Goal: Task Accomplishment & Management: Manage account settings

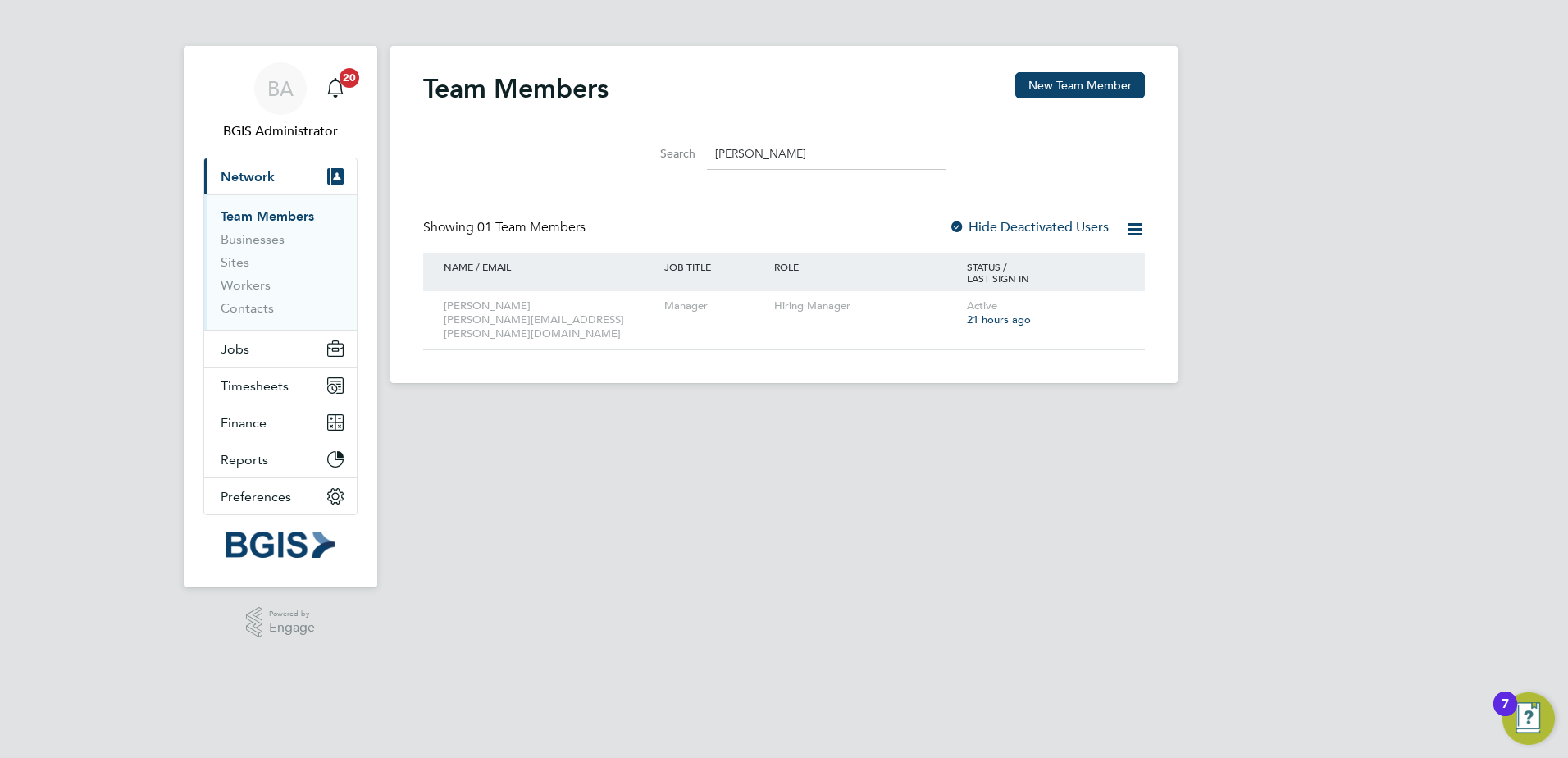
click at [226, 328] on ul "Team Members Businesses Sites Workers Contacts" at bounding box center [280, 262] width 153 height 135
click at [236, 337] on button "Jobs" at bounding box center [280, 349] width 153 height 36
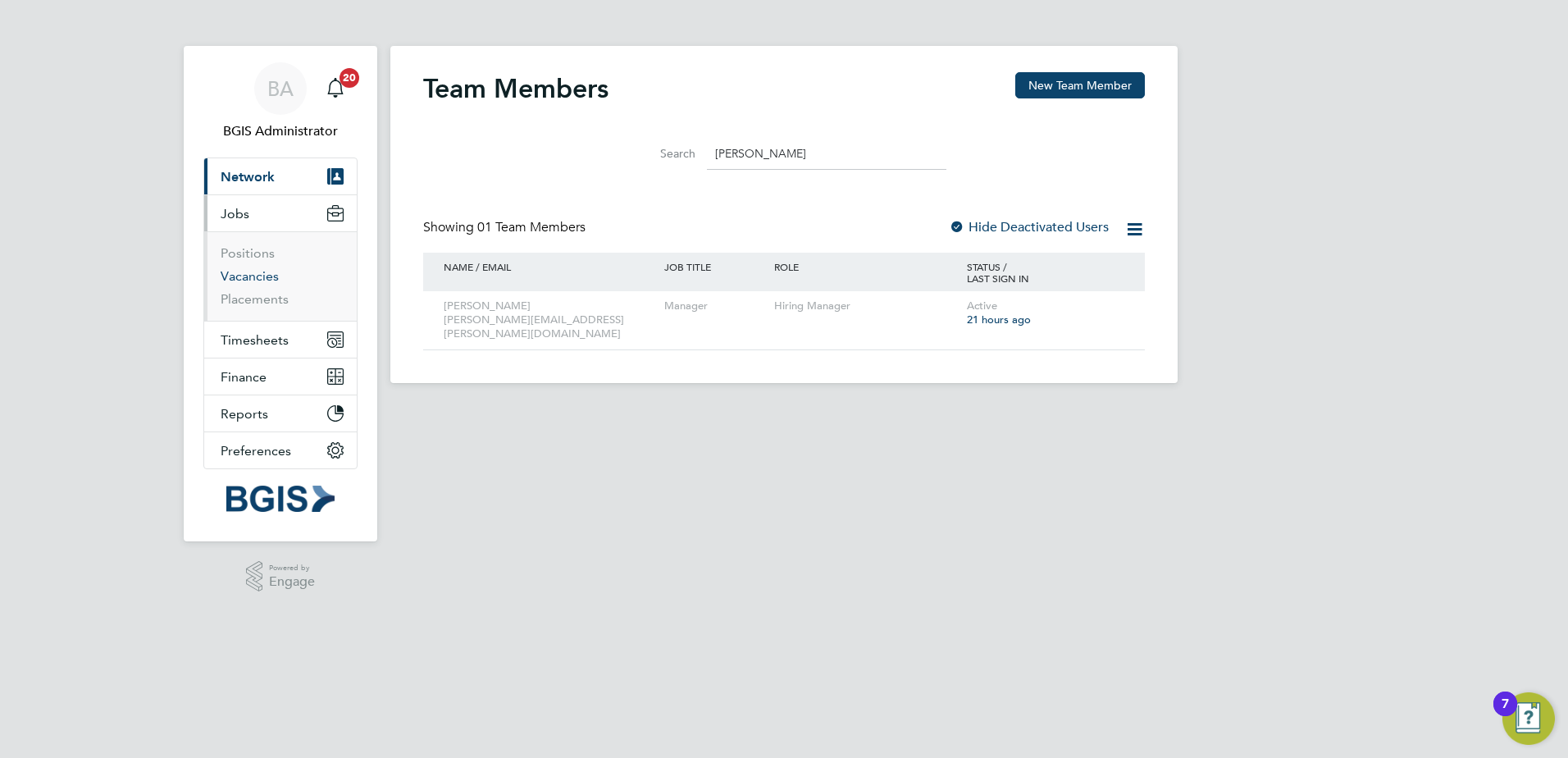
click at [241, 278] on link "Vacancies" at bounding box center [250, 276] width 58 height 16
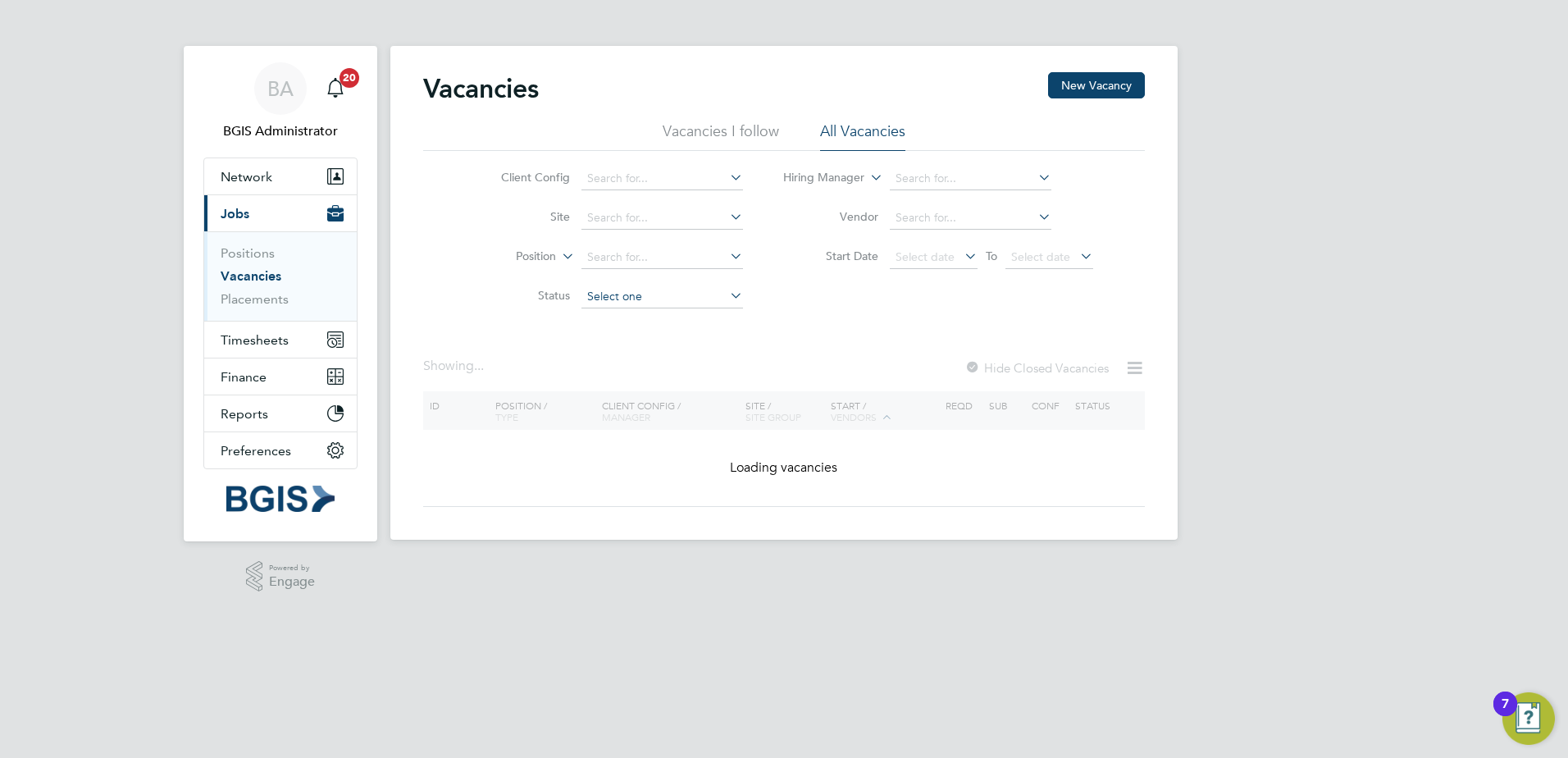
click at [641, 299] on input at bounding box center [663, 297] width 162 height 23
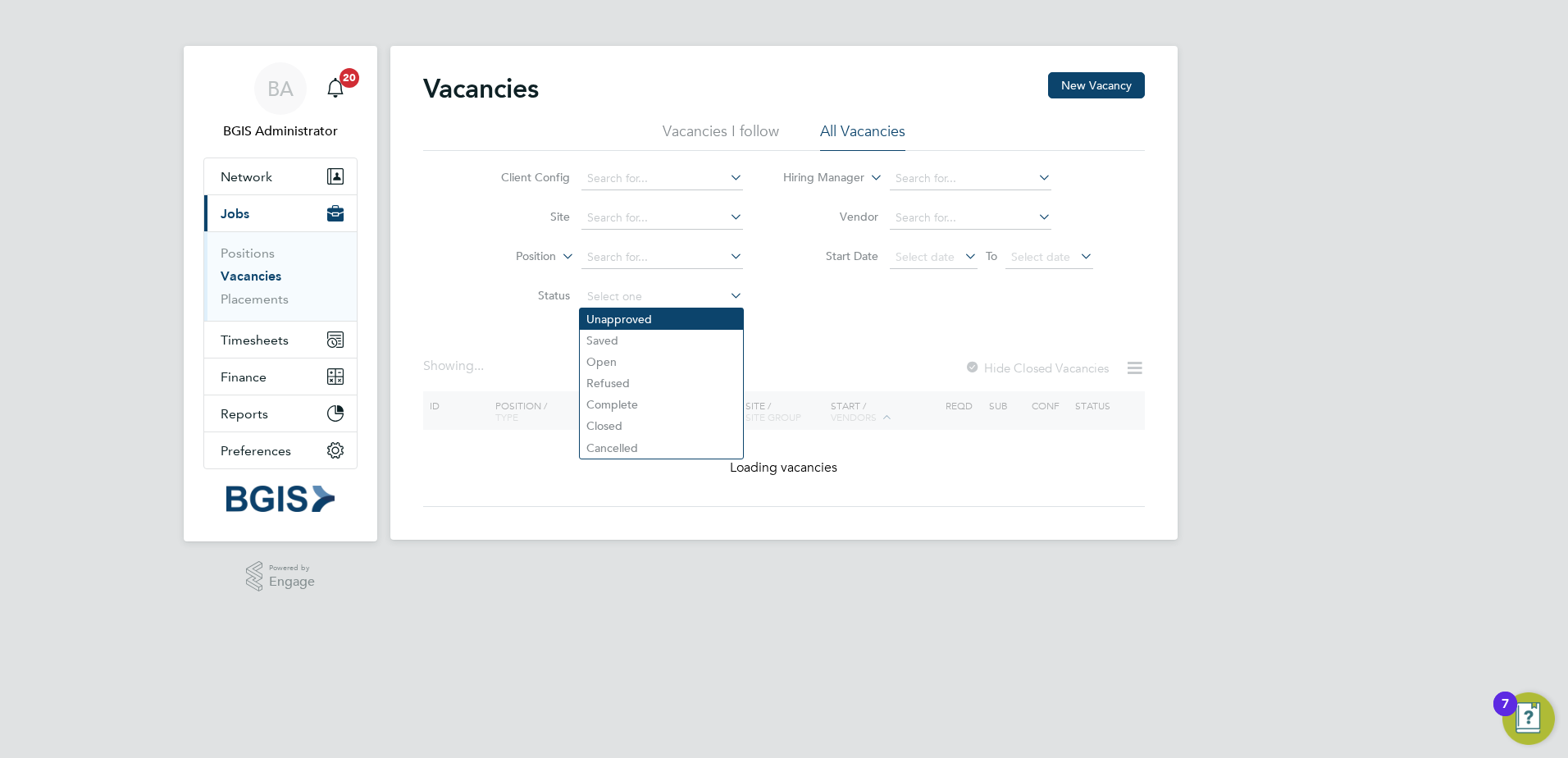
click at [616, 322] on li "Unapproved" at bounding box center [661, 319] width 163 height 21
type input "Unapproved"
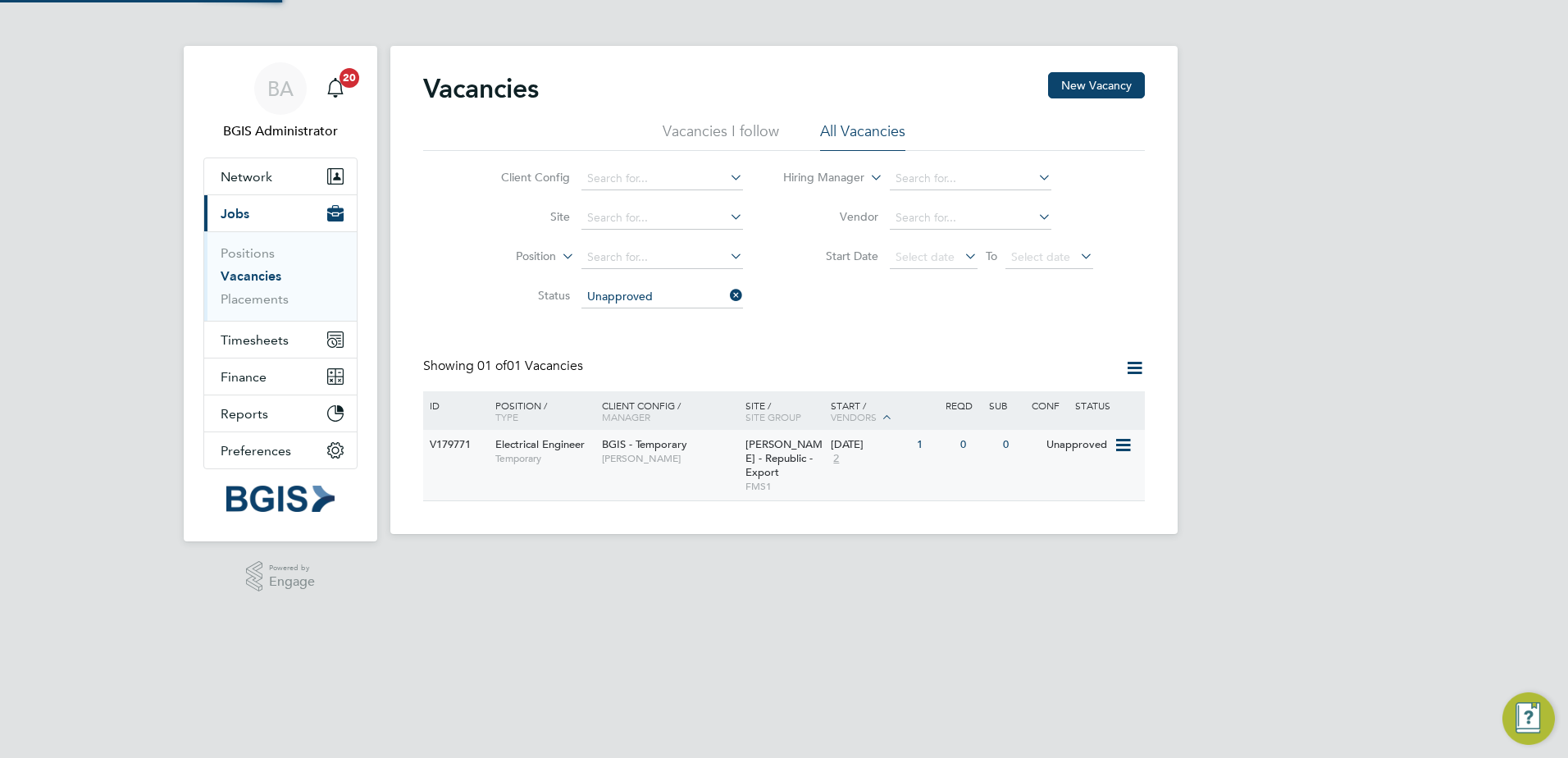
click at [757, 455] on span "Workman - Republic - Export" at bounding box center [784, 459] width 77 height 42
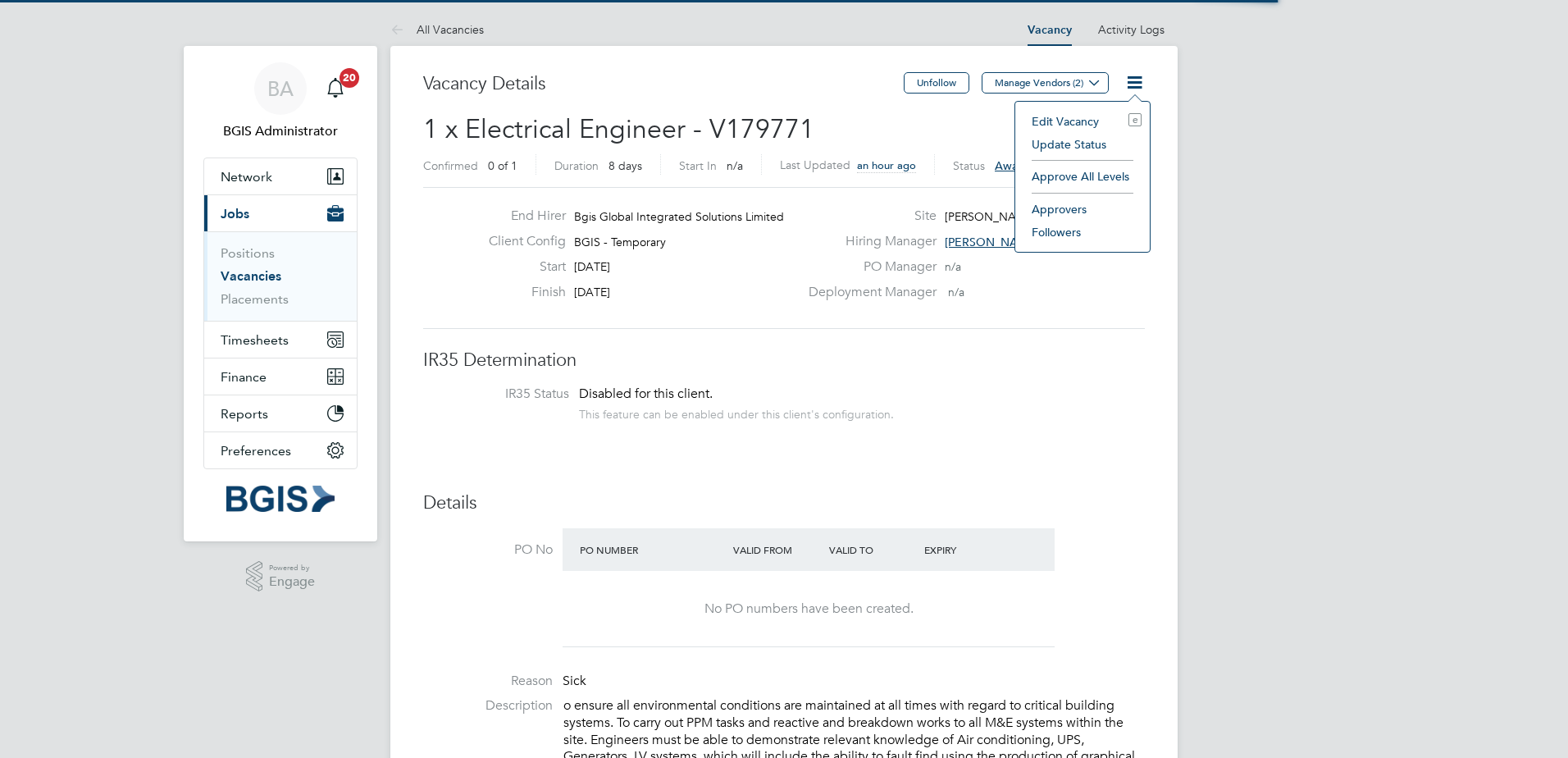
scroll to position [48, 115]
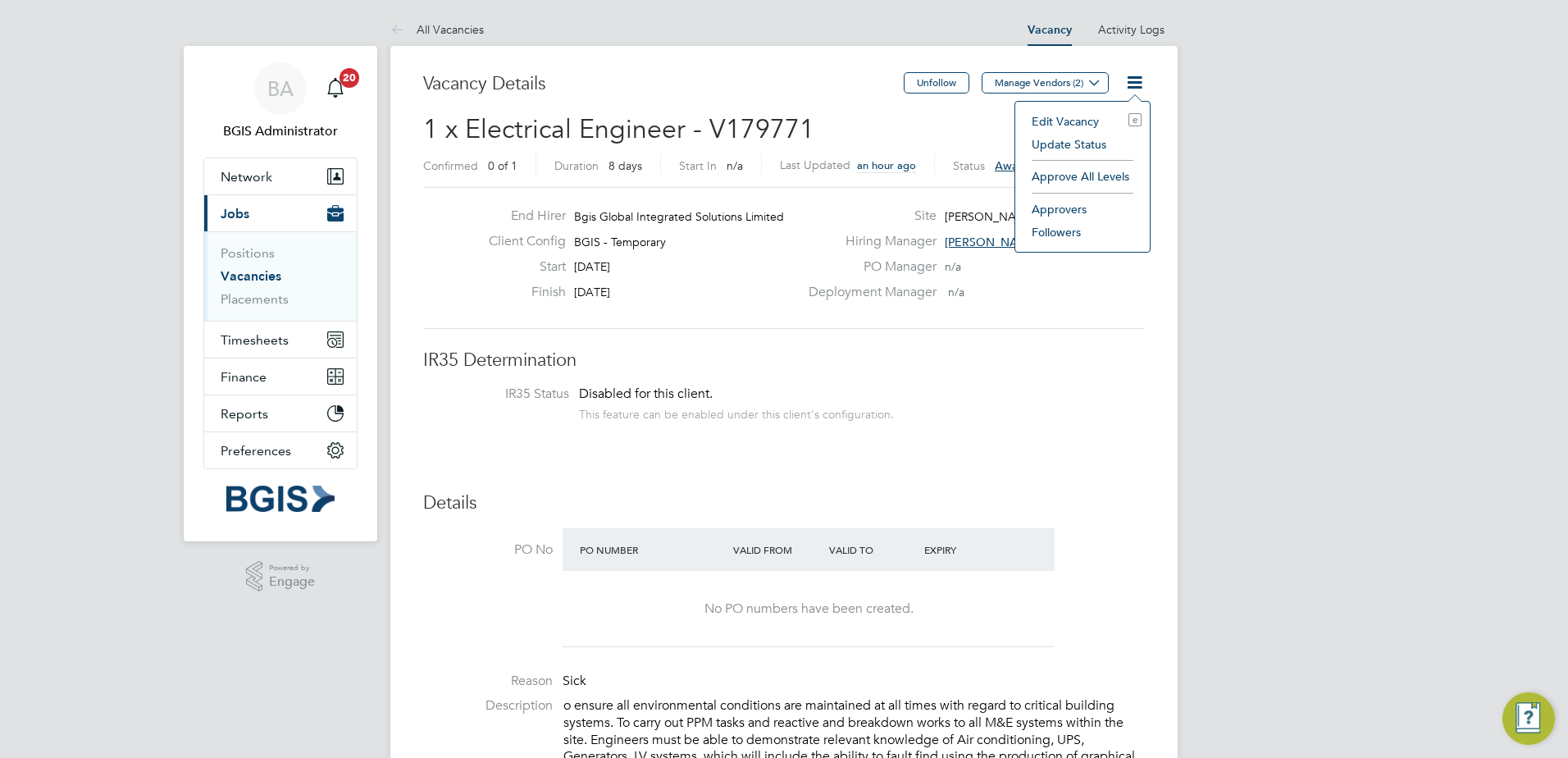
click at [1069, 185] on li "Approve All Levels" at bounding box center [1082, 176] width 118 height 23
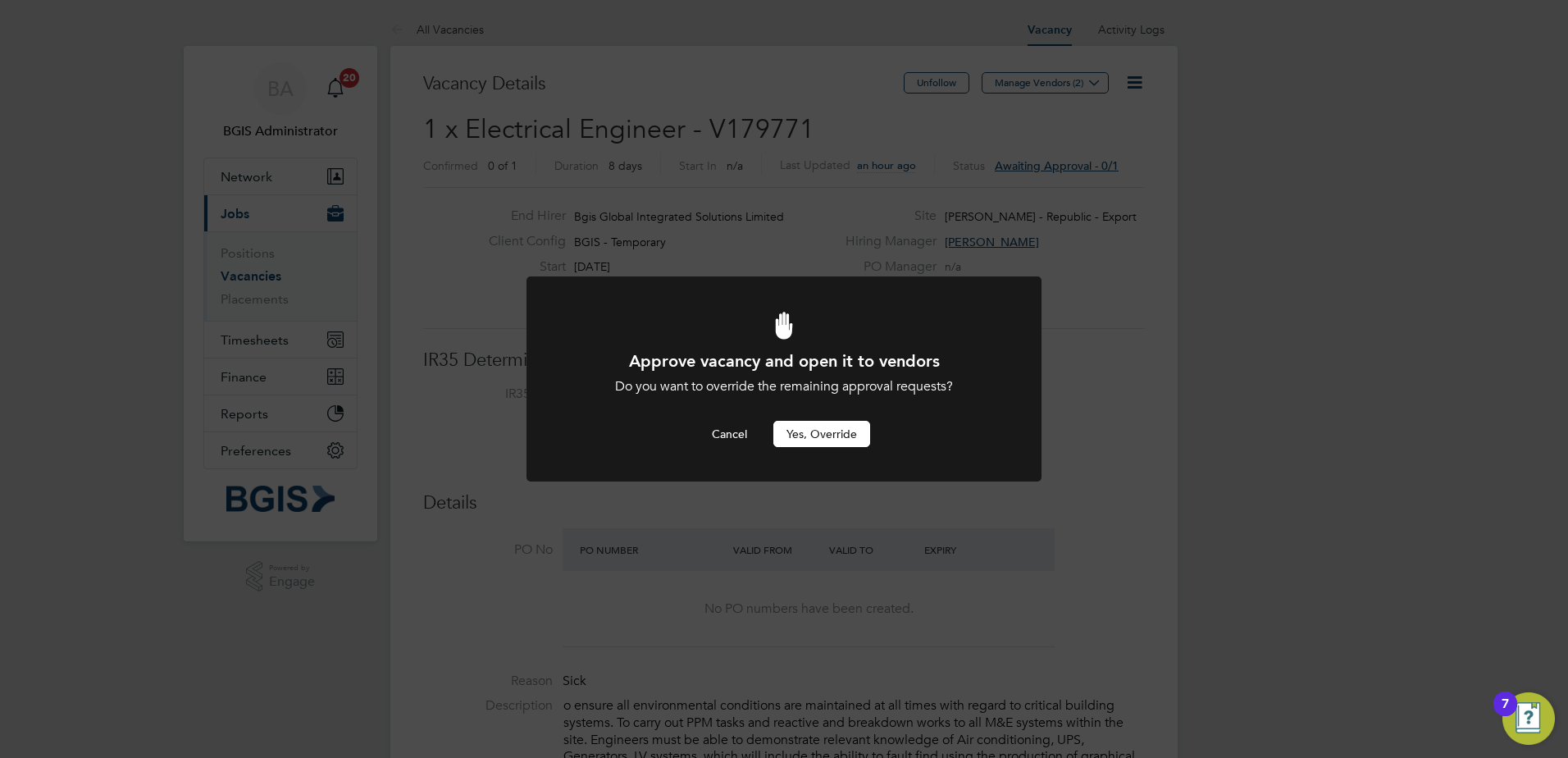
click at [813, 439] on button "Yes, Override" at bounding box center [821, 434] width 97 height 26
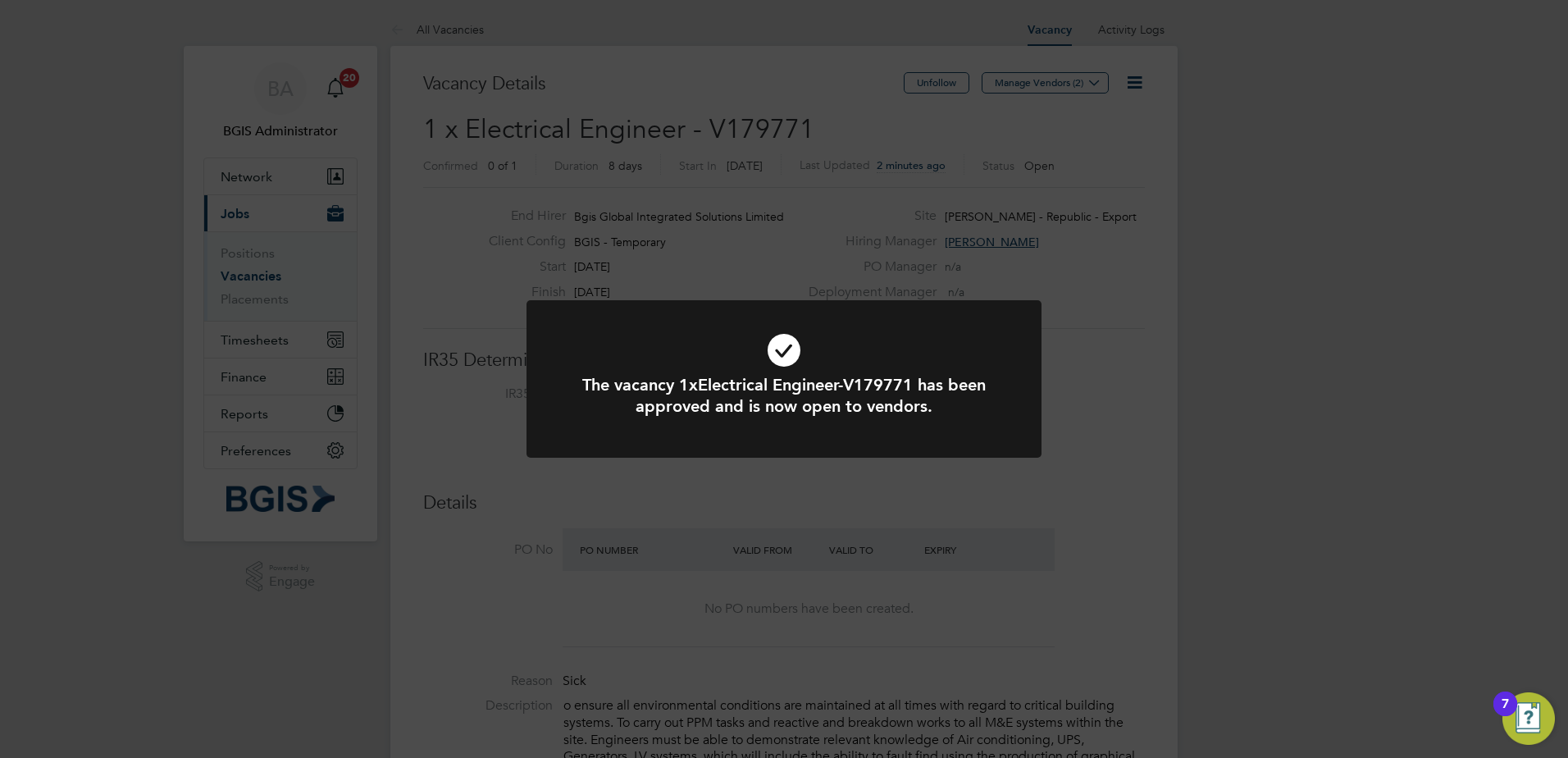
click at [563, 203] on div "The vacancy 1xElectrical Engineer-V179771 has been approved and is now open to …" at bounding box center [784, 379] width 1568 height 758
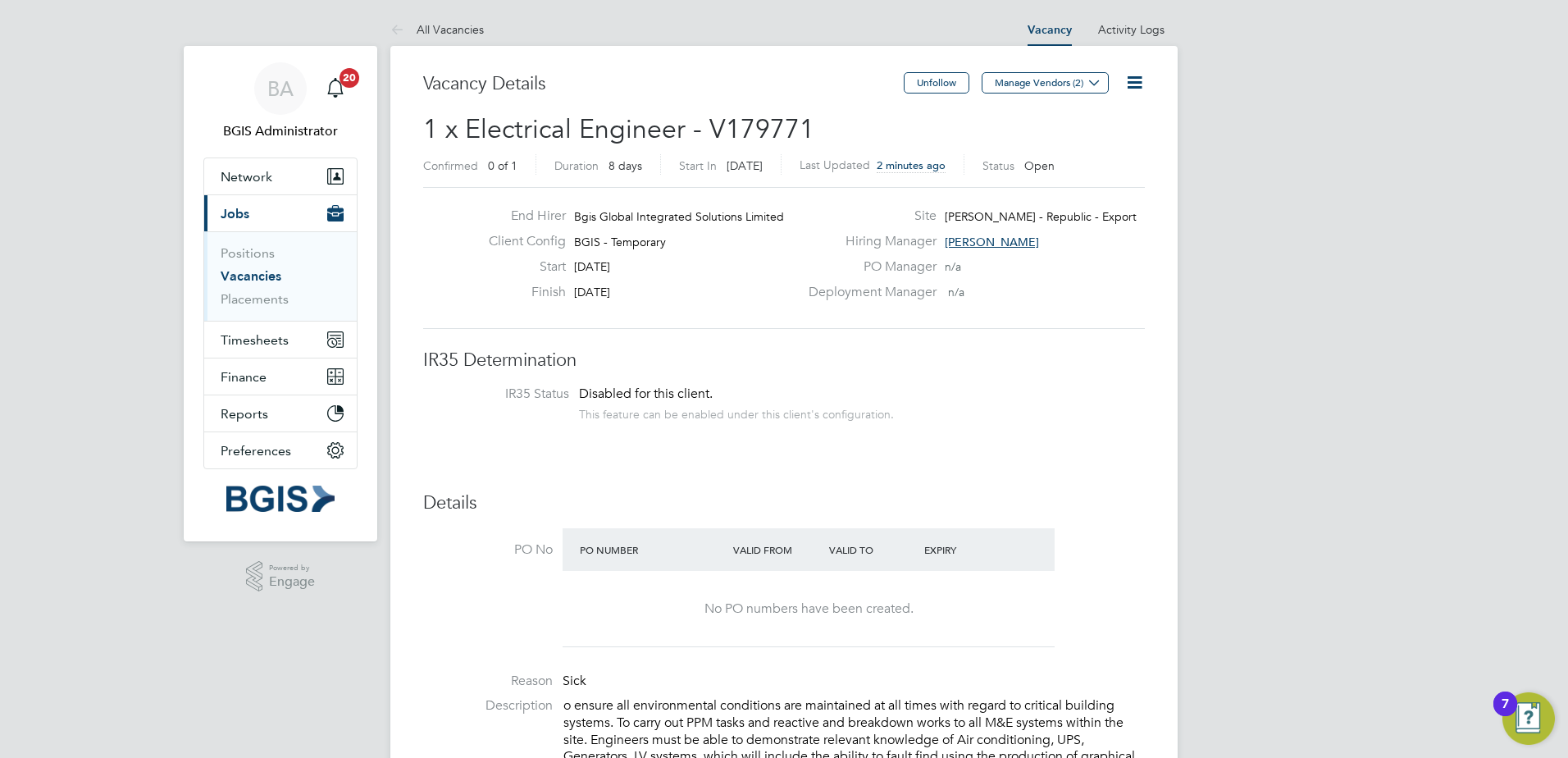
click at [245, 268] on li "Positions" at bounding box center [282, 256] width 123 height 23
click at [253, 276] on link "Vacancies" at bounding box center [251, 276] width 61 height 16
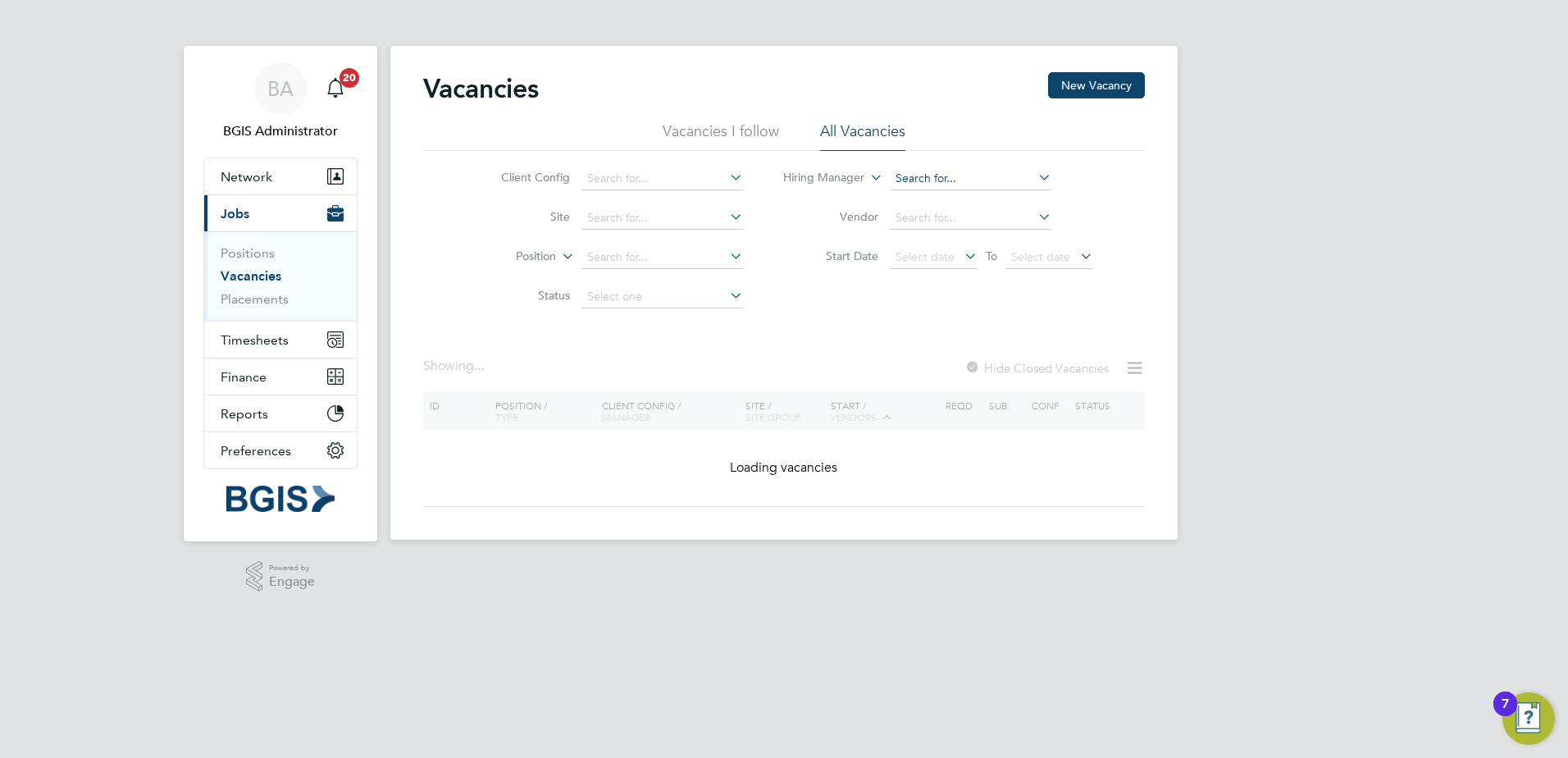
click at [954, 172] on input at bounding box center [971, 178] width 162 height 23
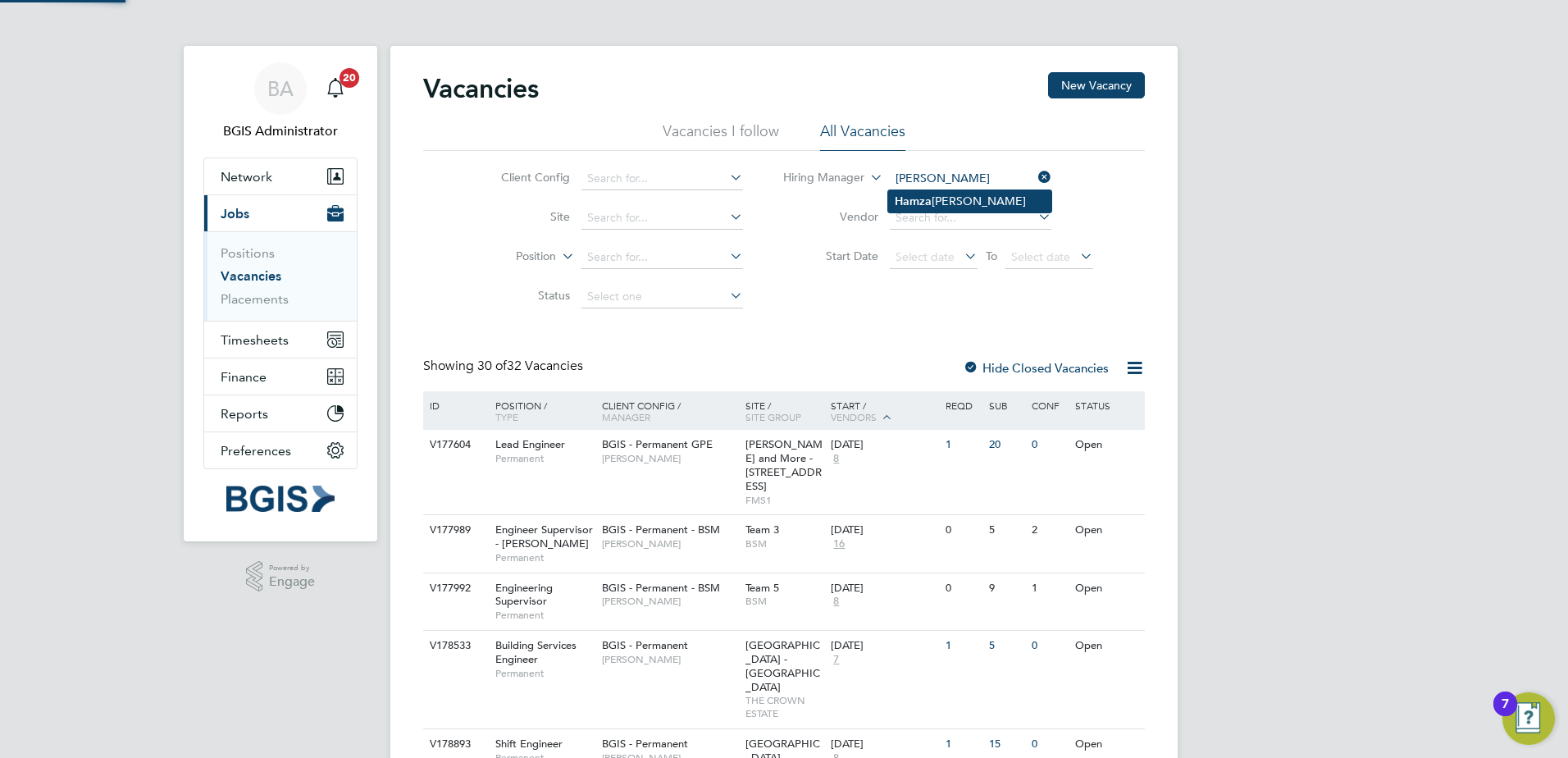
click at [959, 202] on li "Hamza Idris" at bounding box center [969, 201] width 163 height 22
type input "Hamza Idris"
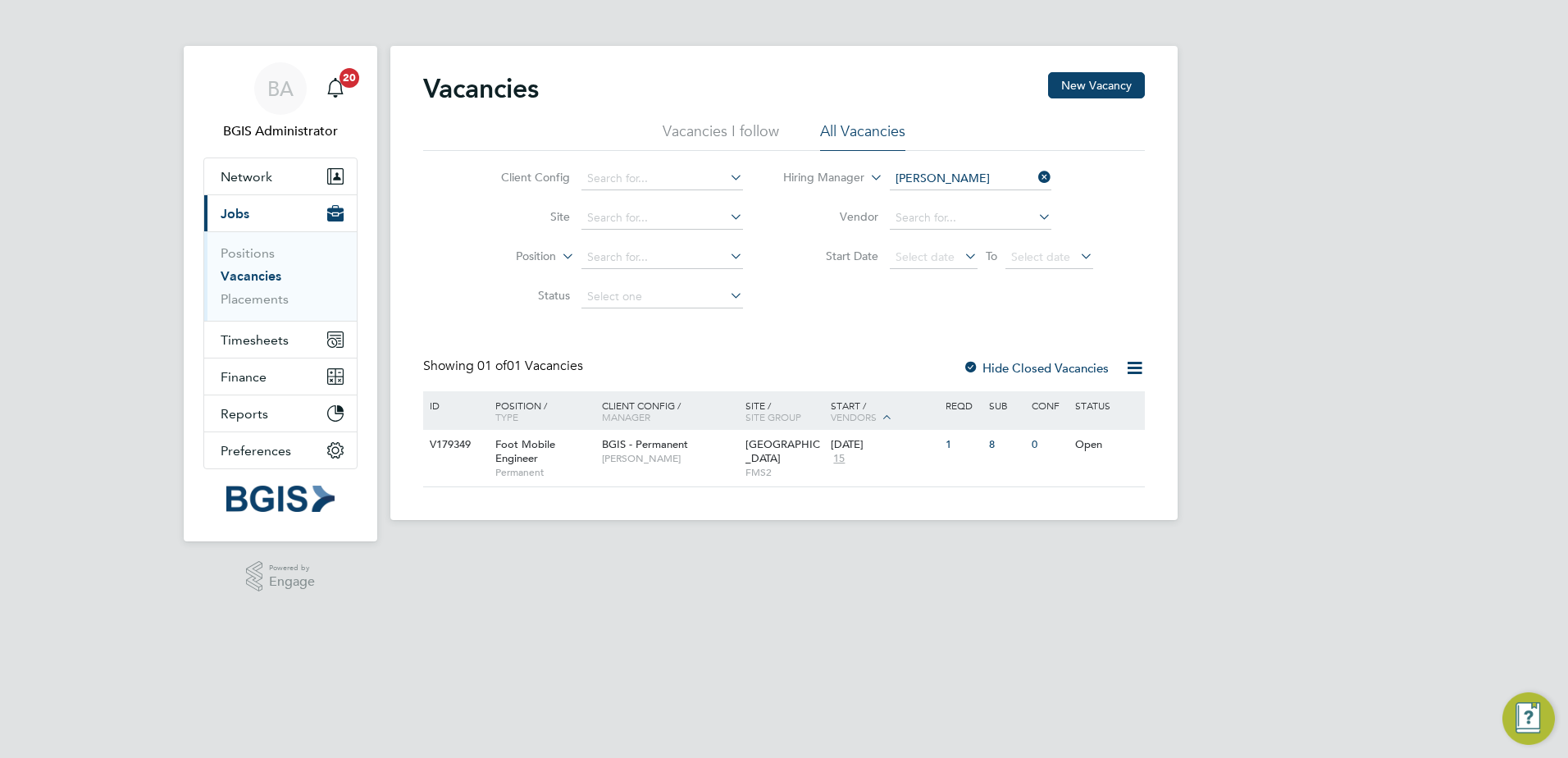
click at [690, 429] on div "Client Config / Manager" at bounding box center [670, 411] width 144 height 39
click at [691, 437] on div "BGIS - Permanent Hamza Idris" at bounding box center [670, 451] width 144 height 43
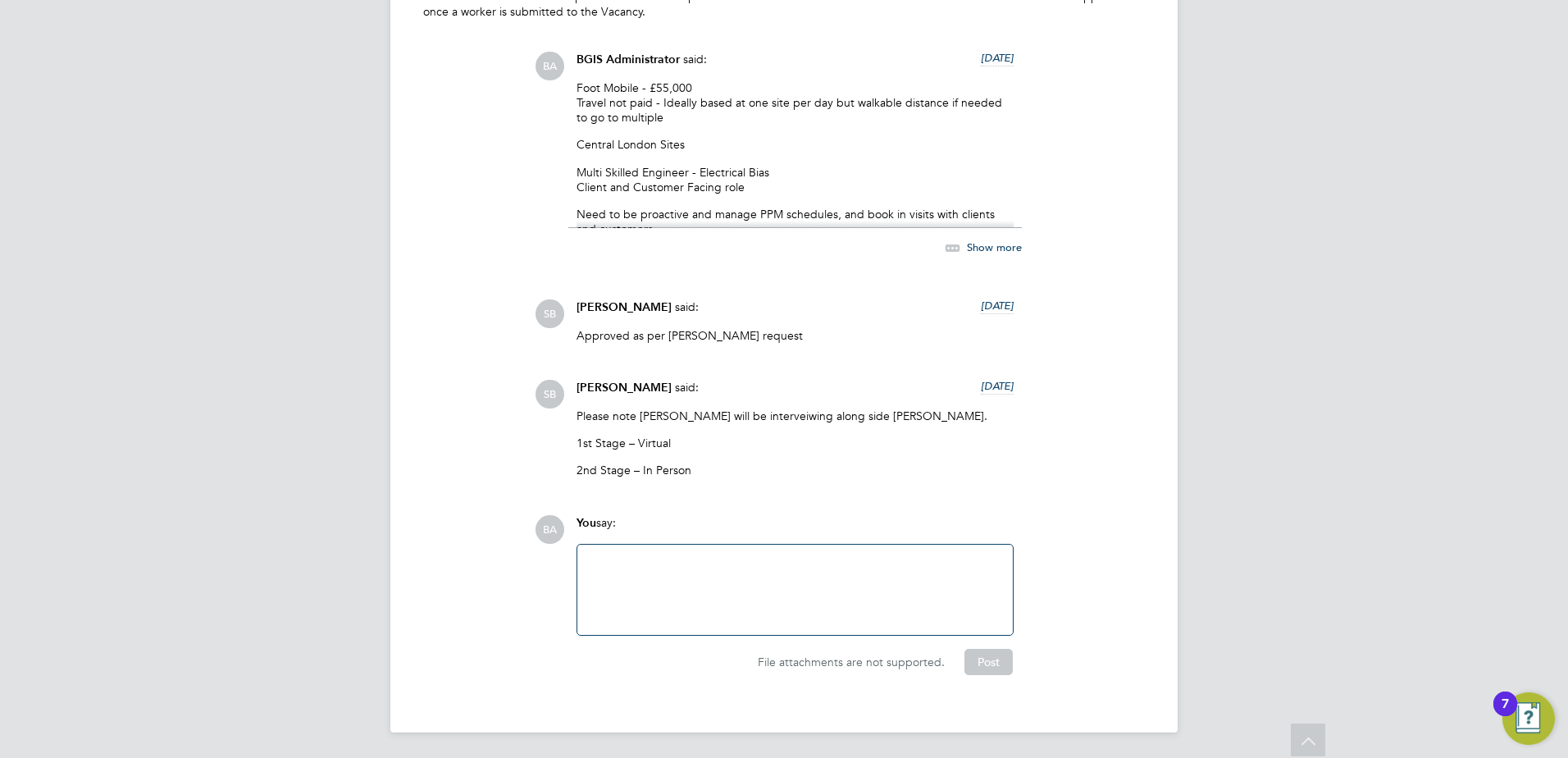
click at [958, 248] on icon at bounding box center [952, 248] width 21 height 21
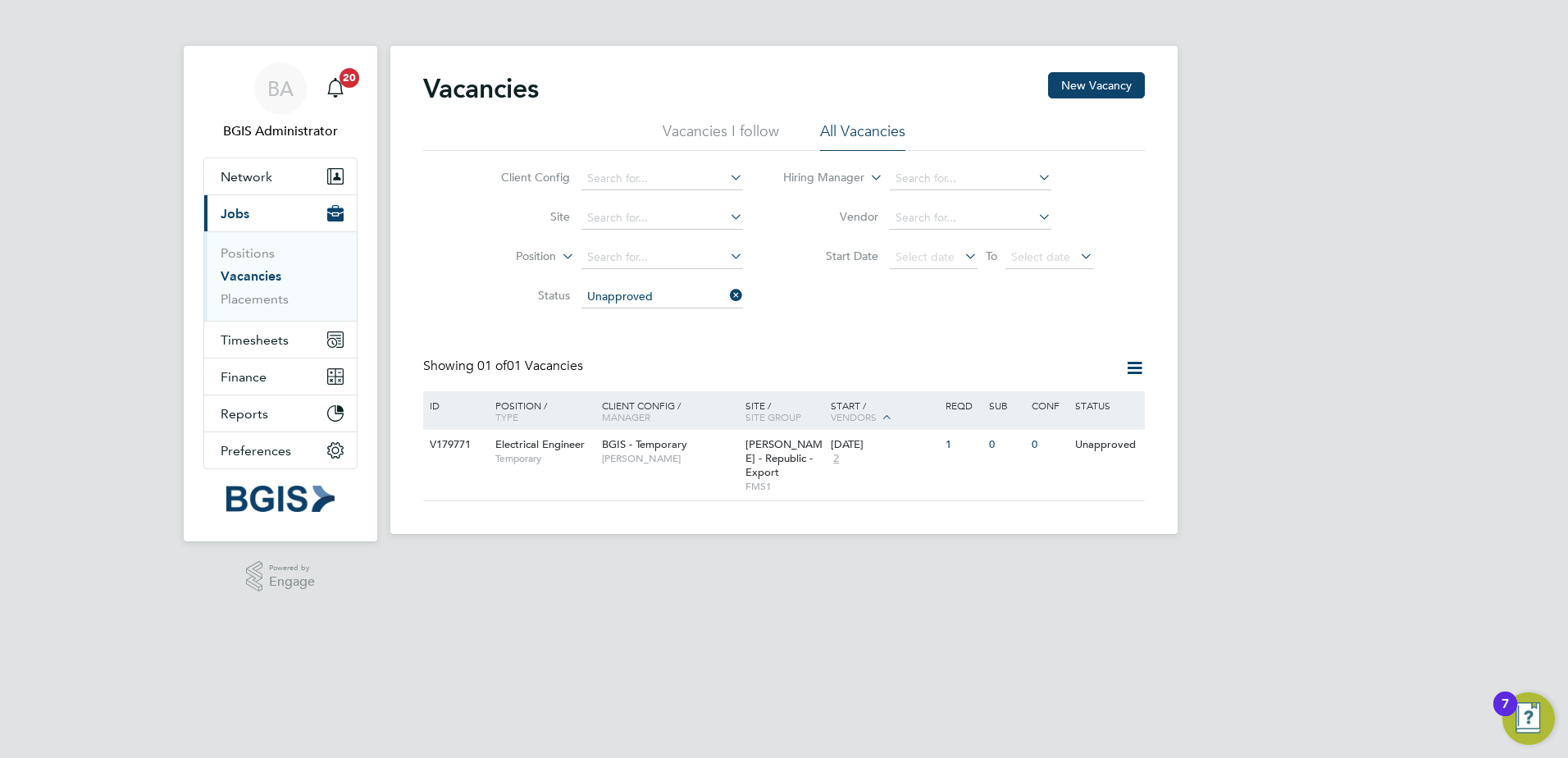
click at [715, 137] on li "Vacancies I follow" at bounding box center [721, 136] width 117 height 30
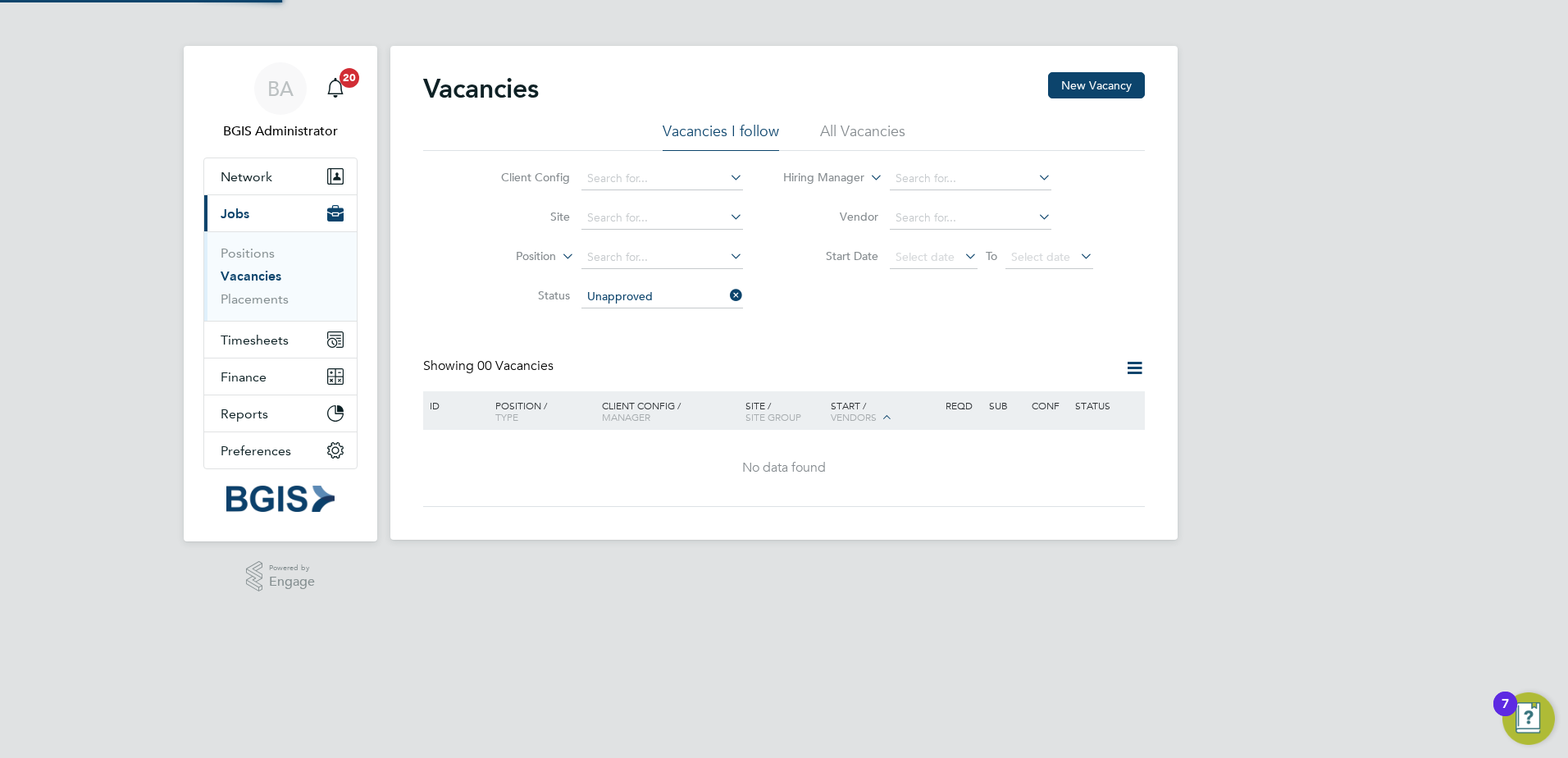
click at [848, 121] on li "All Vacancies" at bounding box center [862, 136] width 85 height 30
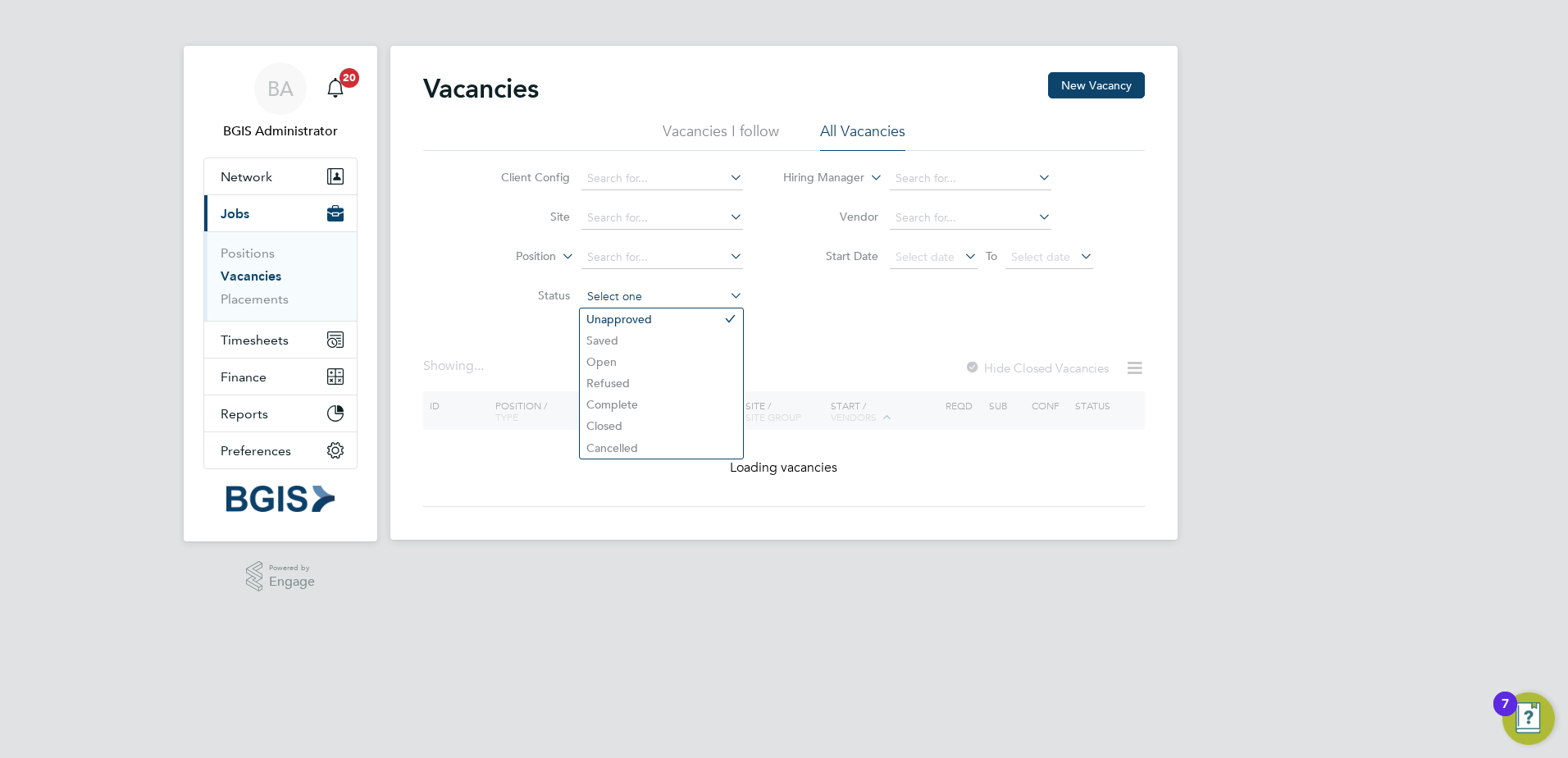
click at [725, 295] on input at bounding box center [663, 297] width 162 height 23
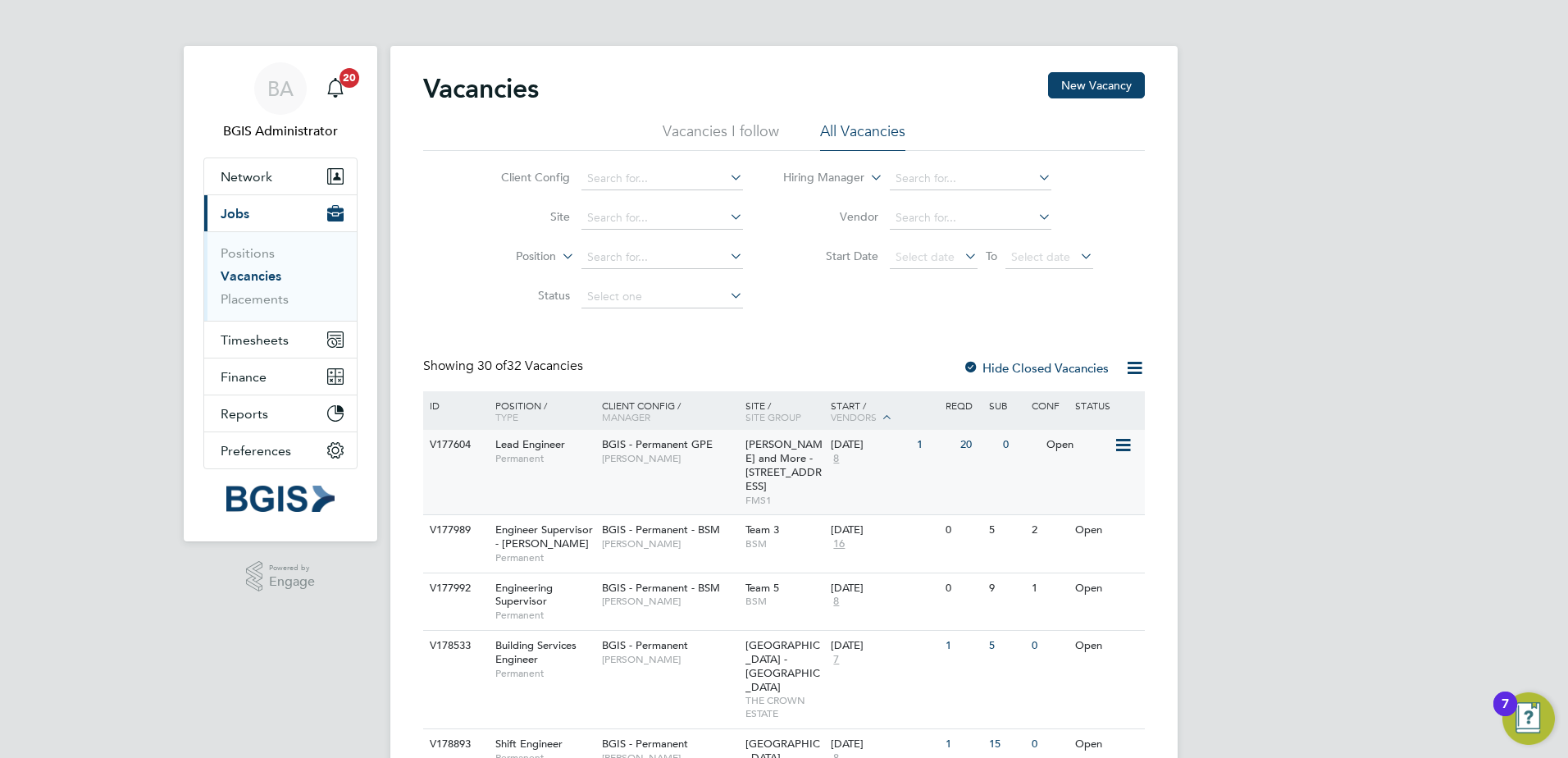
click at [754, 435] on div "Wells and More - 45 Mortimer Street - GPE FMS1" at bounding box center [784, 472] width 86 height 85
click at [249, 346] on span "Timesheets" at bounding box center [255, 340] width 68 height 16
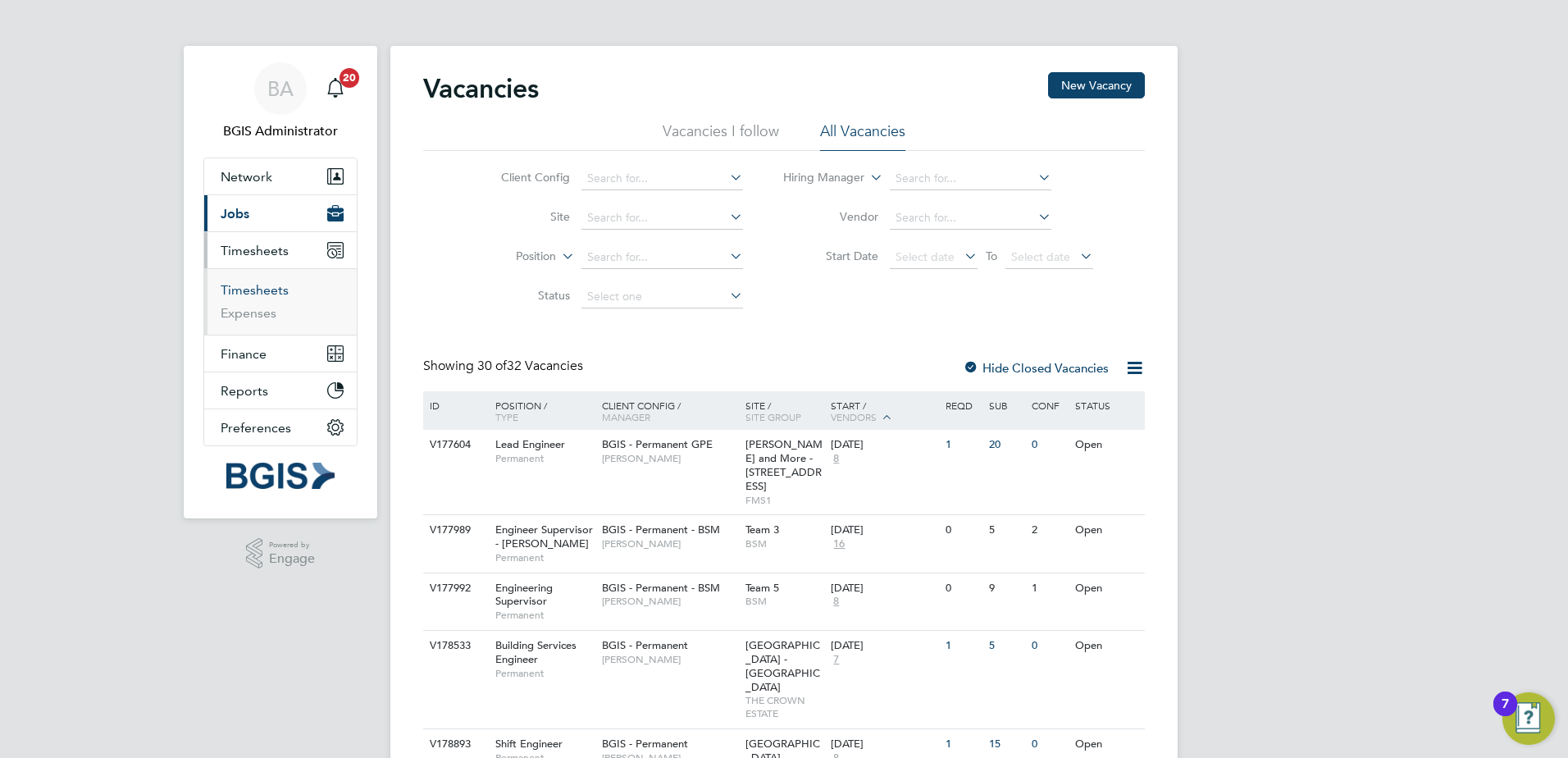
click at [244, 285] on link "Timesheets" at bounding box center [255, 290] width 68 height 16
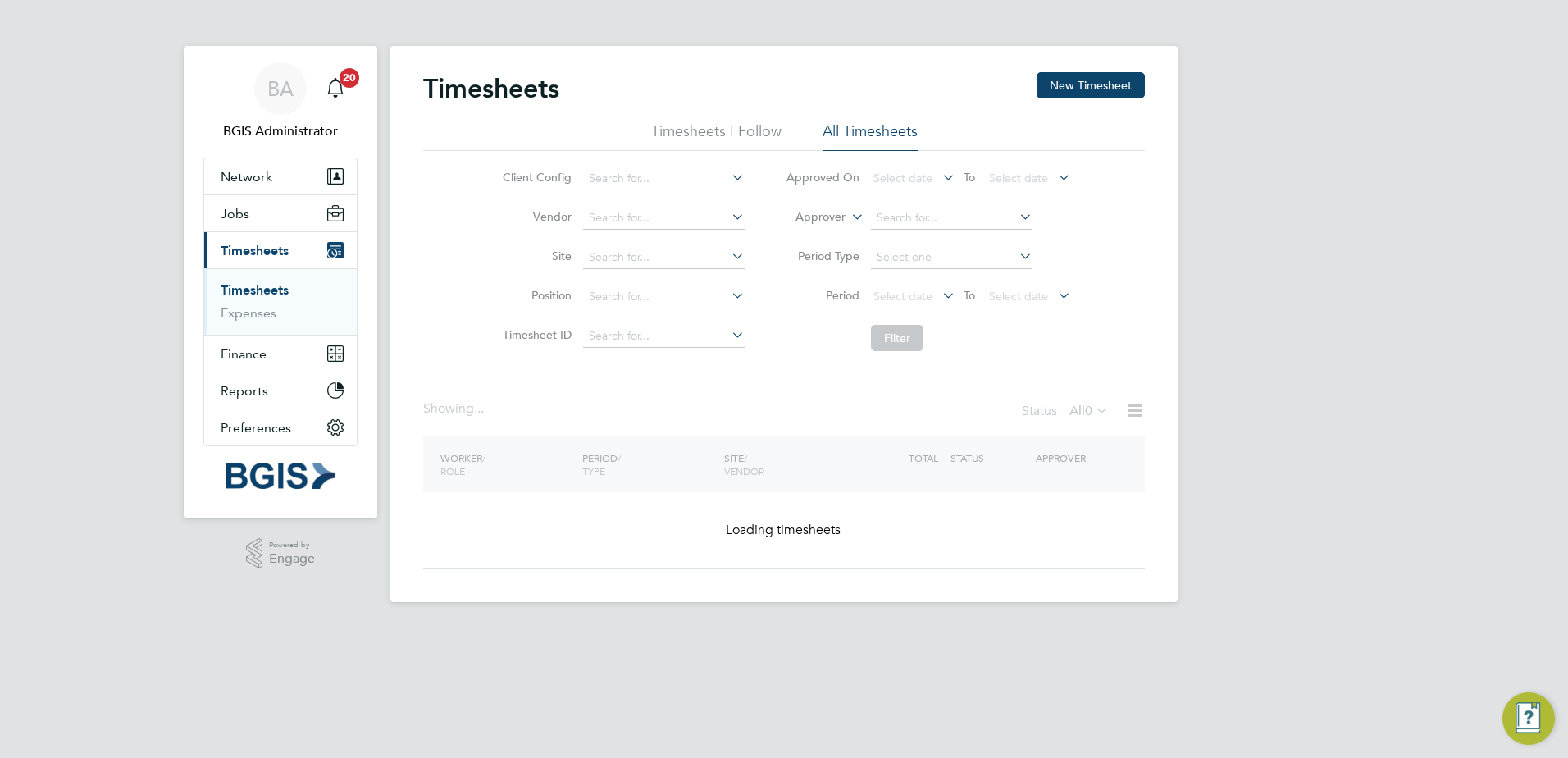
click at [1085, 415] on span "0" at bounding box center [1088, 411] width 7 height 16
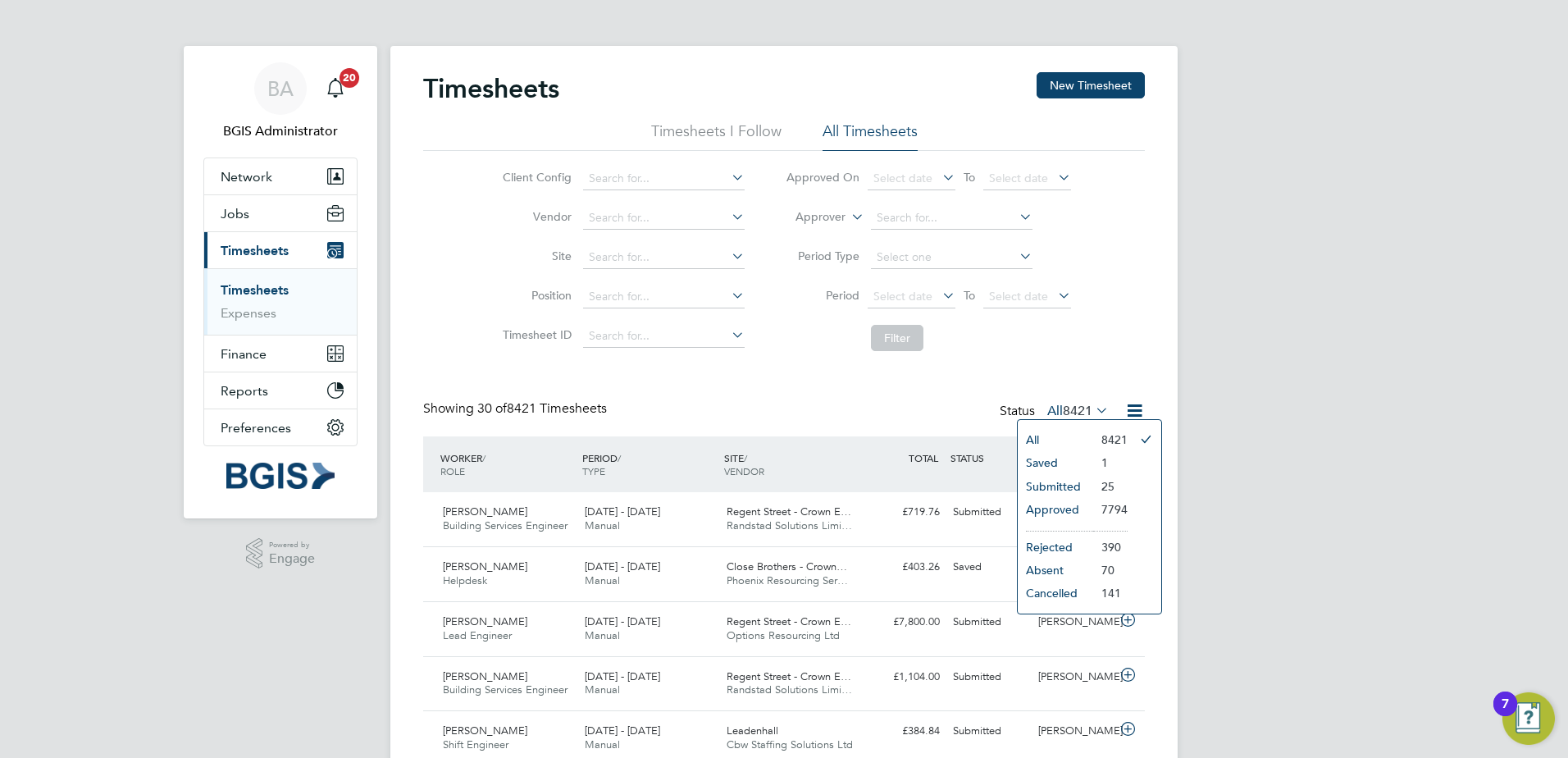
click at [1064, 488] on li "Submitted" at bounding box center [1056, 486] width 76 height 23
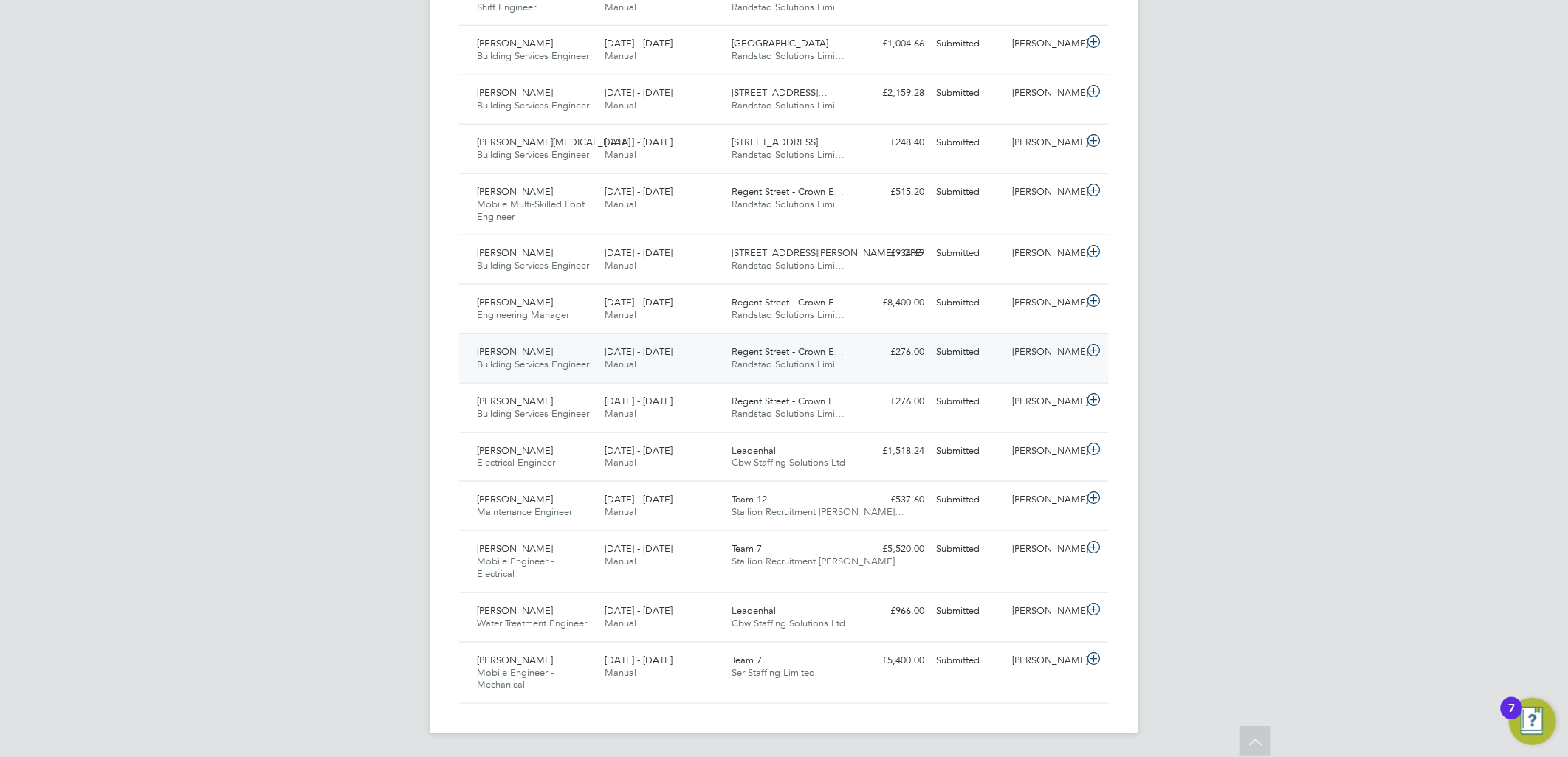
click at [807, 369] on span "Randstad Solutions Limi…" at bounding box center [789, 364] width 113 height 13
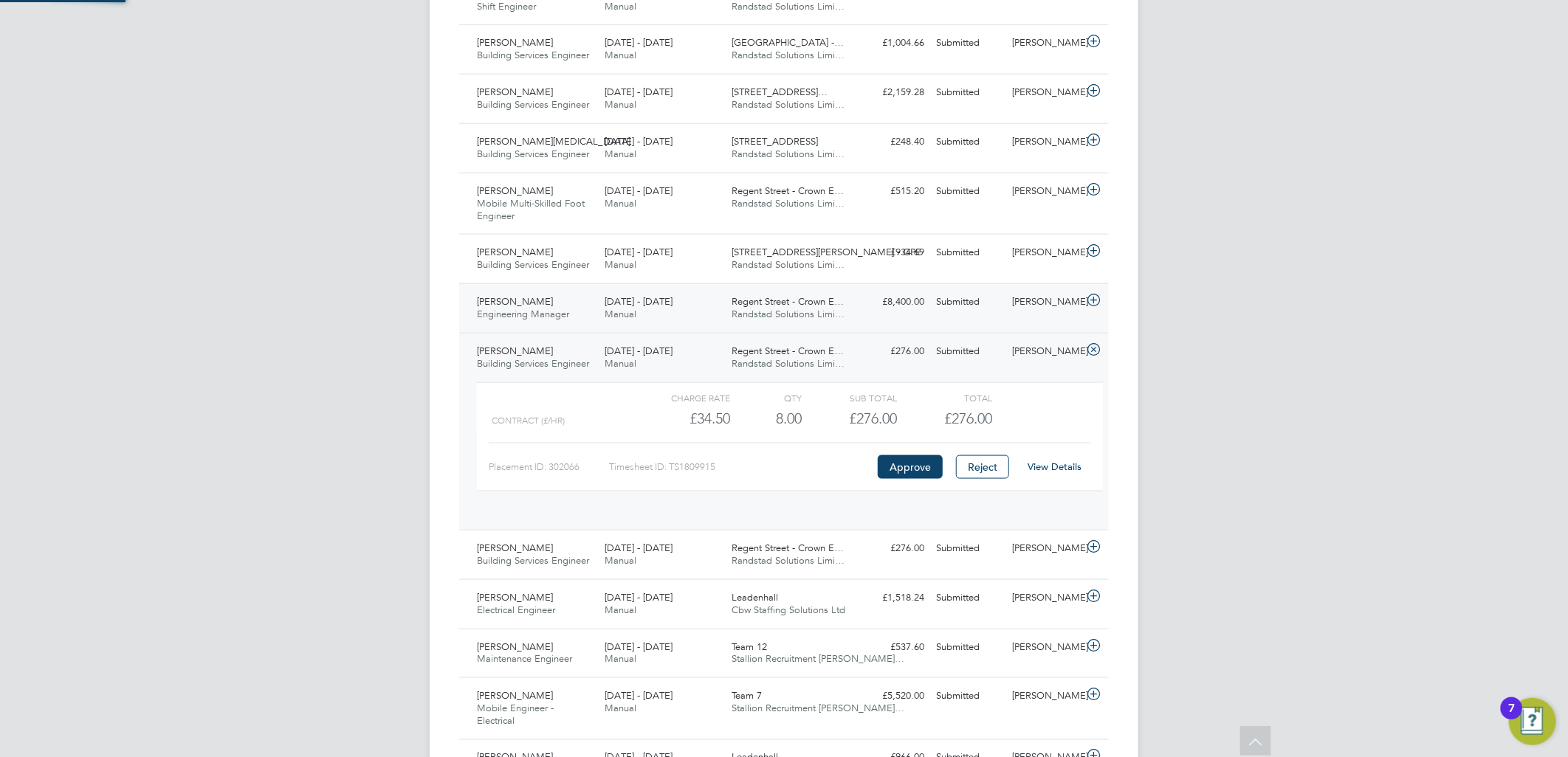
click at [814, 305] on span "Regent Street - Crown E…" at bounding box center [788, 301] width 112 height 13
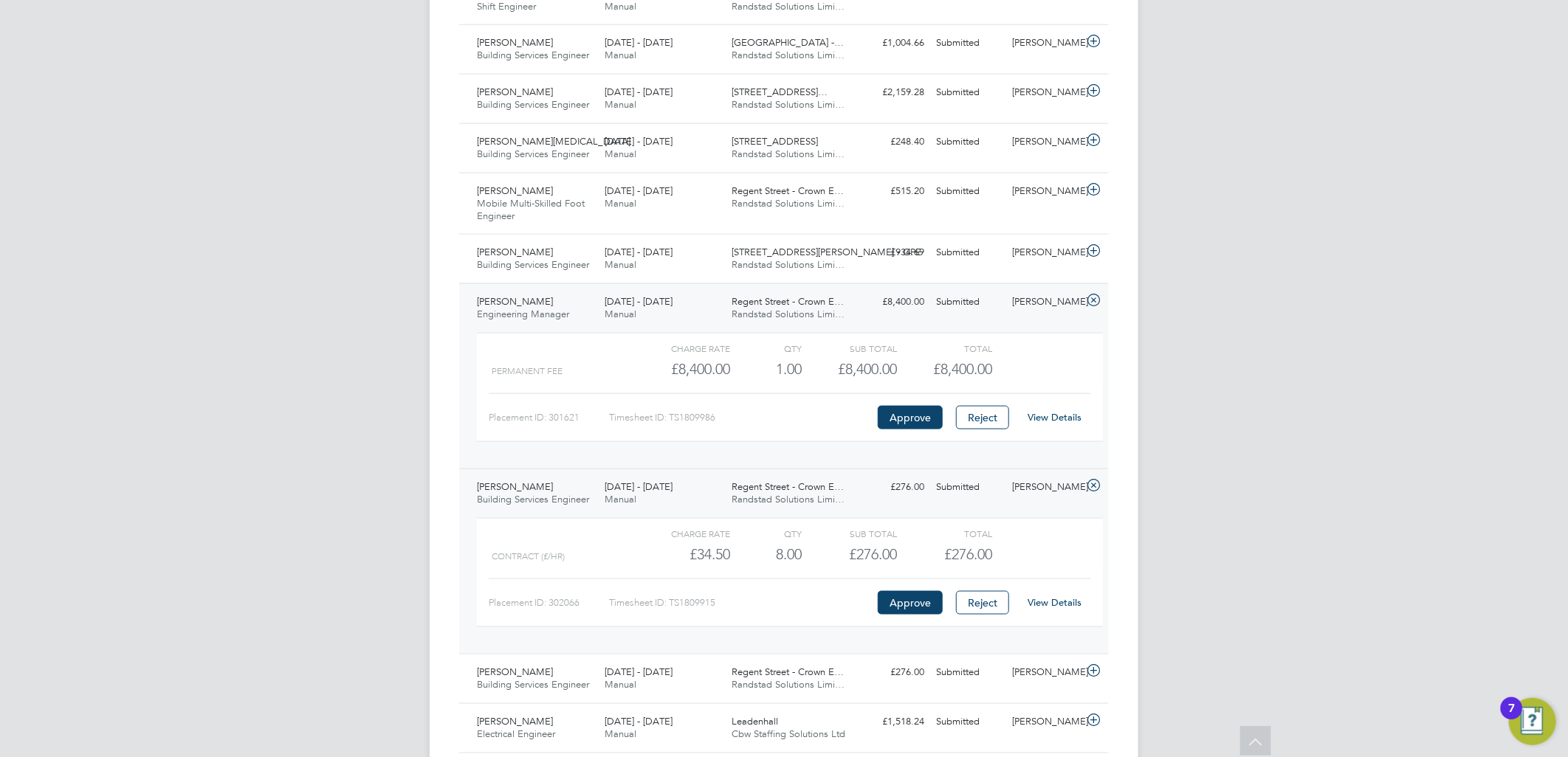
click at [1059, 415] on link "View Details" at bounding box center [1055, 417] width 54 height 13
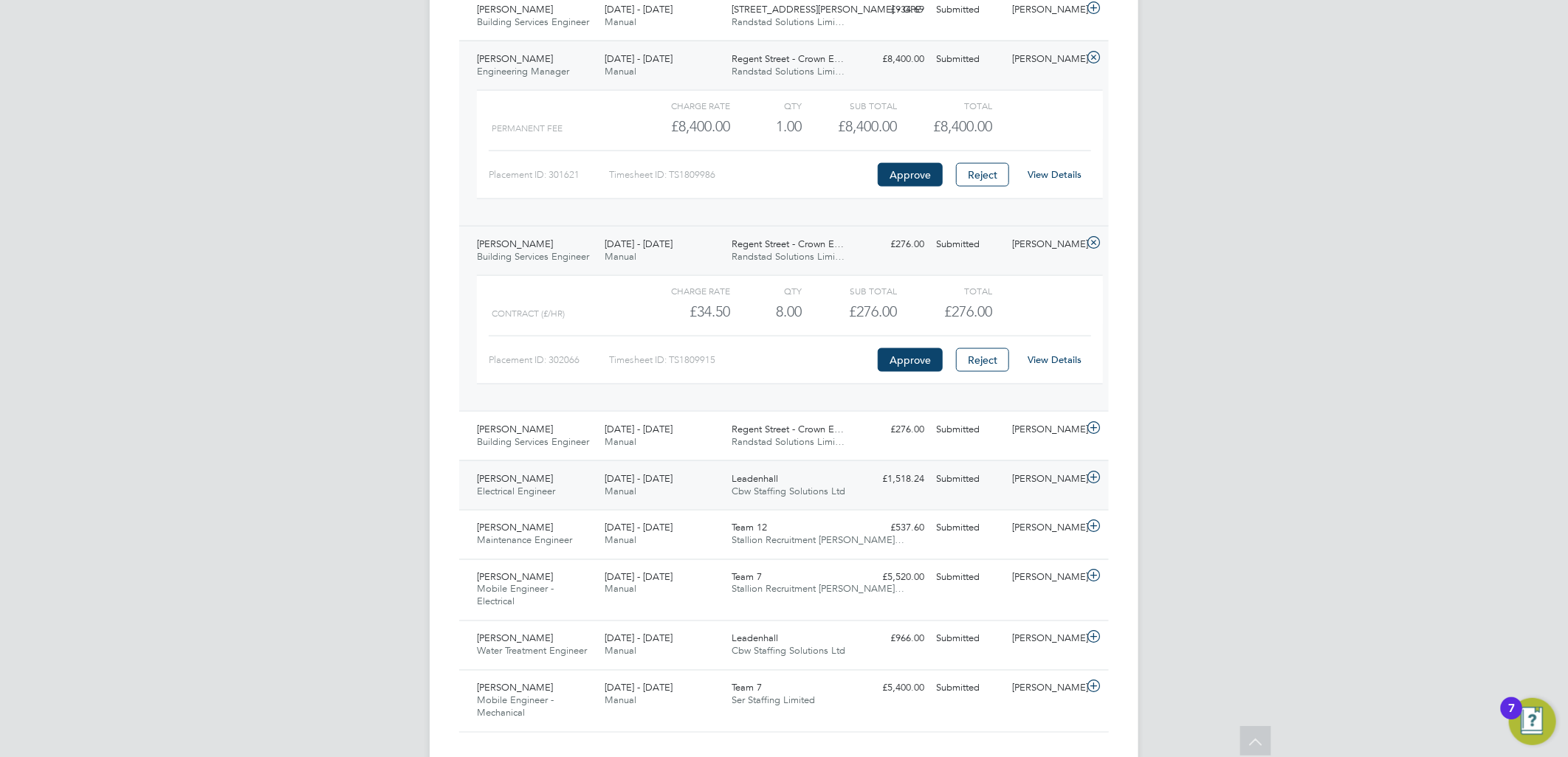
scroll to position [1294, 0]
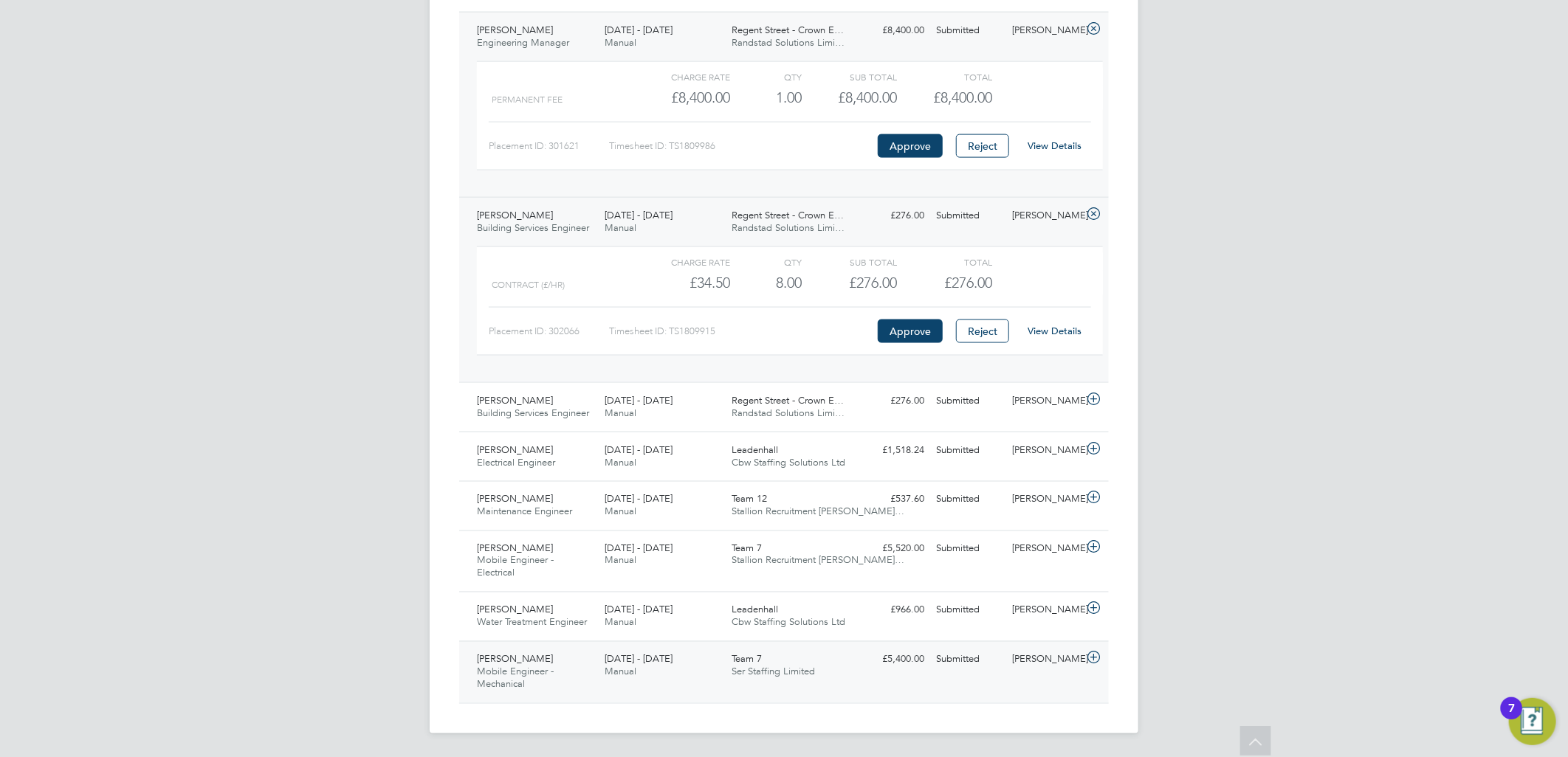
click at [801, 666] on span "Ser Staffing Limited" at bounding box center [774, 672] width 84 height 13
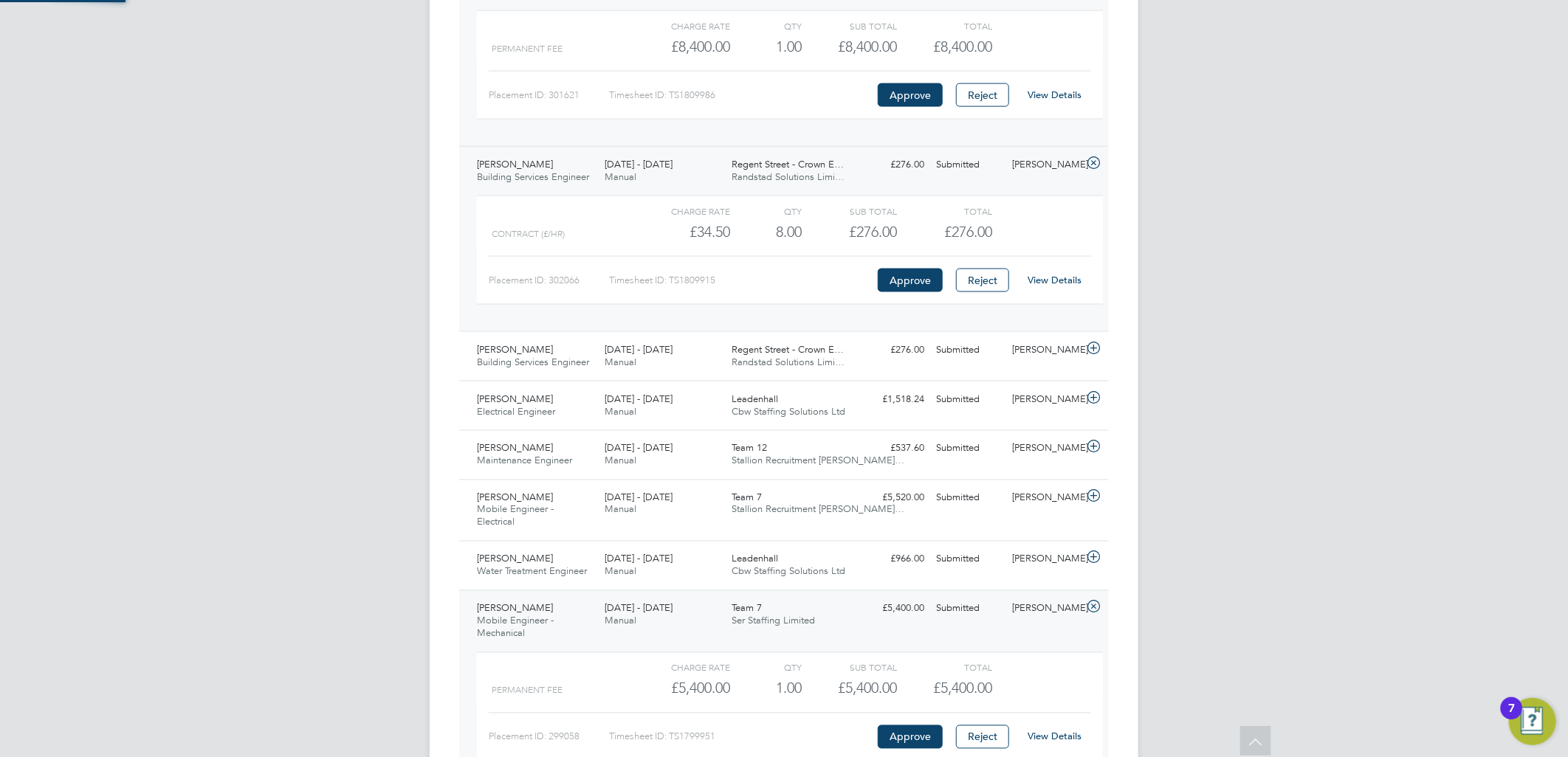
scroll to position [1429, 0]
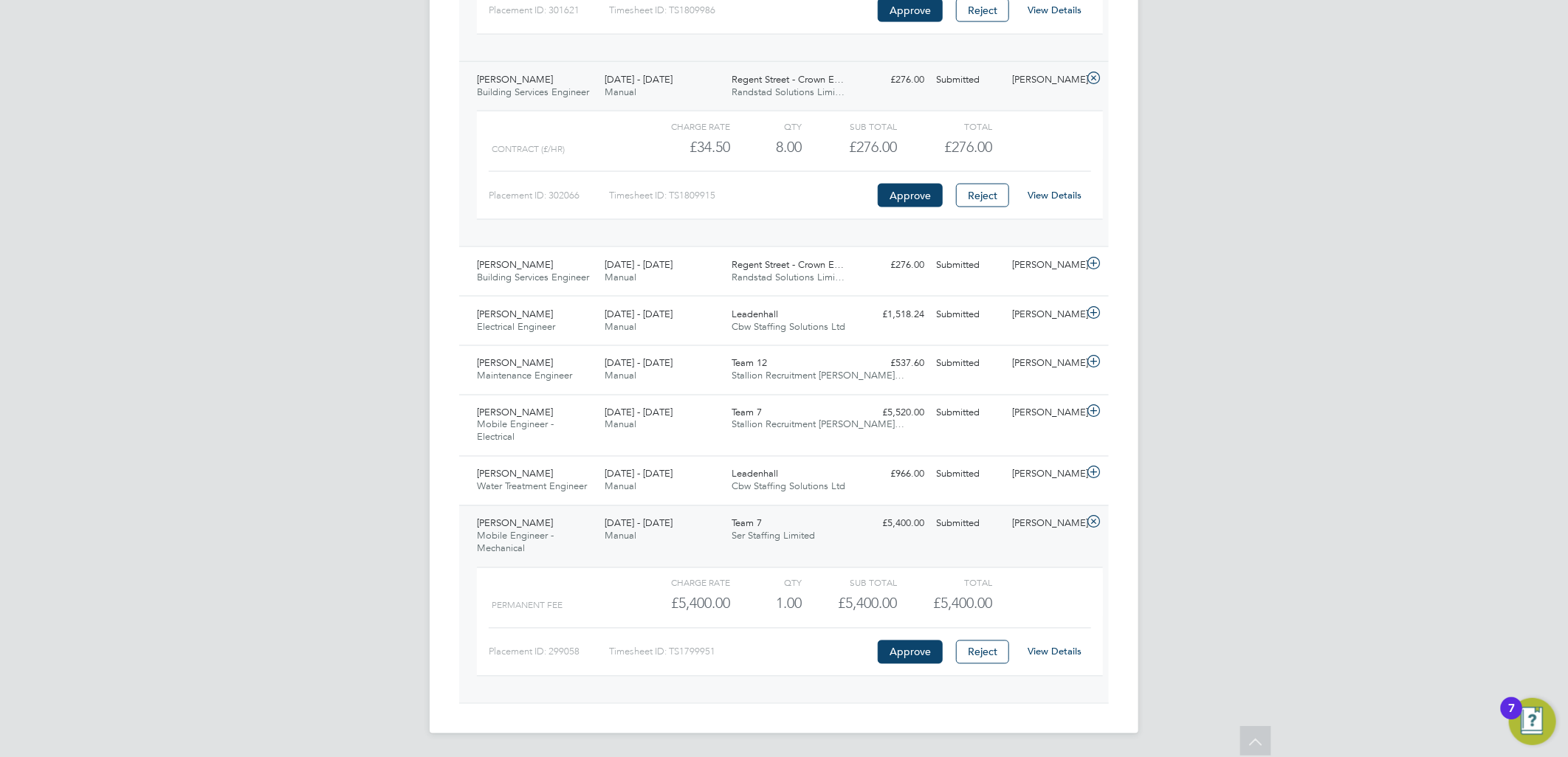
click at [1058, 653] on link "View Details" at bounding box center [1055, 652] width 54 height 13
click at [765, 475] on span "Leadenhall" at bounding box center [756, 474] width 47 height 13
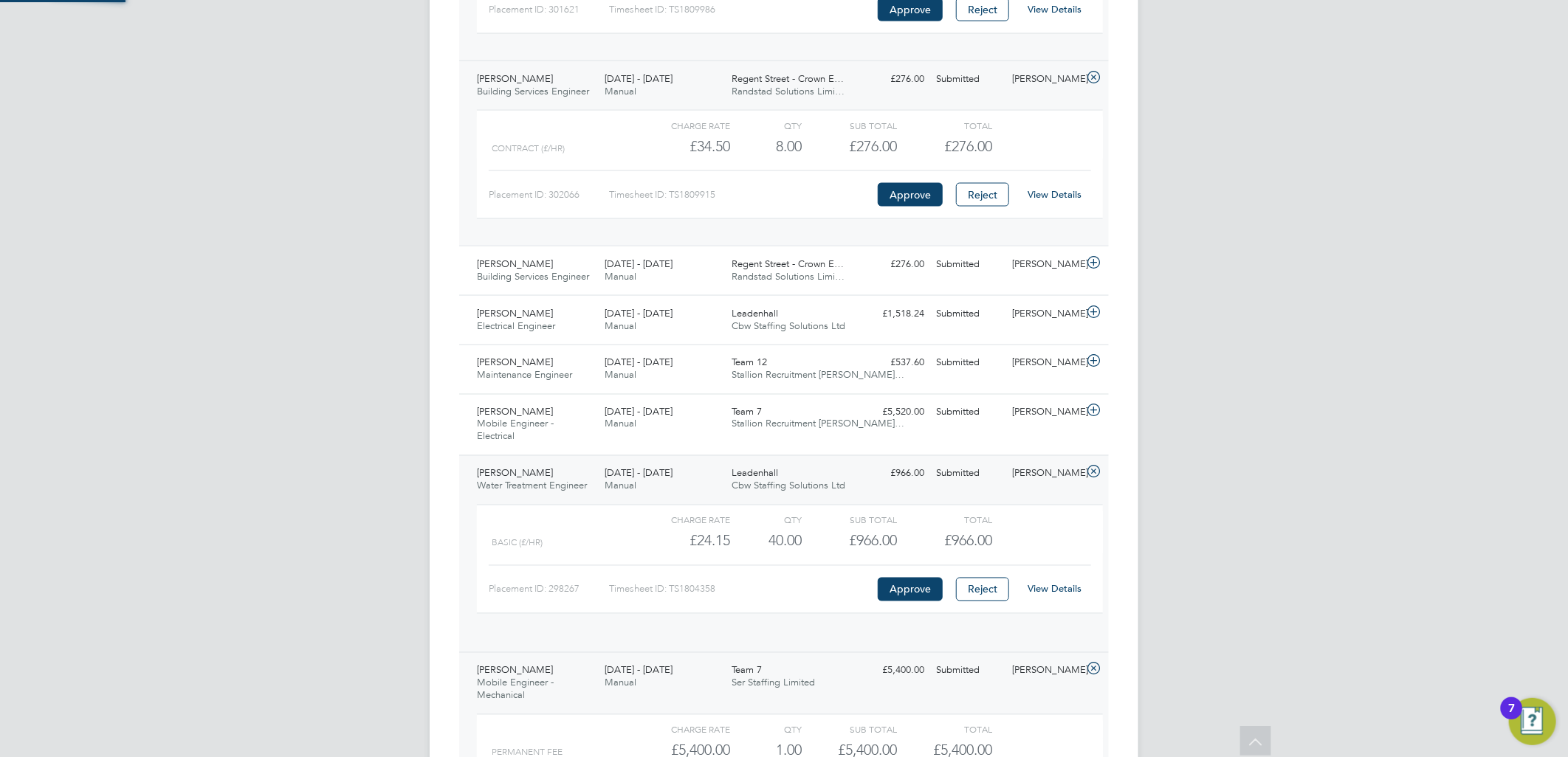
scroll to position [24, 144]
click at [1064, 587] on link "View Details" at bounding box center [1055, 589] width 54 height 13
click at [764, 428] on span "Stallion Recruitment Lim…" at bounding box center [819, 424] width 173 height 13
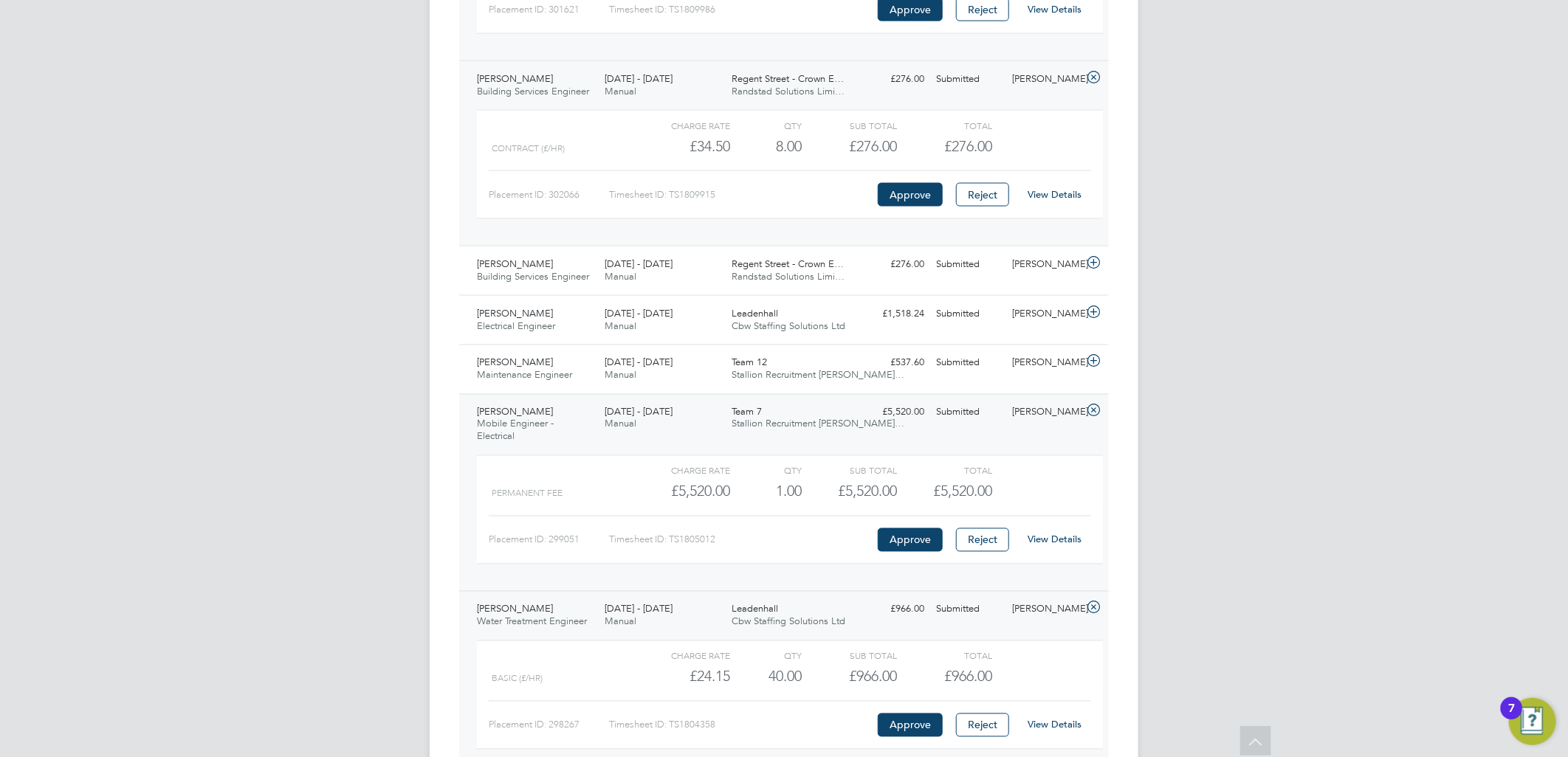
click at [1064, 542] on link "View Details" at bounding box center [1055, 539] width 54 height 13
click at [715, 385] on div "11 - 17 Aug 2025 Manual" at bounding box center [663, 370] width 128 height 37
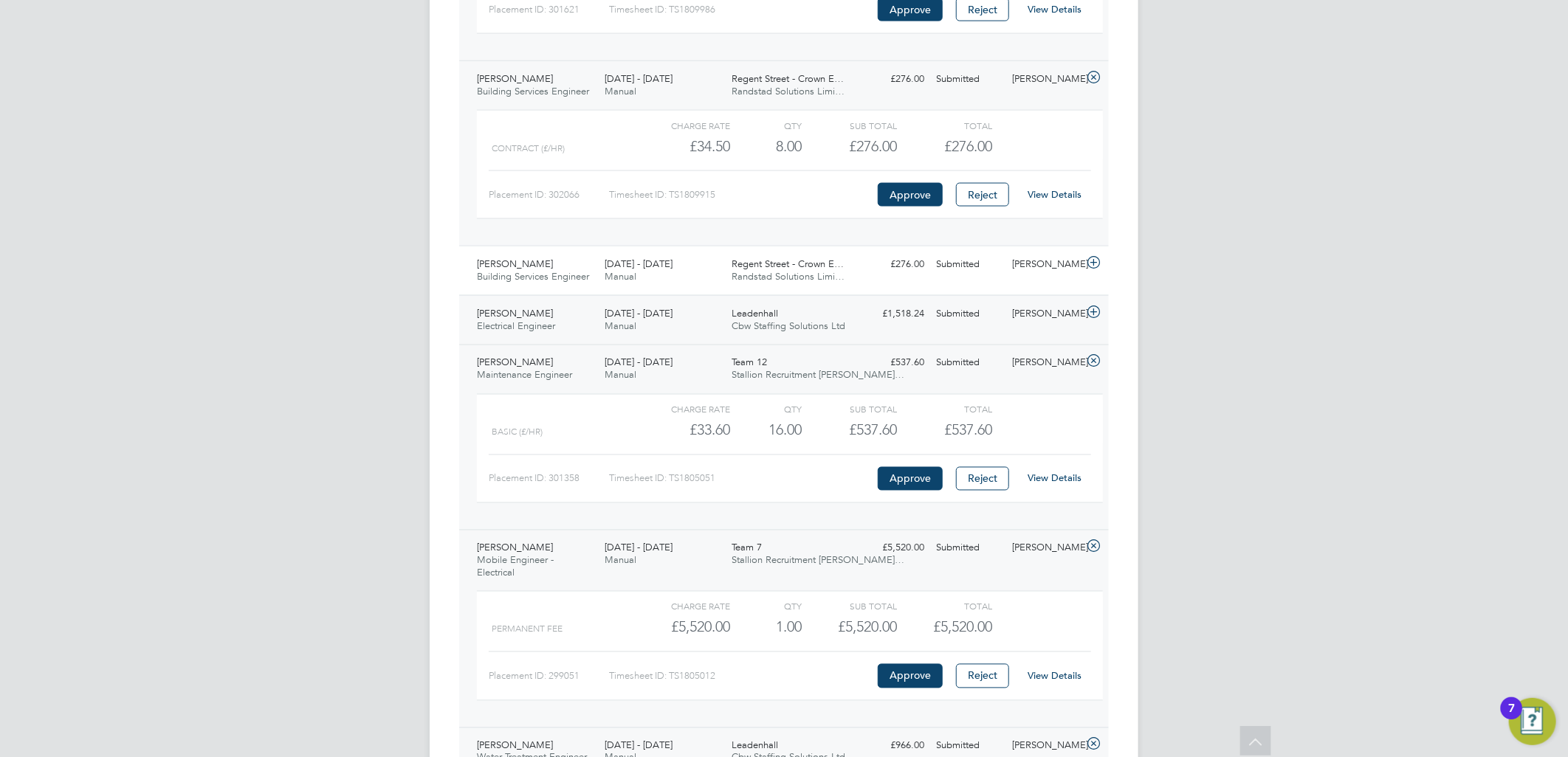
click at [873, 332] on div "Michael Boakye Ansah Electrical Engineer 16 - 22 Aug 2025 16 - 22 Aug 2025 Manu…" at bounding box center [784, 319] width 650 height 49
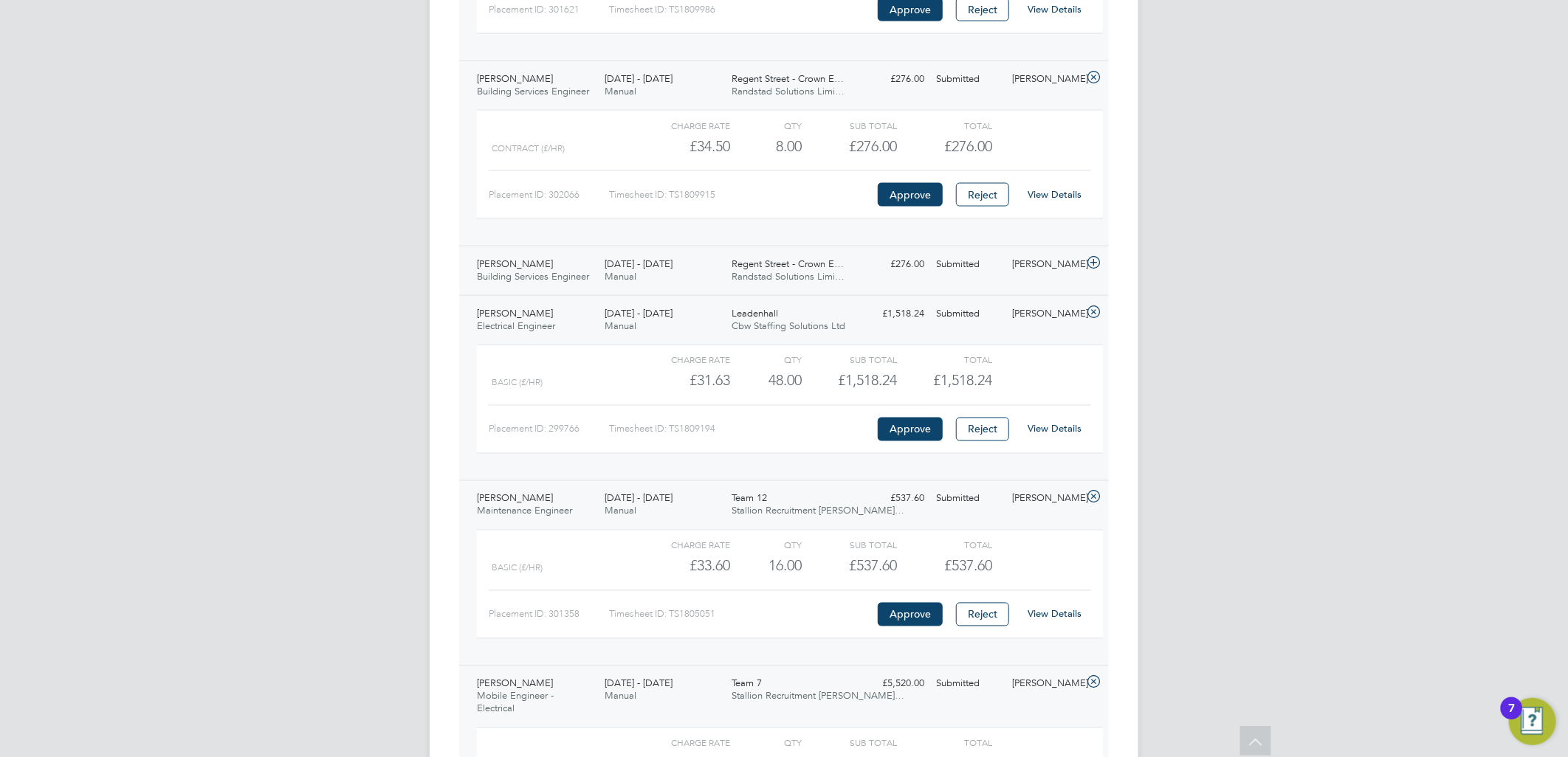
click at [900, 290] on div "Abhilash Nagaraju Building Services Engineer 16 - 22 Aug 2025 16 - 22 Aug 2025 …" at bounding box center [784, 270] width 650 height 49
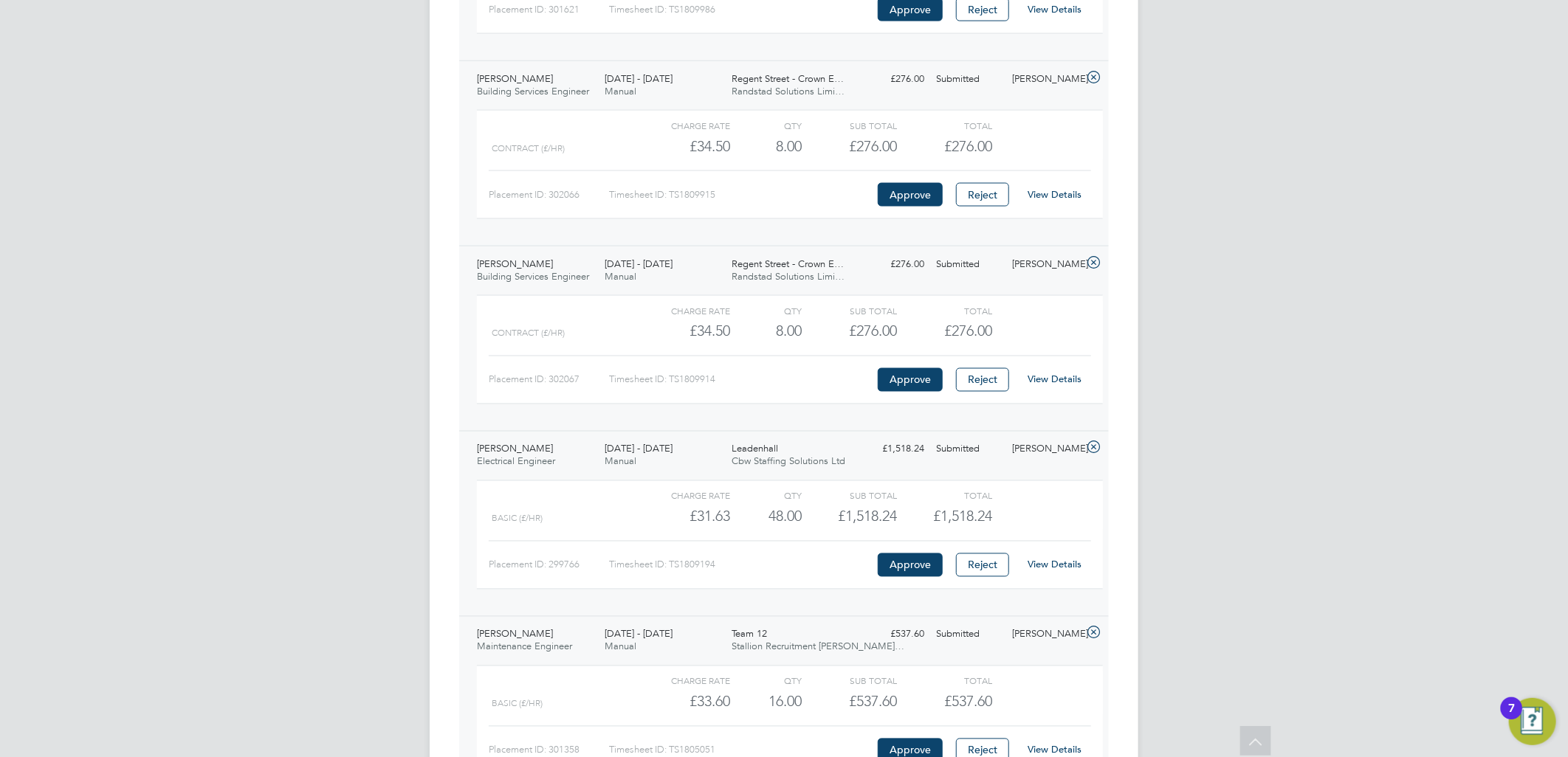
click at [1060, 563] on link "View Details" at bounding box center [1055, 565] width 54 height 13
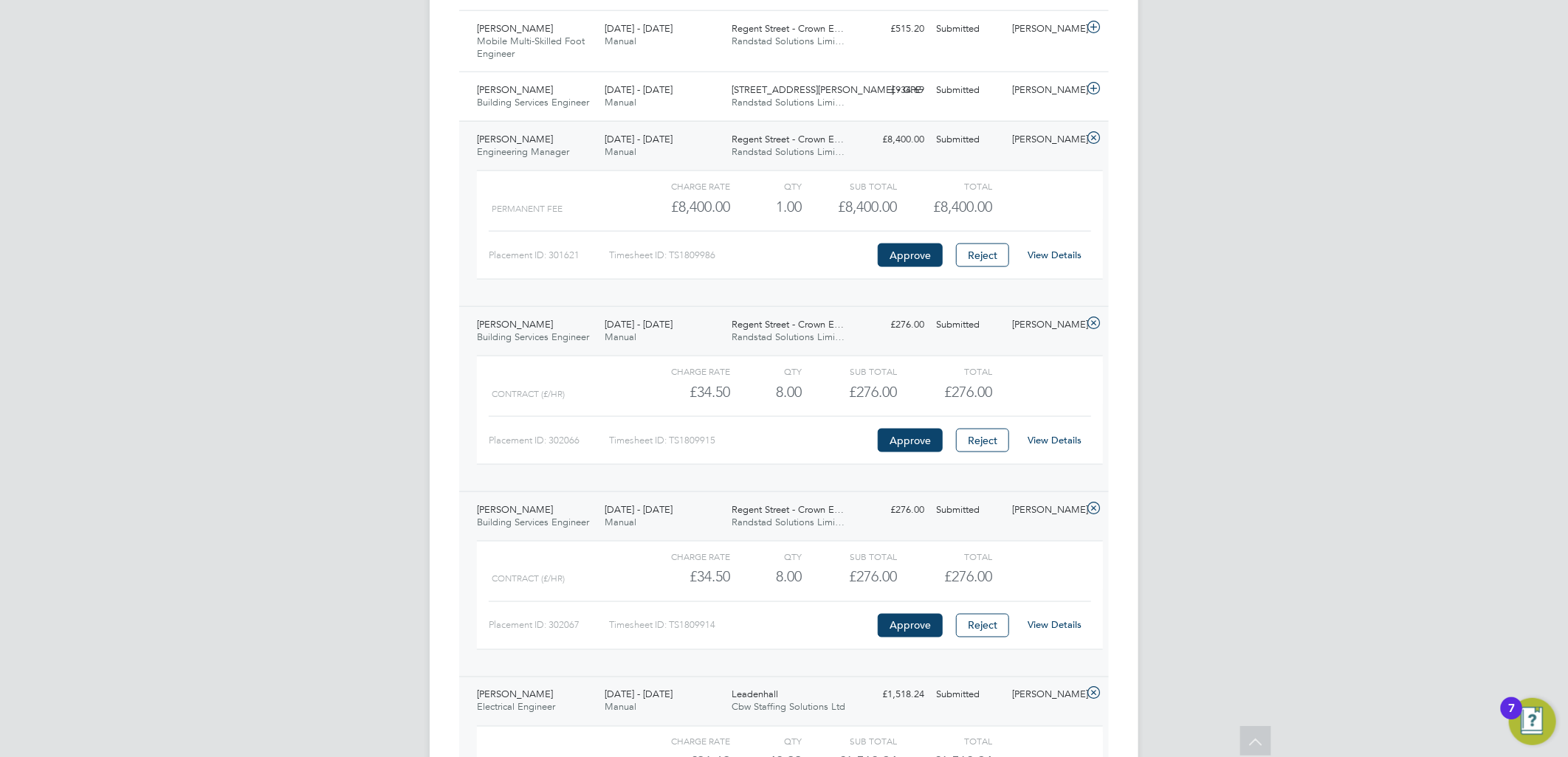
scroll to position [1102, 0]
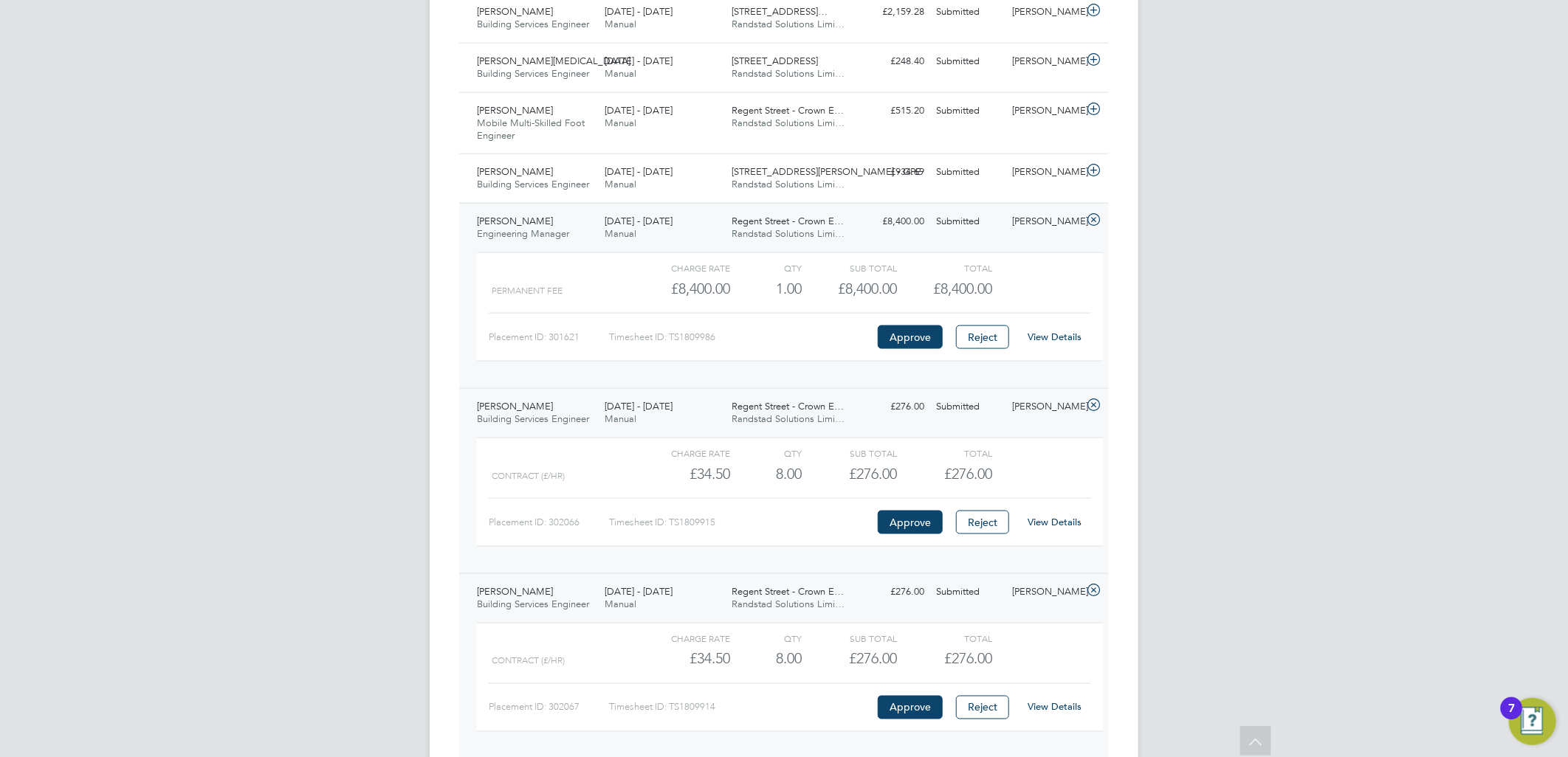
click at [1059, 336] on link "View Details" at bounding box center [1055, 337] width 54 height 13
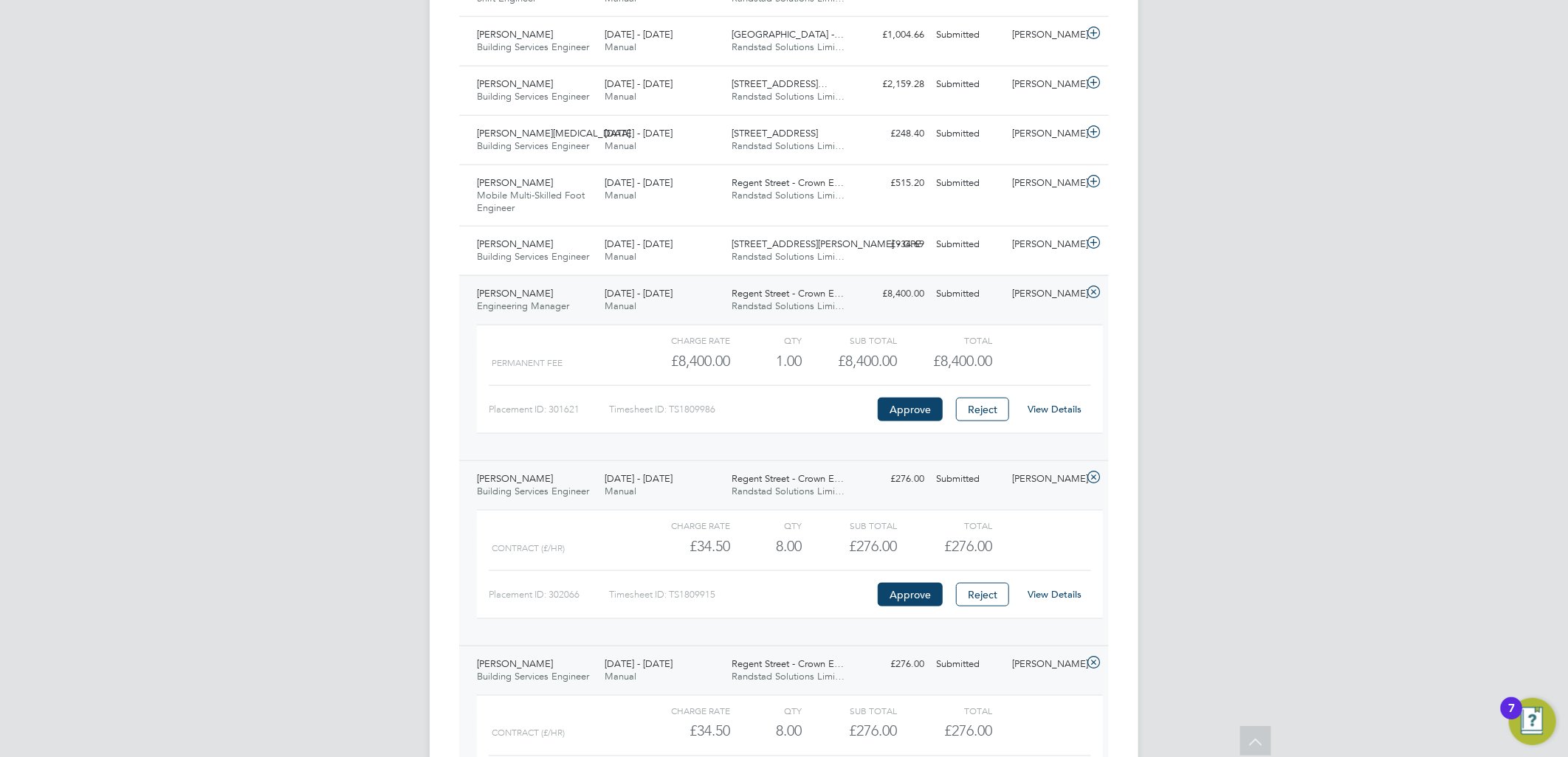
scroll to position [938, 0]
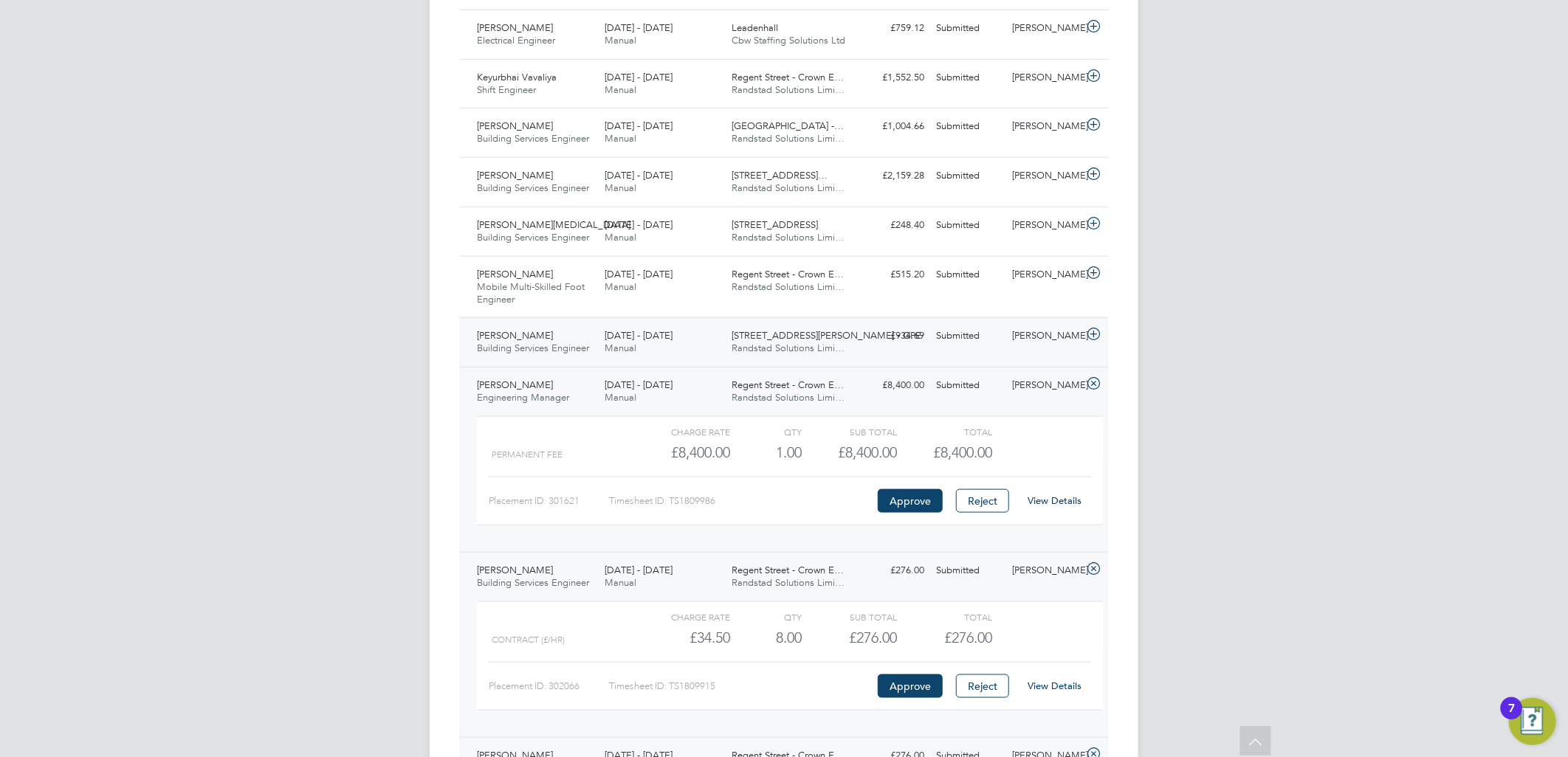
click at [835, 349] on span "Randstad Solutions Limi…" at bounding box center [789, 348] width 113 height 13
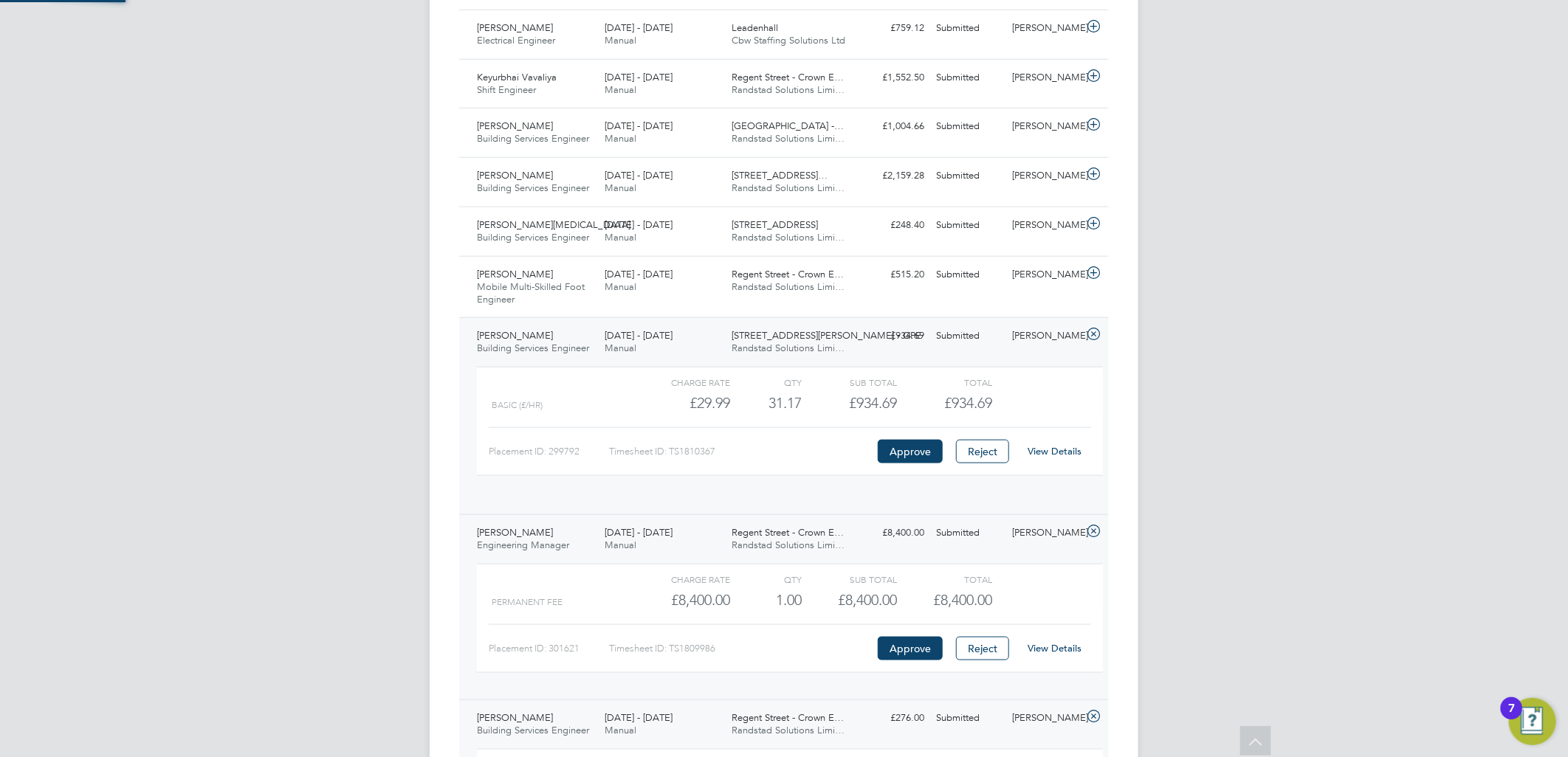
scroll to position [24, 144]
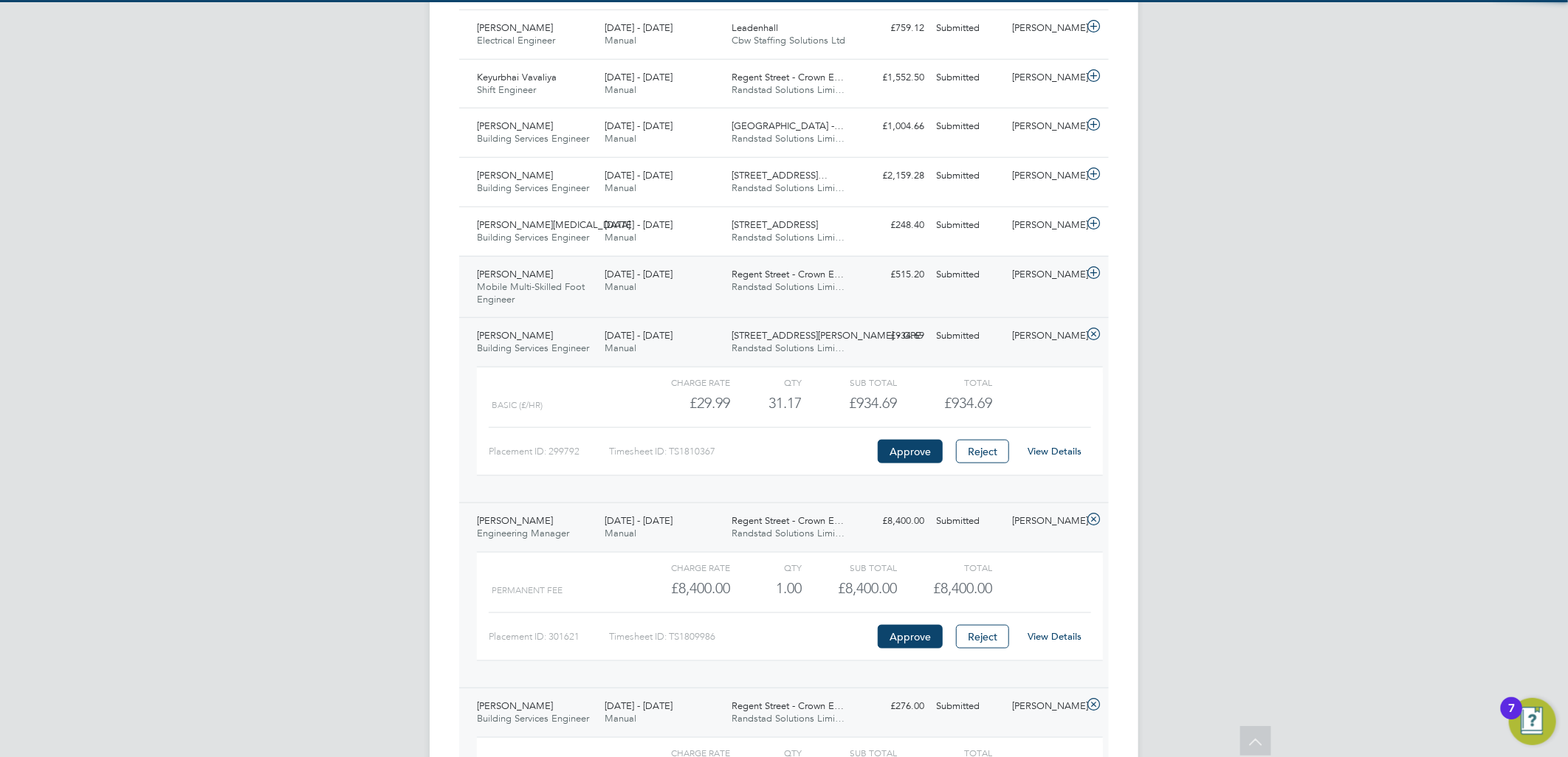
click at [814, 303] on div "Zackaria Mohamed Mobile Multi-Skilled Foot Engineer 23 - 29 Aug 2025 23 - 29 Au…" at bounding box center [784, 287] width 650 height 62
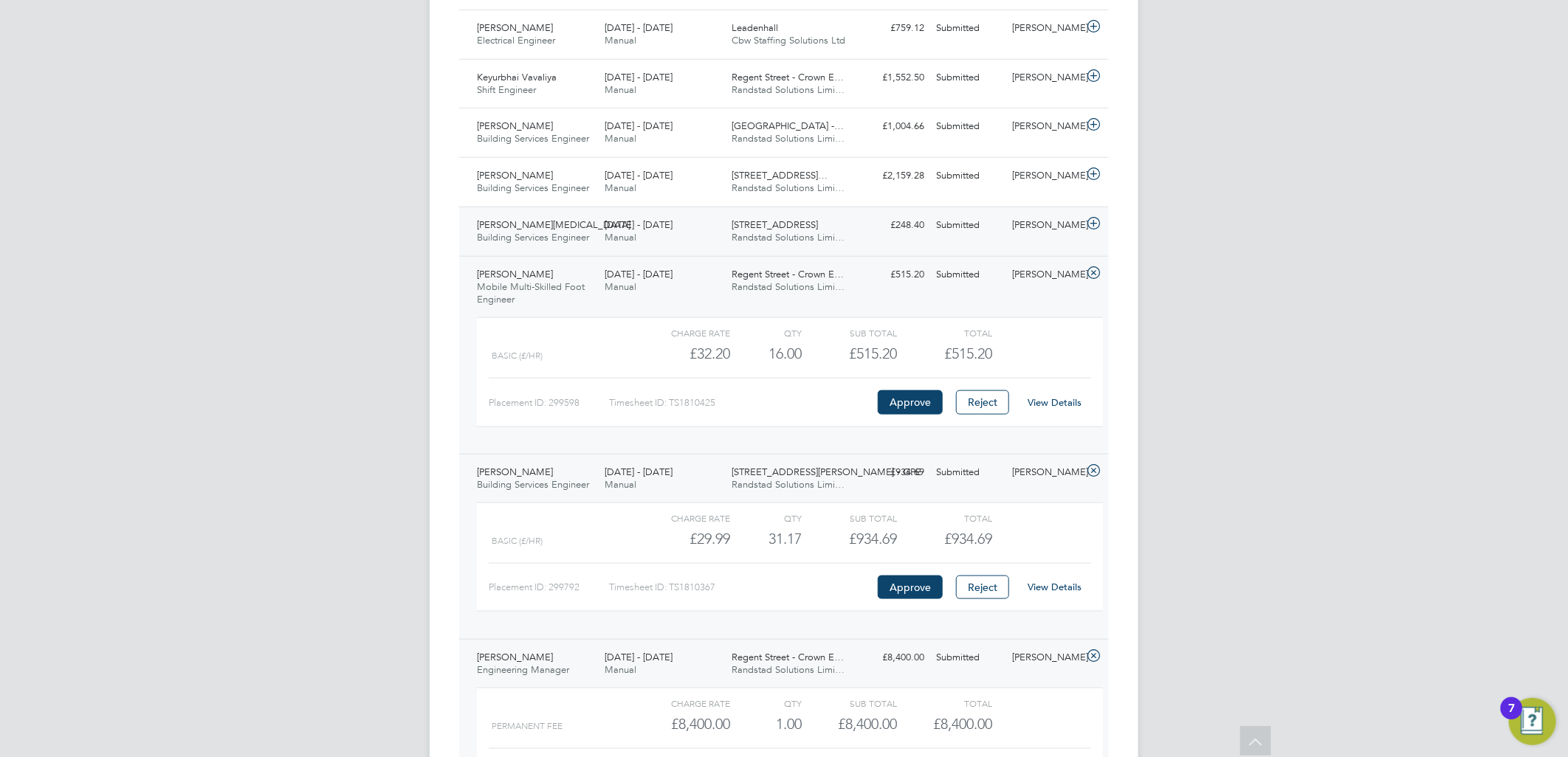
click at [806, 253] on div "Samuel Areola Building Services Engineer 23 - 29 Aug 2025 23 - 29 Aug 2025 Manu…" at bounding box center [784, 231] width 650 height 49
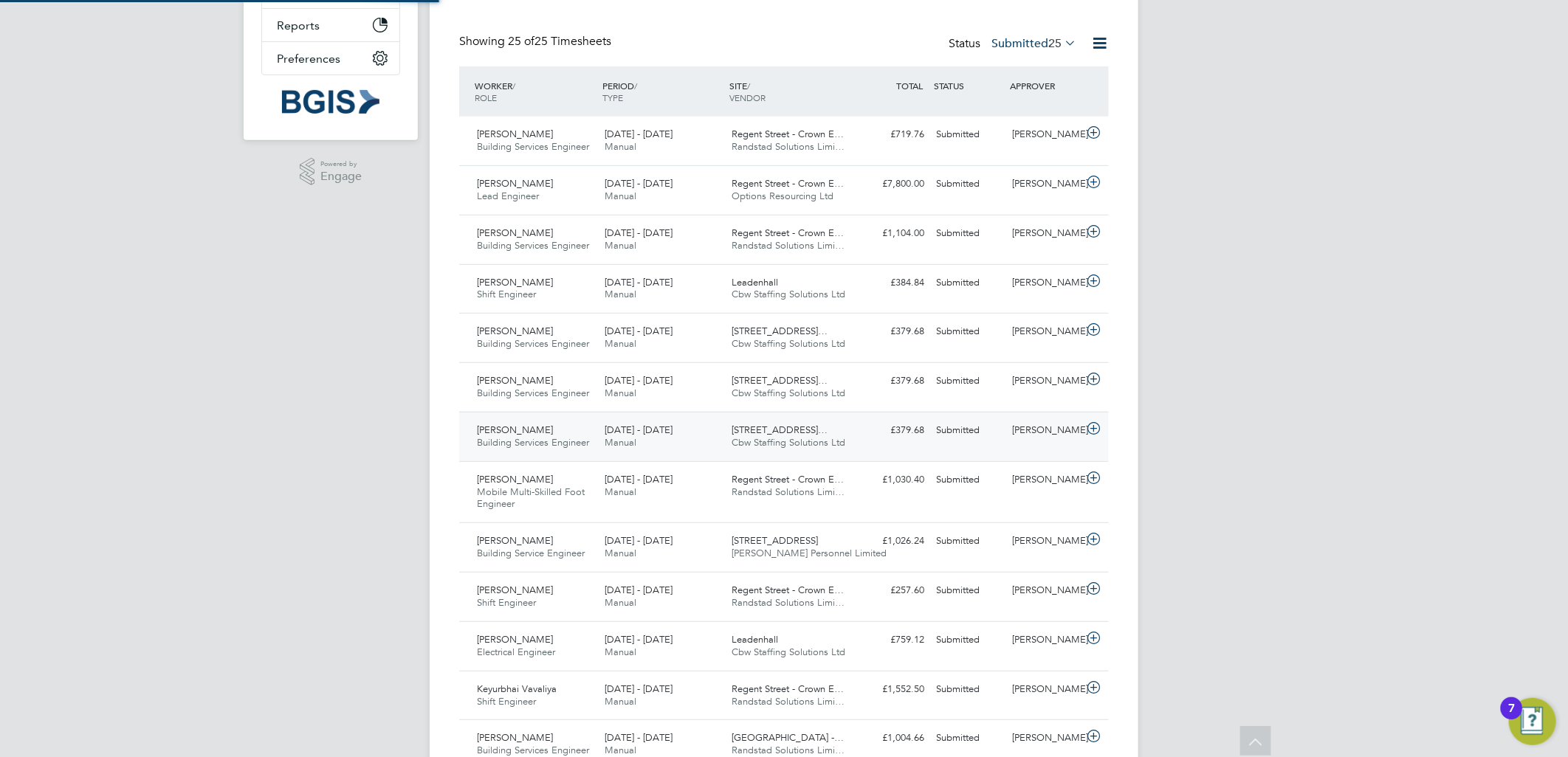
scroll to position [0, 0]
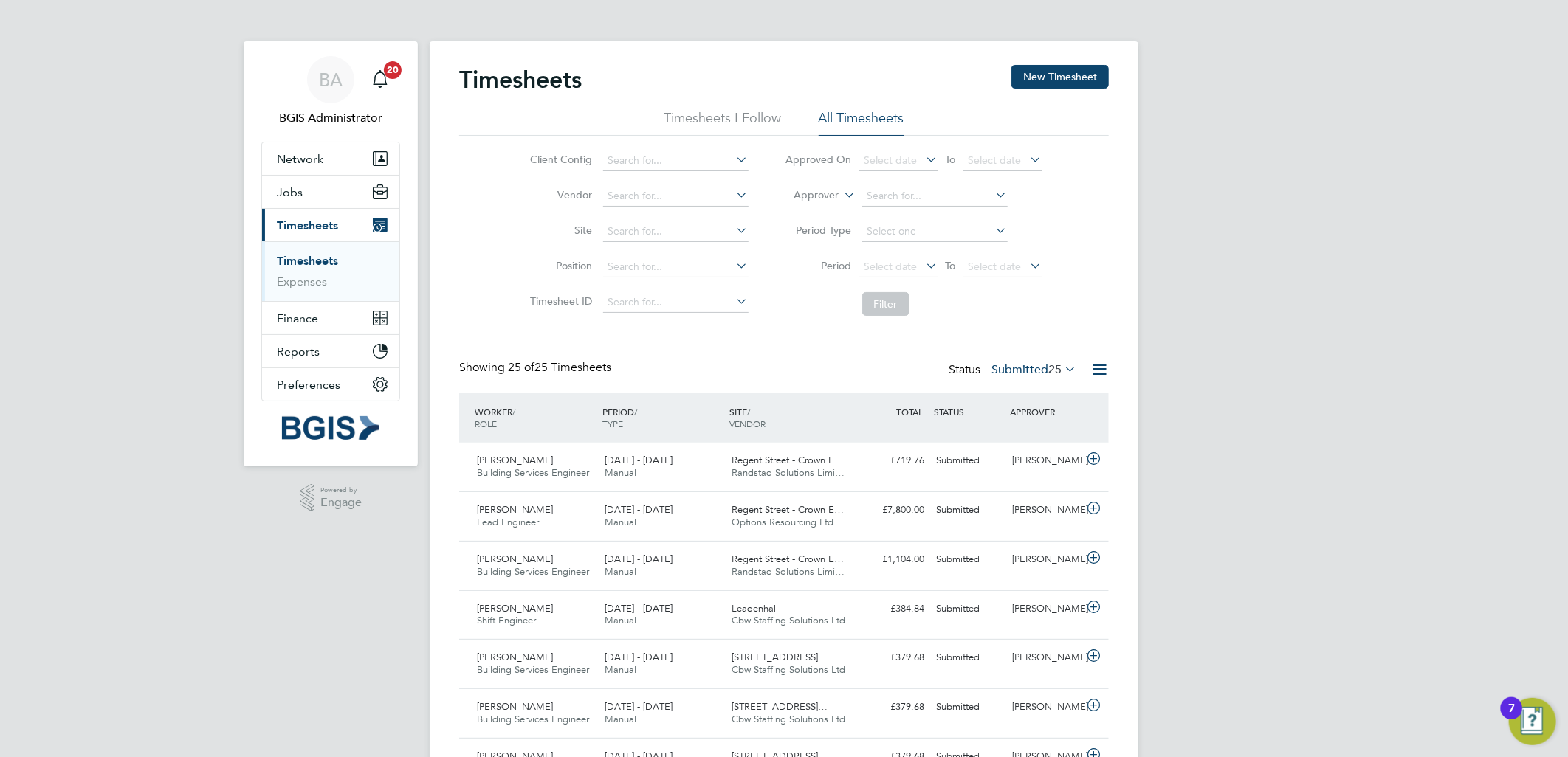
click at [626, 191] on input at bounding box center [676, 196] width 146 height 21
drag, startPoint x: 682, startPoint y: 220, endPoint x: 838, endPoint y: 270, distance: 163.8
click at [684, 220] on li "Preston Recruitment Ltd" at bounding box center [688, 217] width 174 height 20
type input "Preston Recruitment Ltd"
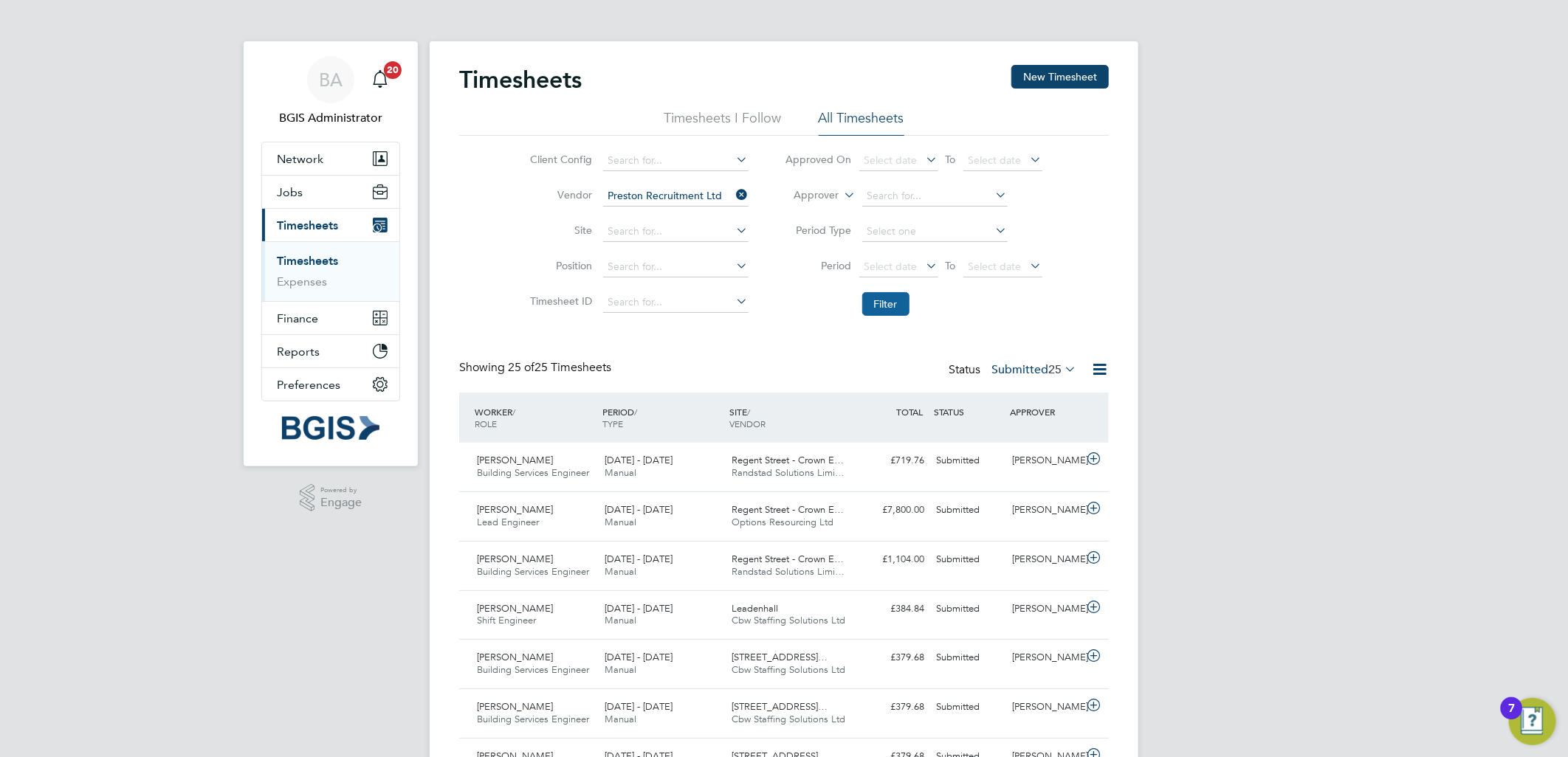
click at [900, 307] on button "Filter" at bounding box center [886, 304] width 48 height 23
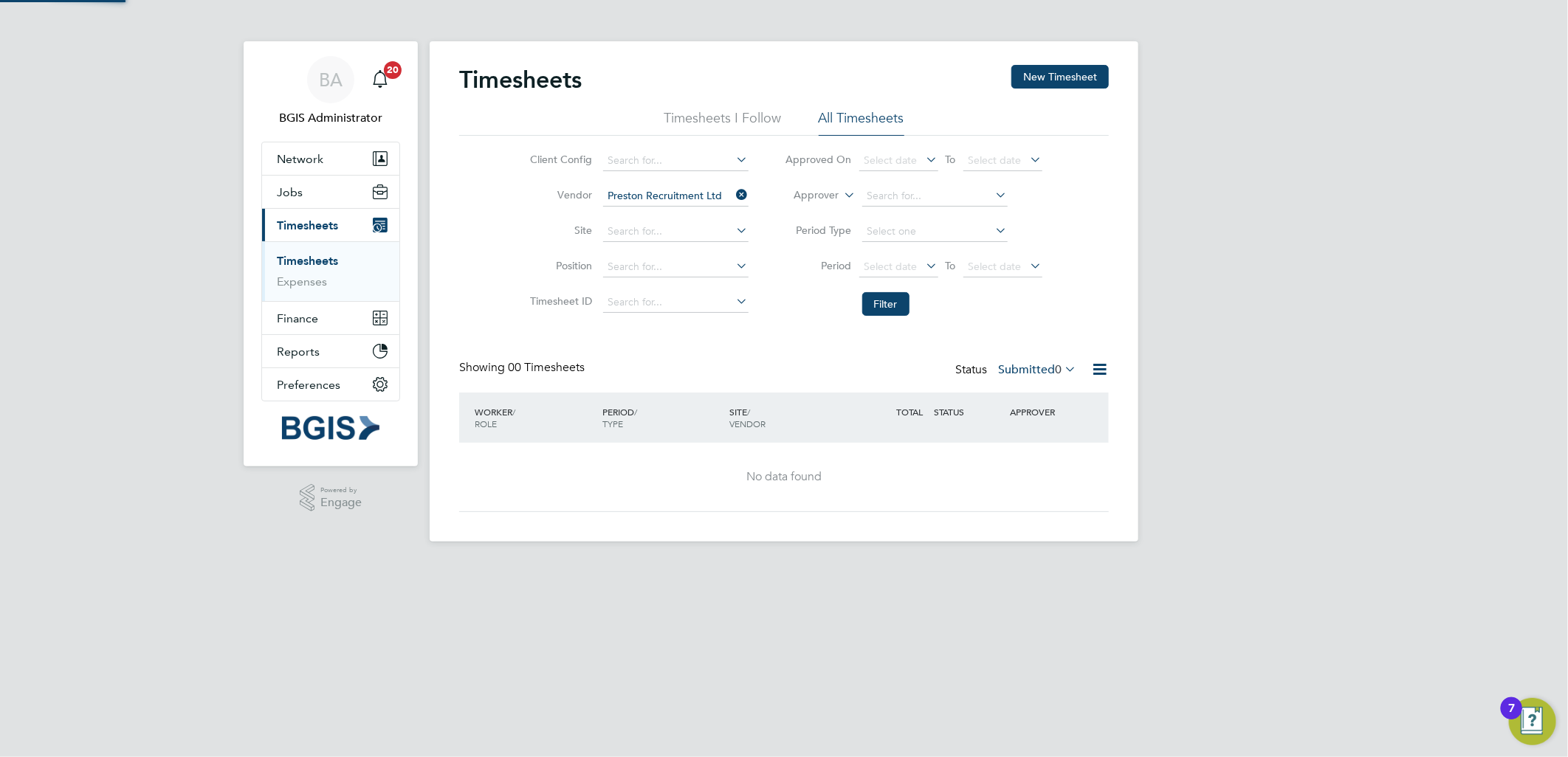
click at [1027, 370] on label "Submitted 0" at bounding box center [1037, 370] width 78 height 14
click at [1023, 391] on li "All" at bounding box center [1029, 395] width 68 height 21
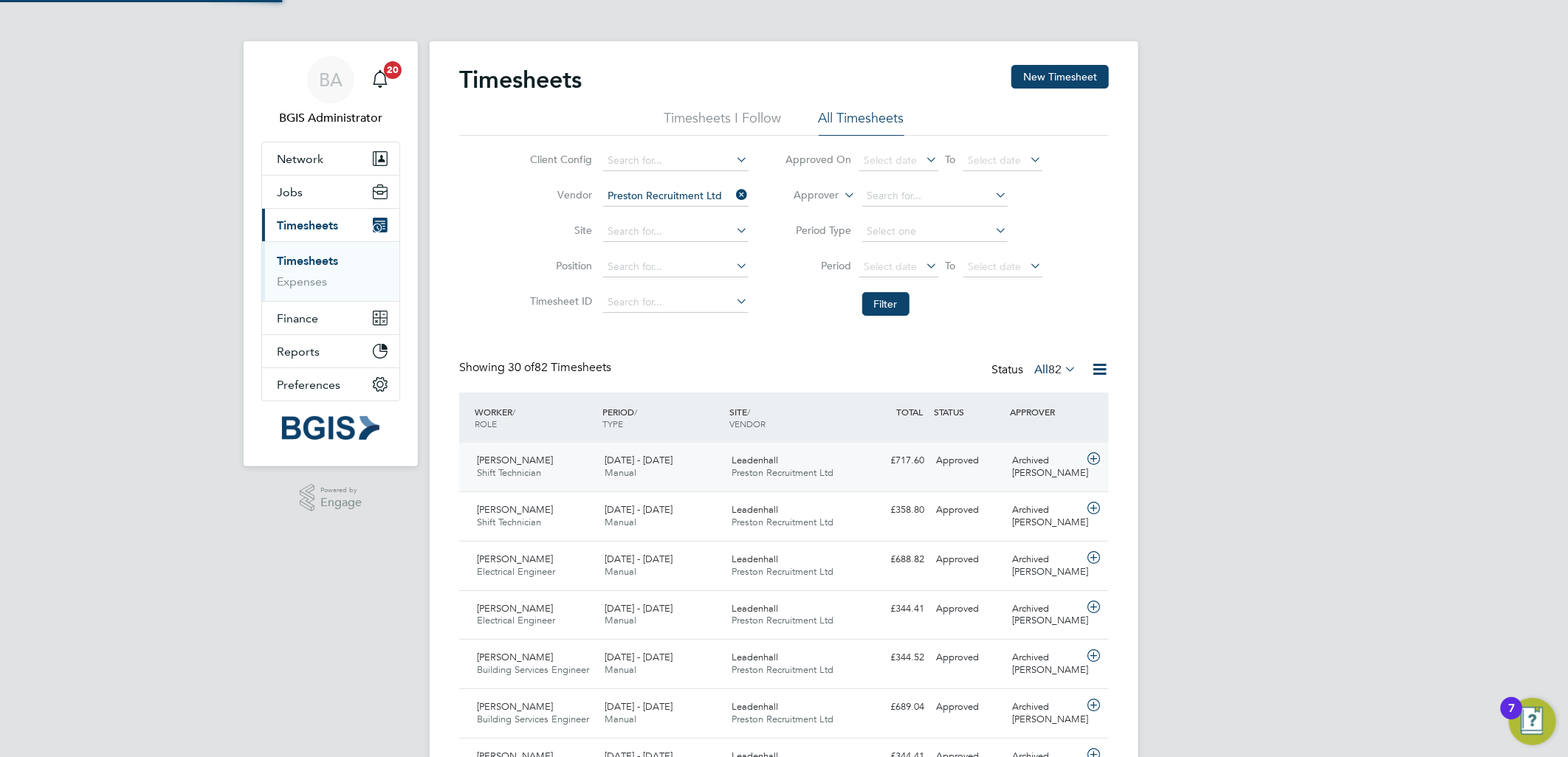
scroll to position [37, 129]
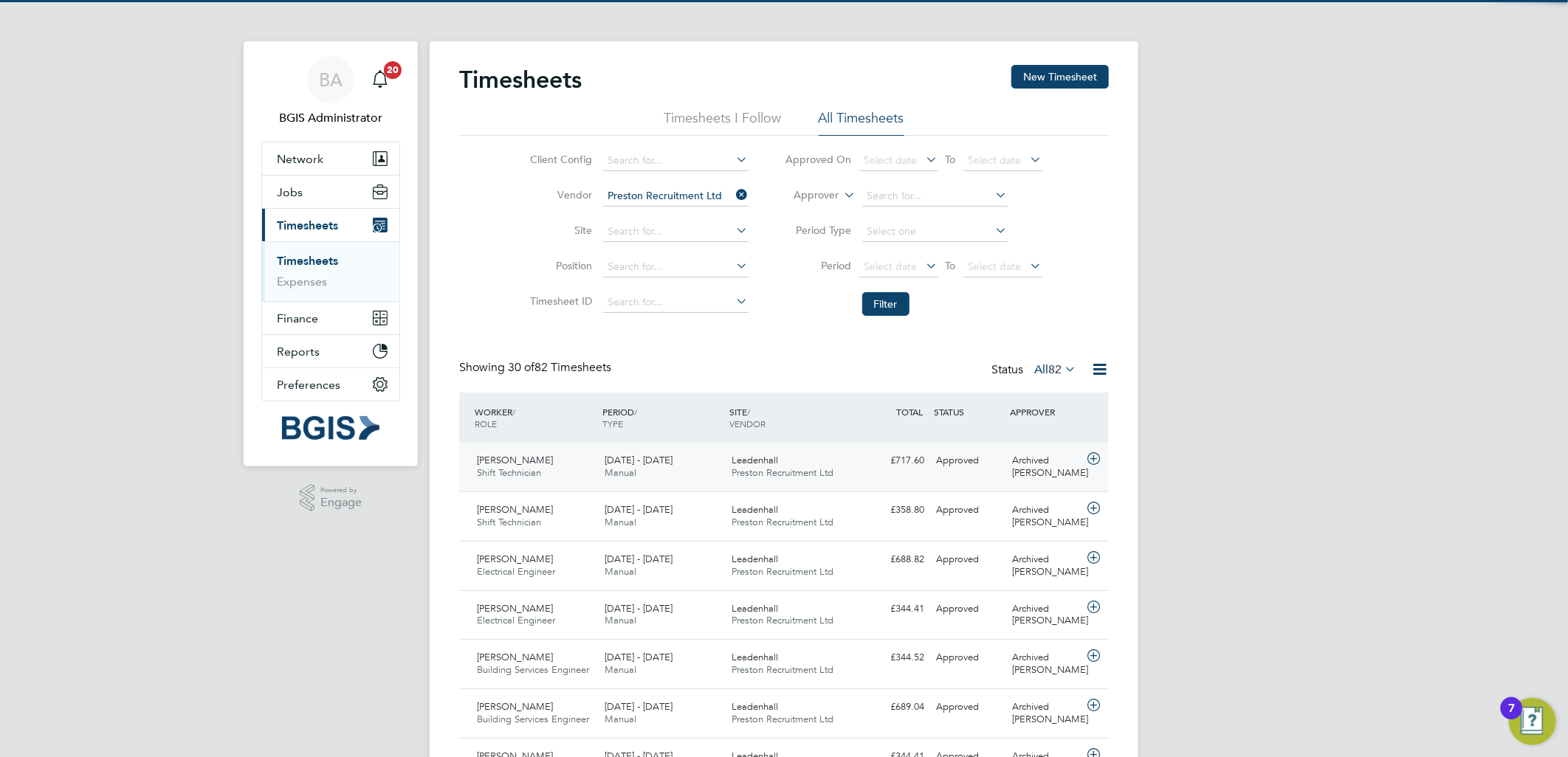
click at [828, 443] on div "Abdu Cheway Shift Technician 19 - 25 Oct 2024 19 - 25 Oct 2024 Manual Leadenhal…" at bounding box center [784, 468] width 650 height 49
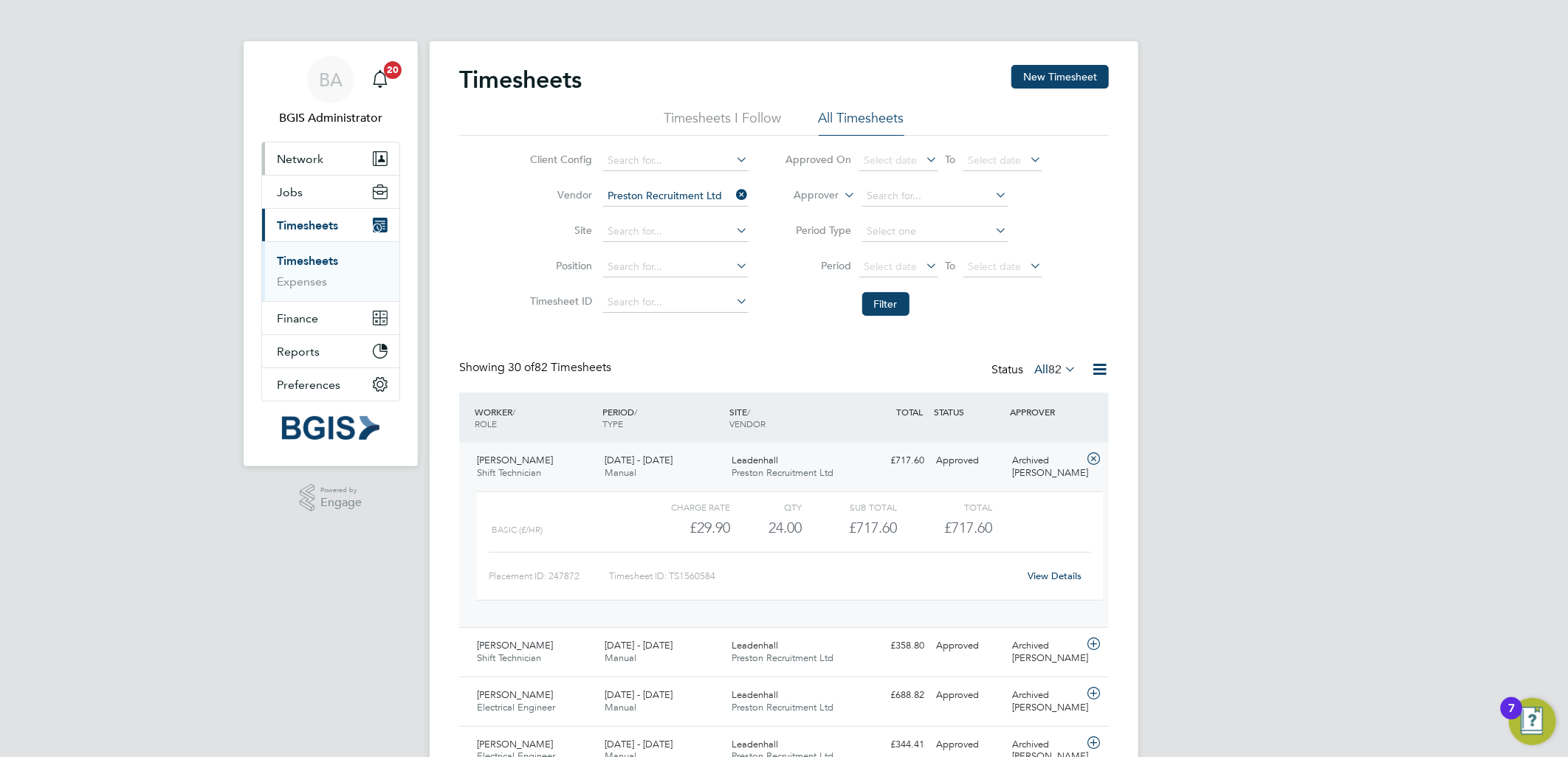
click at [336, 158] on button "Network" at bounding box center [330, 158] width 138 height 32
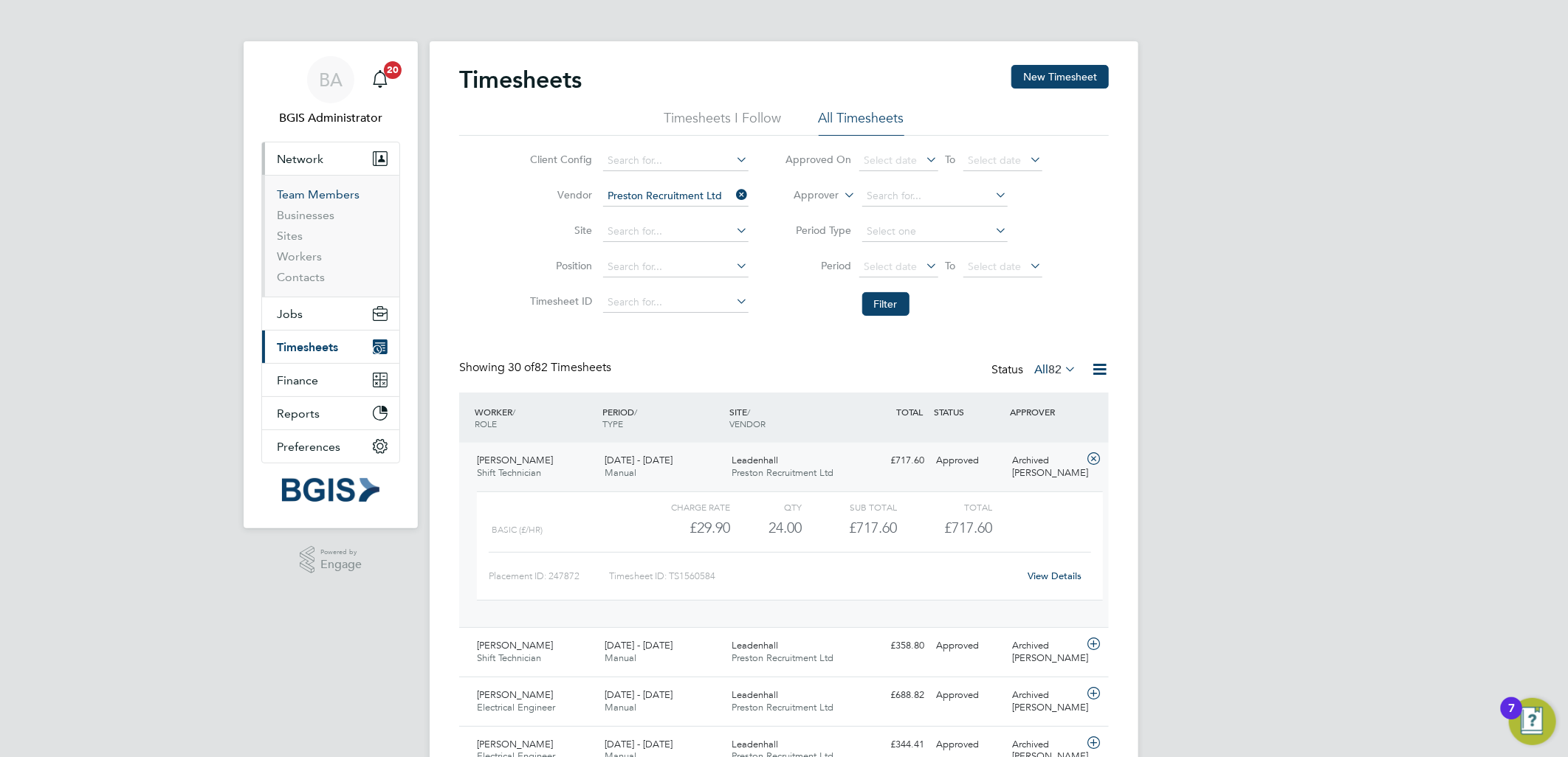
click at [327, 187] on link "Team Members" at bounding box center [318, 194] width 83 height 14
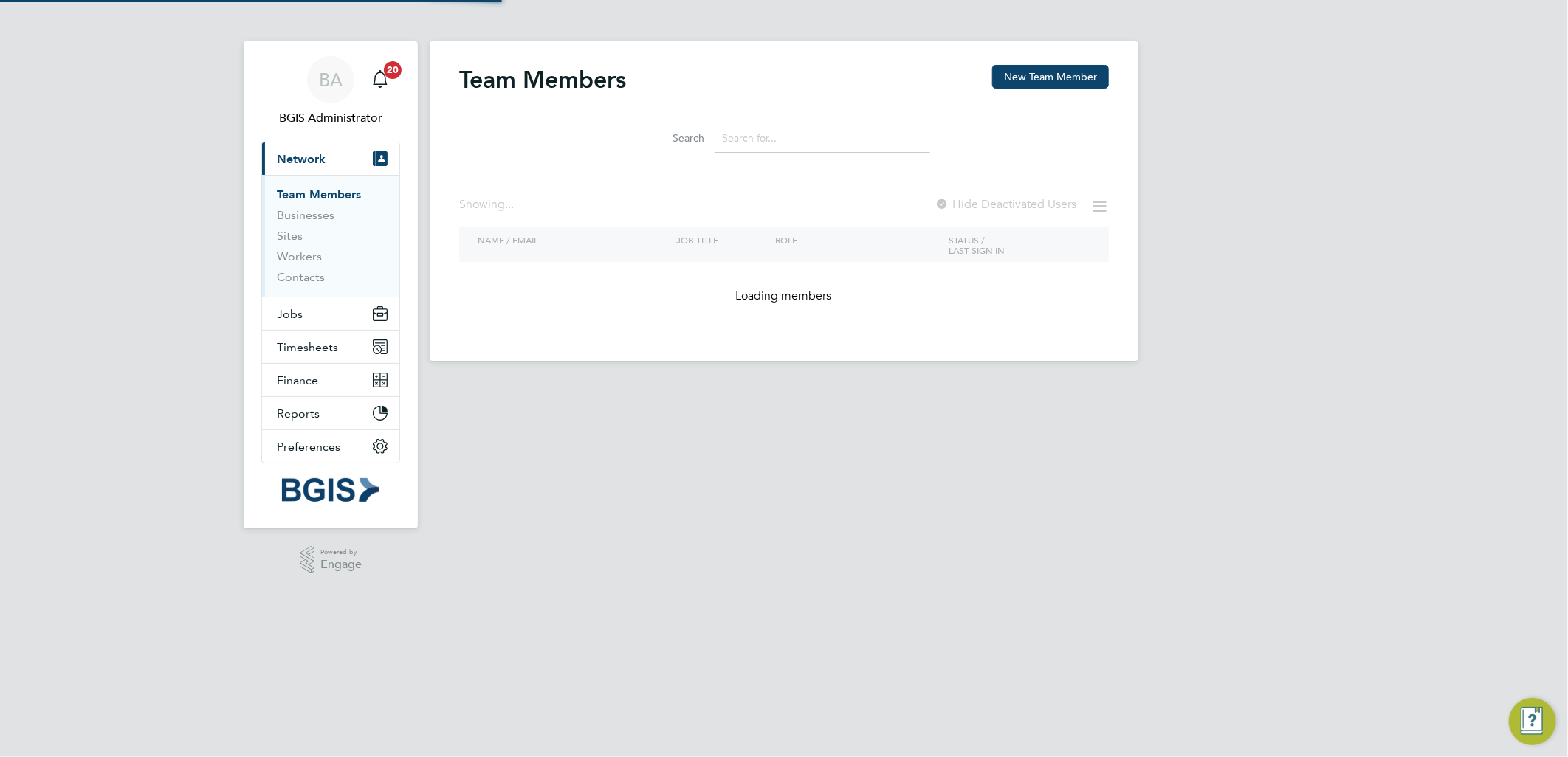
click at [750, 144] on input at bounding box center [823, 138] width 216 height 29
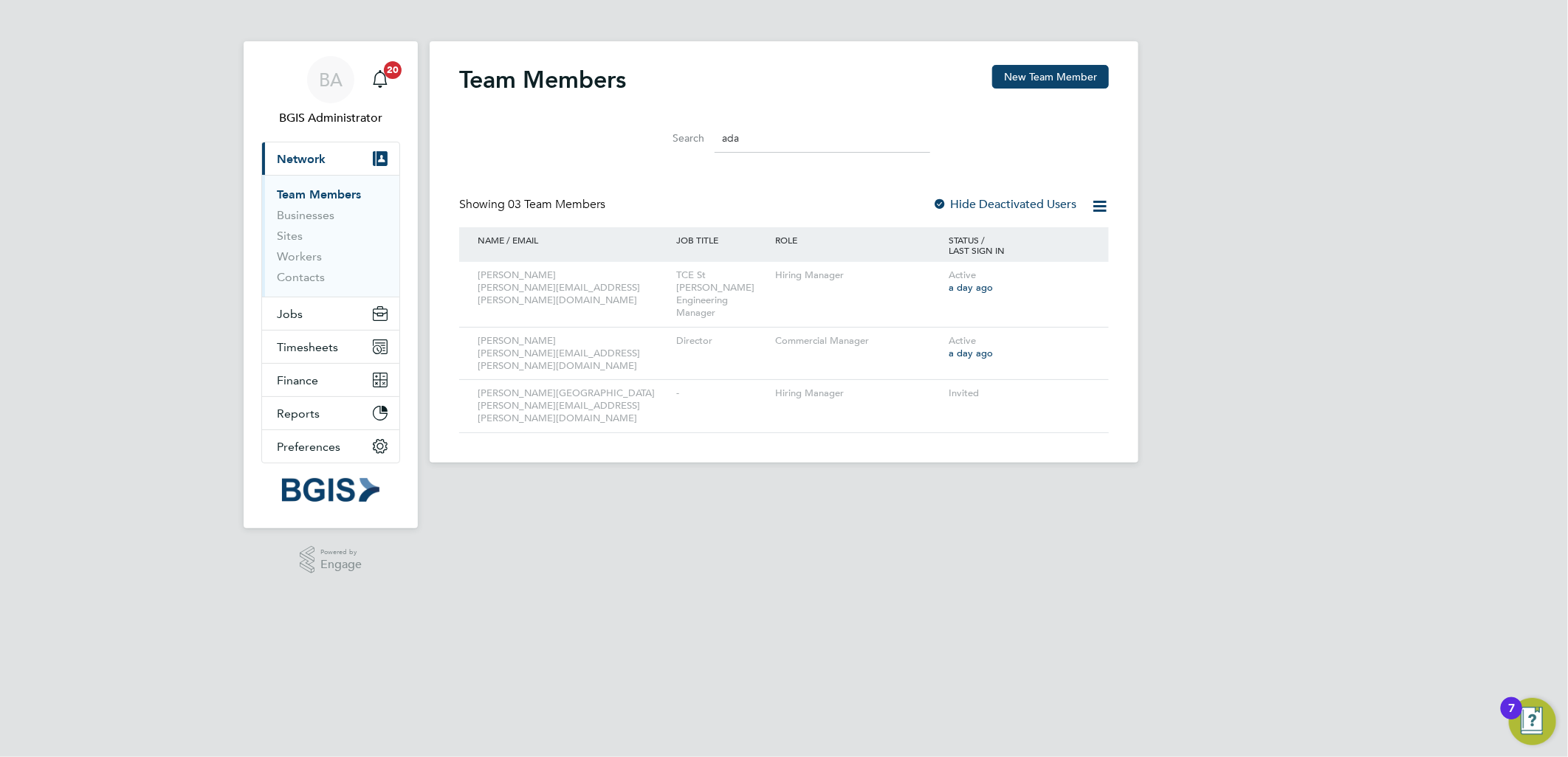
type input "ada"
click at [312, 300] on button "Jobs" at bounding box center [330, 314] width 138 height 32
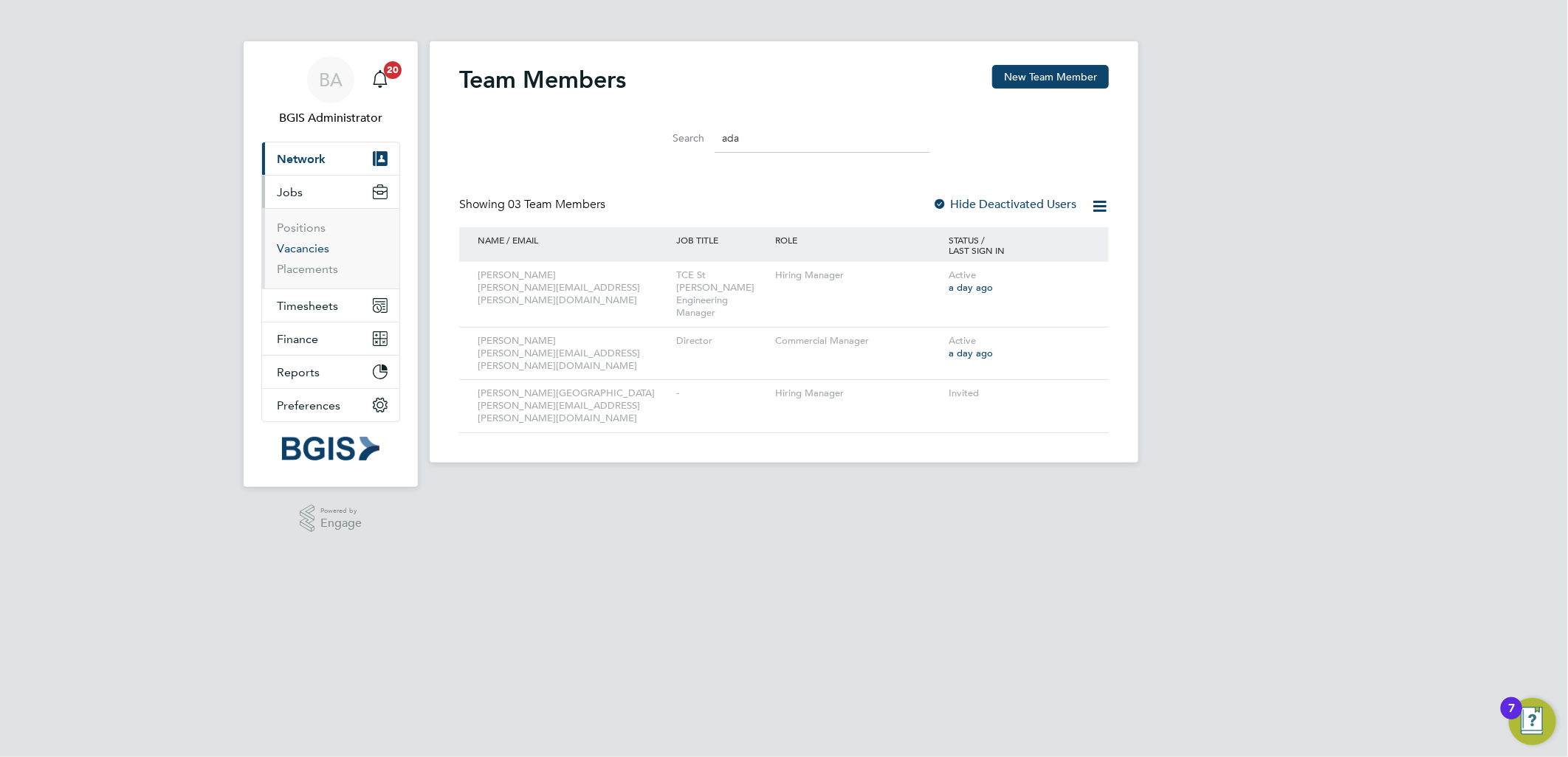
click at [311, 245] on link "Vacancies" at bounding box center [303, 248] width 52 height 14
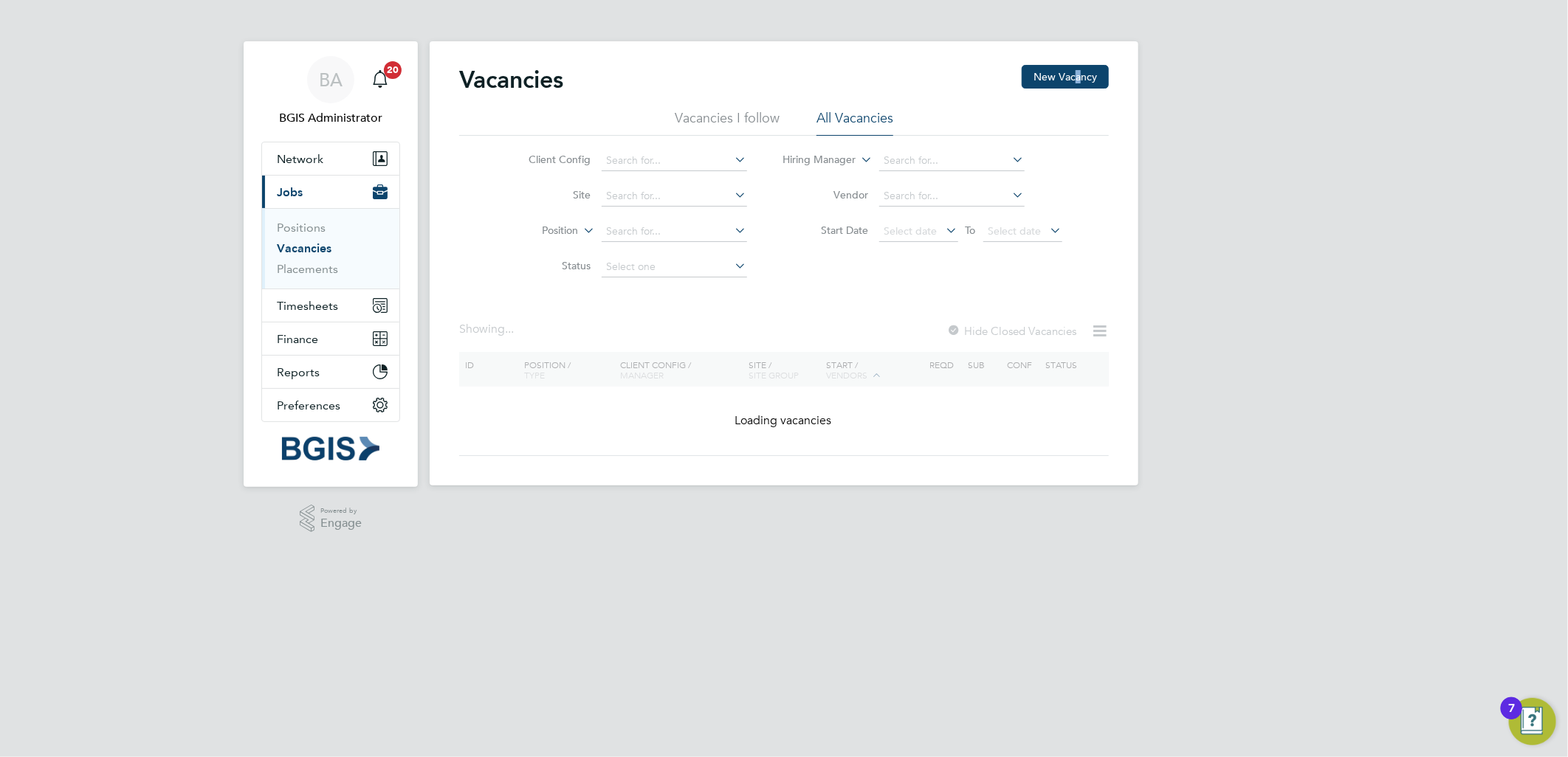
click at [1079, 62] on div "Vacancies New Vacancy Vacancies I follow All Vacancies Client Config Site Posit…" at bounding box center [784, 263] width 709 height 444
drag, startPoint x: 1079, startPoint y: 62, endPoint x: 1080, endPoint y: 75, distance: 13.0
click at [1080, 75] on button "New Vacancy" at bounding box center [1065, 76] width 87 height 23
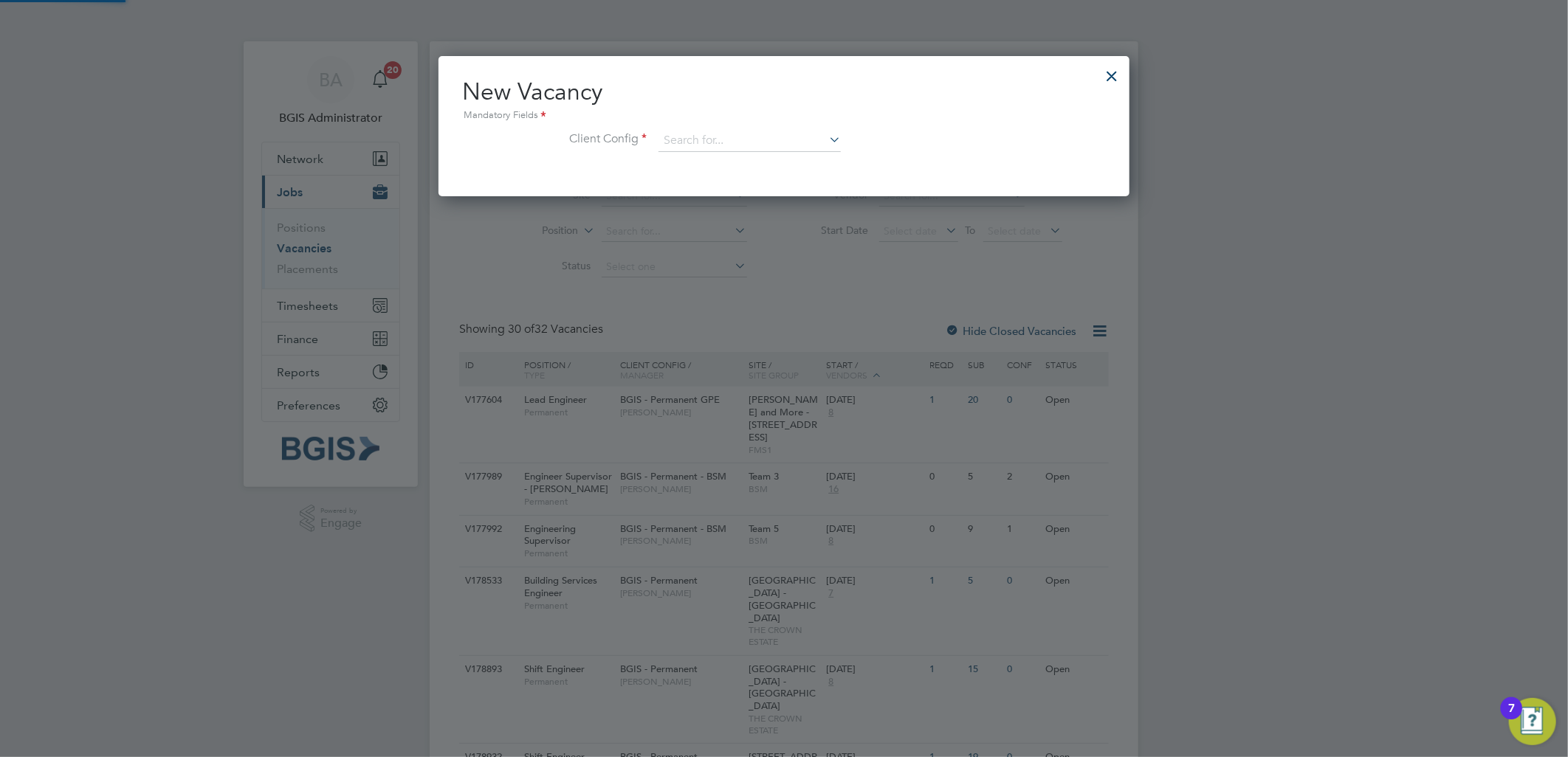
scroll to position [138, 692]
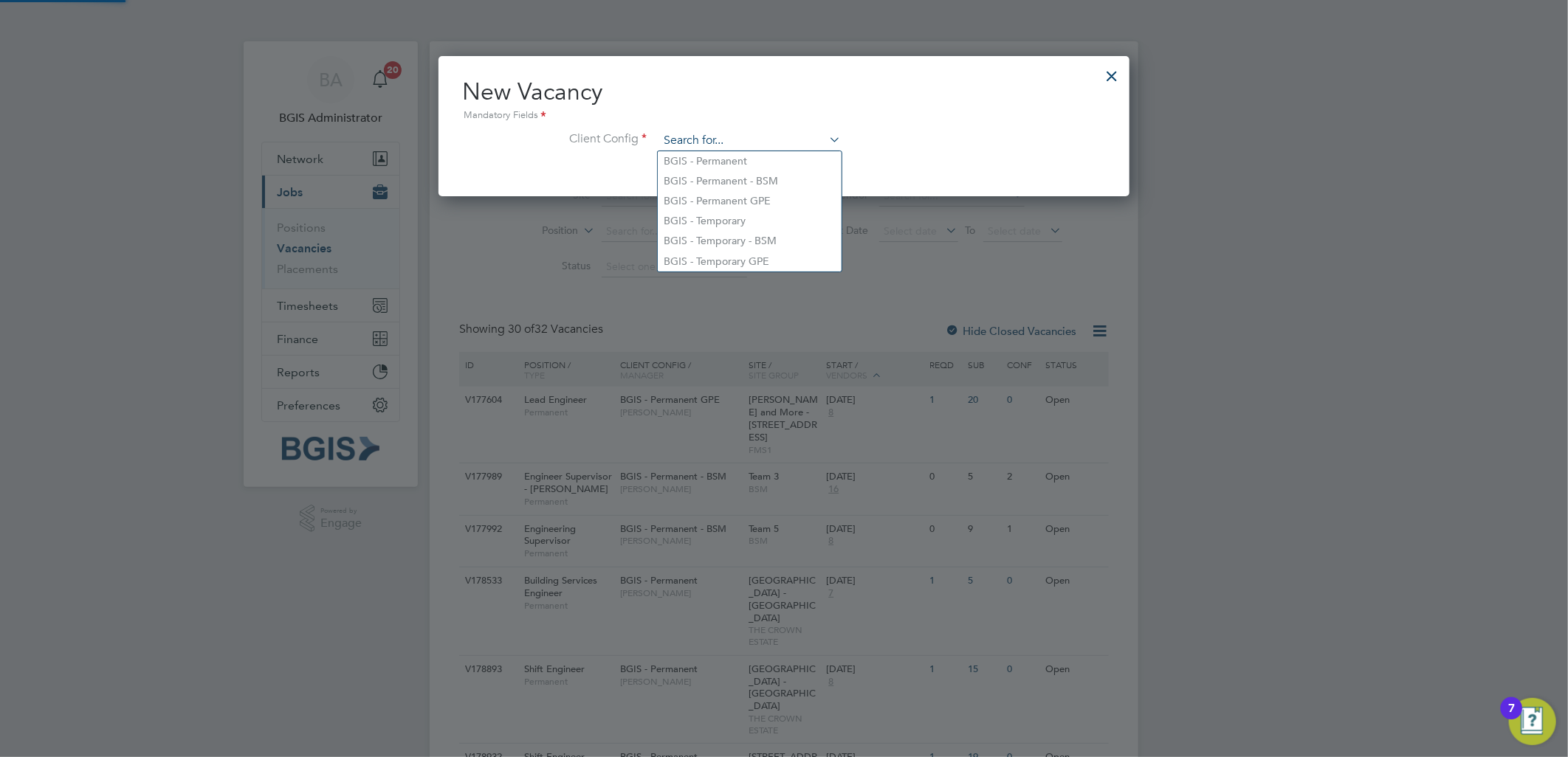
click at [759, 135] on input at bounding box center [749, 140] width 183 height 22
click at [743, 163] on li "BGIS - Permanent" at bounding box center [749, 161] width 184 height 20
type input "BGIS - Permanent"
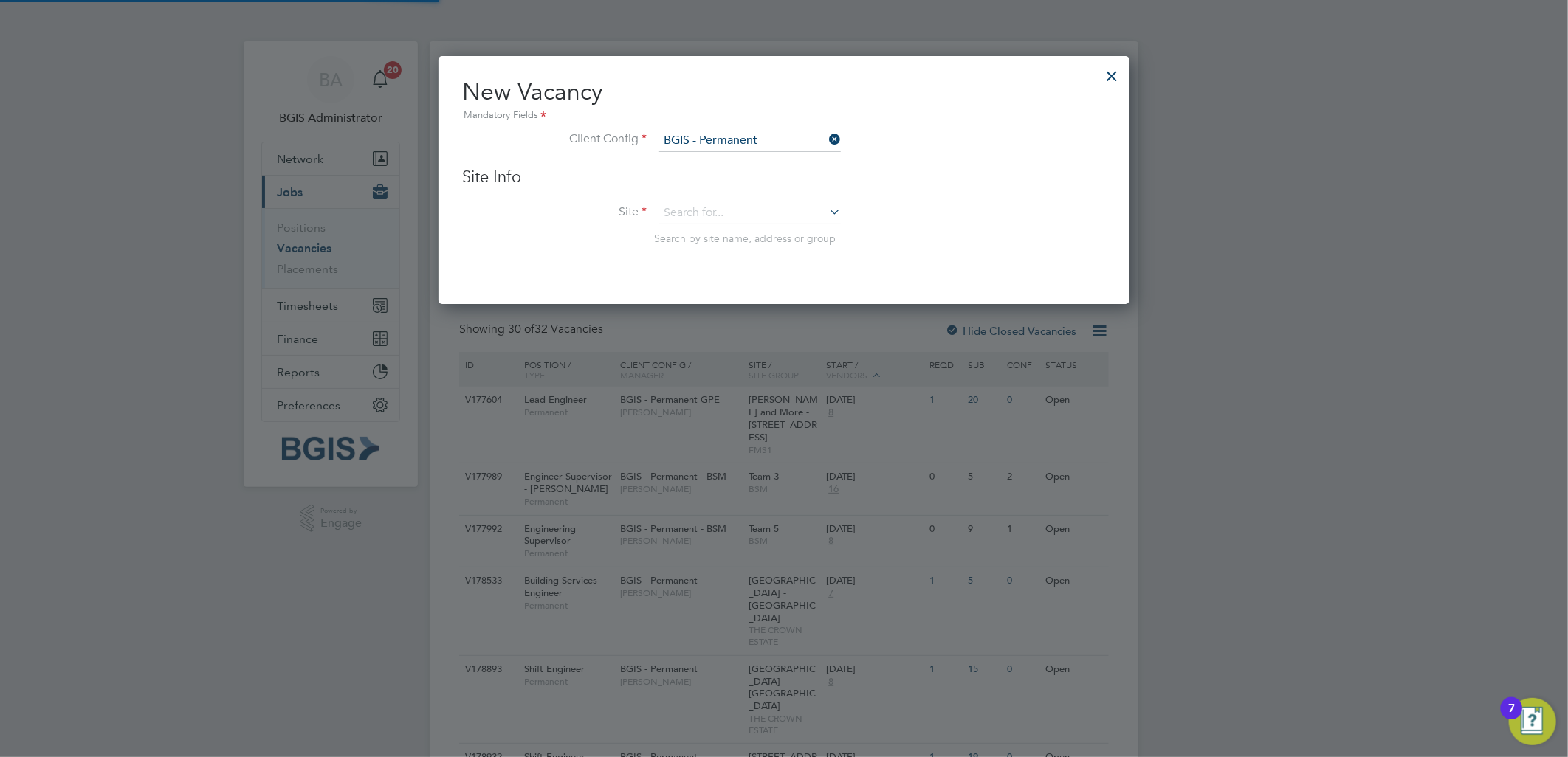
scroll to position [247, 692]
click at [702, 216] on input at bounding box center [749, 213] width 183 height 22
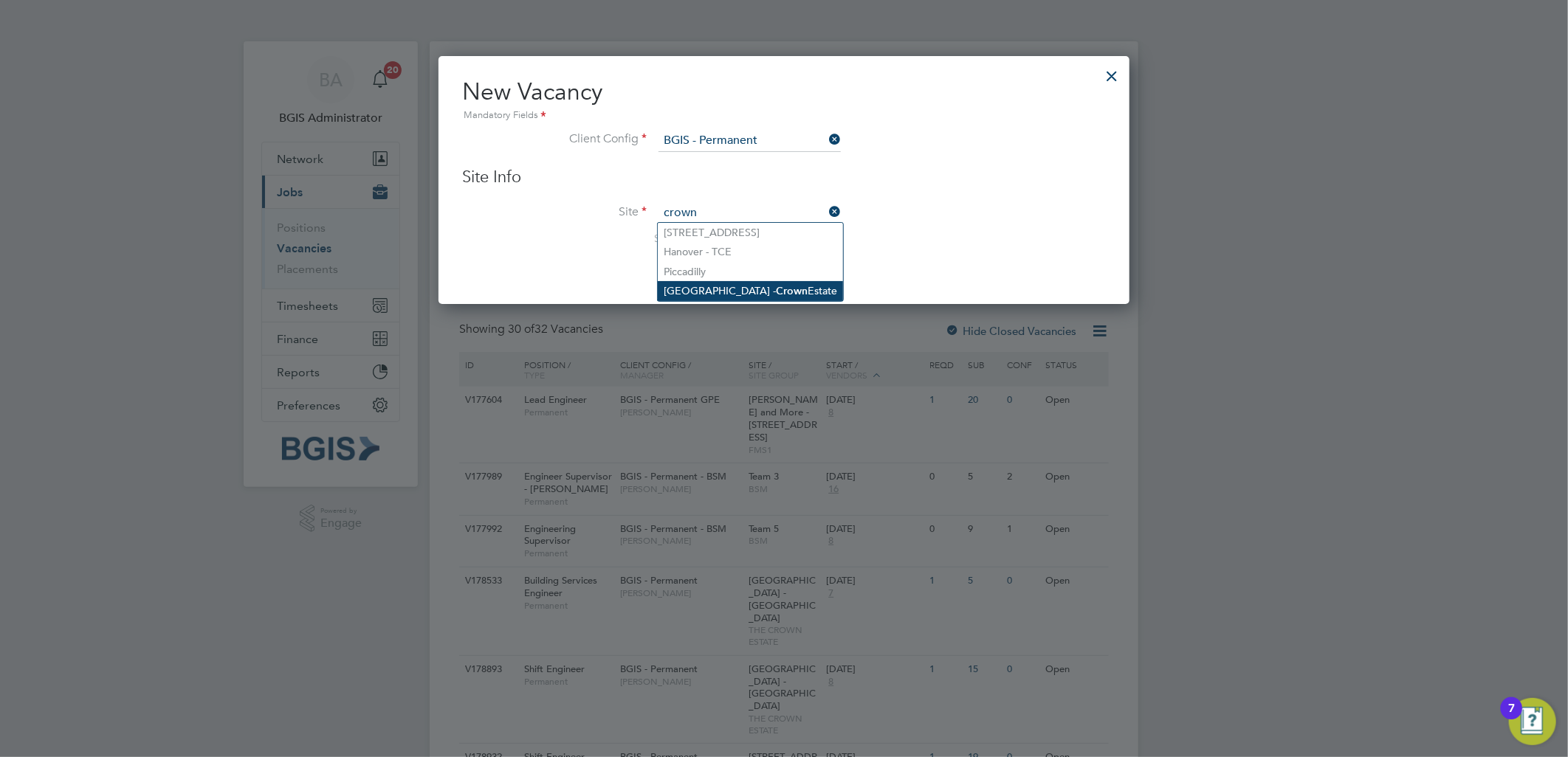
click at [734, 290] on li "Regent Street - Crown Estate" at bounding box center [750, 291] width 185 height 20
type input "Regent Street - Crown Estate"
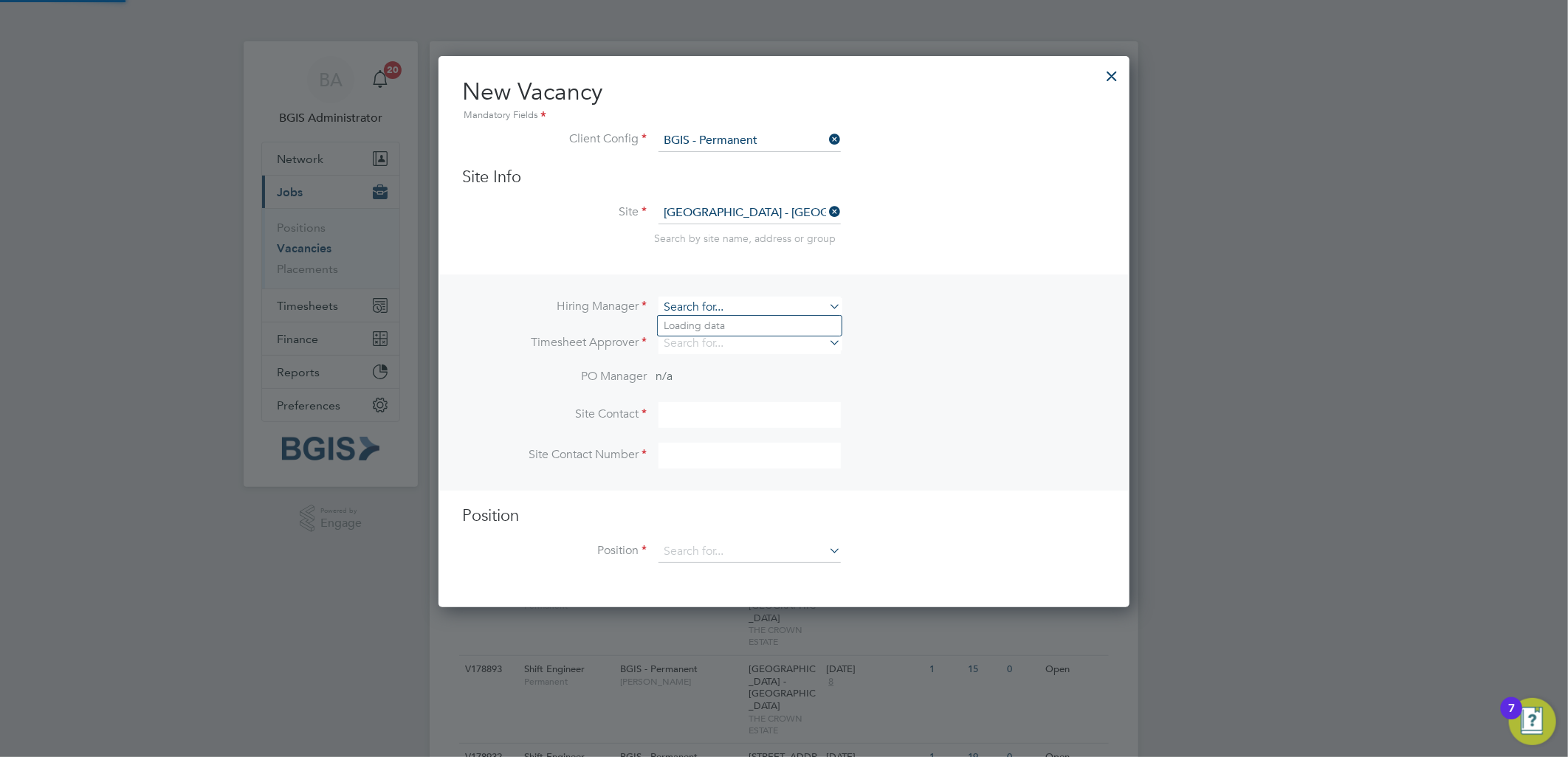
click at [691, 305] on input at bounding box center [749, 307] width 183 height 22
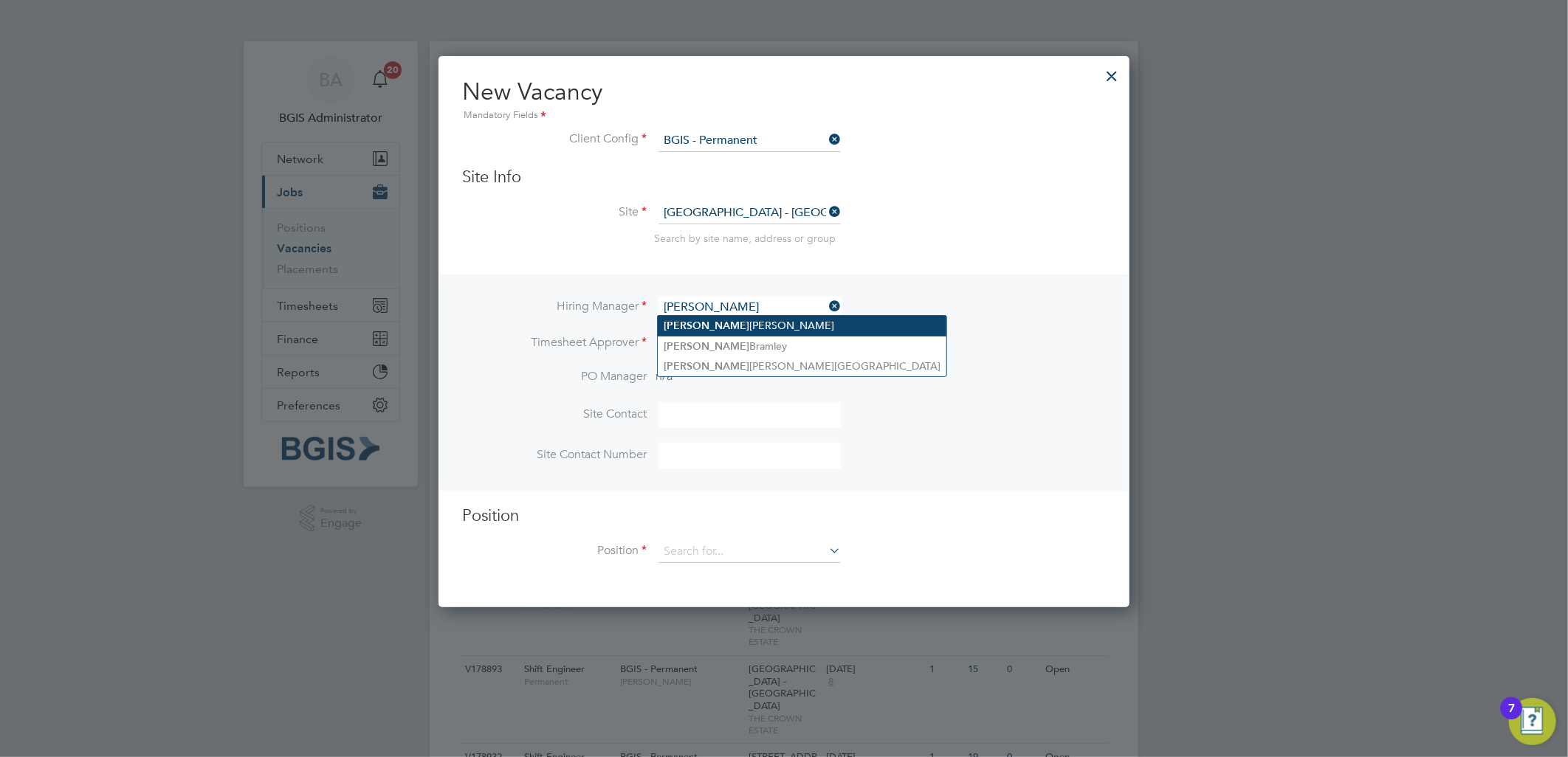
click at [687, 318] on li "Adam Janes" at bounding box center [802, 325] width 289 height 20
type input "Adam Janes"
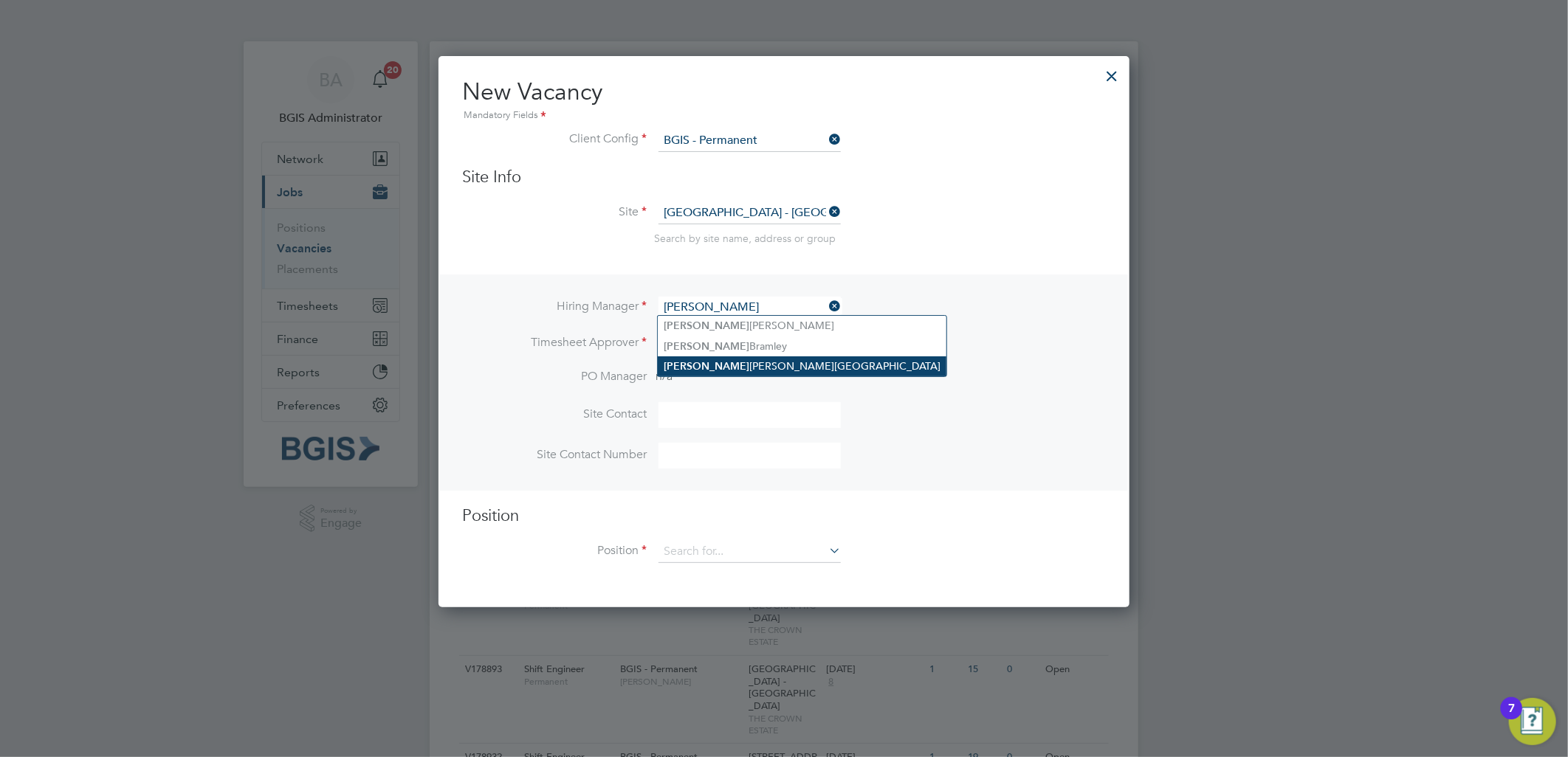
scroll to position [613, 692]
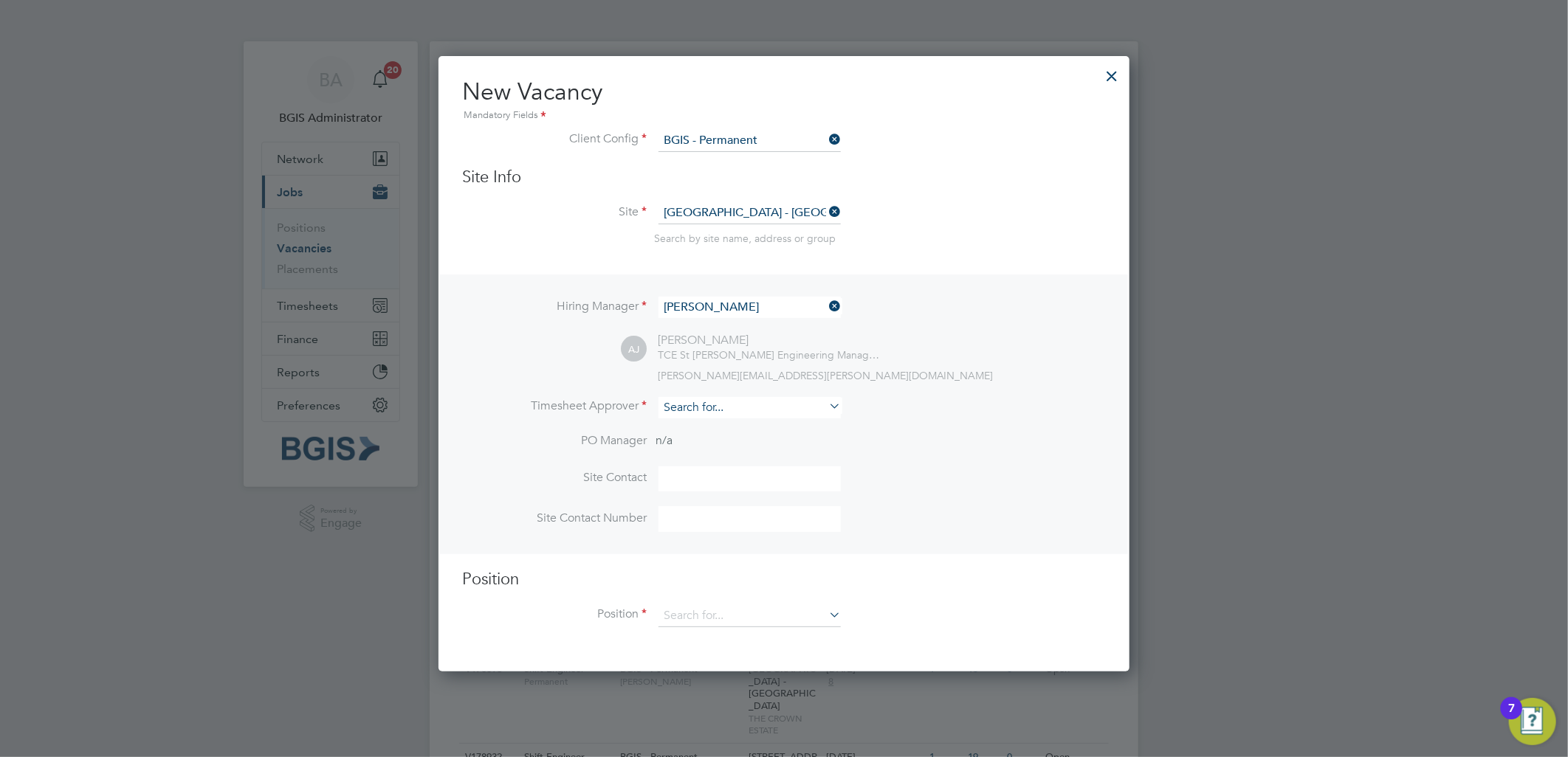
drag, startPoint x: 688, startPoint y: 418, endPoint x: 685, endPoint y: 403, distance: 15.3
click at [688, 418] on li "Timesheet Approver" at bounding box center [784, 415] width 644 height 36
click at [685, 401] on input at bounding box center [749, 408] width 183 height 22
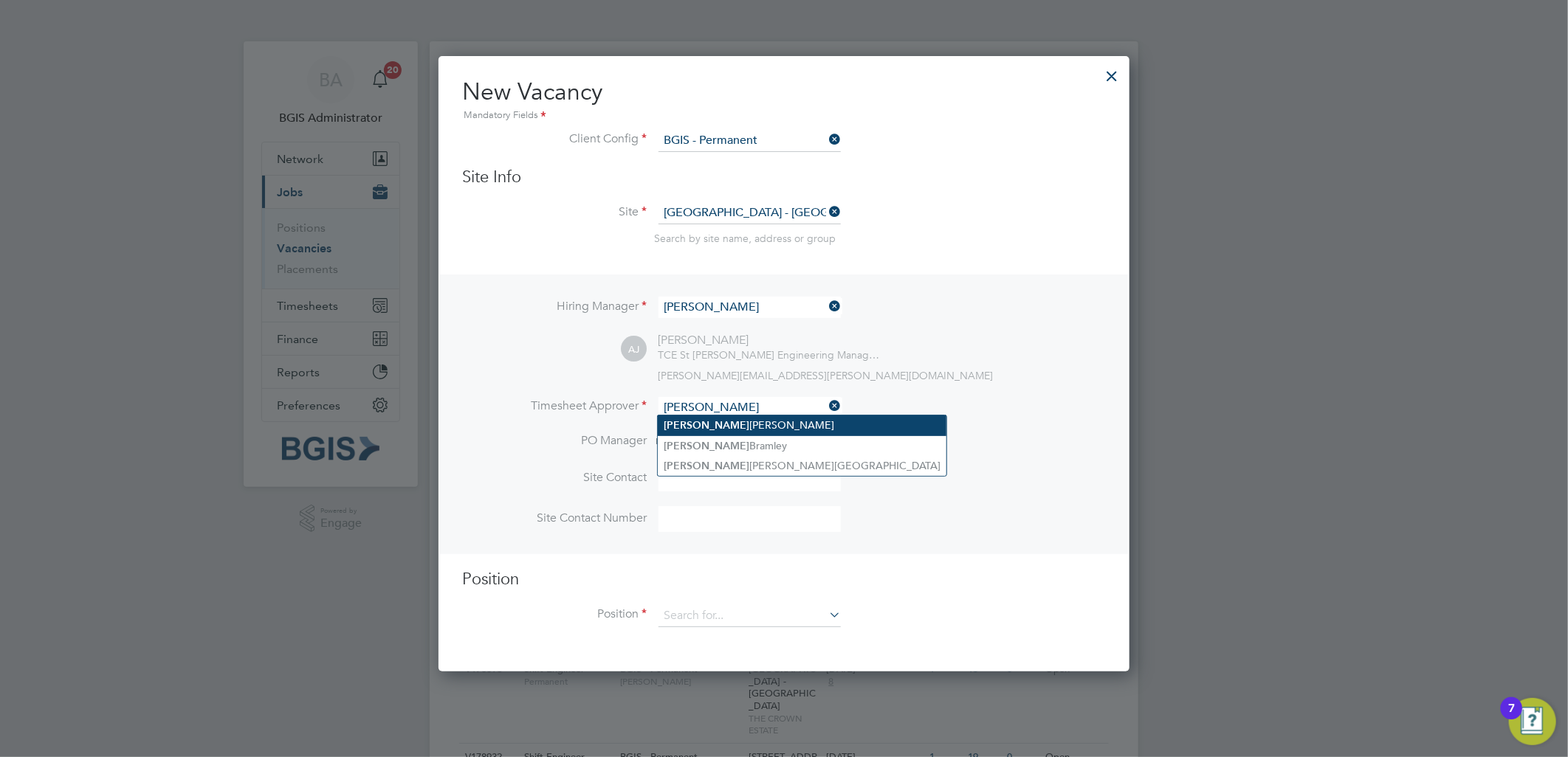
click at [707, 423] on li "Adam Janes" at bounding box center [802, 425] width 289 height 20
type input "Adam Janes"
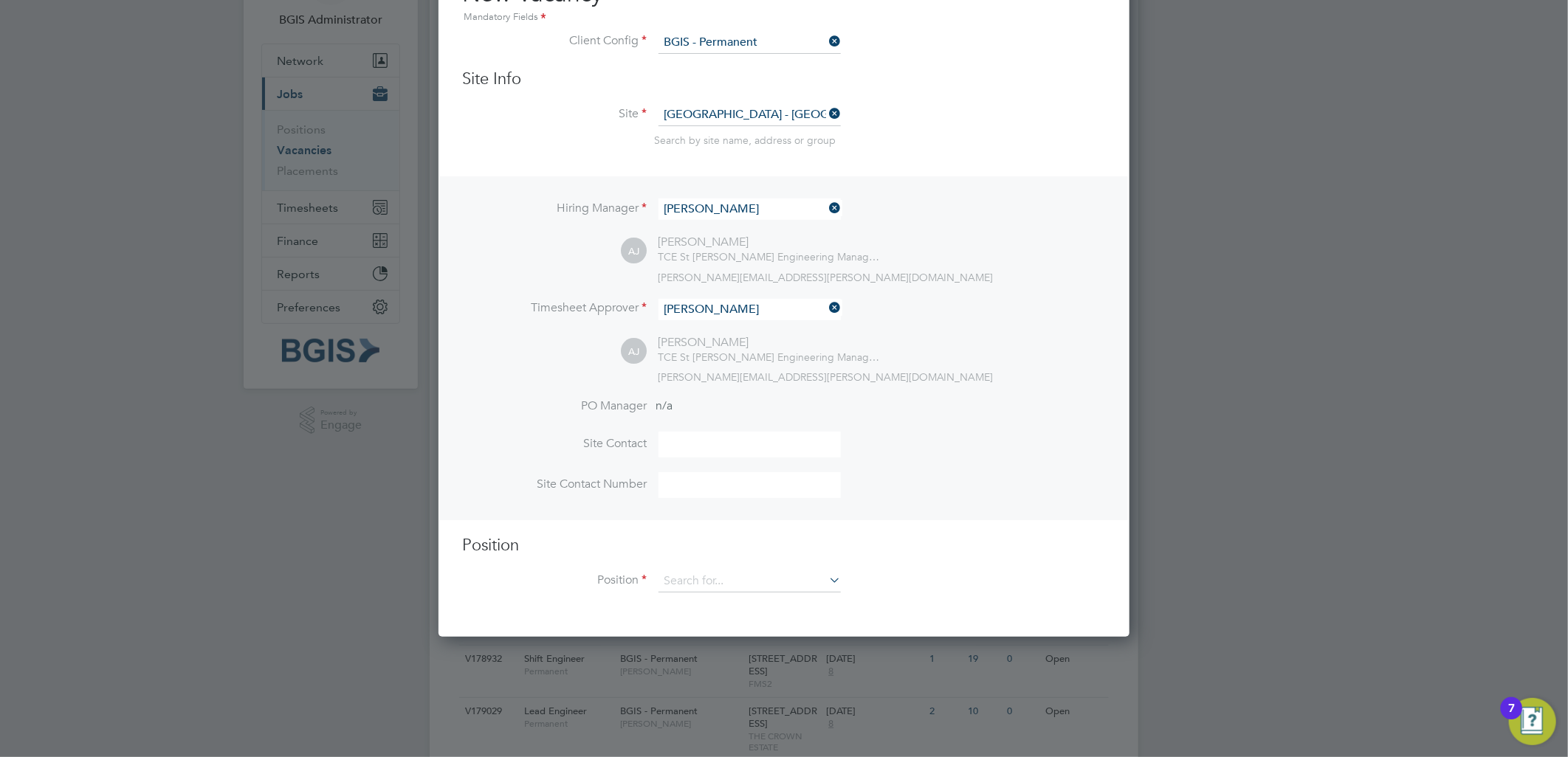
scroll to position [245, 0]
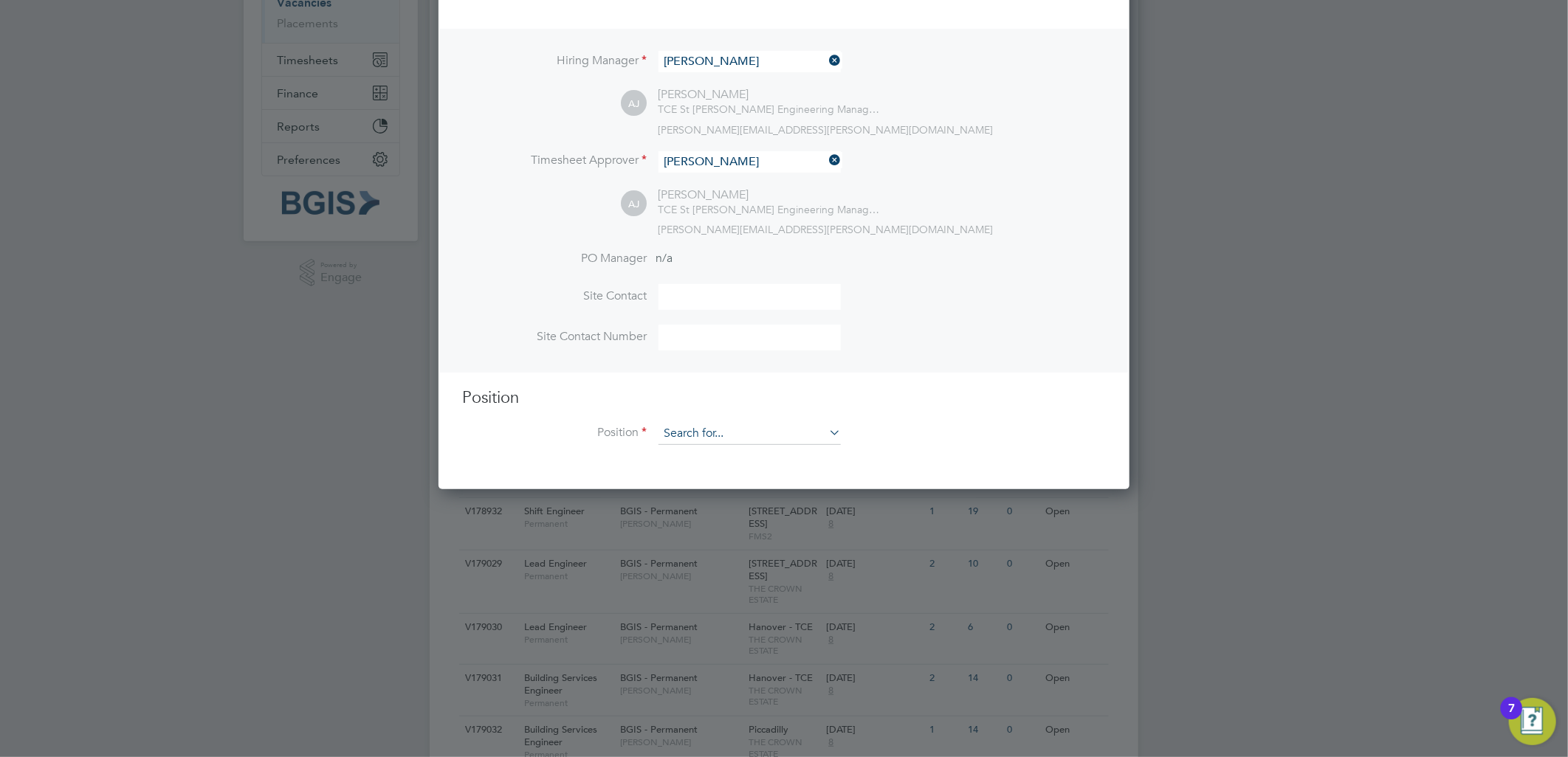
click at [703, 435] on input at bounding box center [749, 433] width 183 height 22
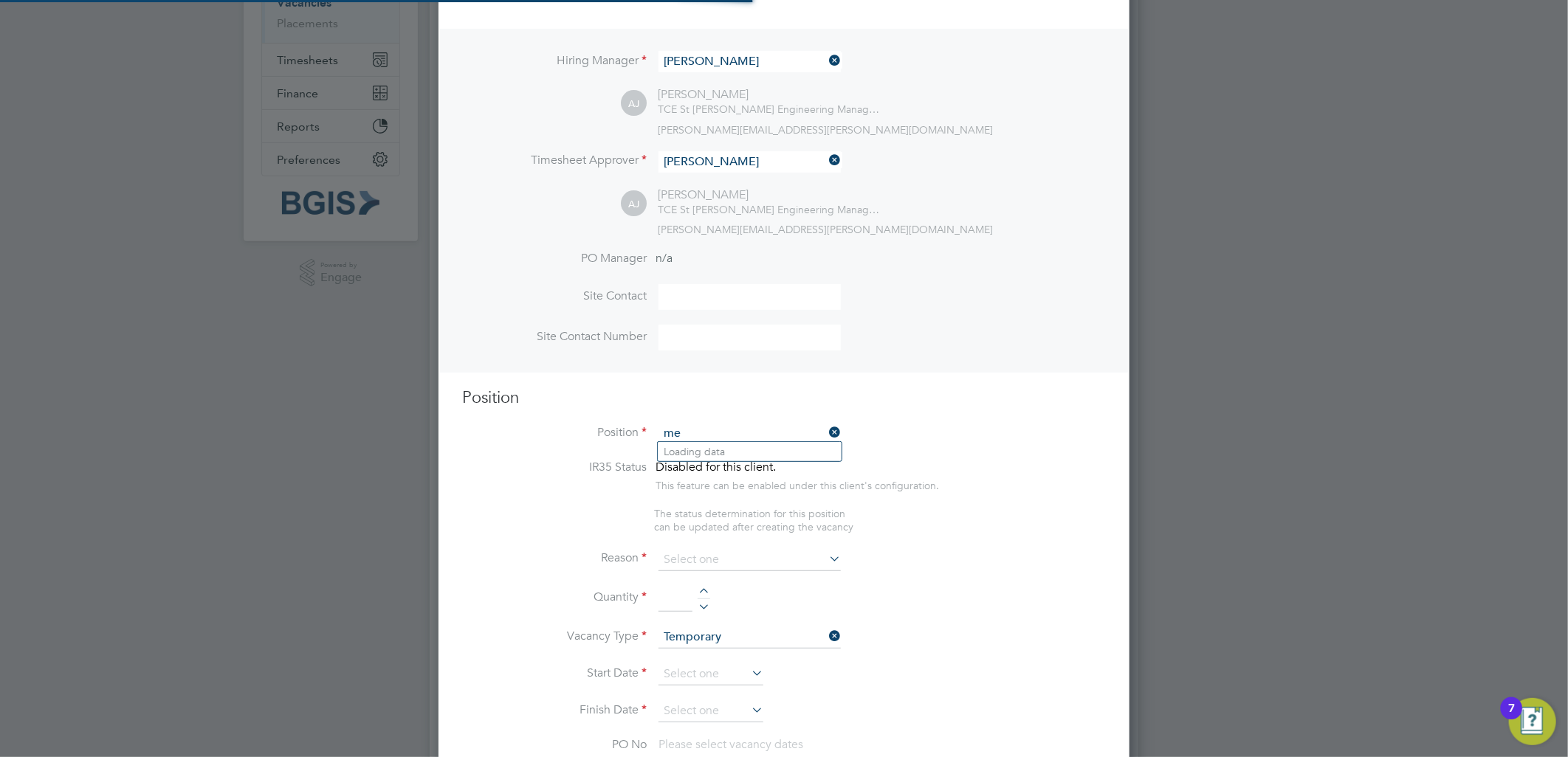
scroll to position [2304, 692]
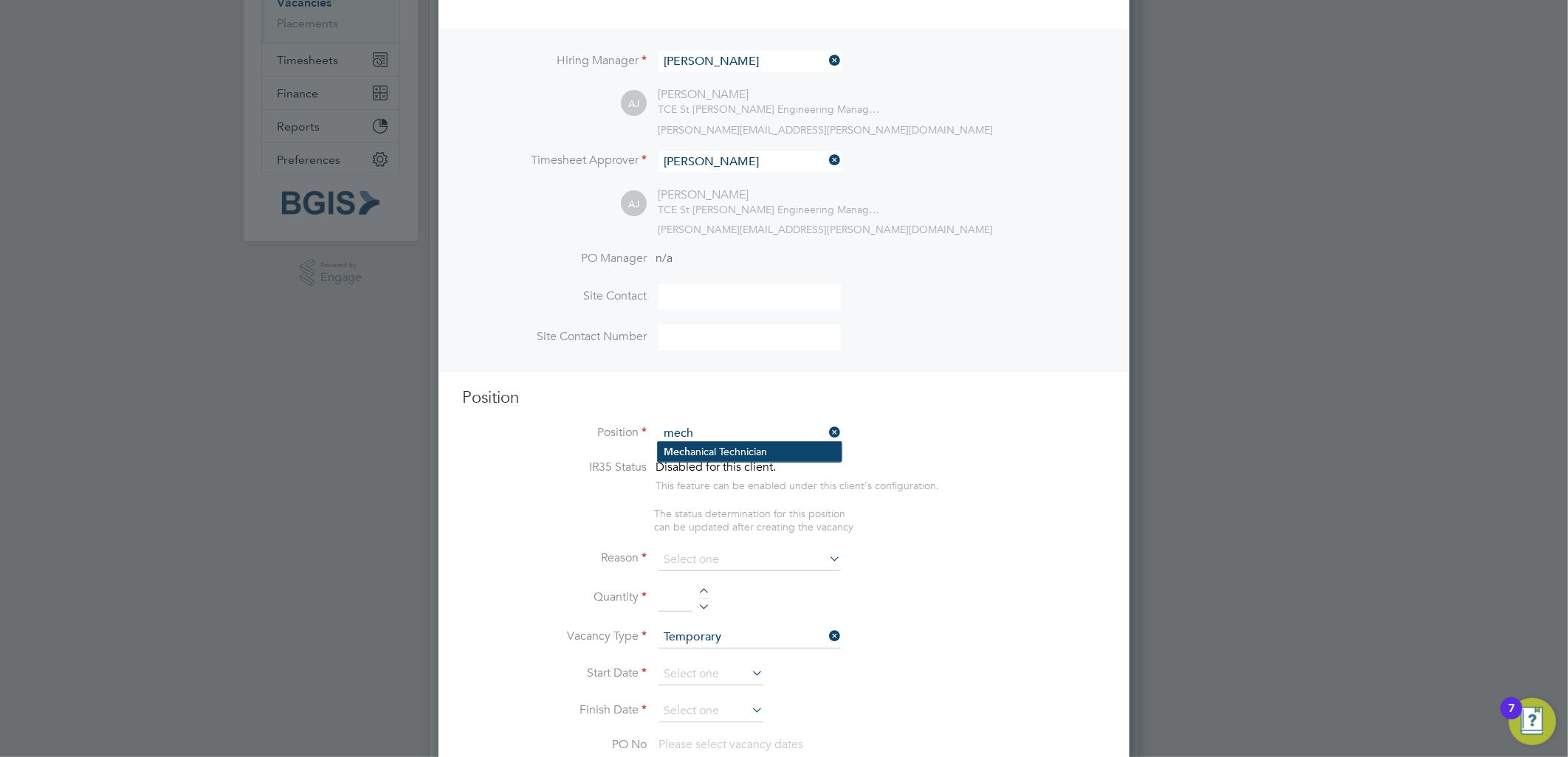
click at [718, 455] on li "Mech anical Technician" at bounding box center [749, 452] width 184 height 20
type input "Mechanical Technician"
type textarea "To ensure all environmental conditions are maintained at all times with regard …"
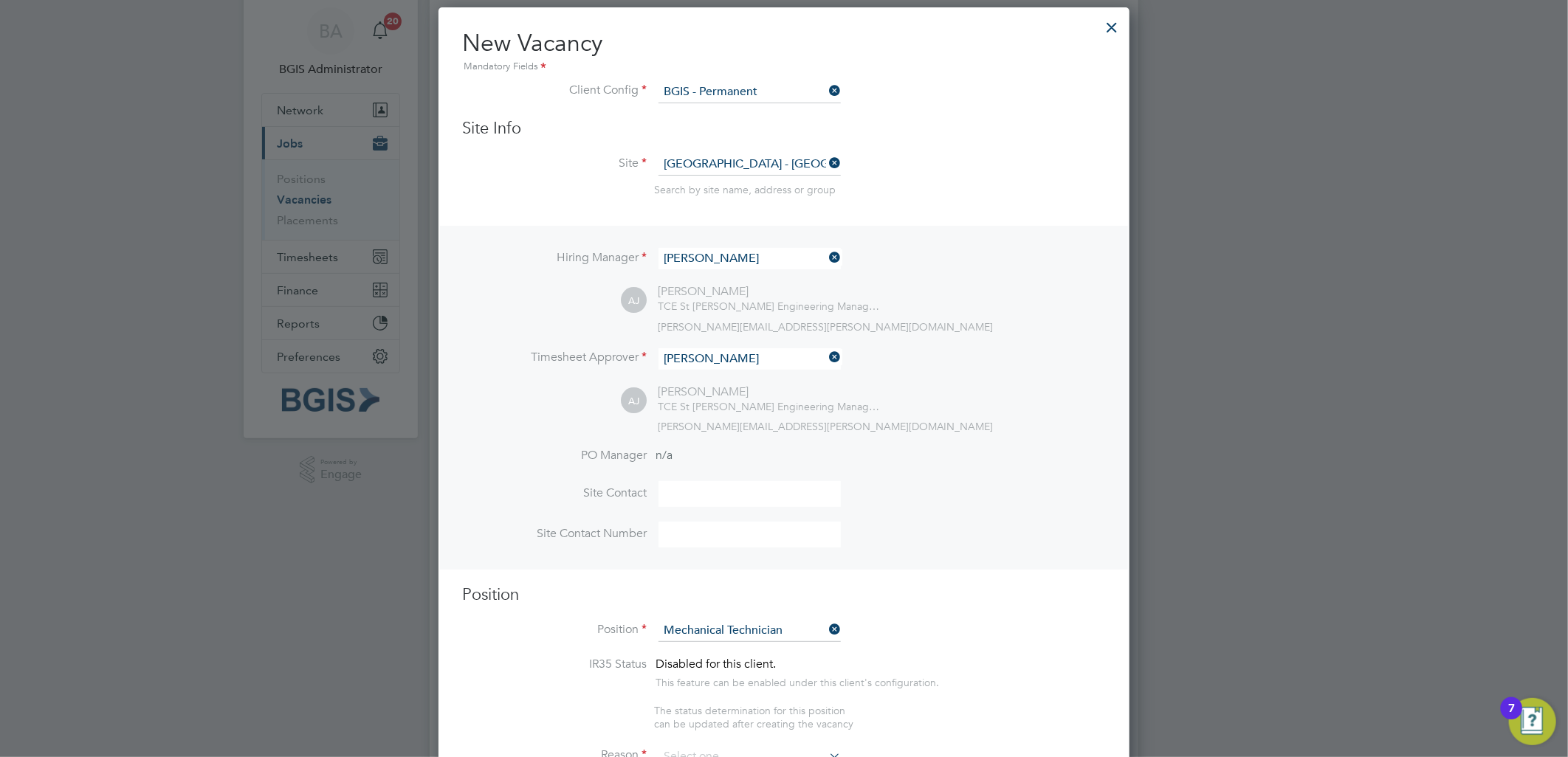
scroll to position [0, 0]
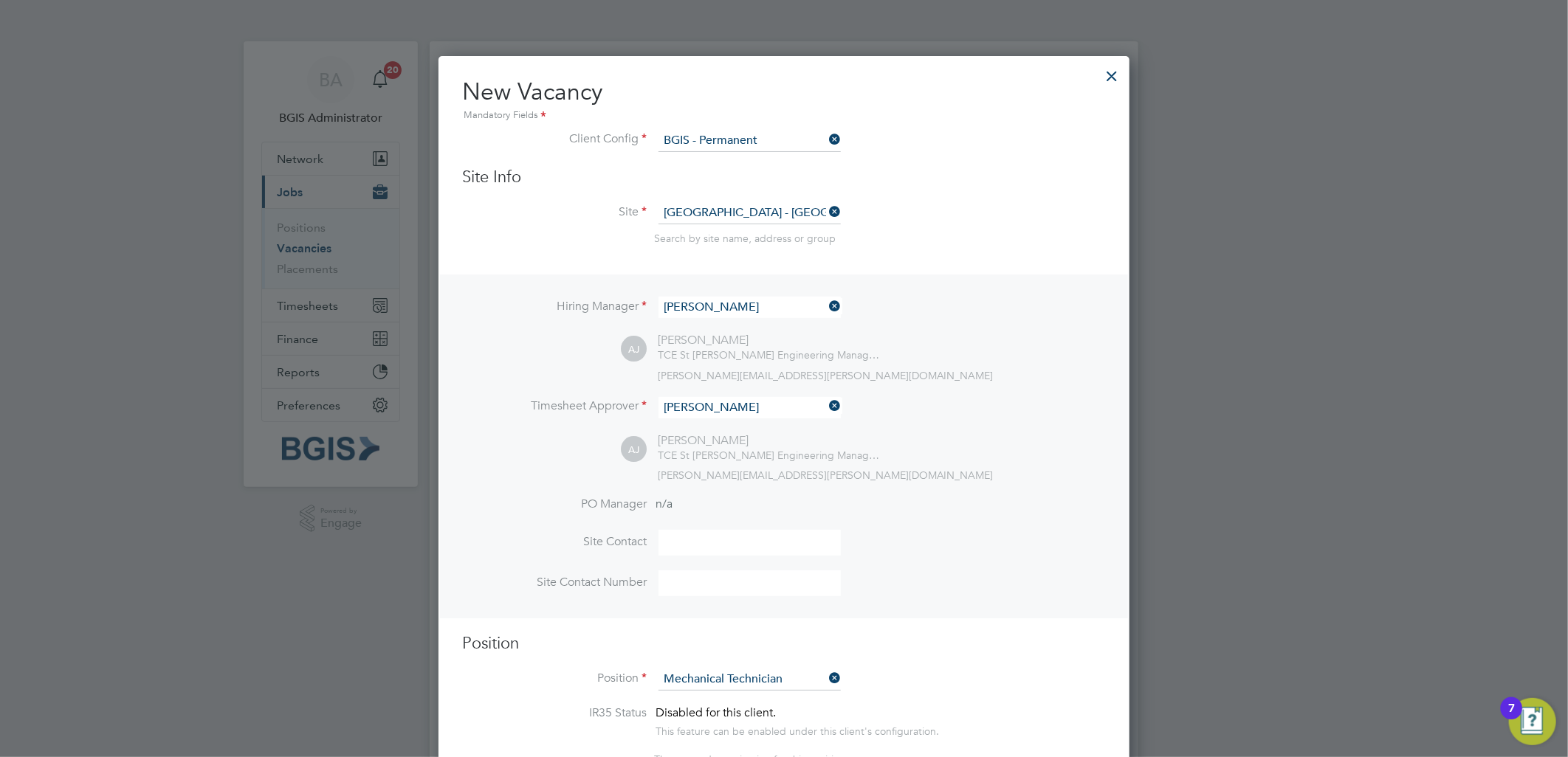
click at [1120, 74] on div at bounding box center [1113, 73] width 27 height 27
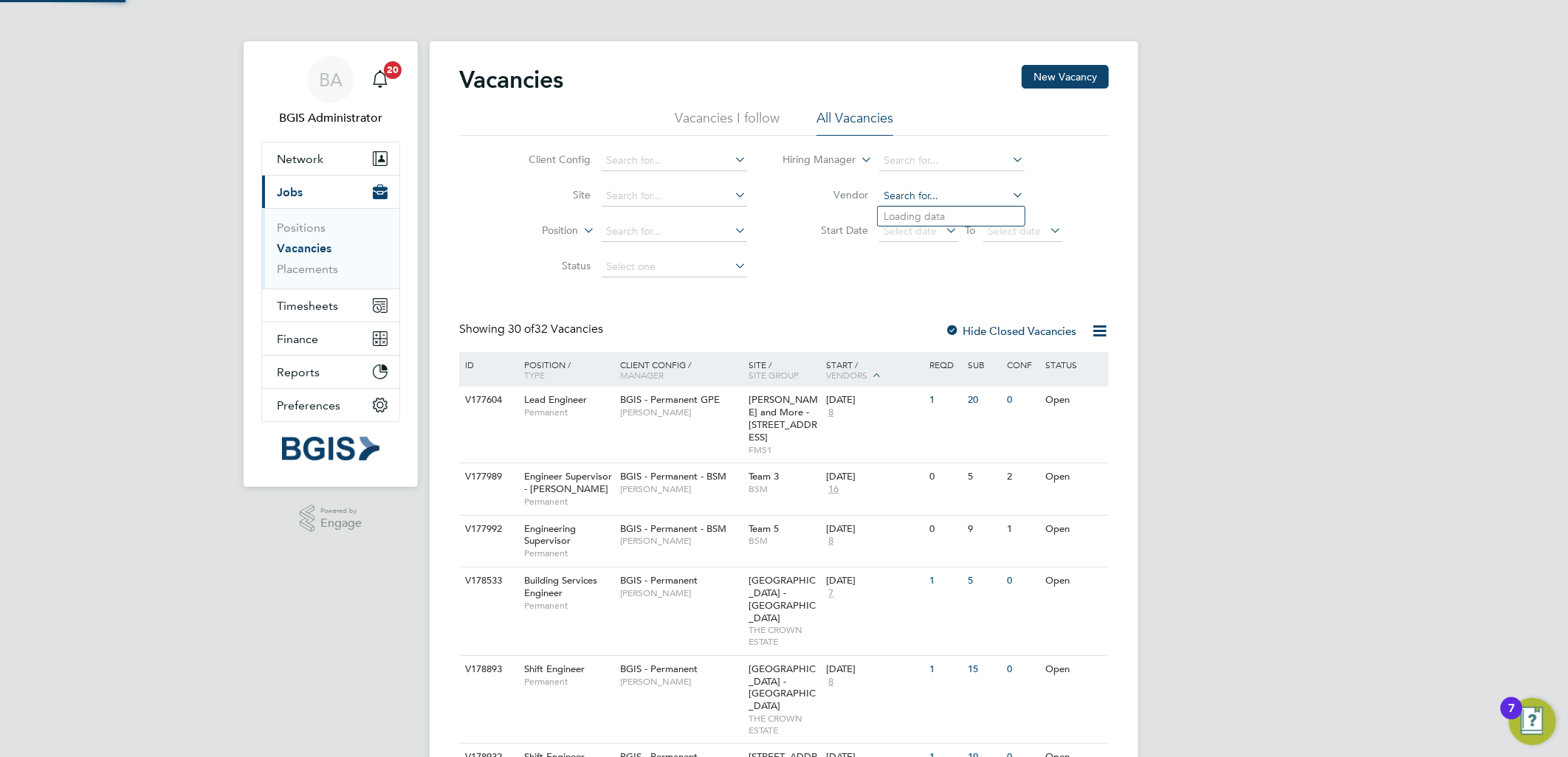
click at [909, 201] on input at bounding box center [953, 196] width 146 height 21
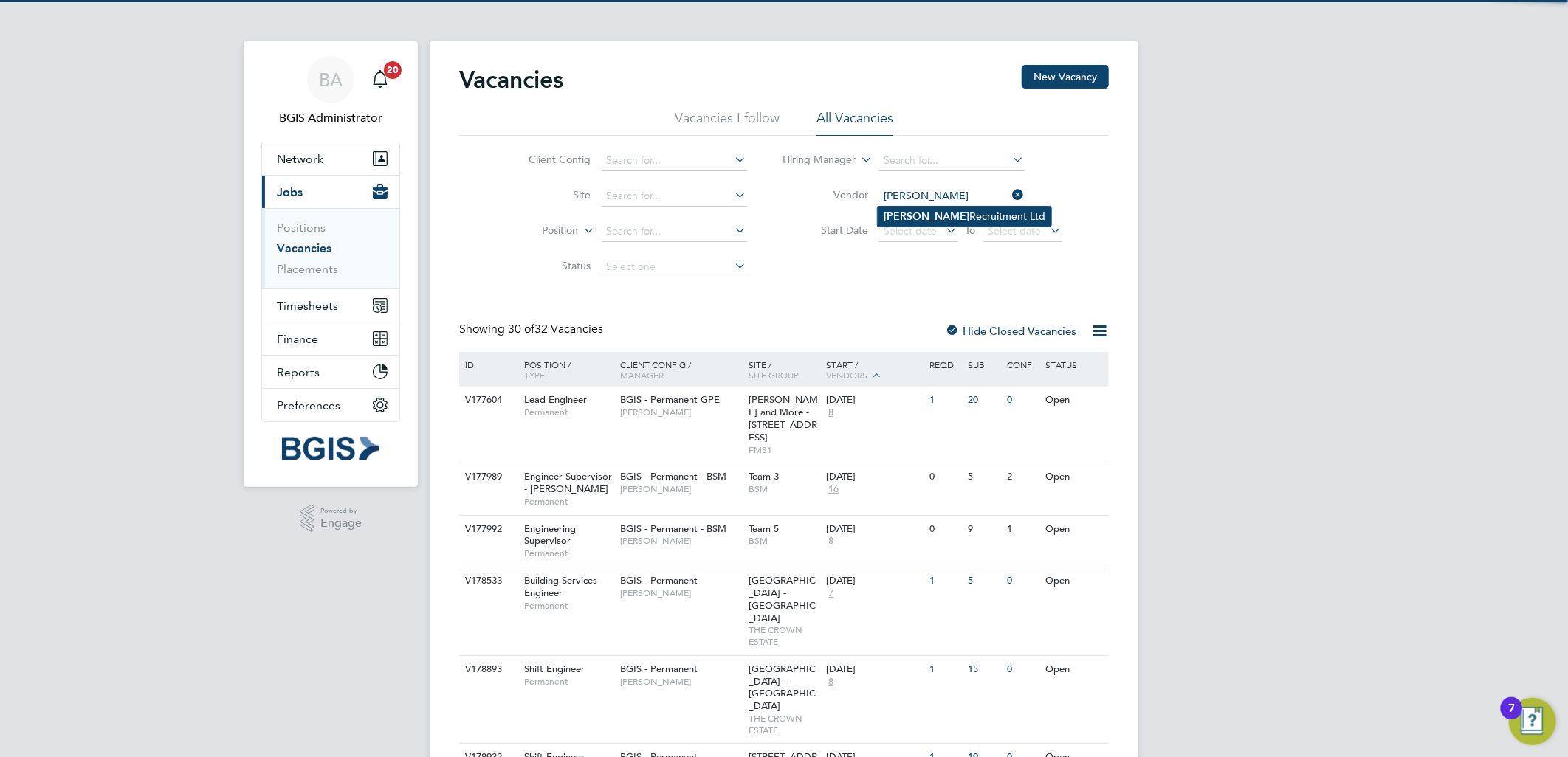
click at [927, 214] on li "Preston Recruitment Ltd" at bounding box center [964, 217] width 174 height 20
type input "Preston Recruitment Ltd"
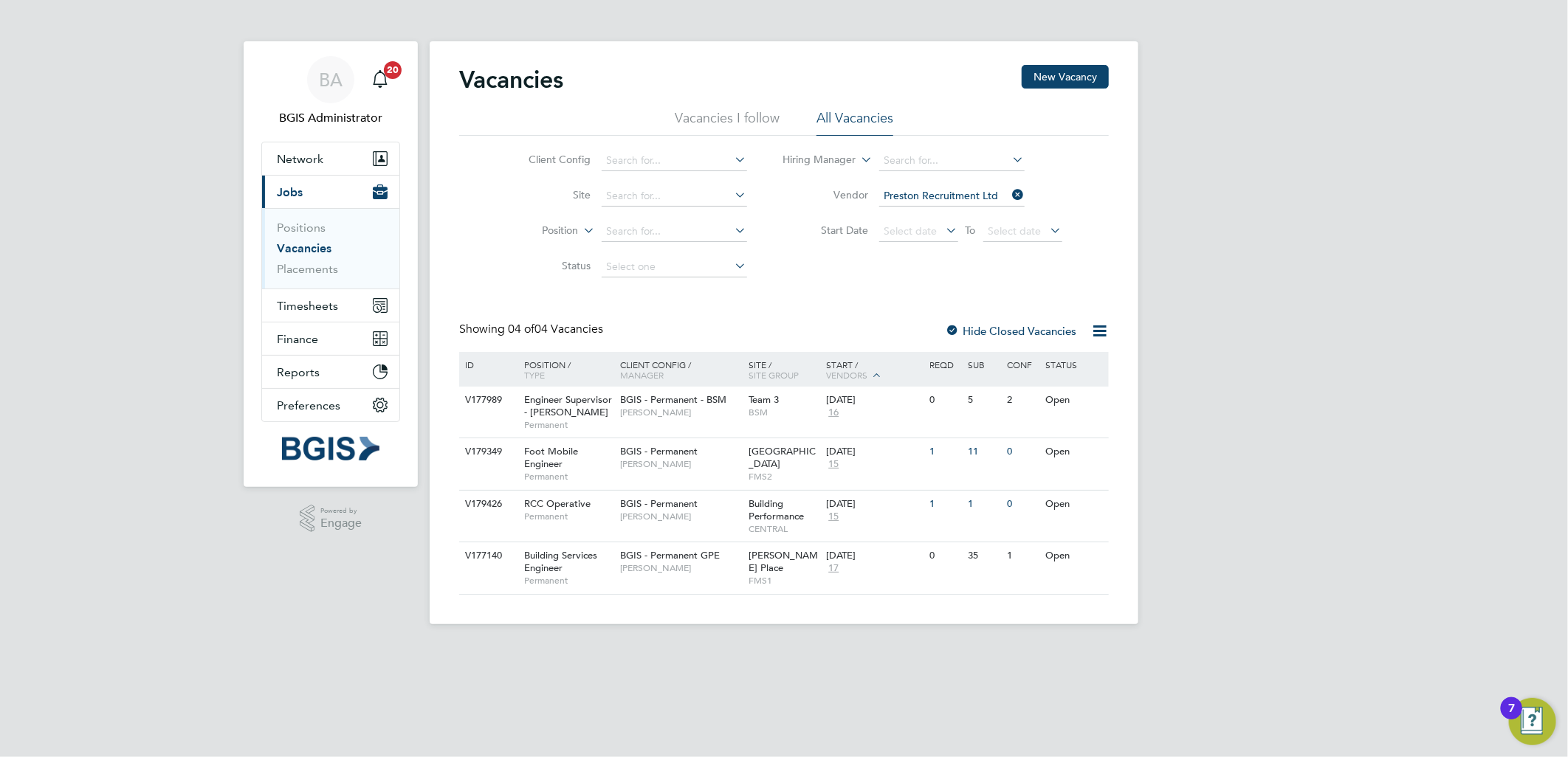
click at [965, 324] on label "Hide Closed Vacancies" at bounding box center [1011, 331] width 131 height 14
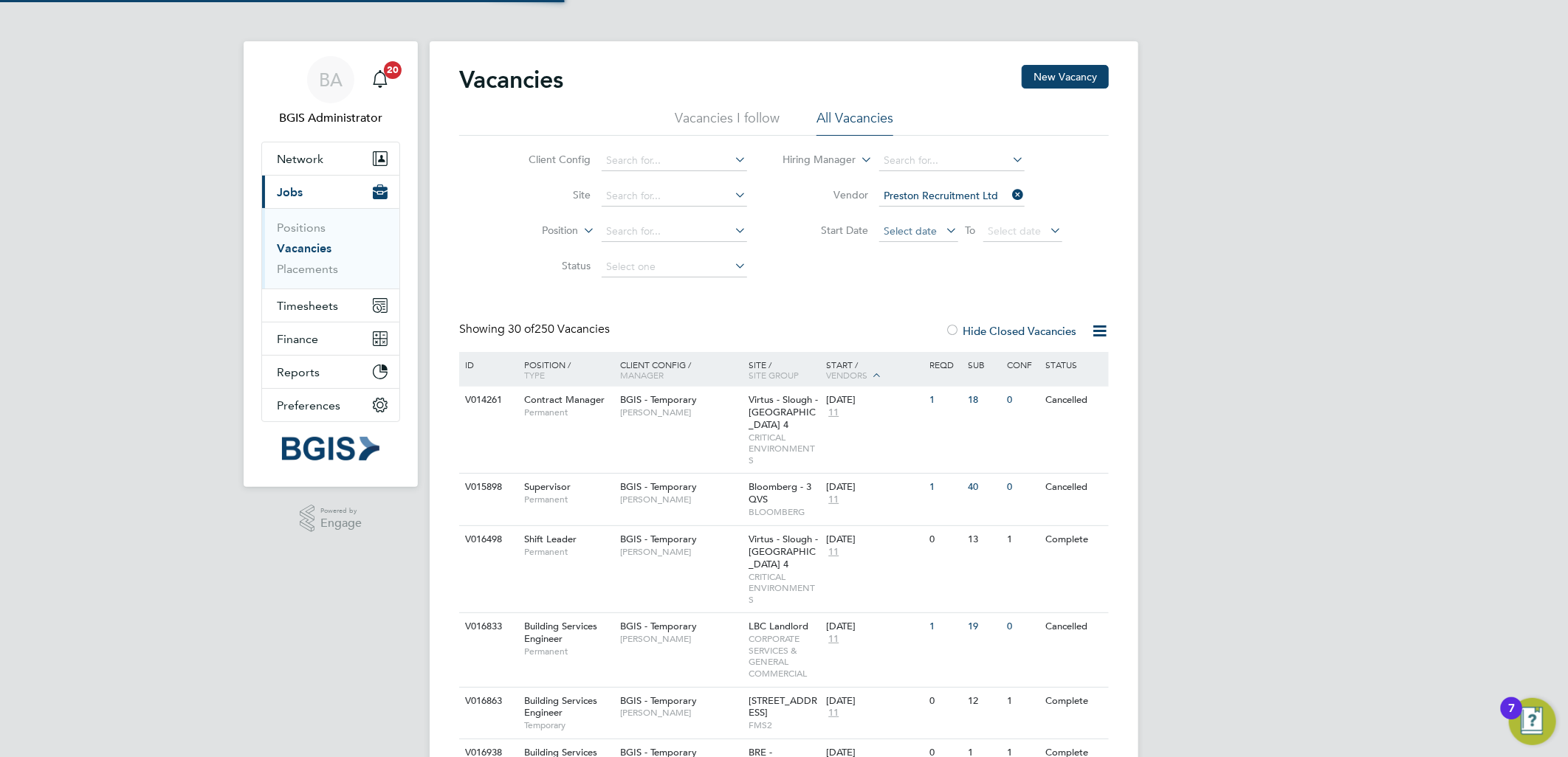
click at [905, 233] on span "Select date" at bounding box center [910, 231] width 53 height 13
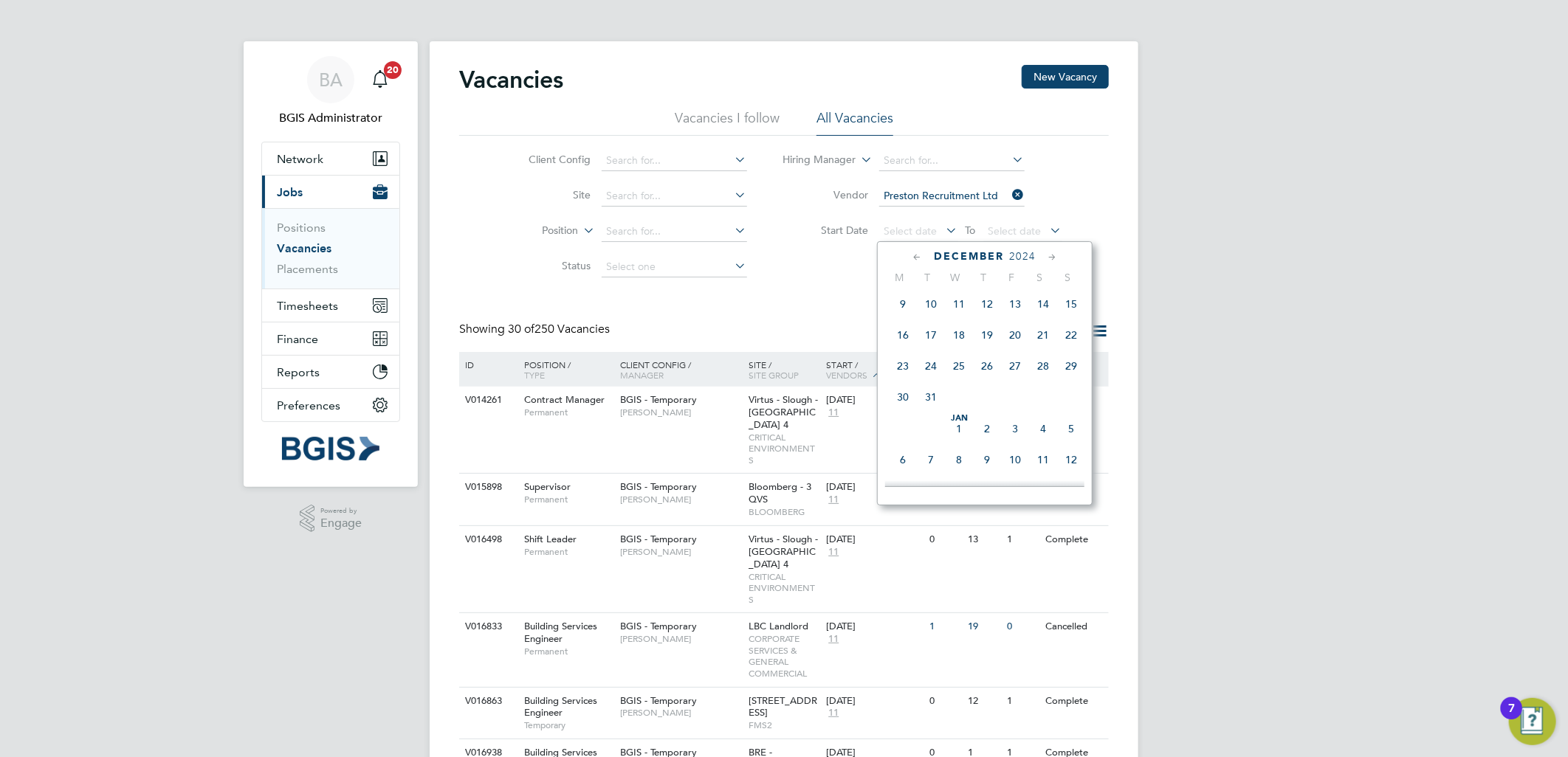
scroll to position [197, 0]
click at [954, 470] on span "Jan 1" at bounding box center [959, 457] width 28 height 28
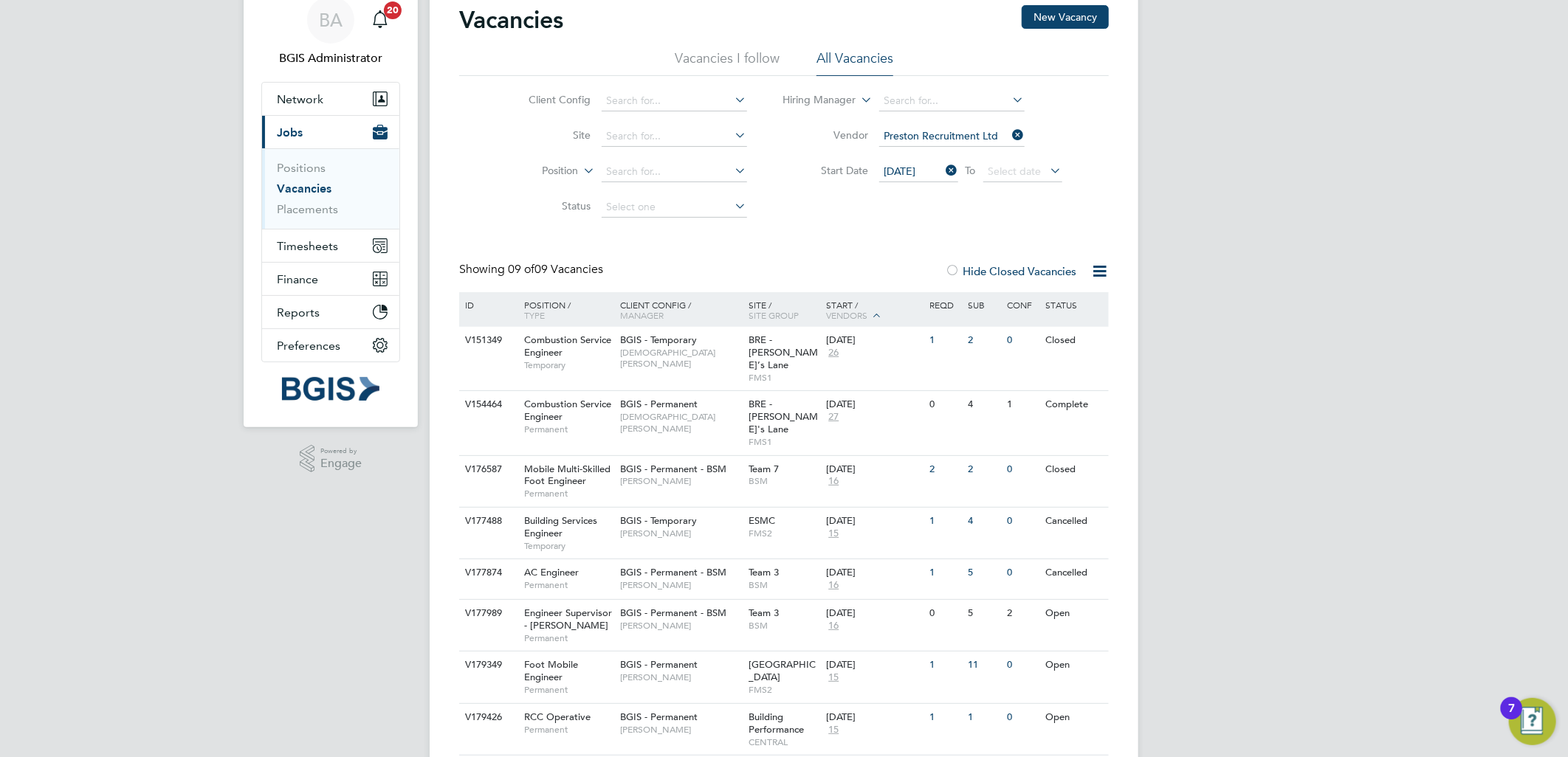
scroll to position [138, 0]
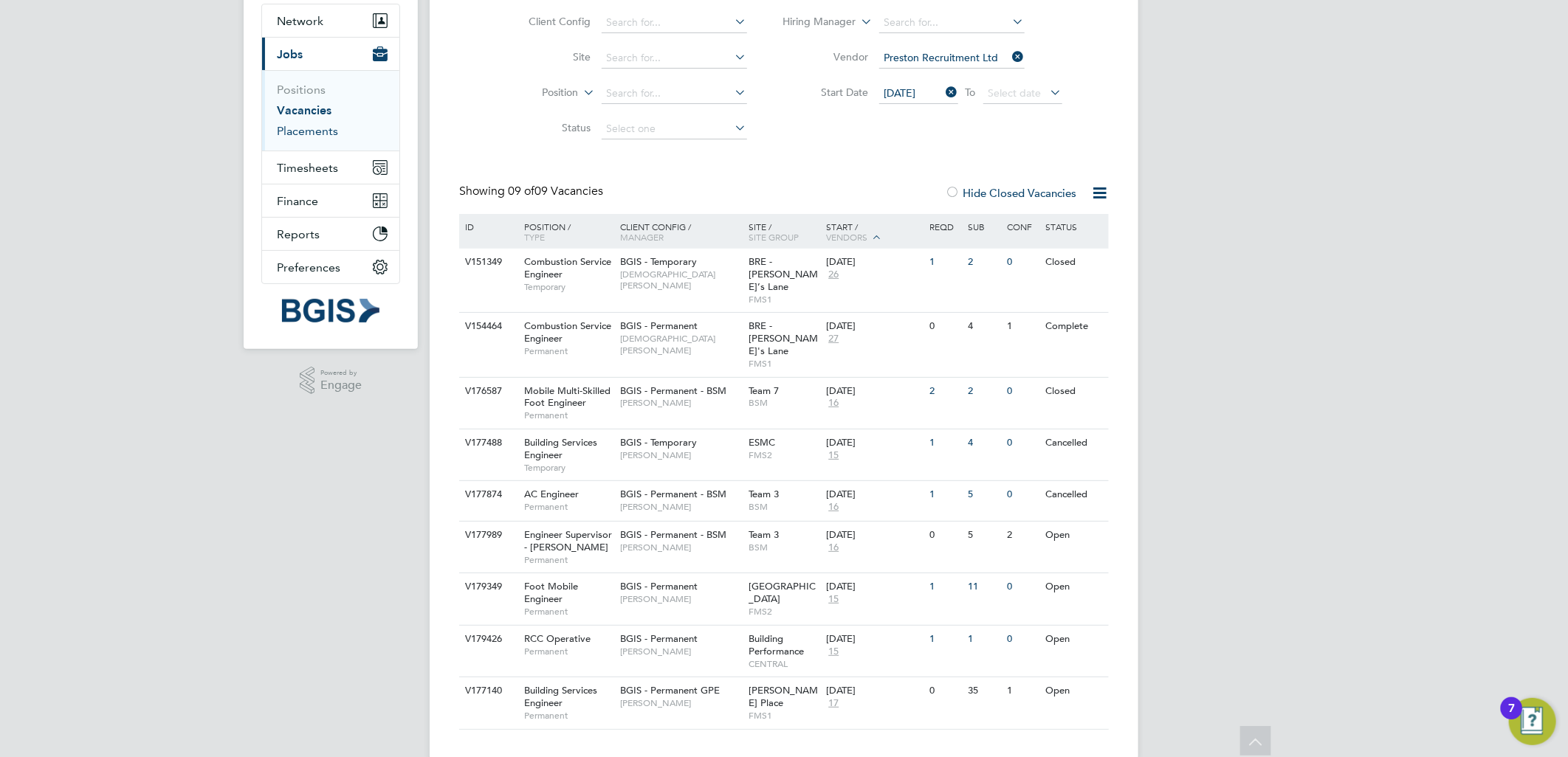
click at [305, 129] on link "Placements" at bounding box center [308, 131] width 61 height 14
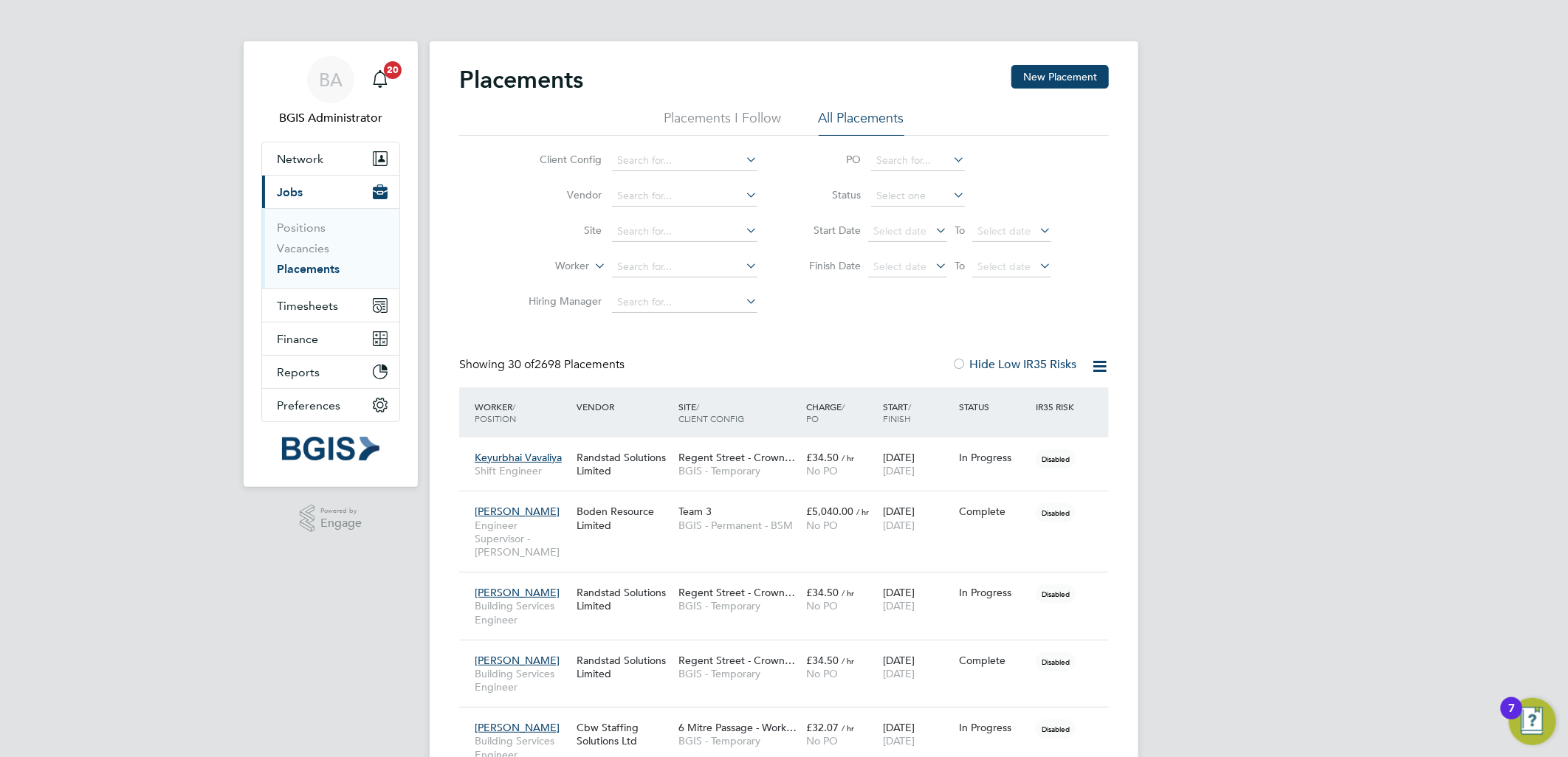
scroll to position [56, 103]
click at [651, 158] on input at bounding box center [685, 160] width 146 height 21
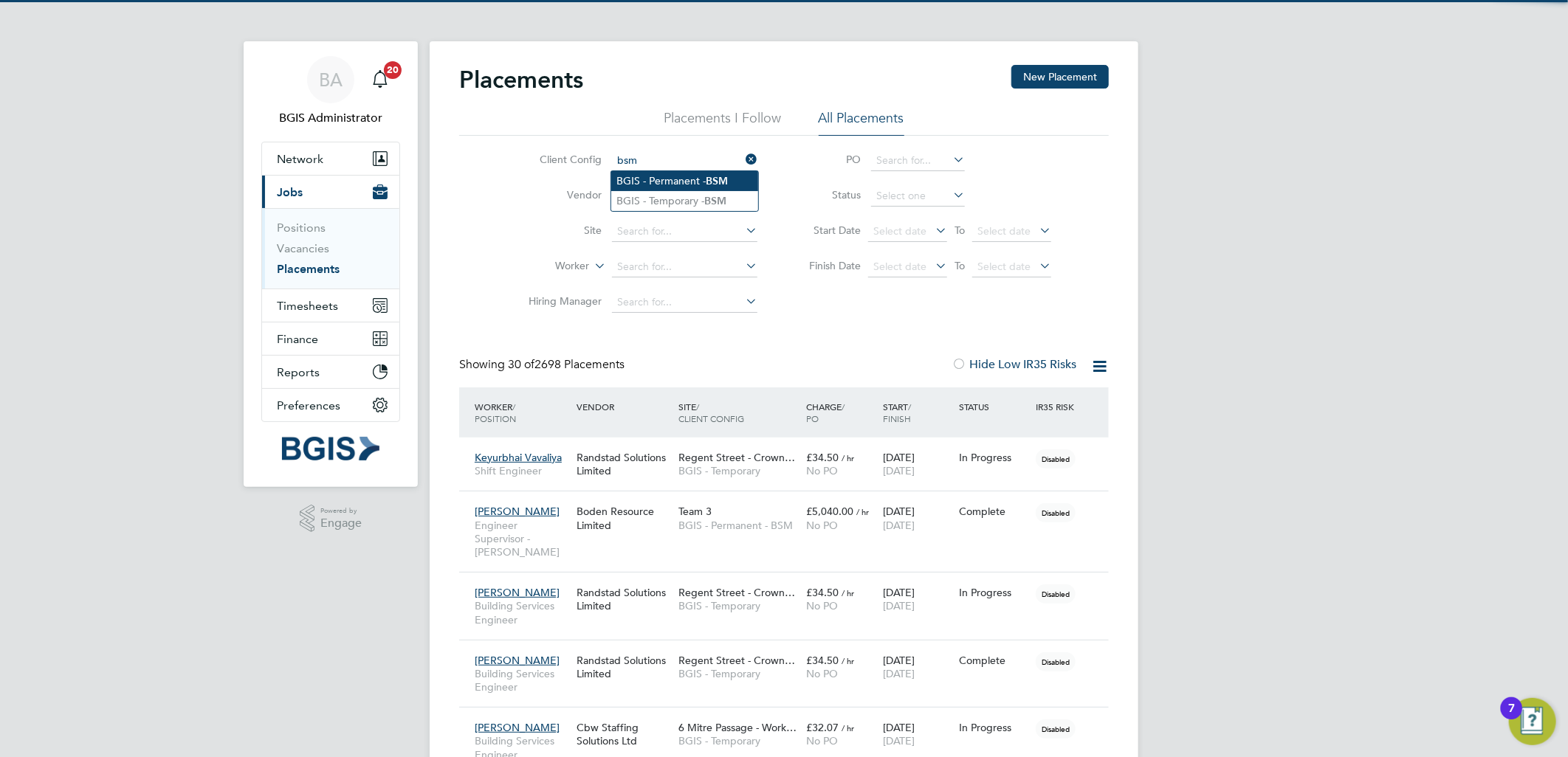
click at [683, 178] on li "BGIS - Permanent - BSM" at bounding box center [685, 181] width 147 height 20
type input "BGIS - Permanent - BSM"
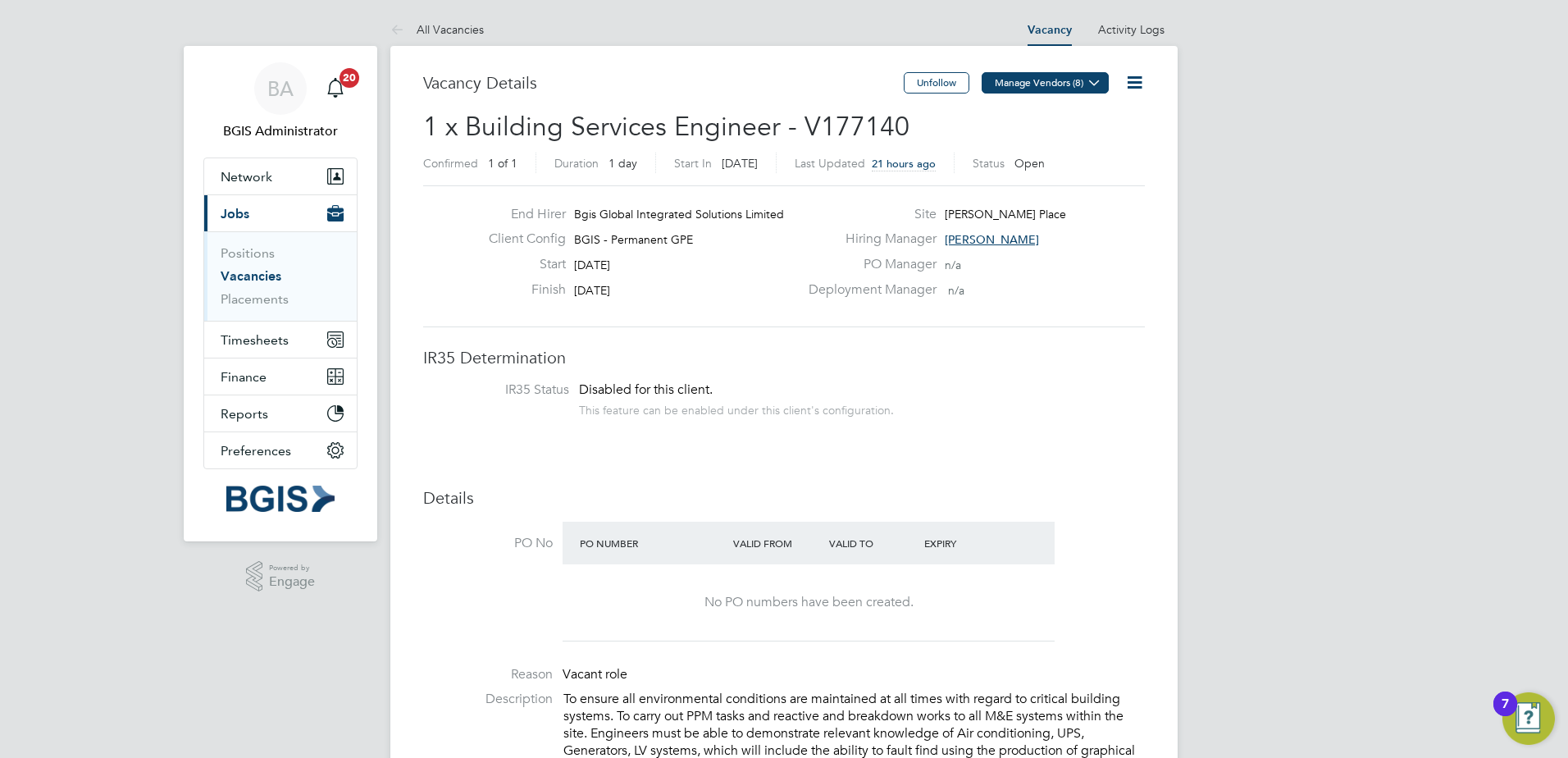
click at [1032, 85] on button "Manage Vendors (8)" at bounding box center [1045, 82] width 127 height 21
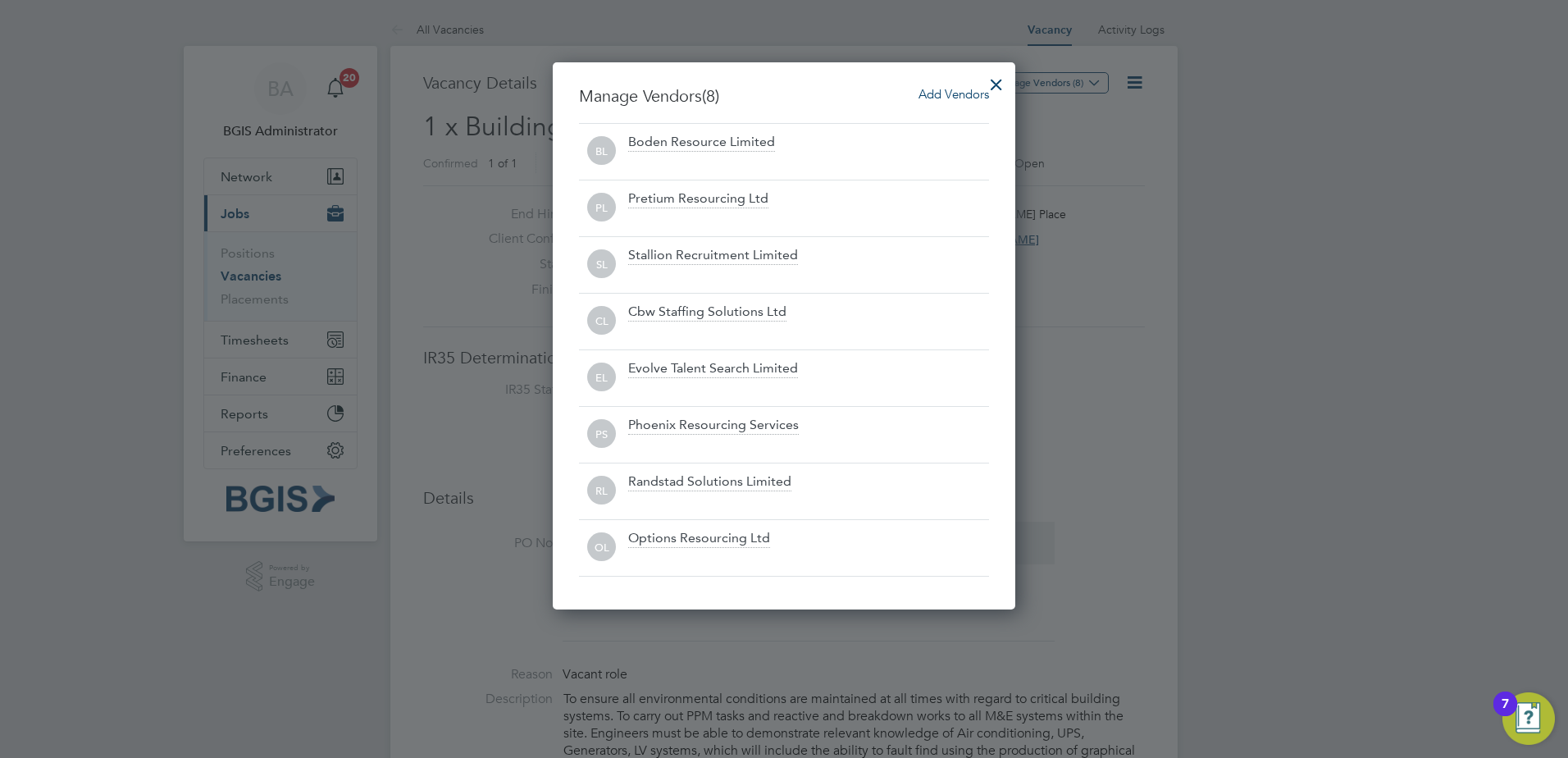
click at [954, 89] on span "Add Vendors" at bounding box center [953, 94] width 71 height 16
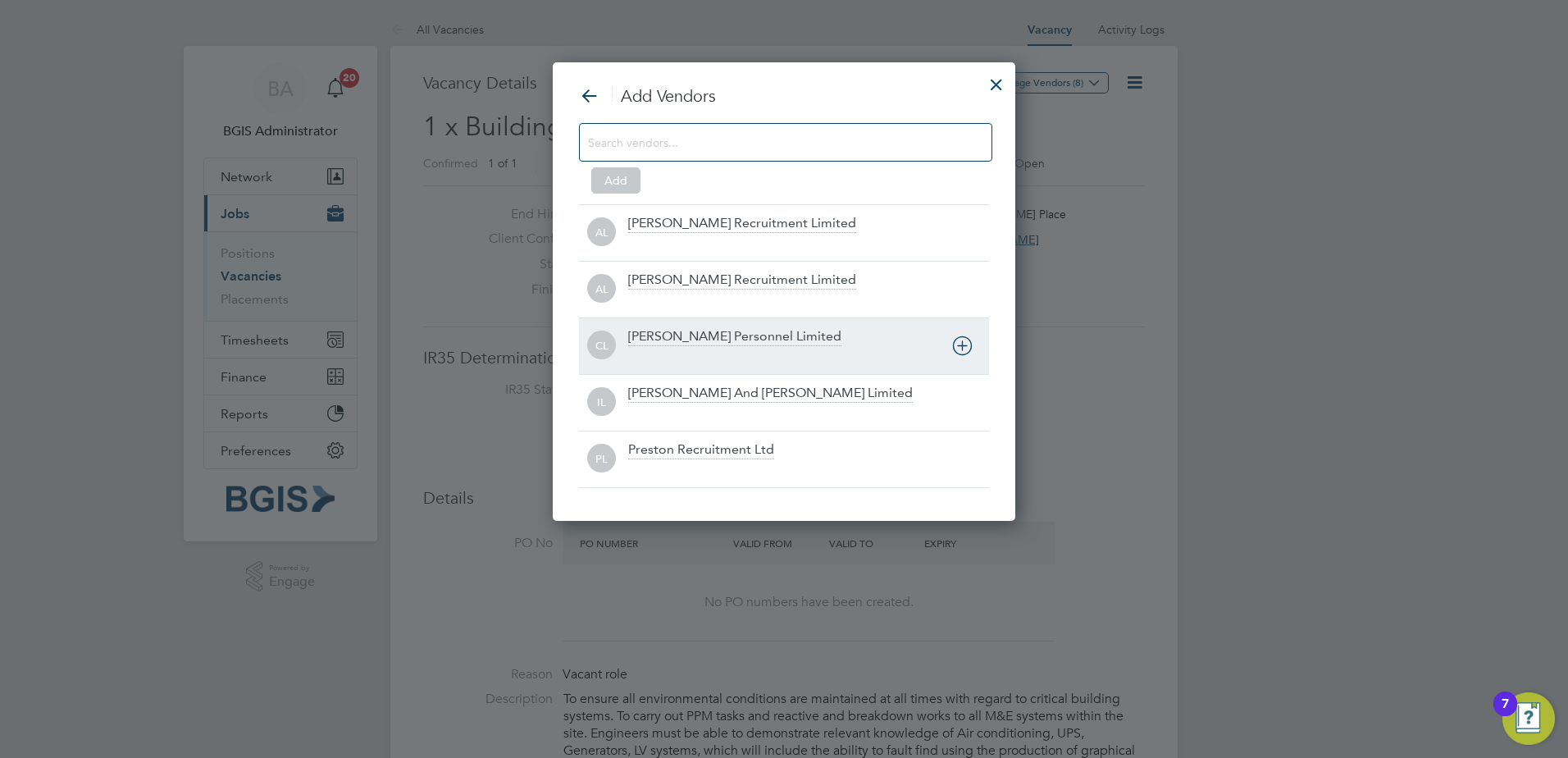
click at [794, 373] on div "CL Coyle Personnel Limited" at bounding box center [784, 346] width 410 height 57
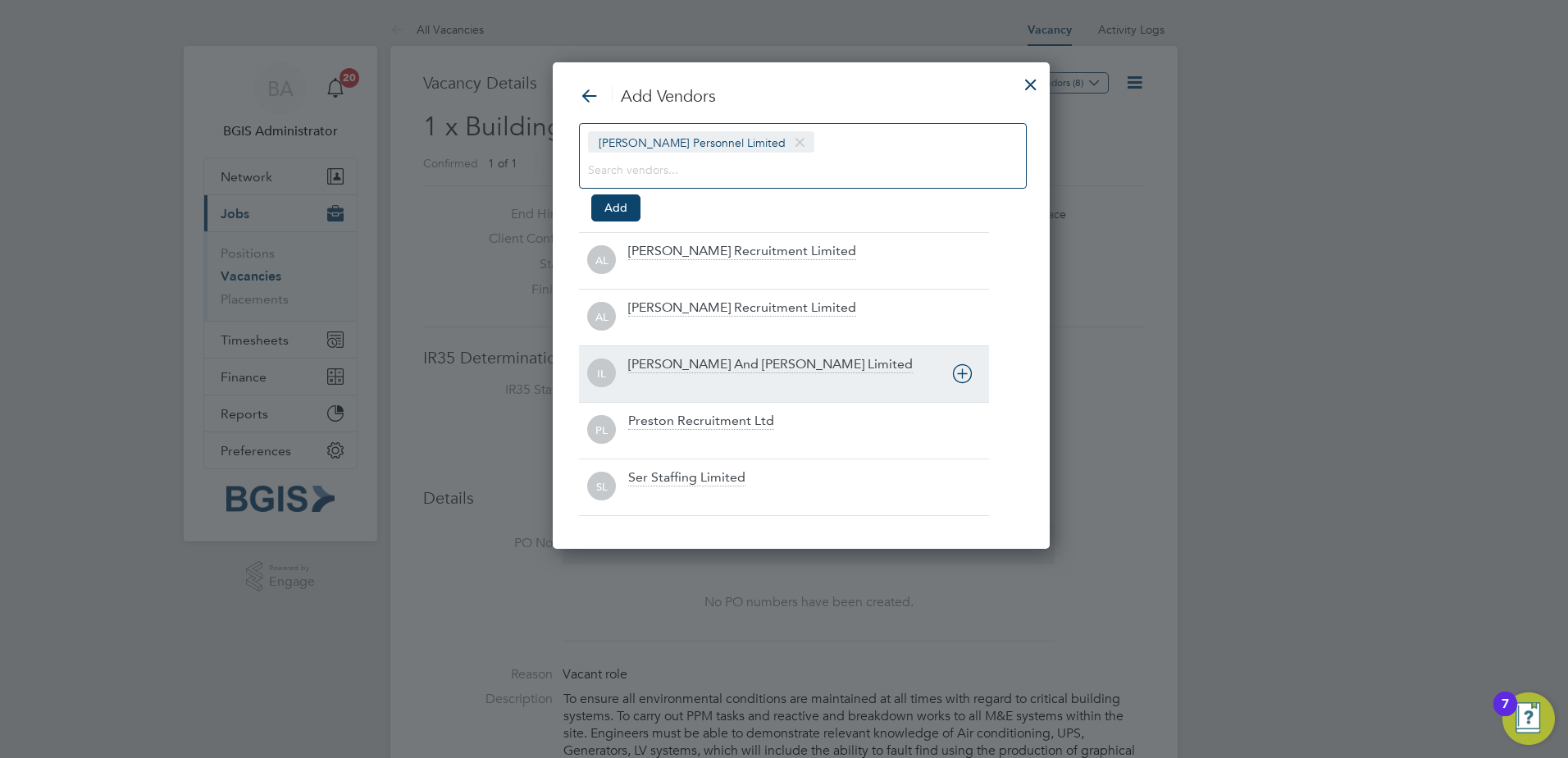
click at [794, 373] on div "Irwin And Colton Limited" at bounding box center [808, 374] width 361 height 36
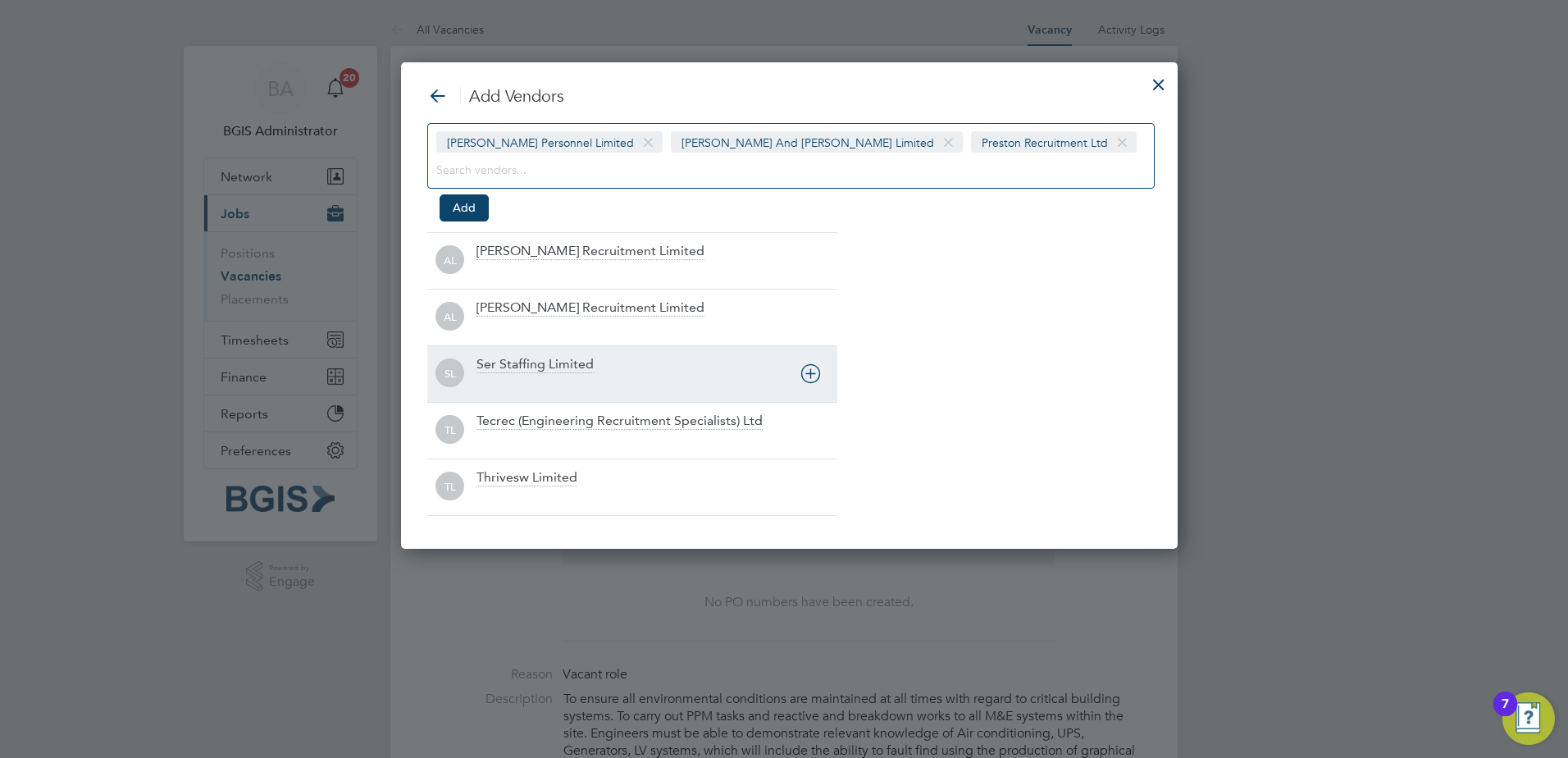
click at [794, 373] on div "Ser Staffing Limited" at bounding box center [657, 374] width 361 height 36
click at [794, 373] on div "SL Ser Staffing Limited" at bounding box center [633, 374] width 410 height 57
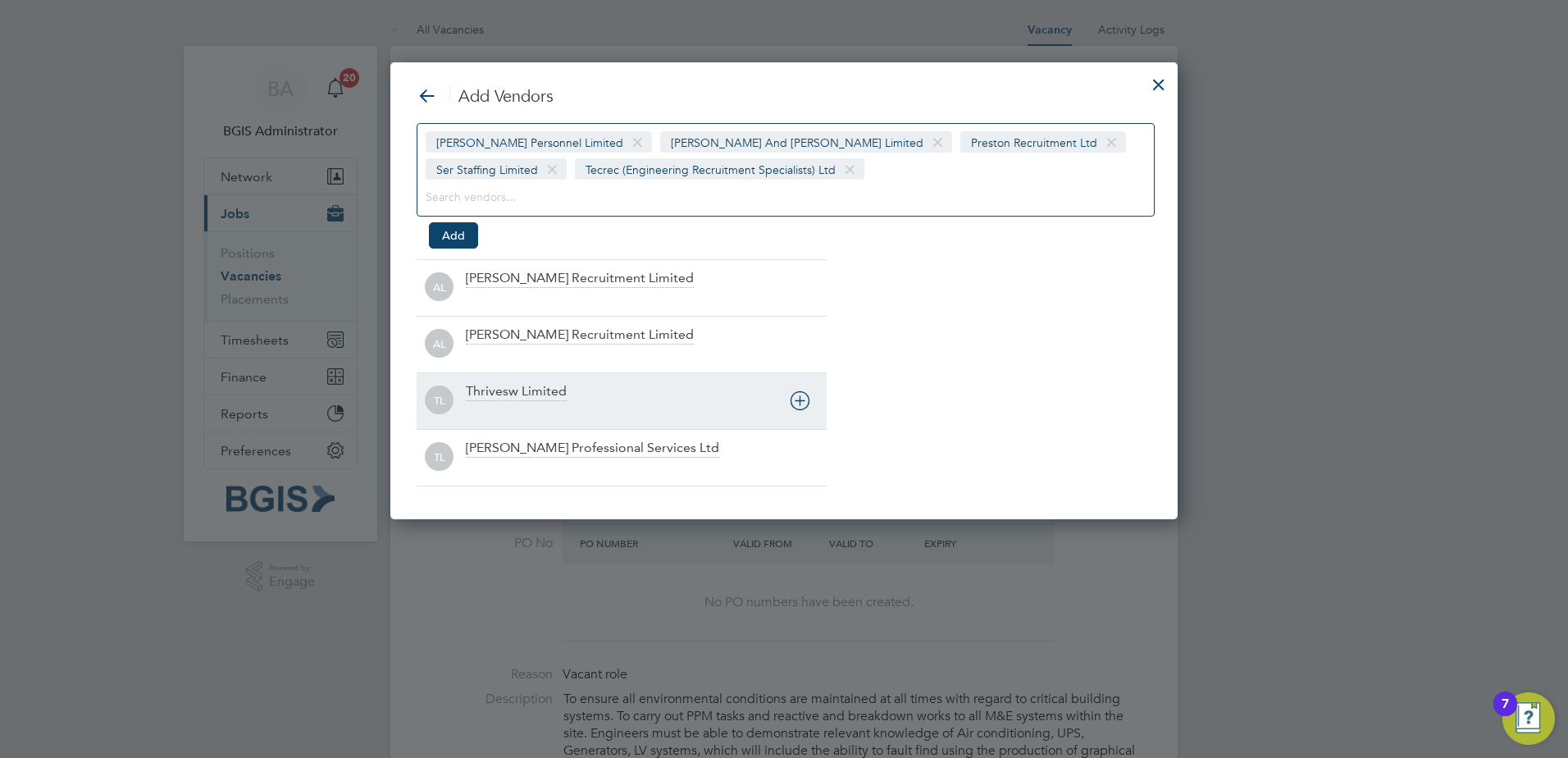
click at [566, 377] on div "TL Thrivesw Limited" at bounding box center [622, 401] width 410 height 57
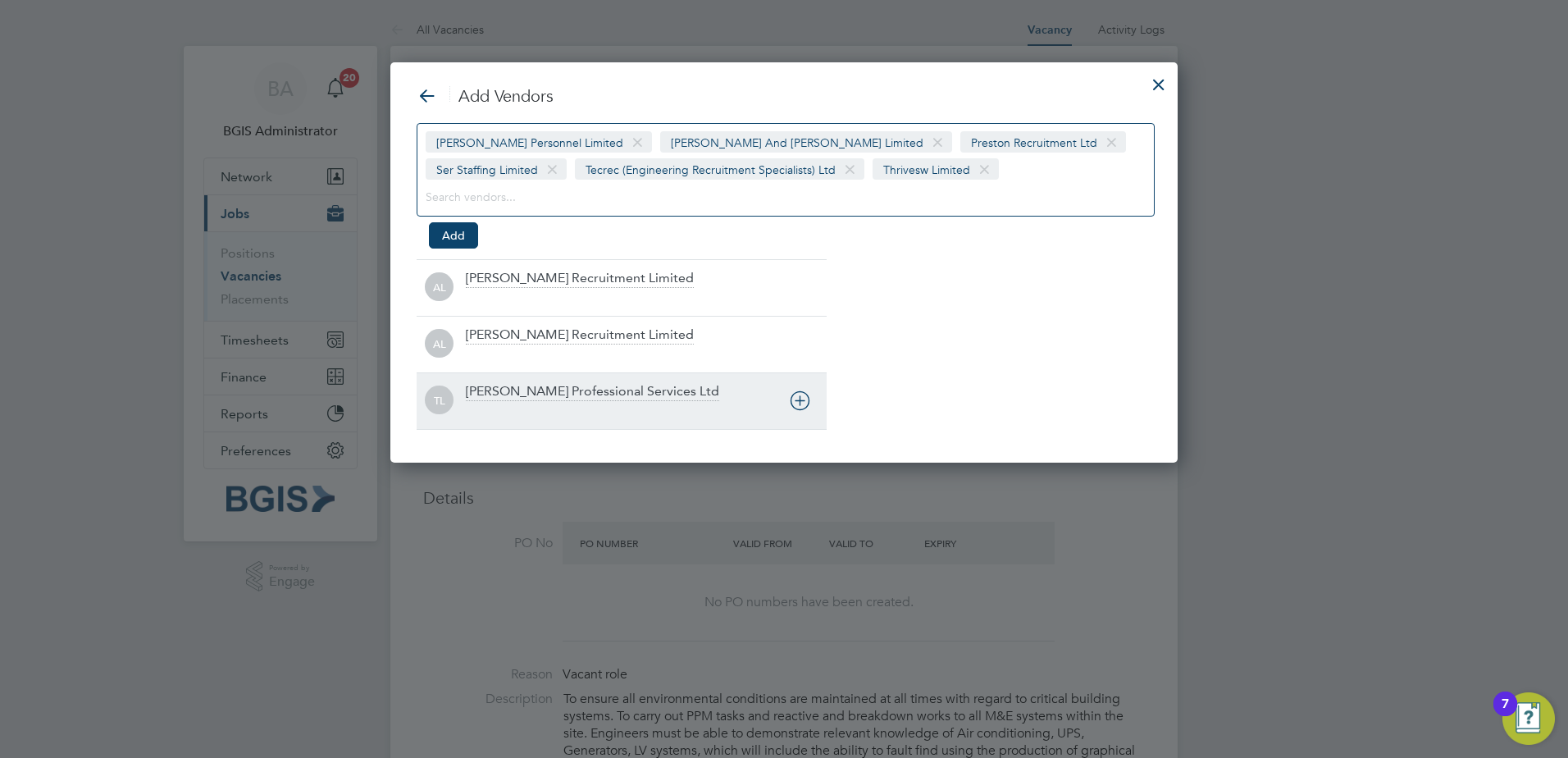
click at [566, 377] on div "TL Trevett Professional Services Ltd" at bounding box center [622, 401] width 410 height 57
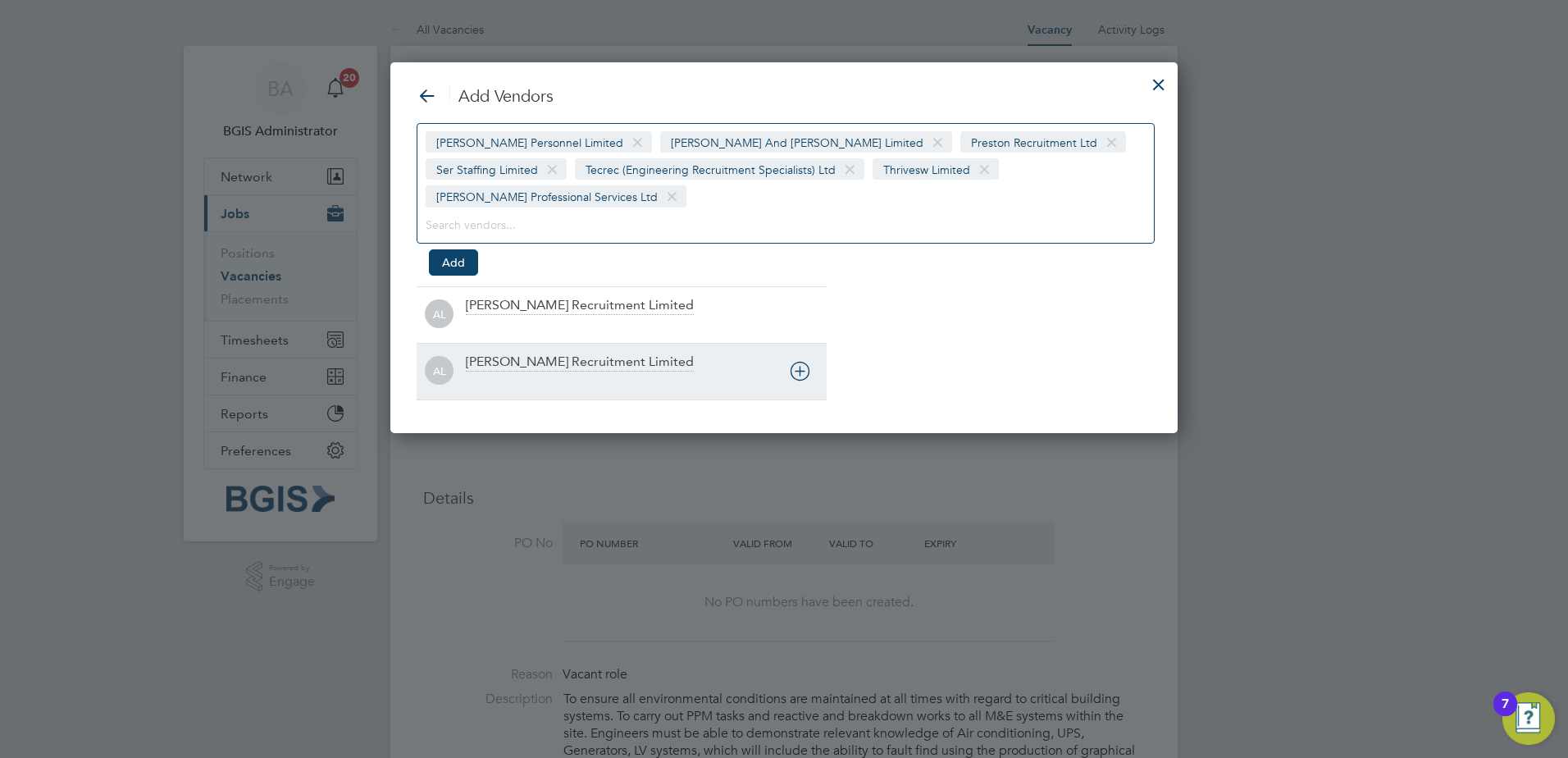
click at [551, 354] on div "Alice Rose Recruitment Limited" at bounding box center [580, 363] width 228 height 18
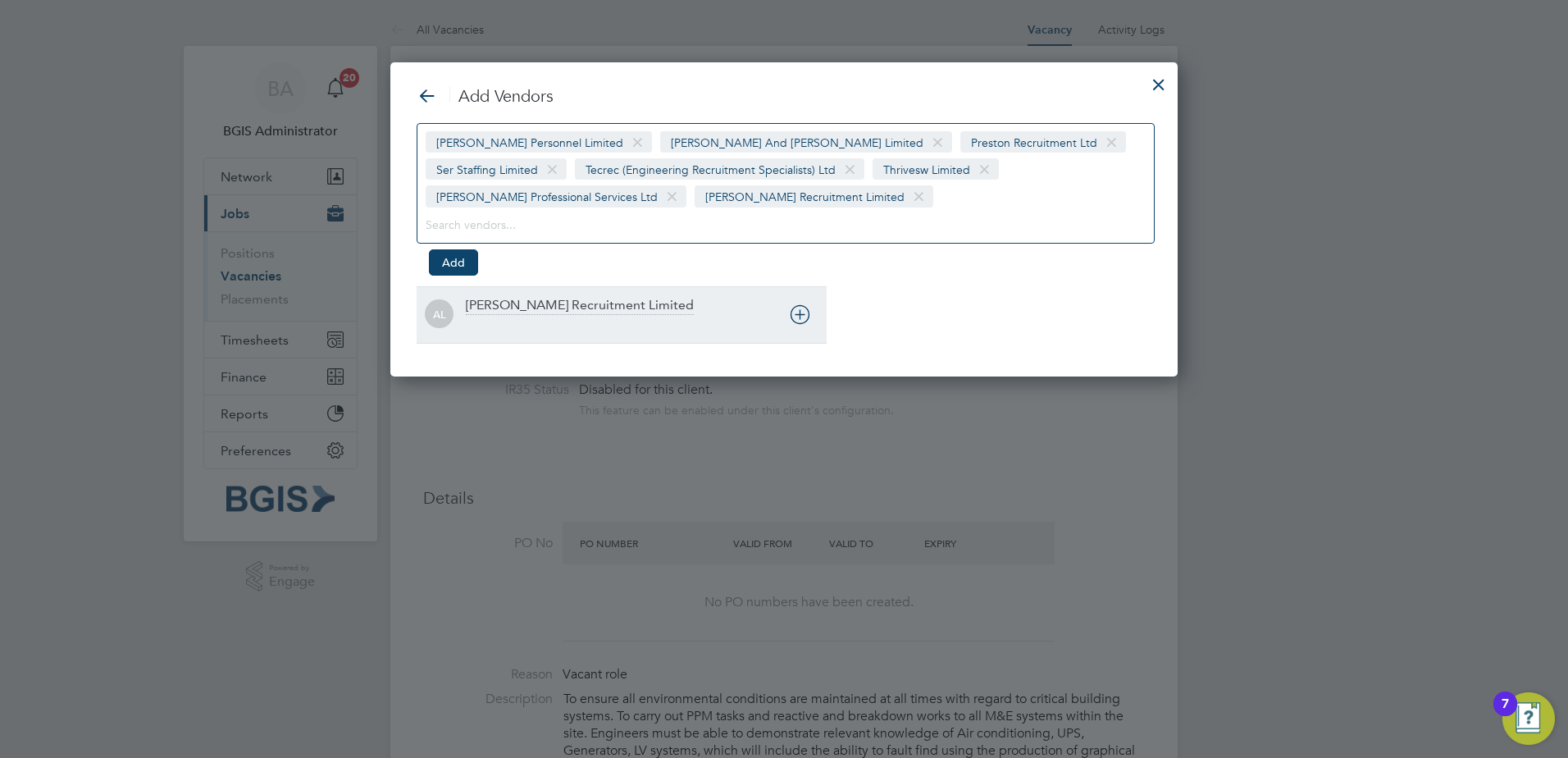
click at [547, 298] on div "Alex Young Recruitment Limited" at bounding box center [580, 306] width 228 height 18
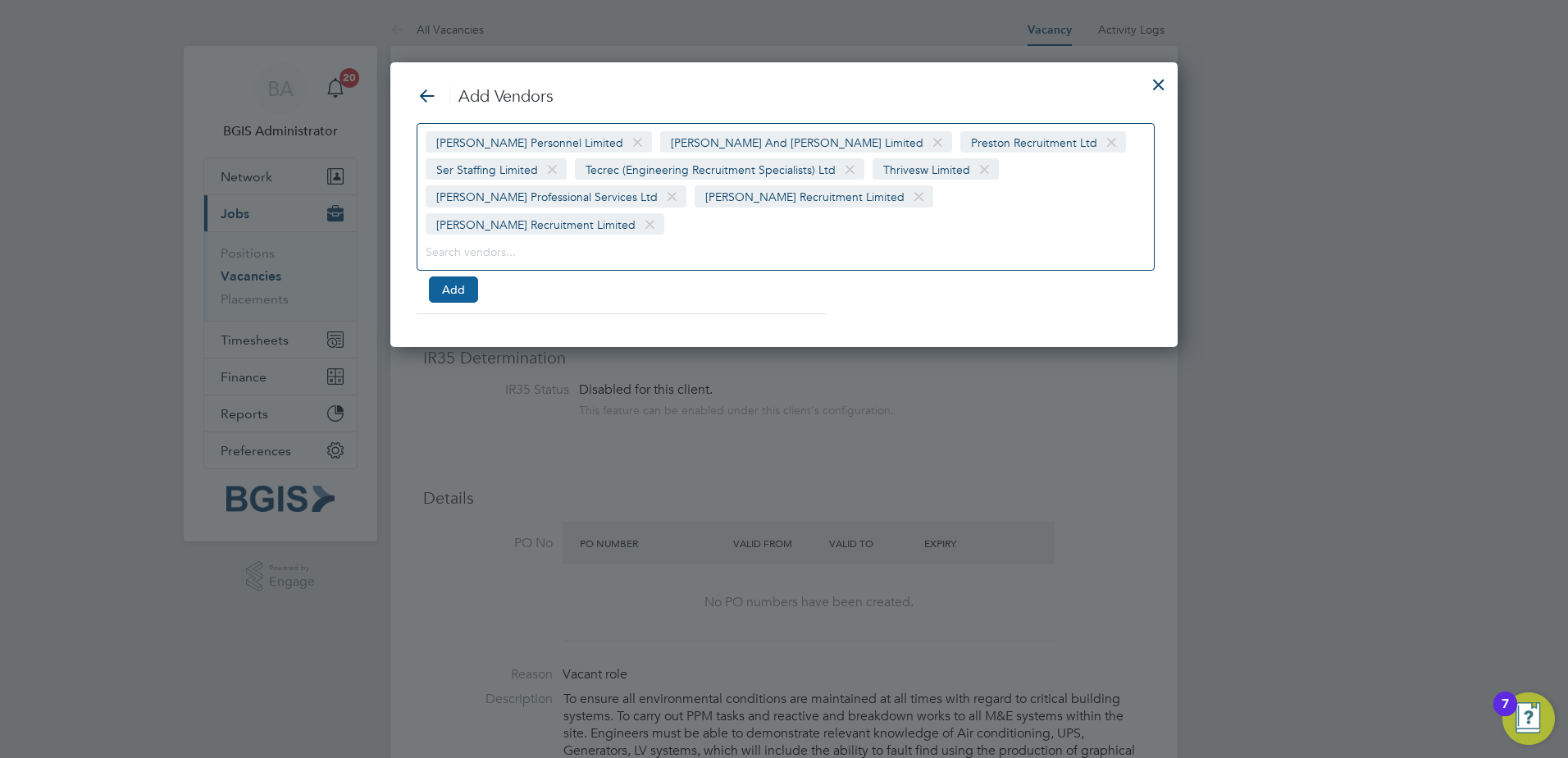
click at [447, 277] on button "Add" at bounding box center [453, 290] width 49 height 26
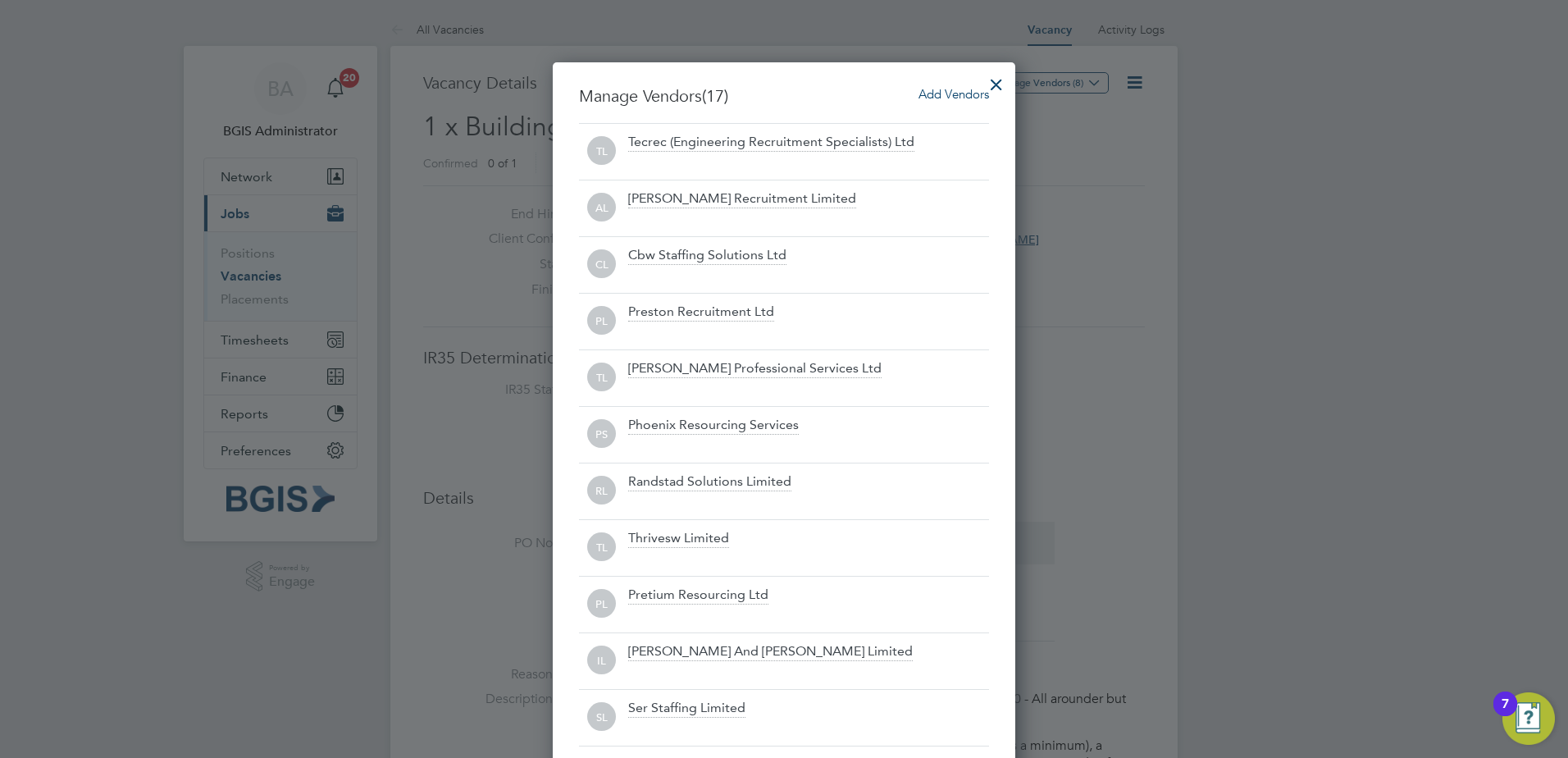
click at [983, 77] on div at bounding box center [997, 81] width 30 height 30
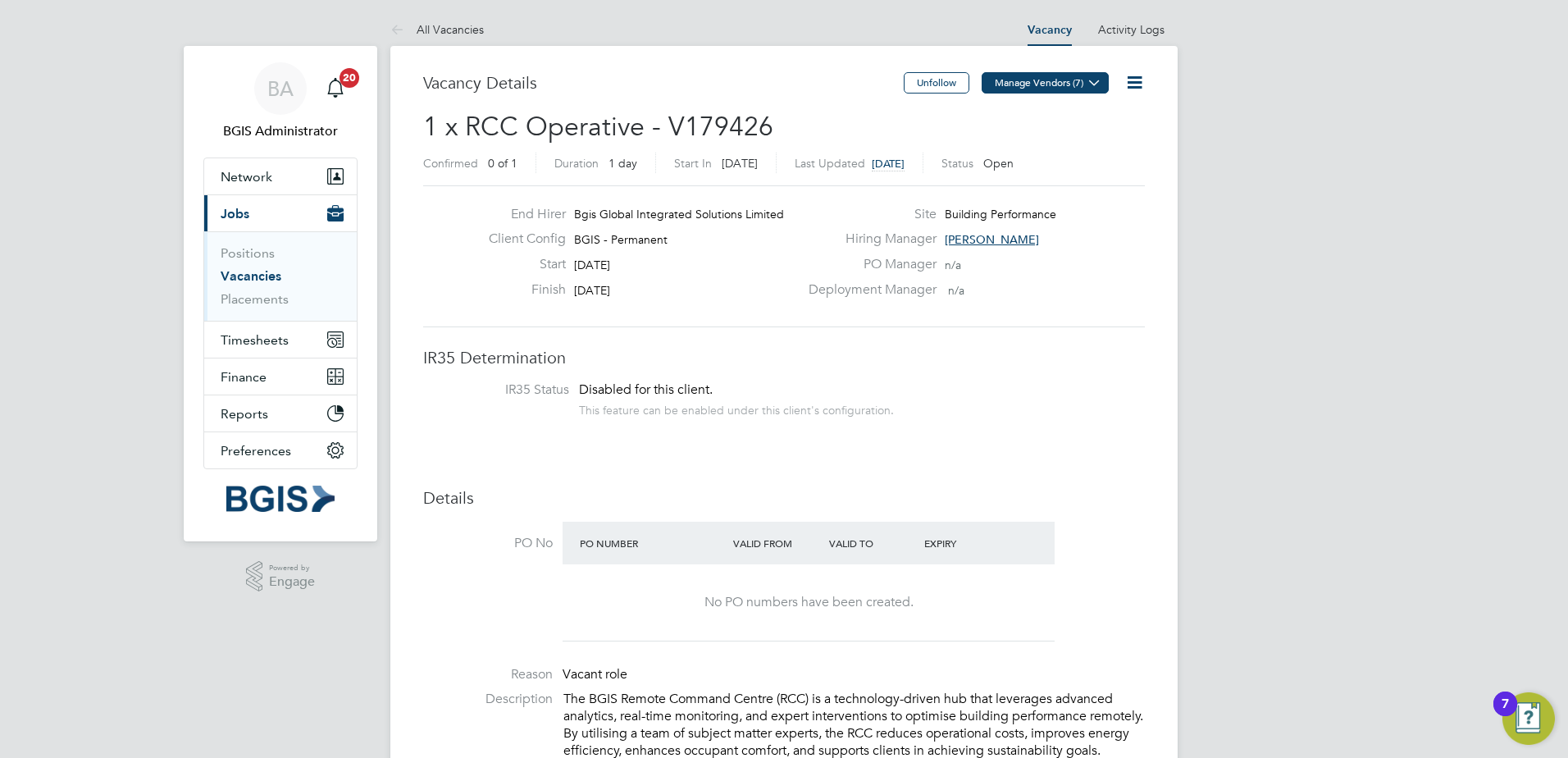
click at [1064, 80] on button "Manage Vendors (7)" at bounding box center [1045, 82] width 127 height 21
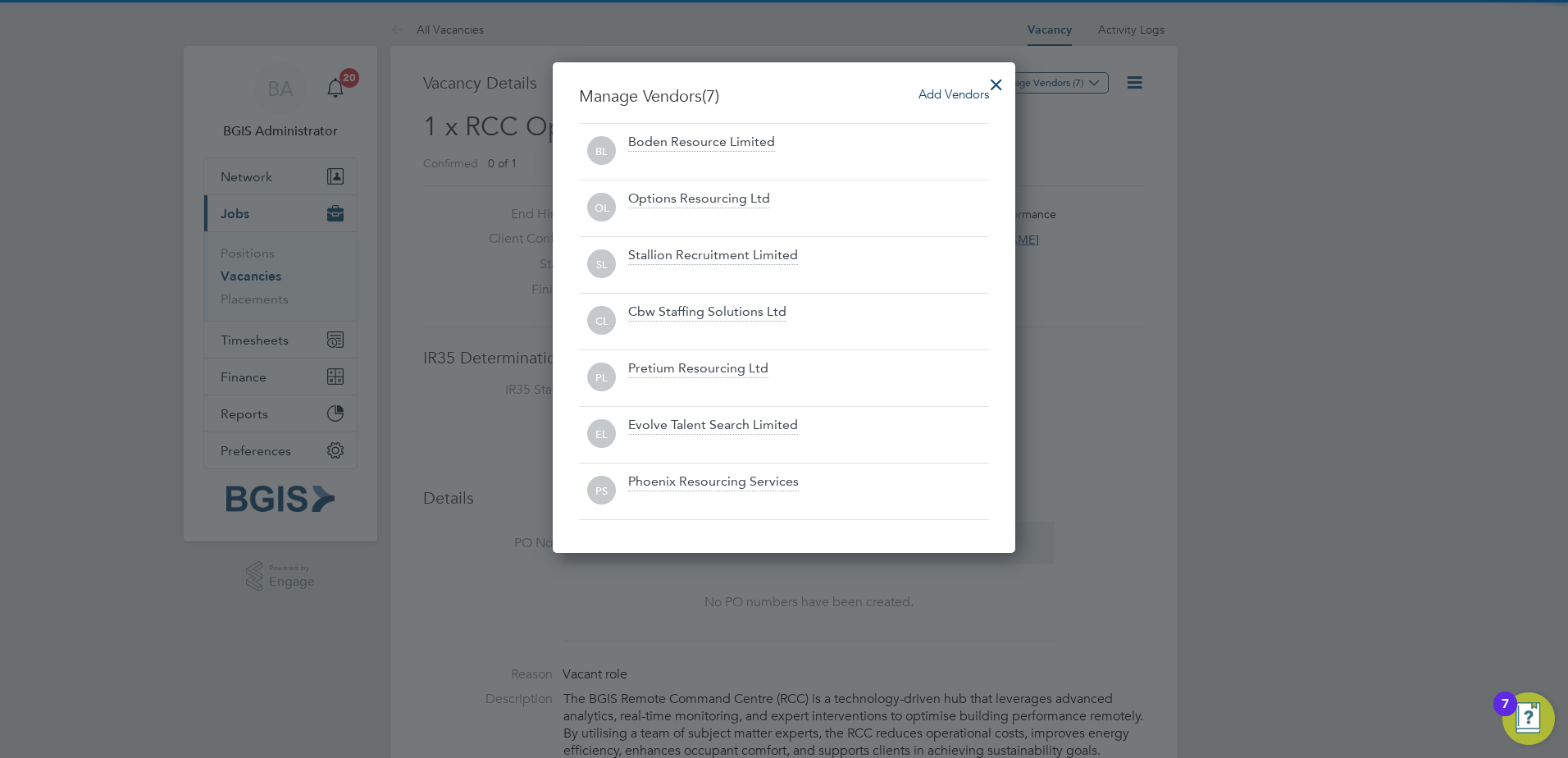
click at [977, 96] on span "Add Vendors" at bounding box center [953, 94] width 71 height 16
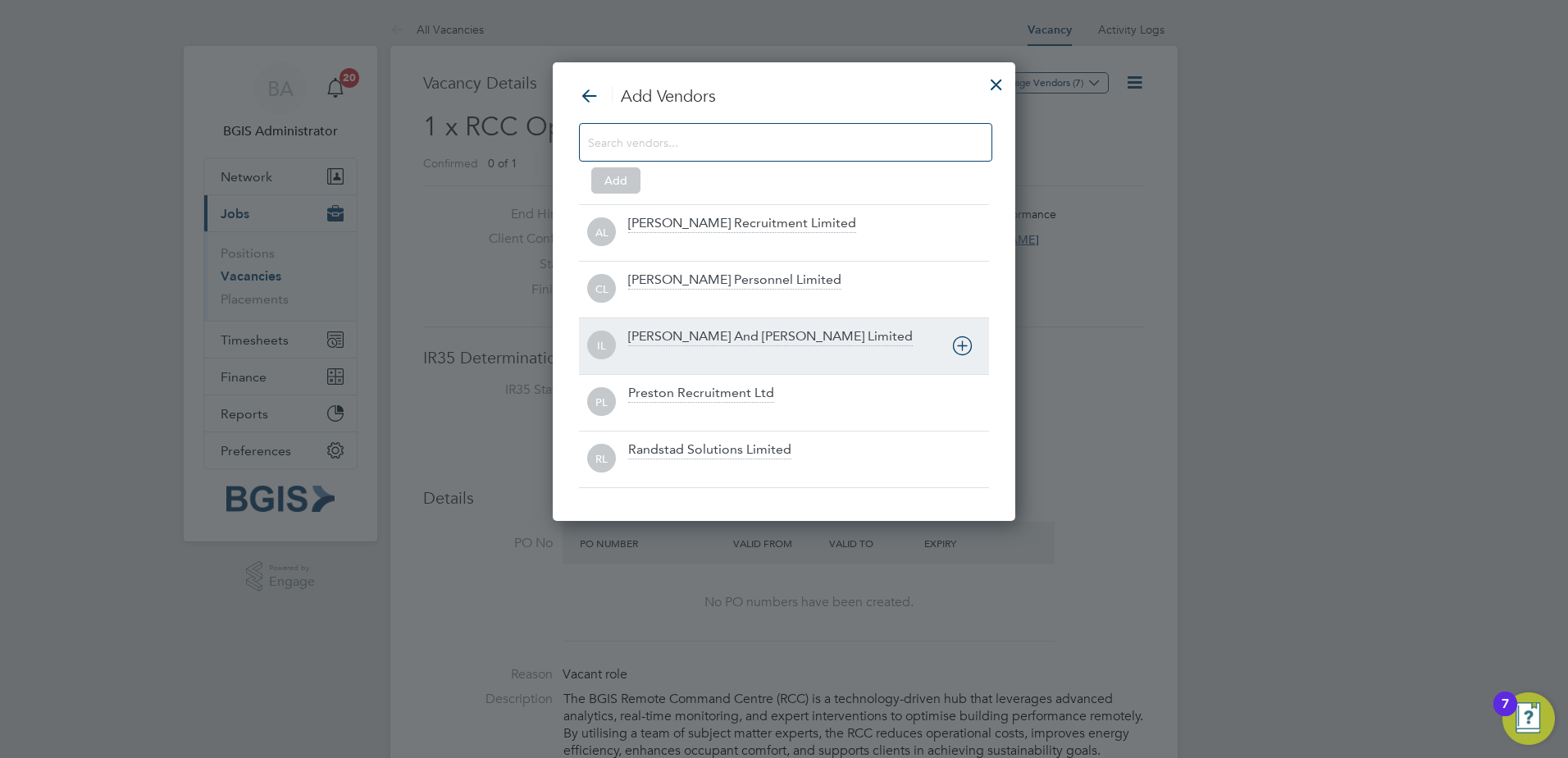
click at [741, 351] on div at bounding box center [808, 357] width 361 height 16
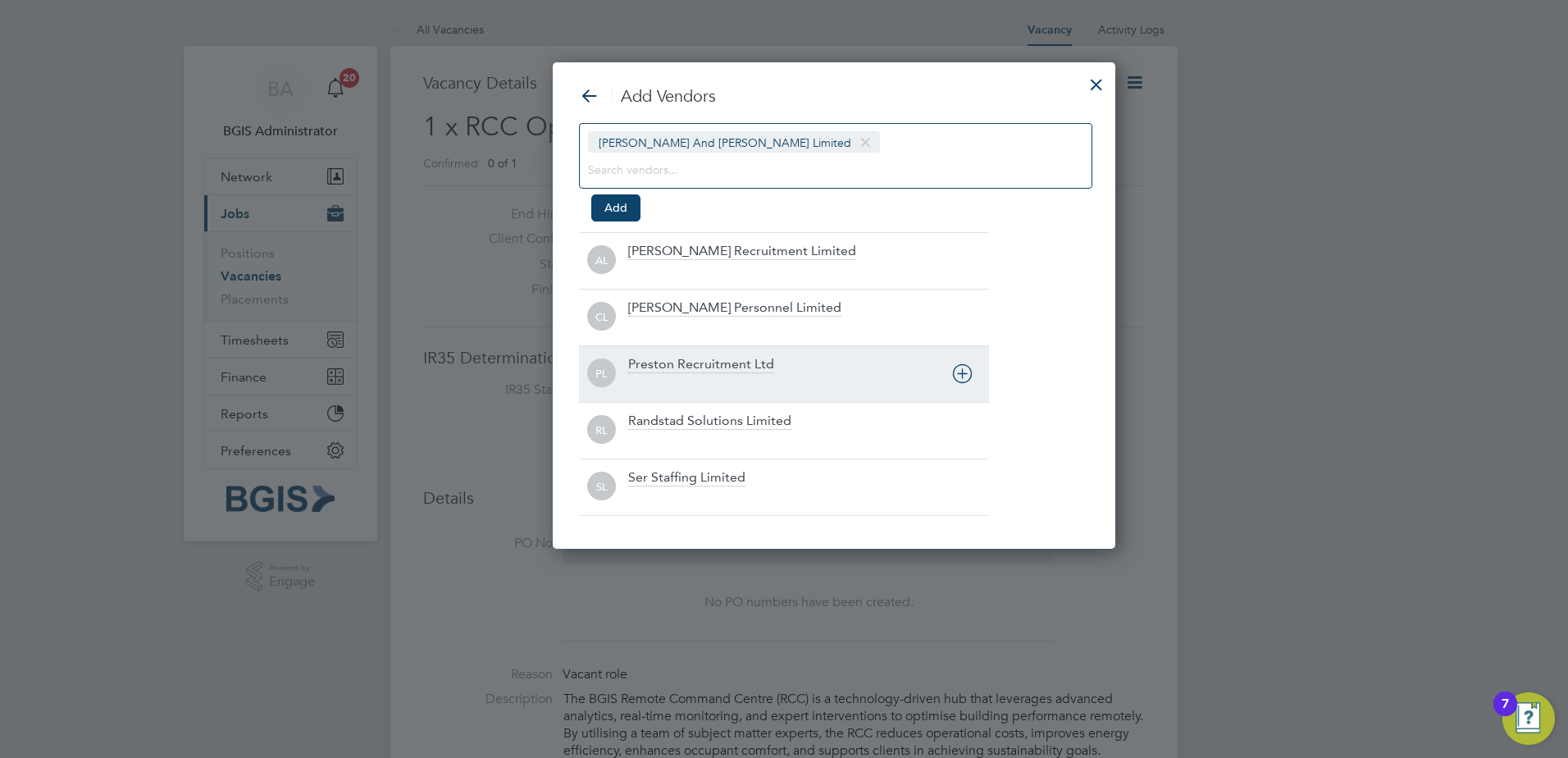
click at [741, 351] on div "PL Preston Recruitment Ltd" at bounding box center [784, 374] width 410 height 57
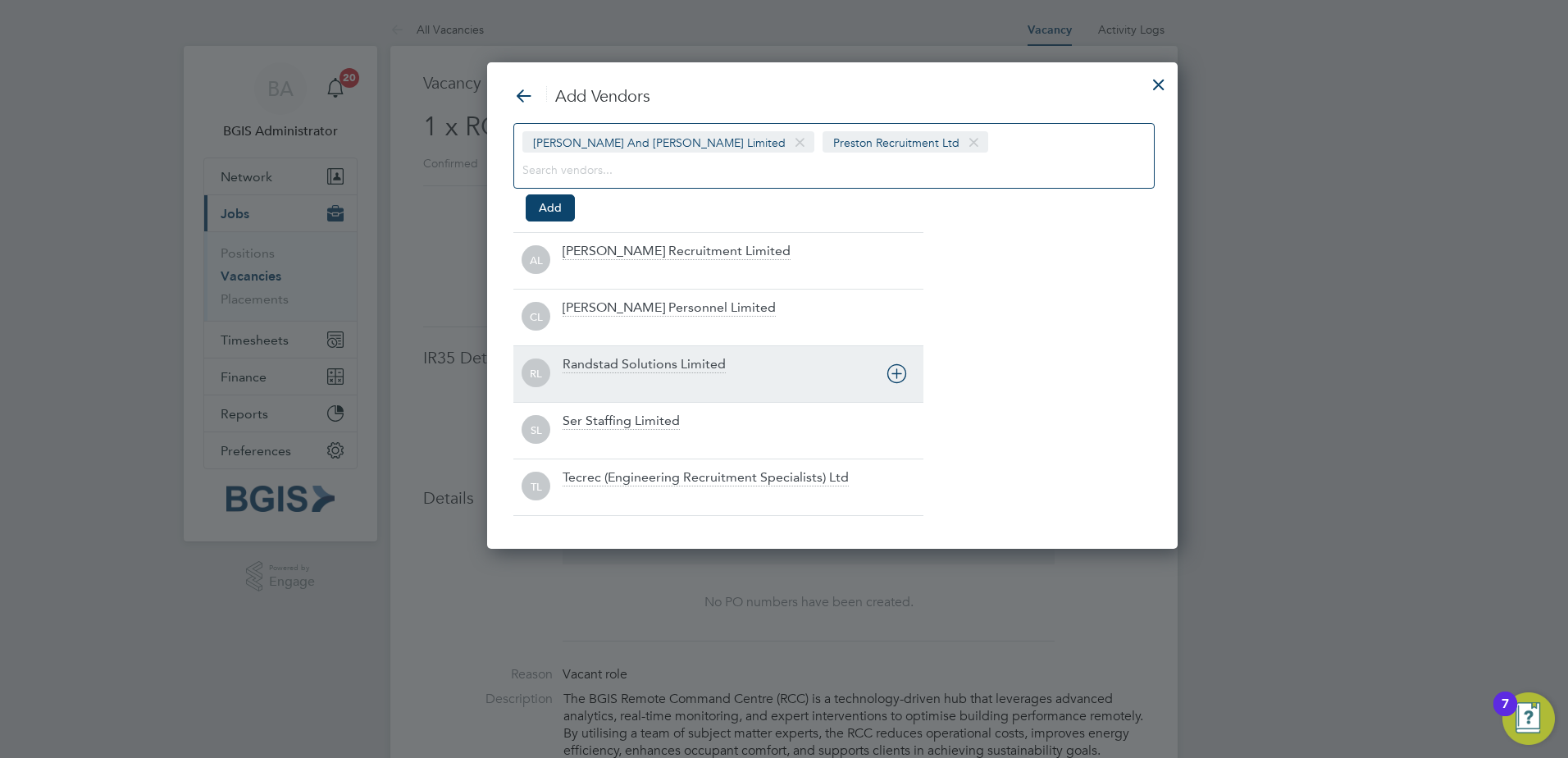
click at [741, 351] on div "RL Randstad Solutions Limited" at bounding box center [719, 374] width 410 height 57
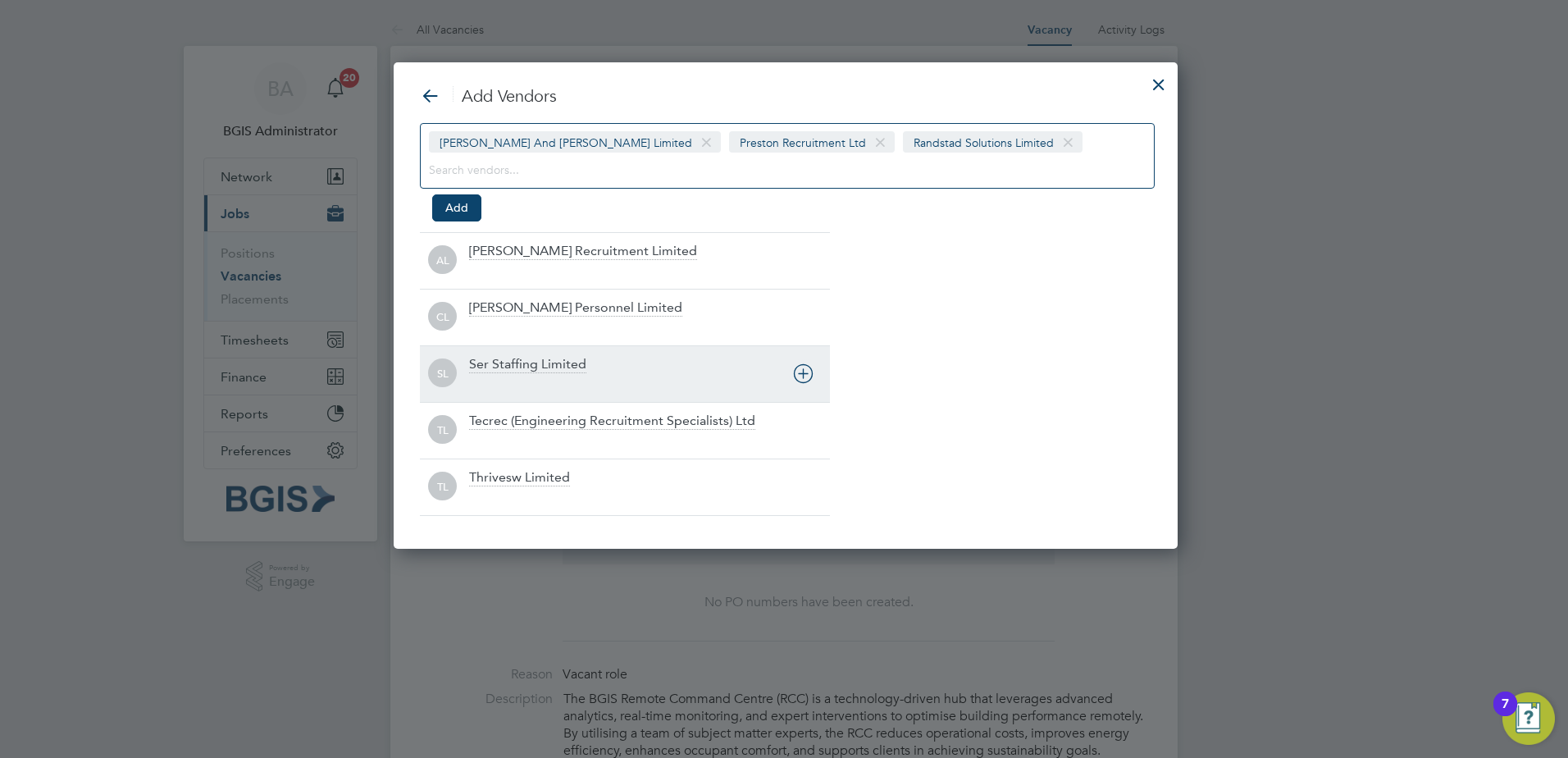
click at [741, 351] on div "SL Ser Staffing Limited" at bounding box center [625, 374] width 410 height 57
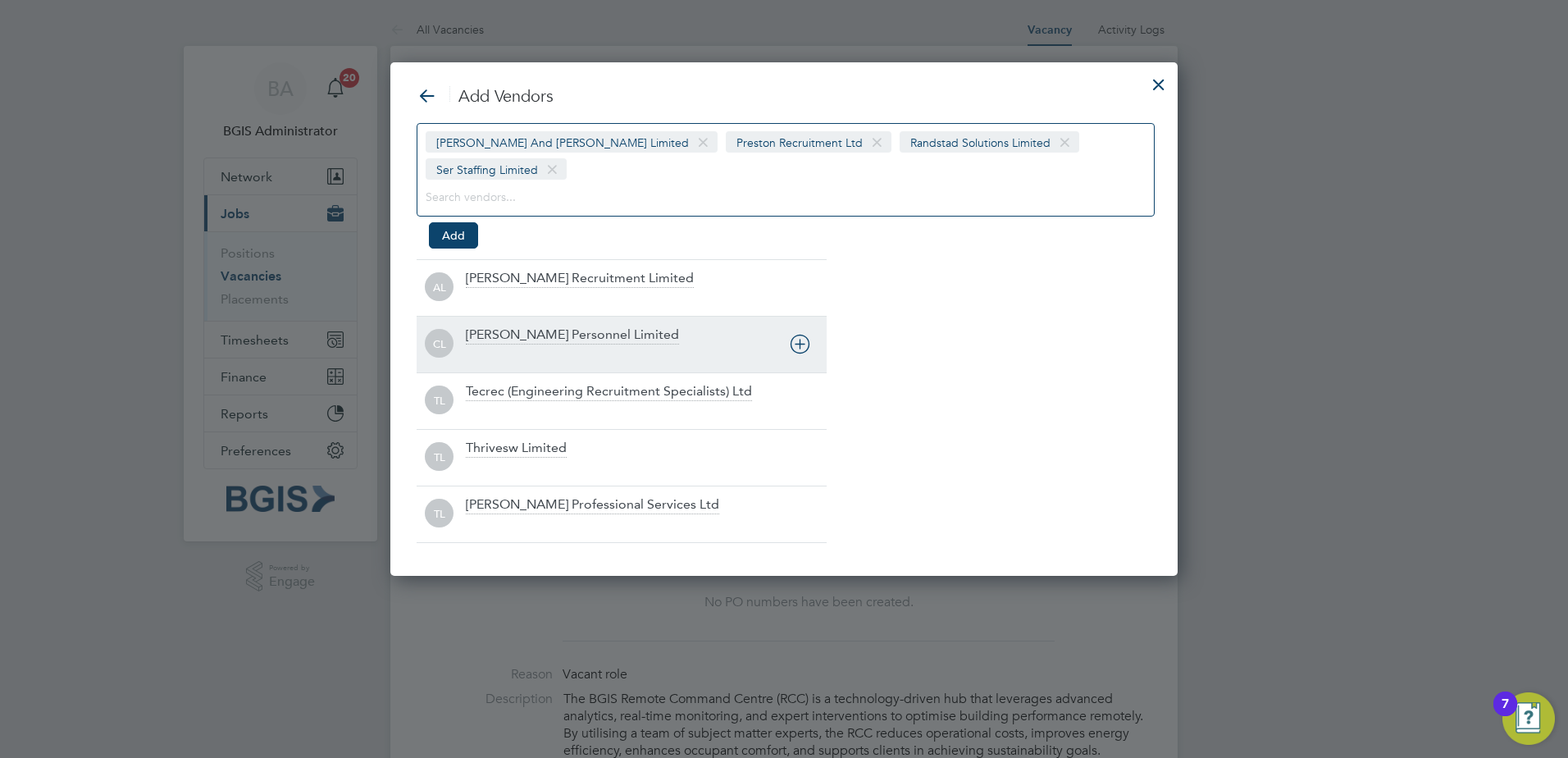
click at [581, 339] on div "CL Coyle Personnel Limited" at bounding box center [622, 344] width 410 height 57
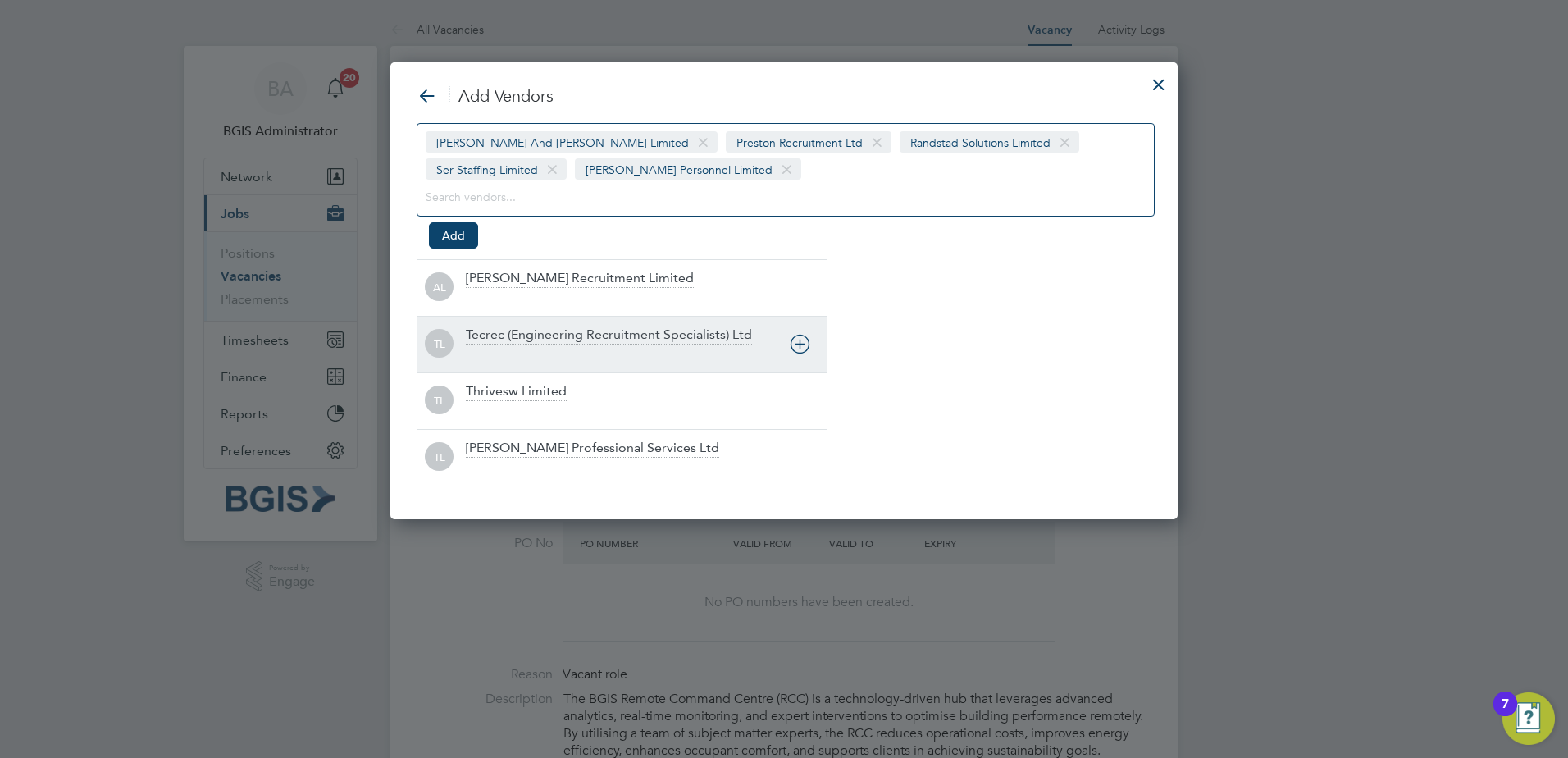
click at [581, 339] on div "Tecrec (Engineering Recruitment Specialists) Ltd" at bounding box center [609, 336] width 286 height 18
click at [581, 339] on div "Tecrec (Engineering Recruitment Specialists) Ltd" at bounding box center [646, 345] width 361 height 36
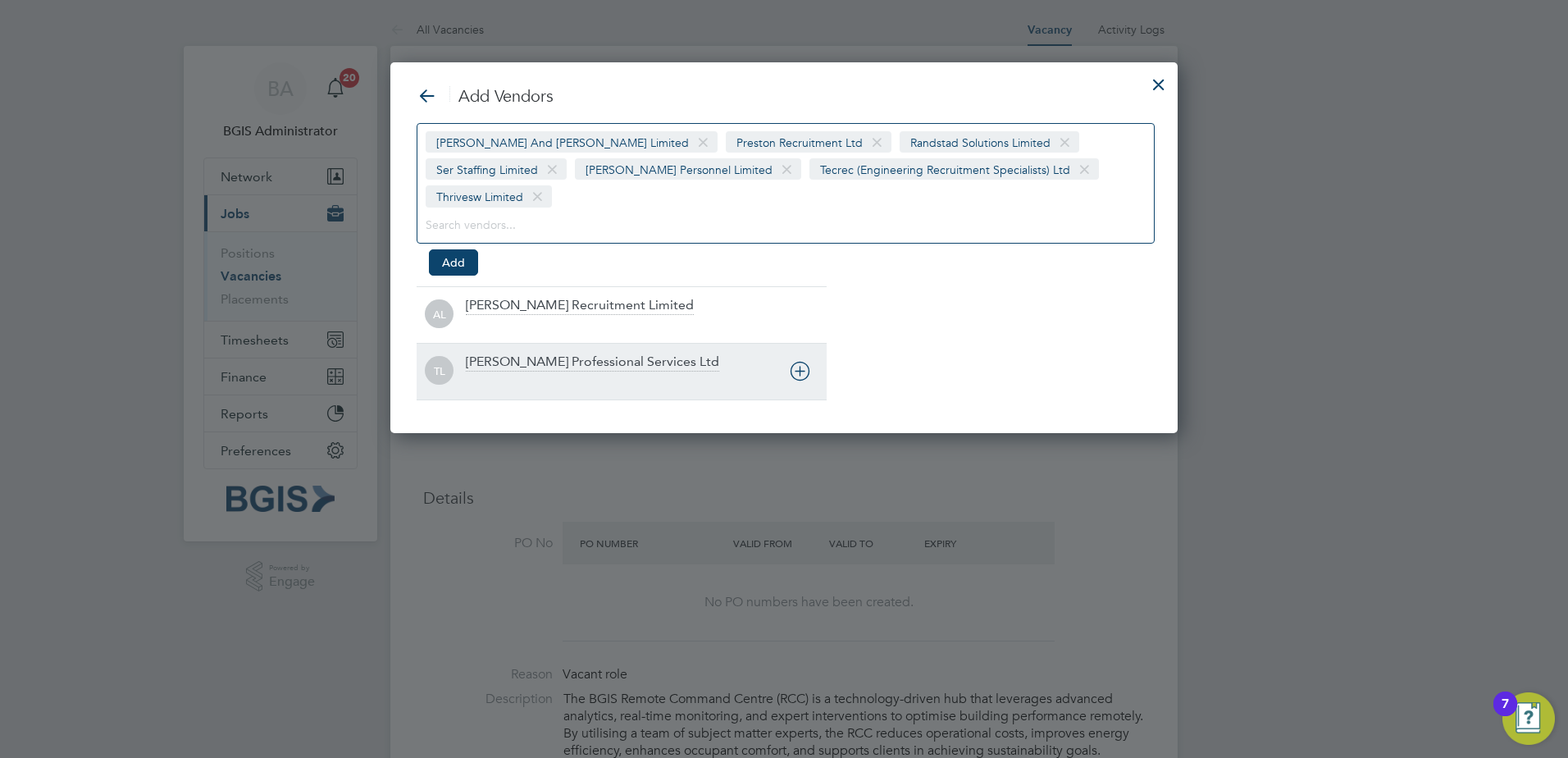
click at [581, 354] on div "Trevett Professional Services Ltd" at bounding box center [593, 363] width 254 height 18
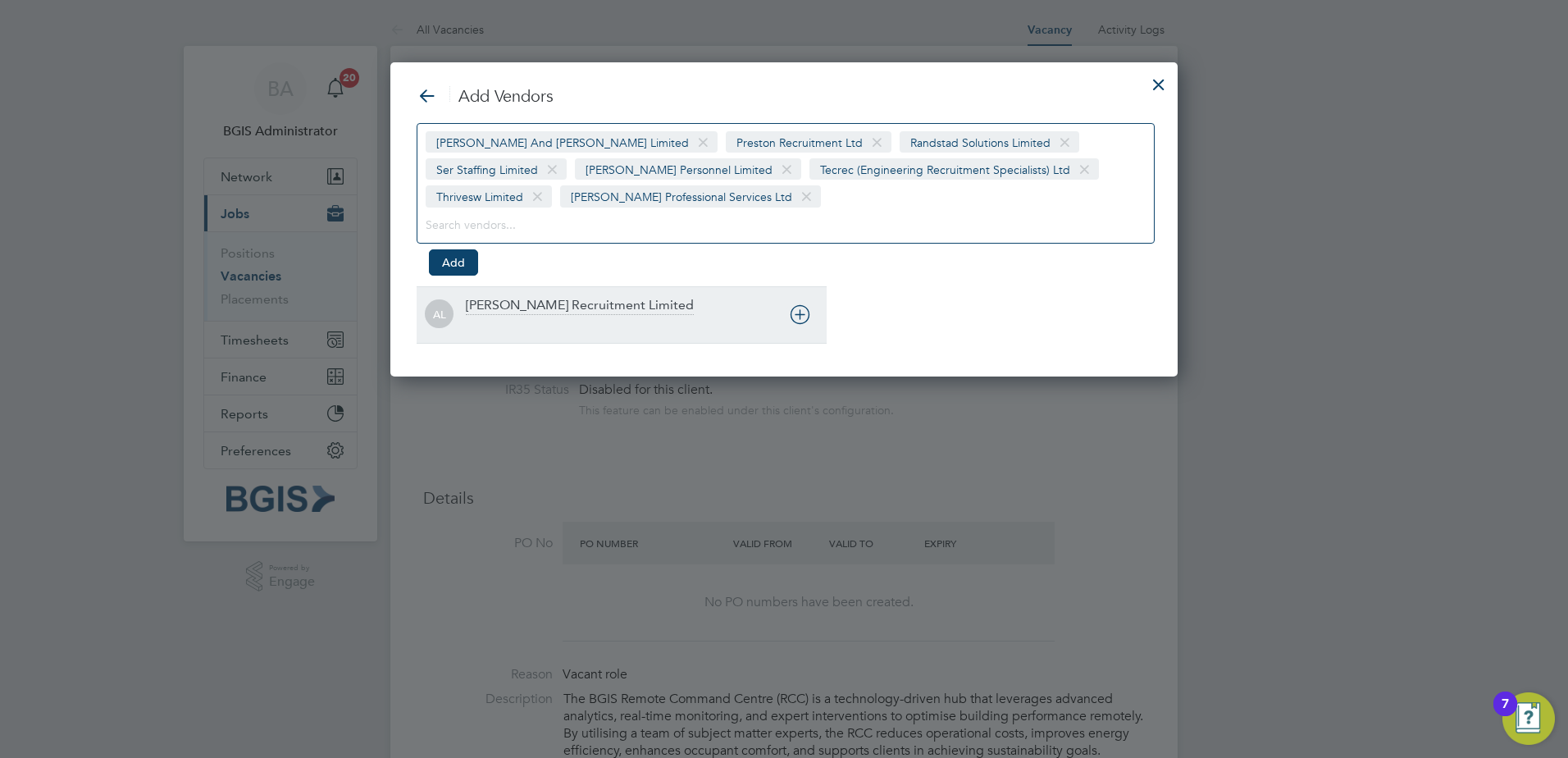
click at [540, 296] on div "AL Alice Rose Recruitment Limited" at bounding box center [622, 314] width 410 height 57
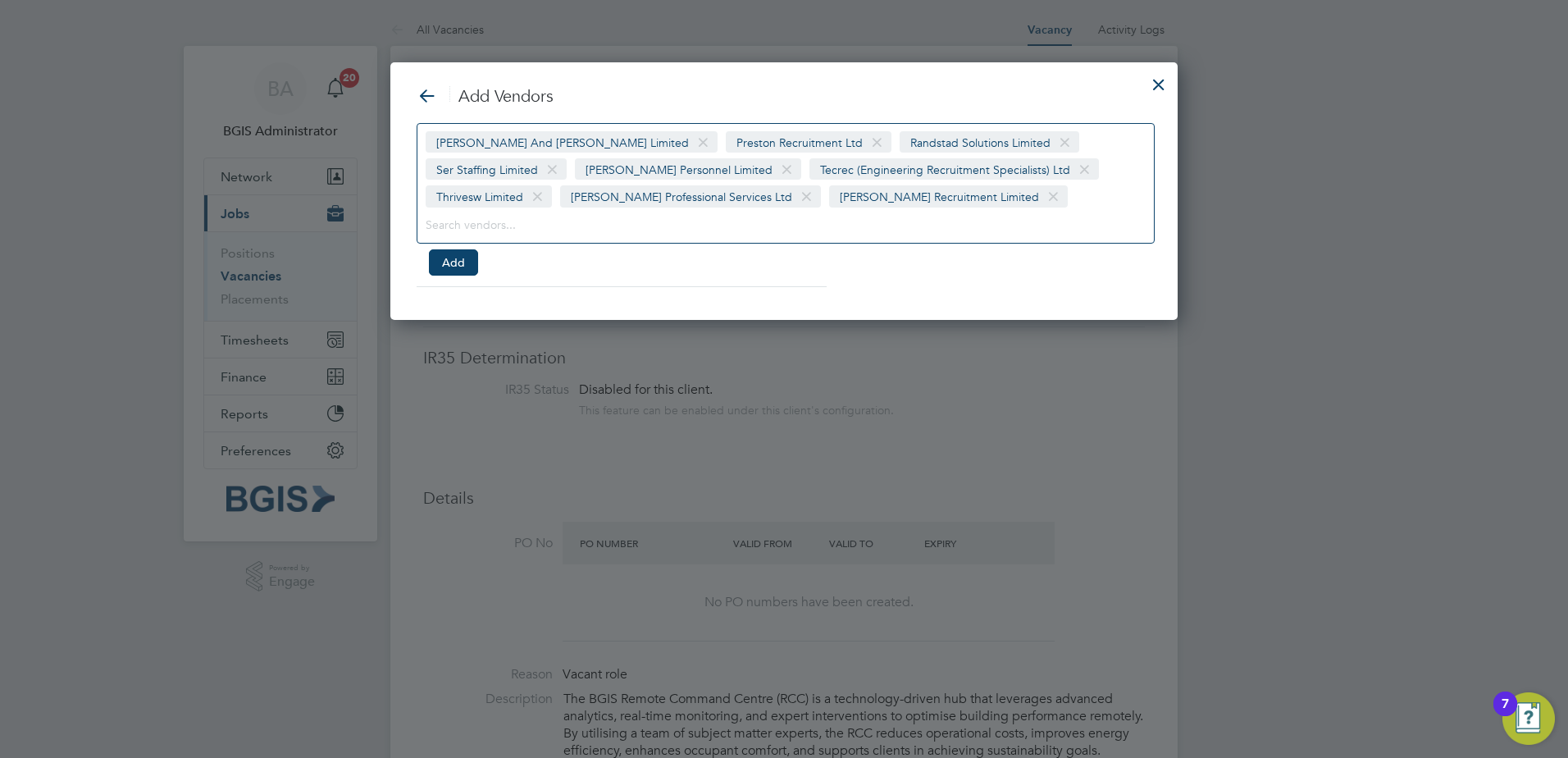
click at [1053, 136] on span at bounding box center [1065, 142] width 24 height 31
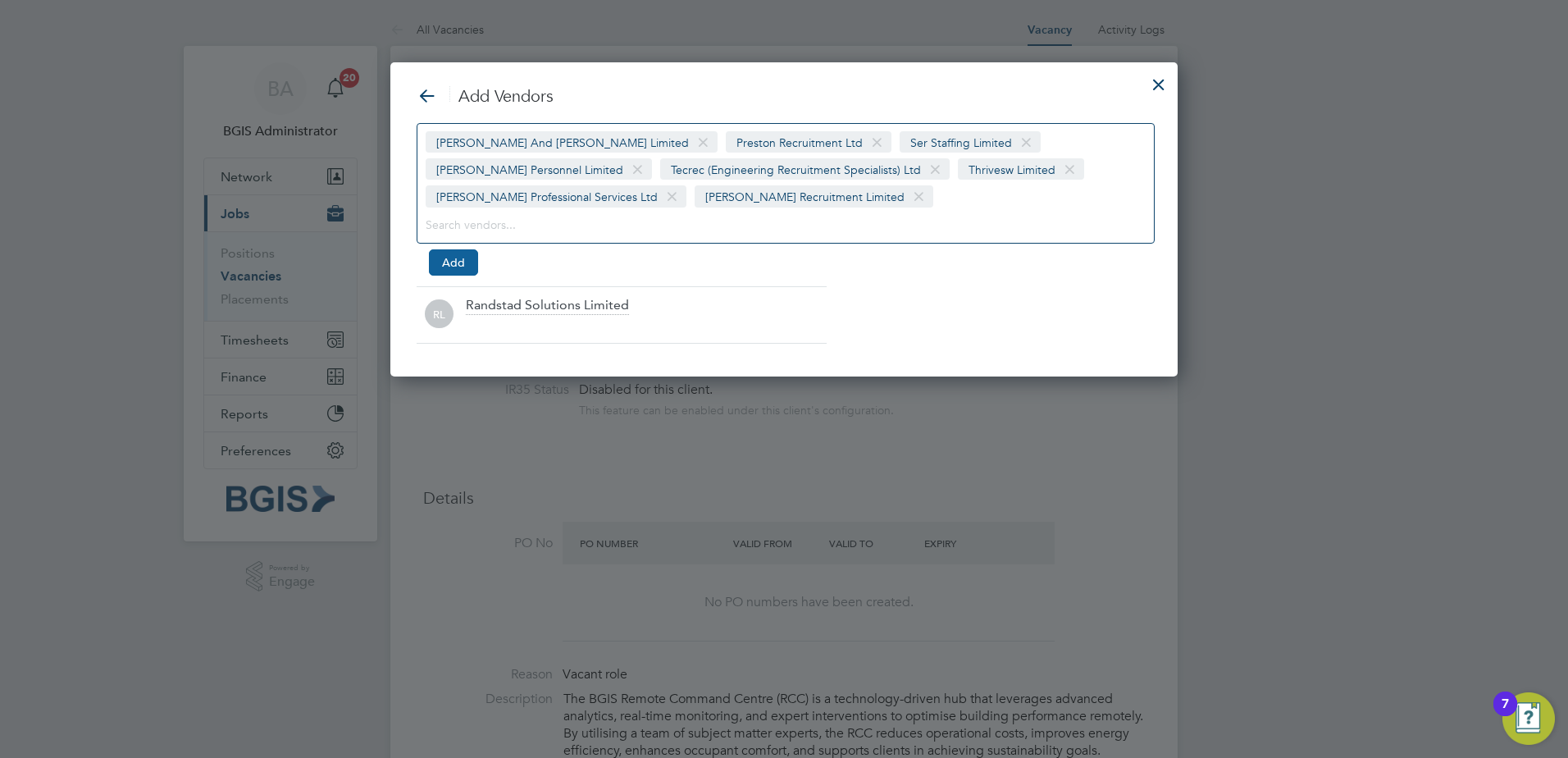
click at [464, 255] on button "Add" at bounding box center [453, 263] width 49 height 26
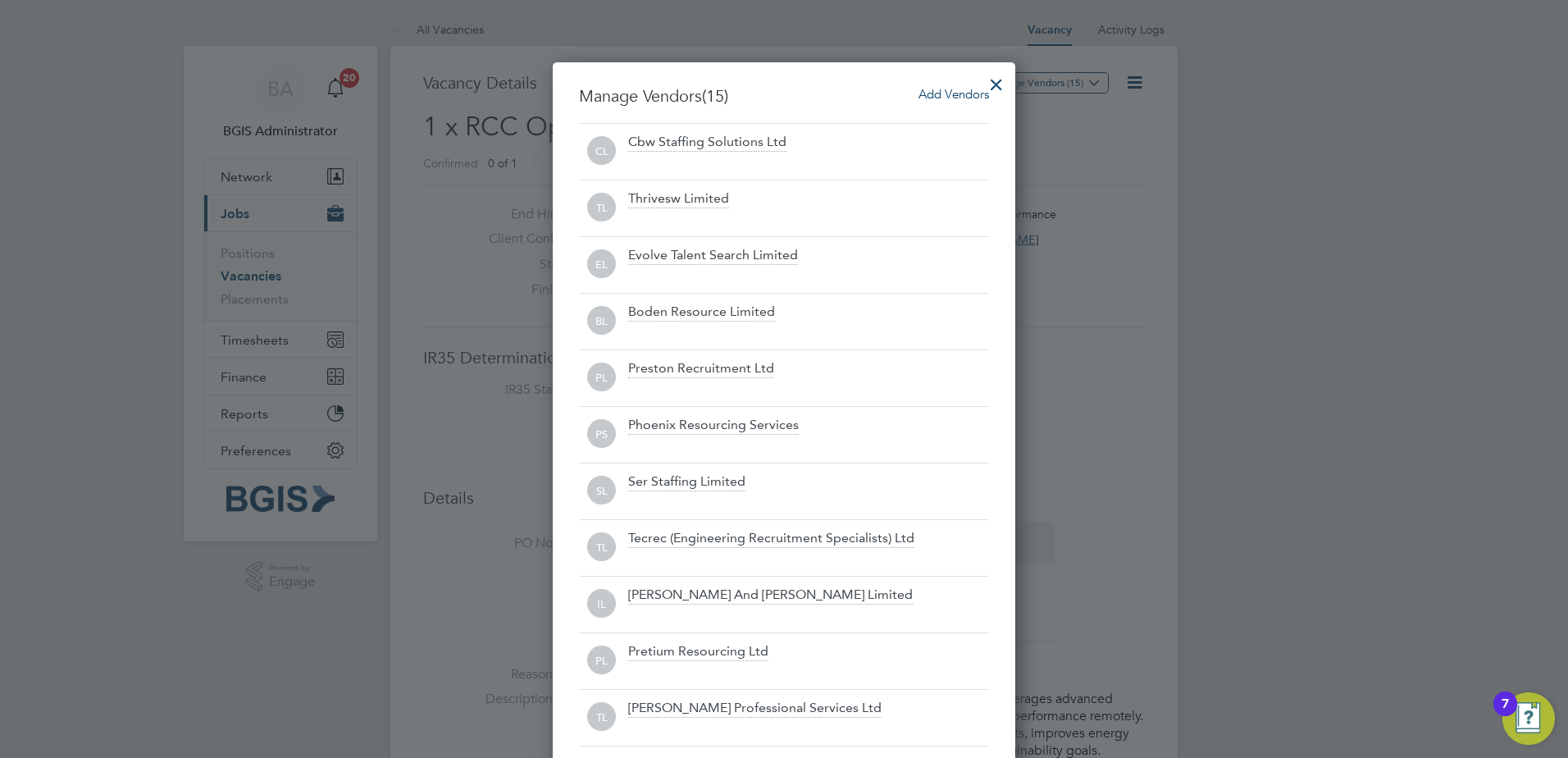
click at [1005, 80] on div at bounding box center [997, 81] width 30 height 30
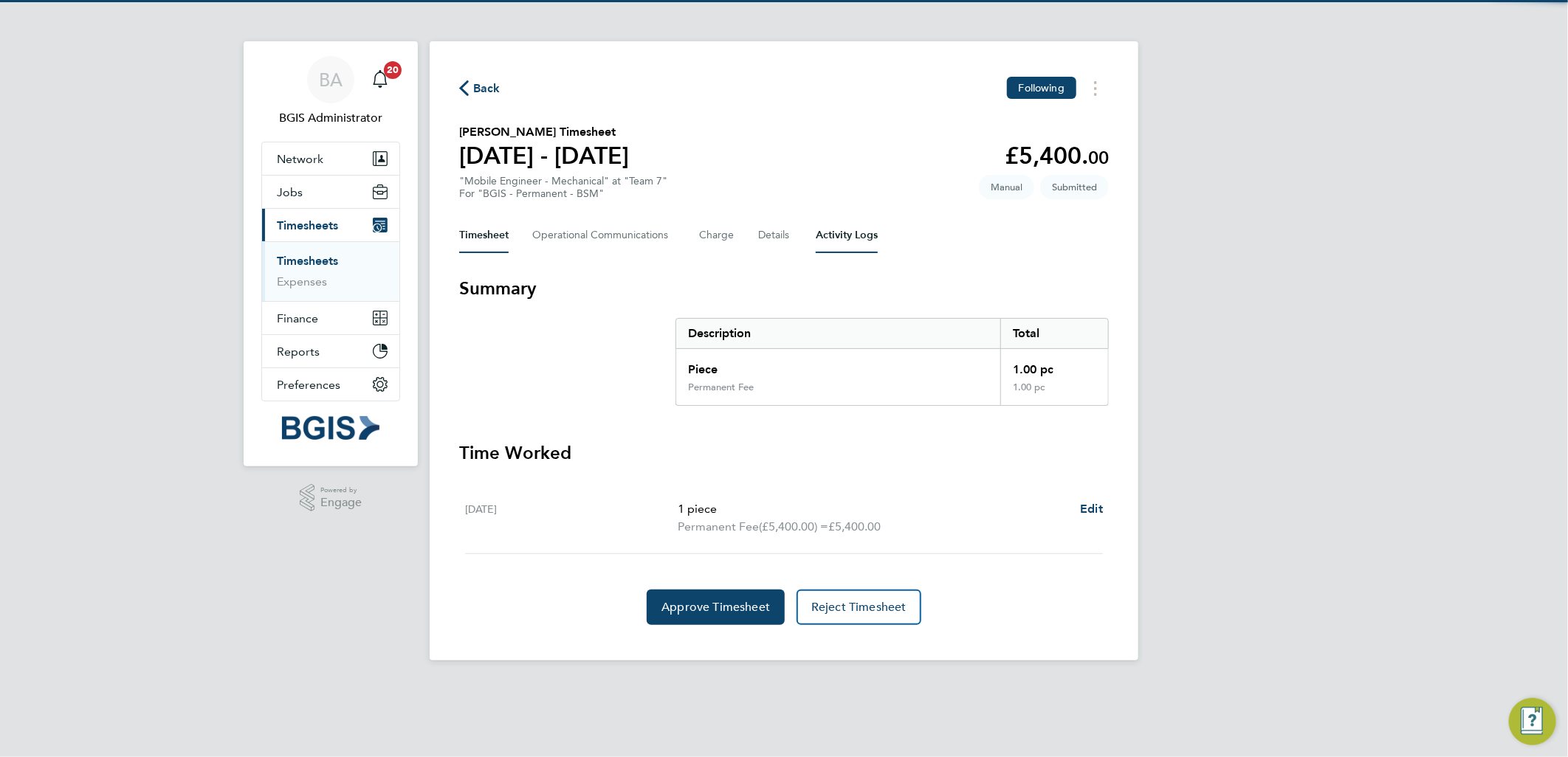
click at [830, 234] on Logs-tab "Activity Logs" at bounding box center [847, 235] width 62 height 35
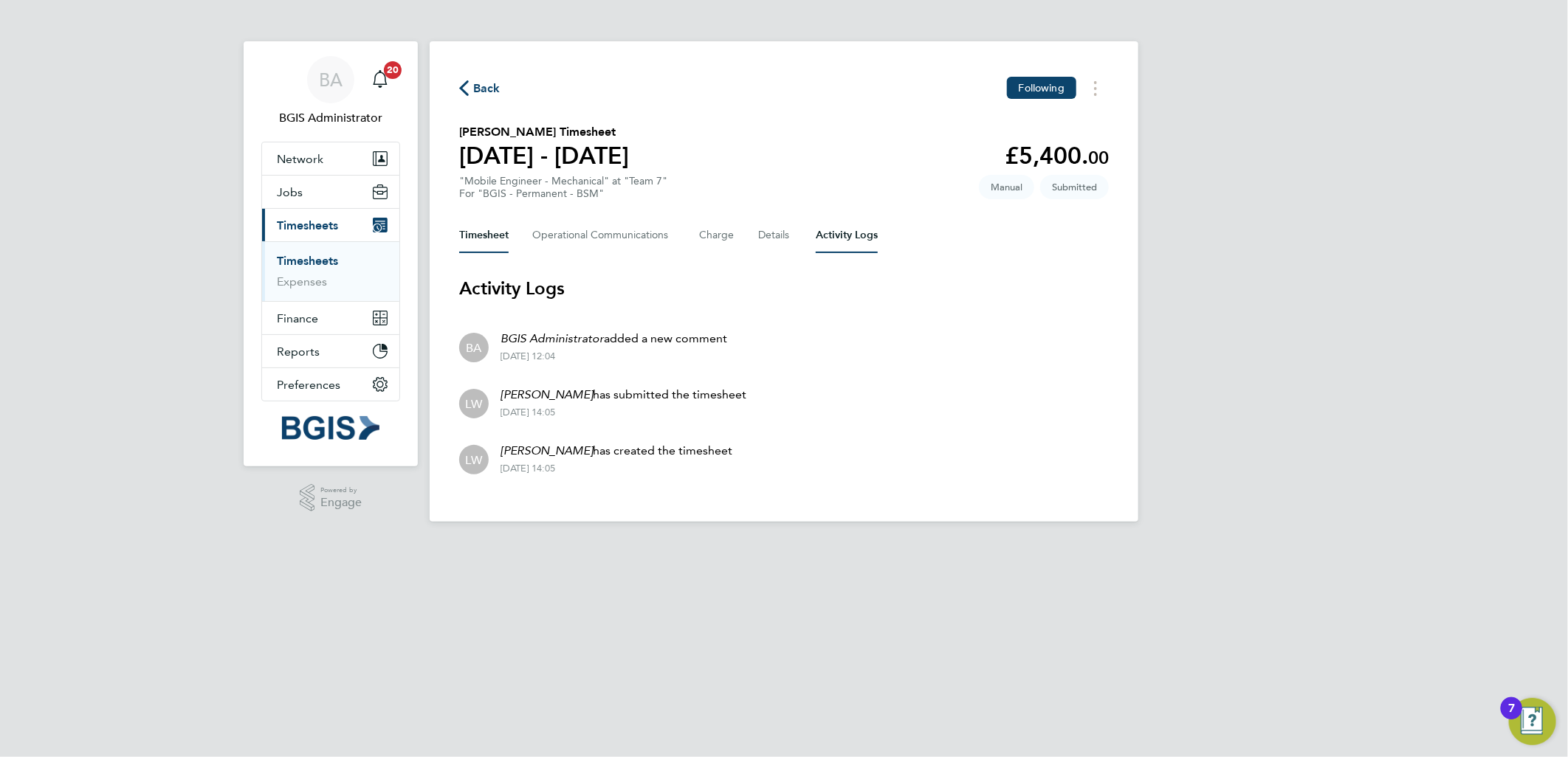
click at [488, 235] on button "Timesheet" at bounding box center [484, 235] width 49 height 35
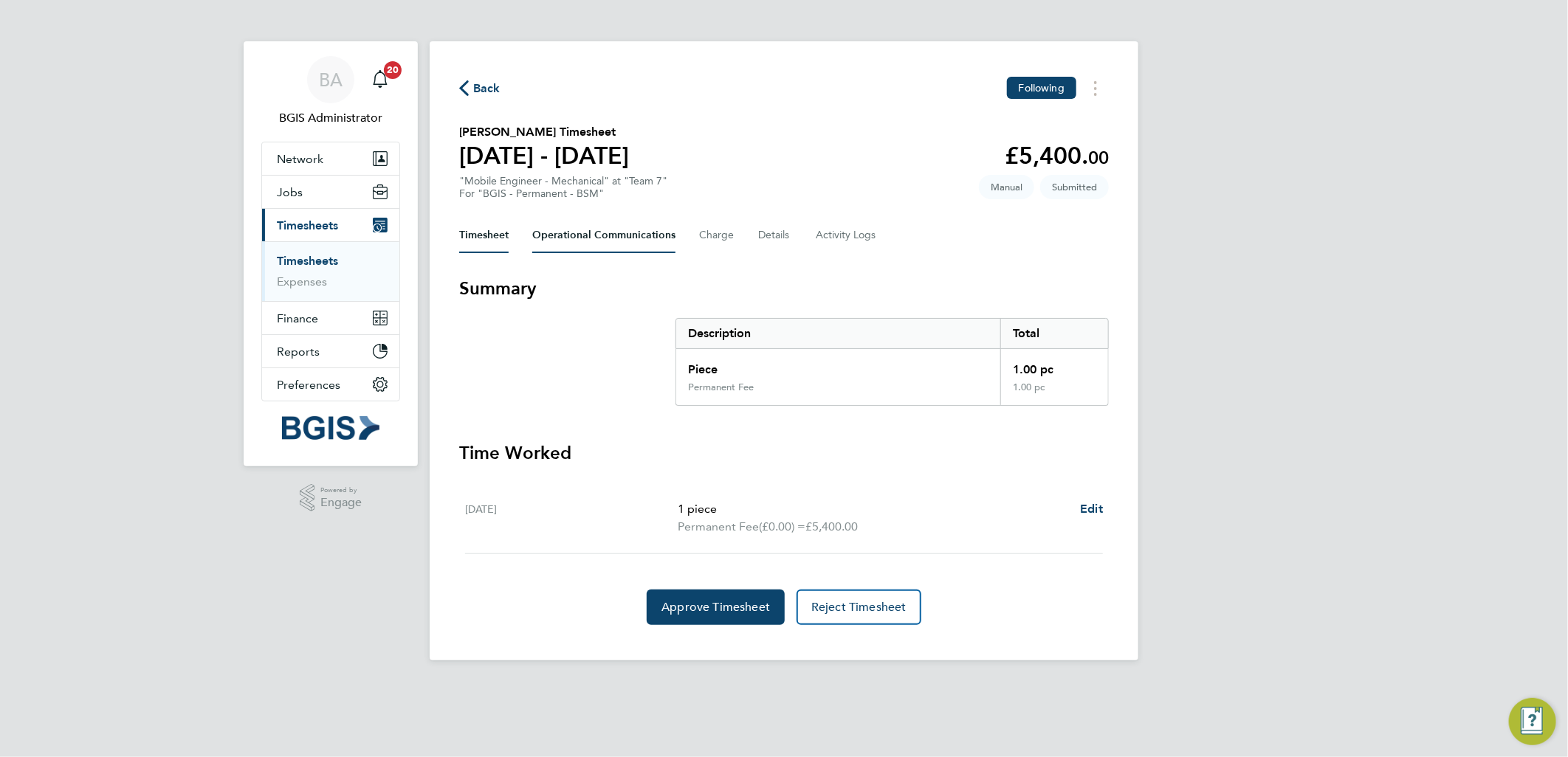
click at [594, 251] on Communications-tab "Operational Communications" at bounding box center [604, 235] width 143 height 35
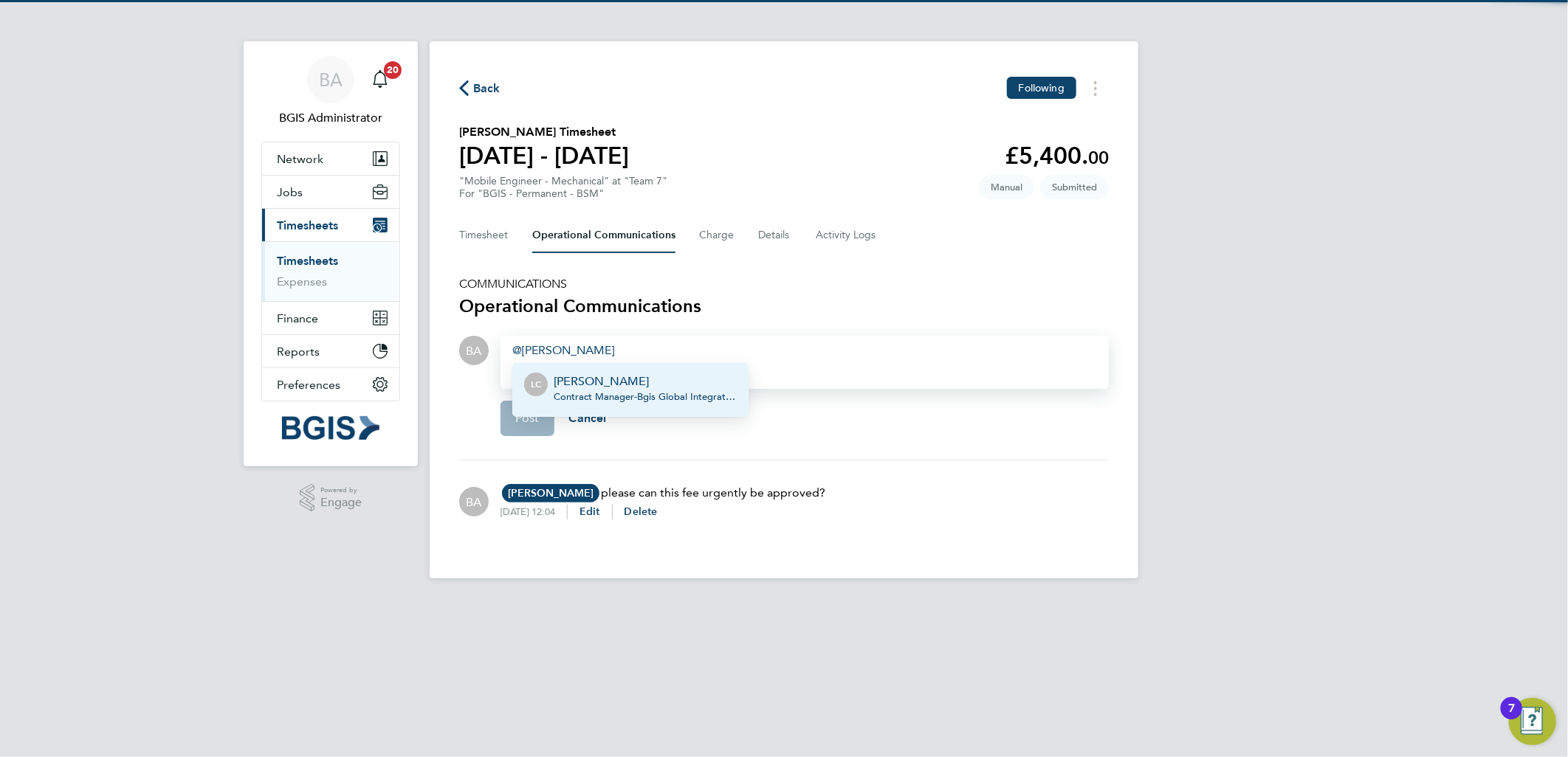
click at [595, 384] on p "Lewis Cannon" at bounding box center [646, 382] width 184 height 18
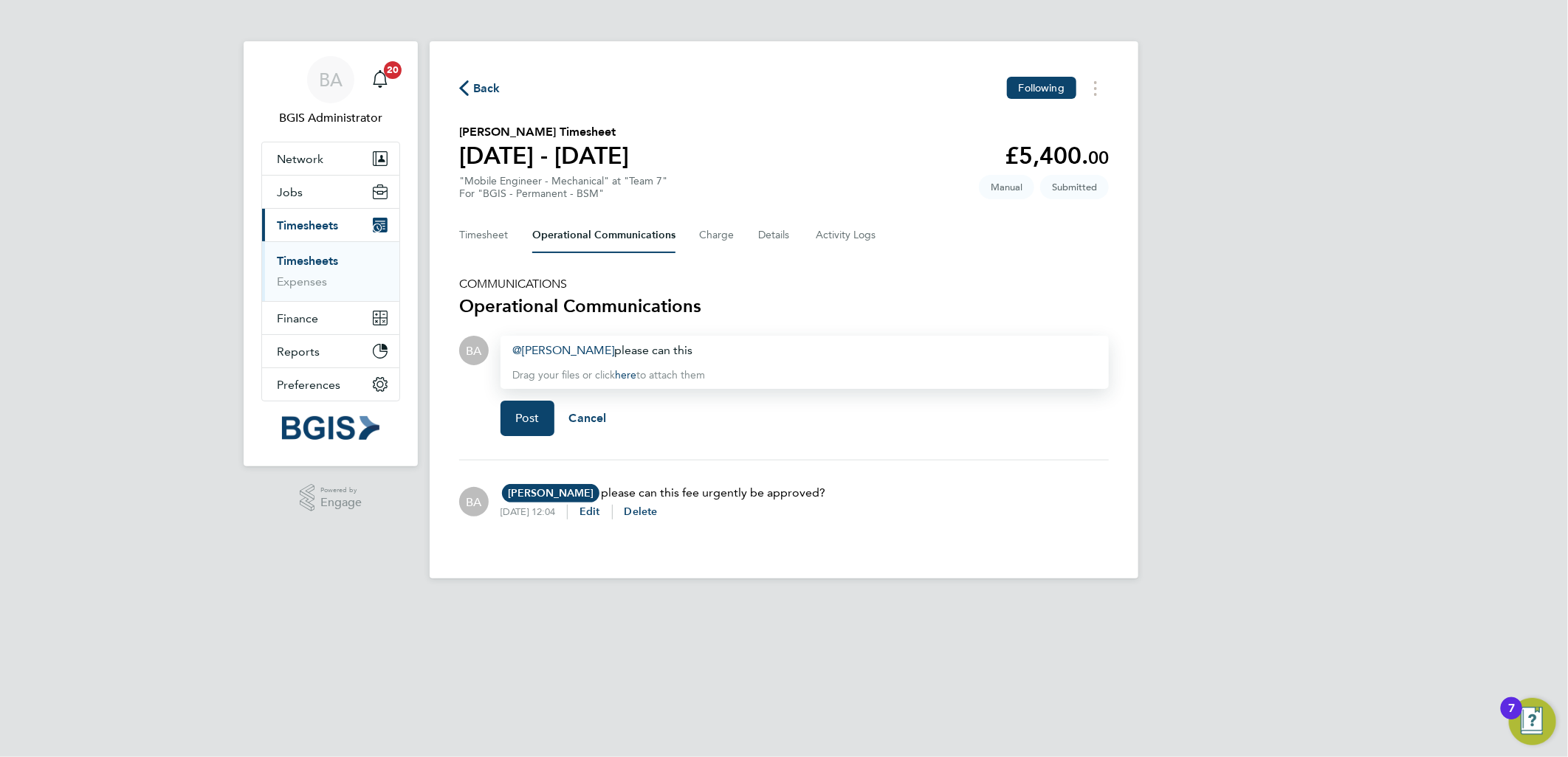
click at [681, 343] on div "Lewis Cannon ​ please can this" at bounding box center [805, 351] width 585 height 18
drag, startPoint x: 522, startPoint y: 412, endPoint x: 530, endPoint y: 402, distance: 12.8
click at [522, 414] on span "Post" at bounding box center [527, 418] width 24 height 14
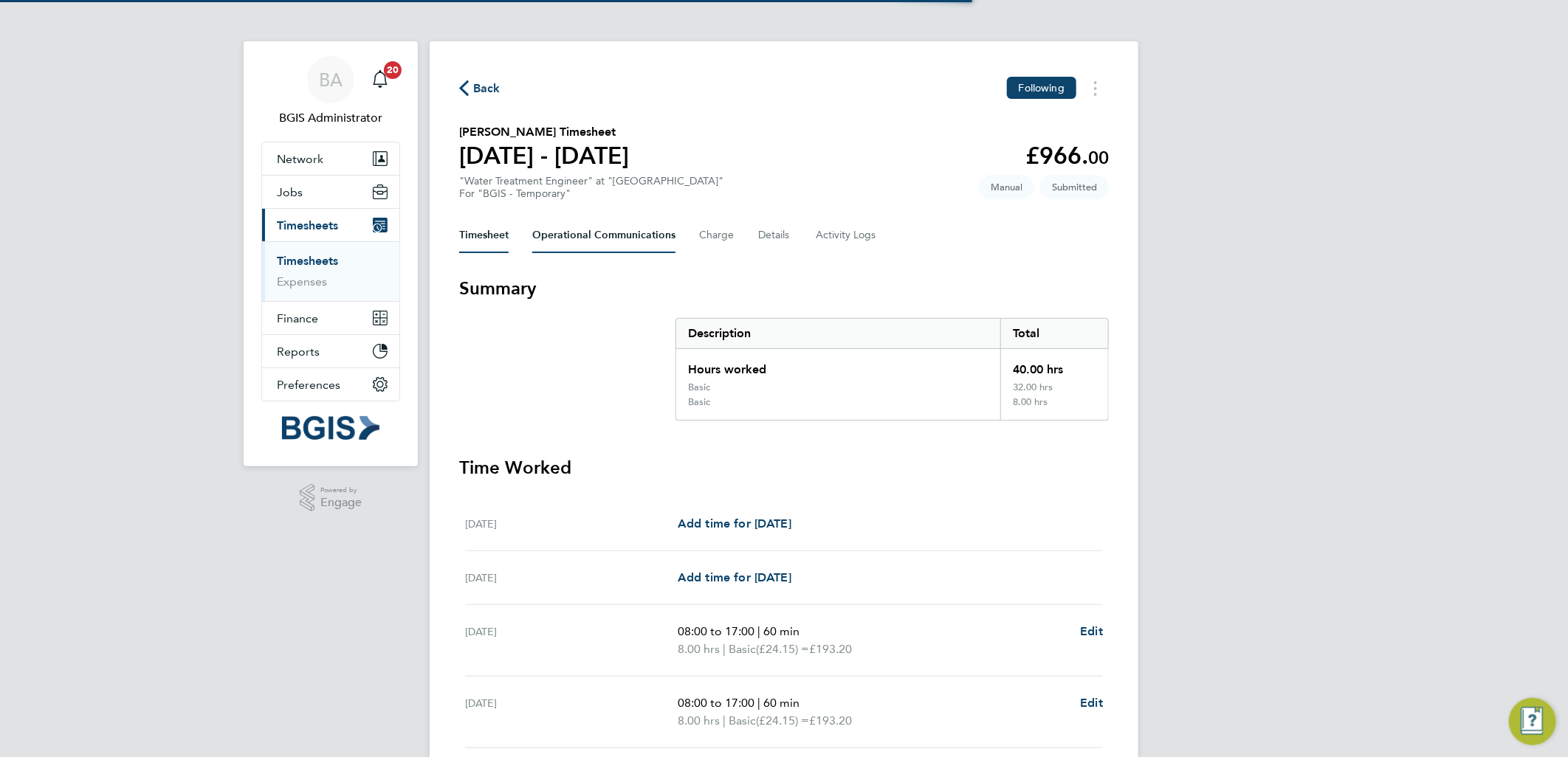
click at [571, 225] on Communications-tab "Operational Communications" at bounding box center [604, 235] width 143 height 35
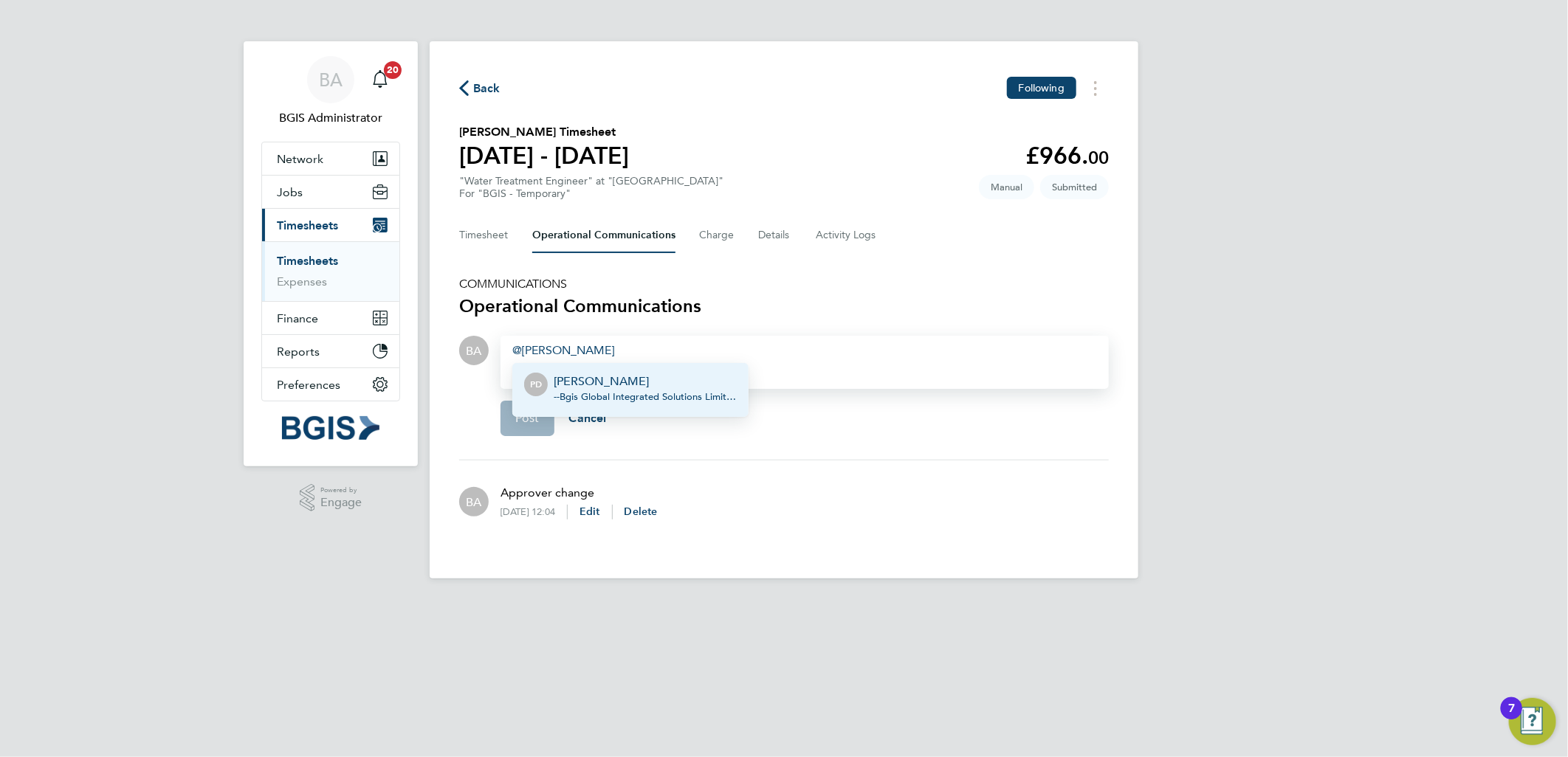
click at [587, 399] on span "- - Bgis Global Integrated Solutions Limited" at bounding box center [646, 396] width 184 height 12
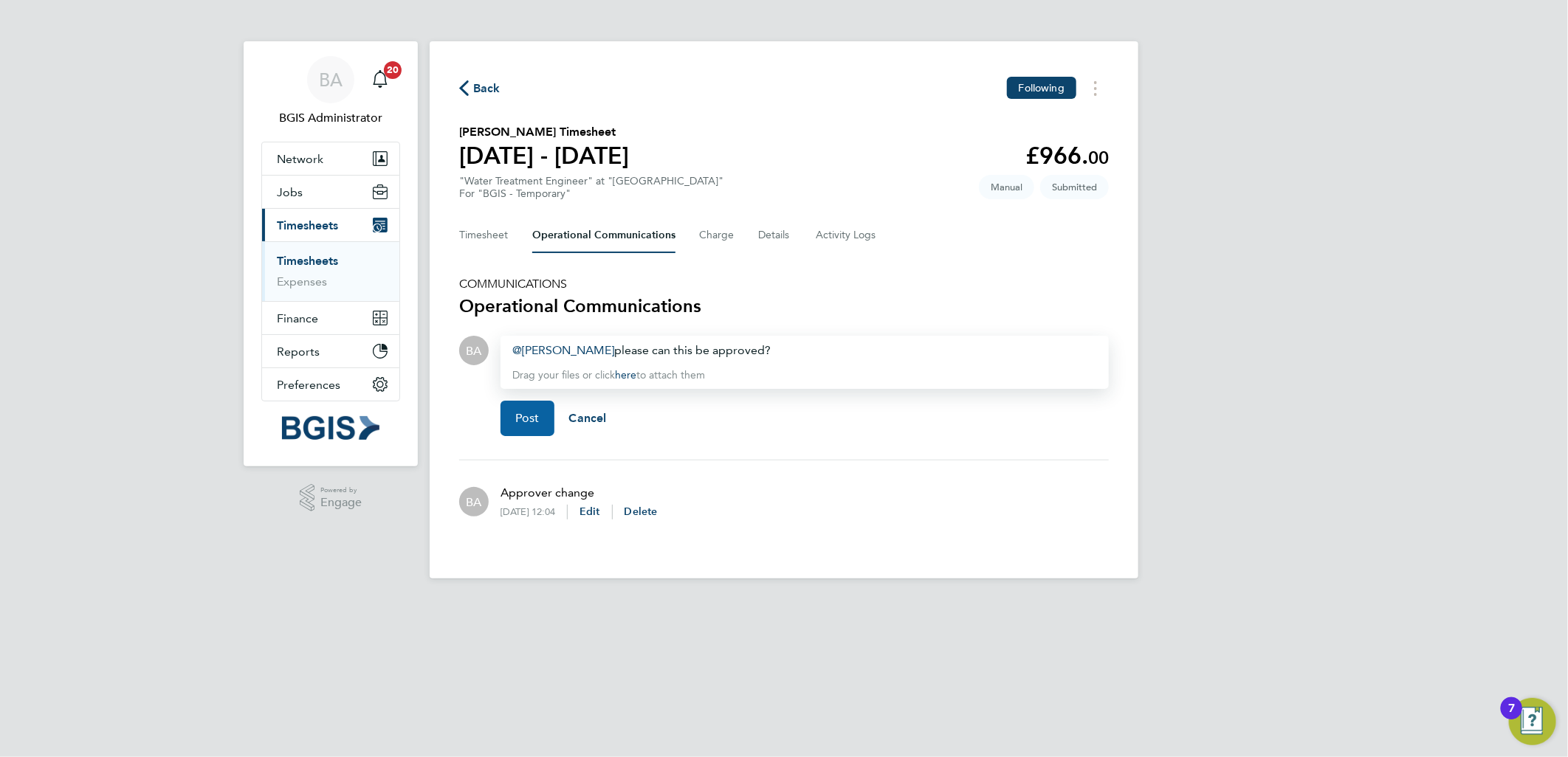
click at [536, 411] on span "Post" at bounding box center [527, 418] width 24 height 14
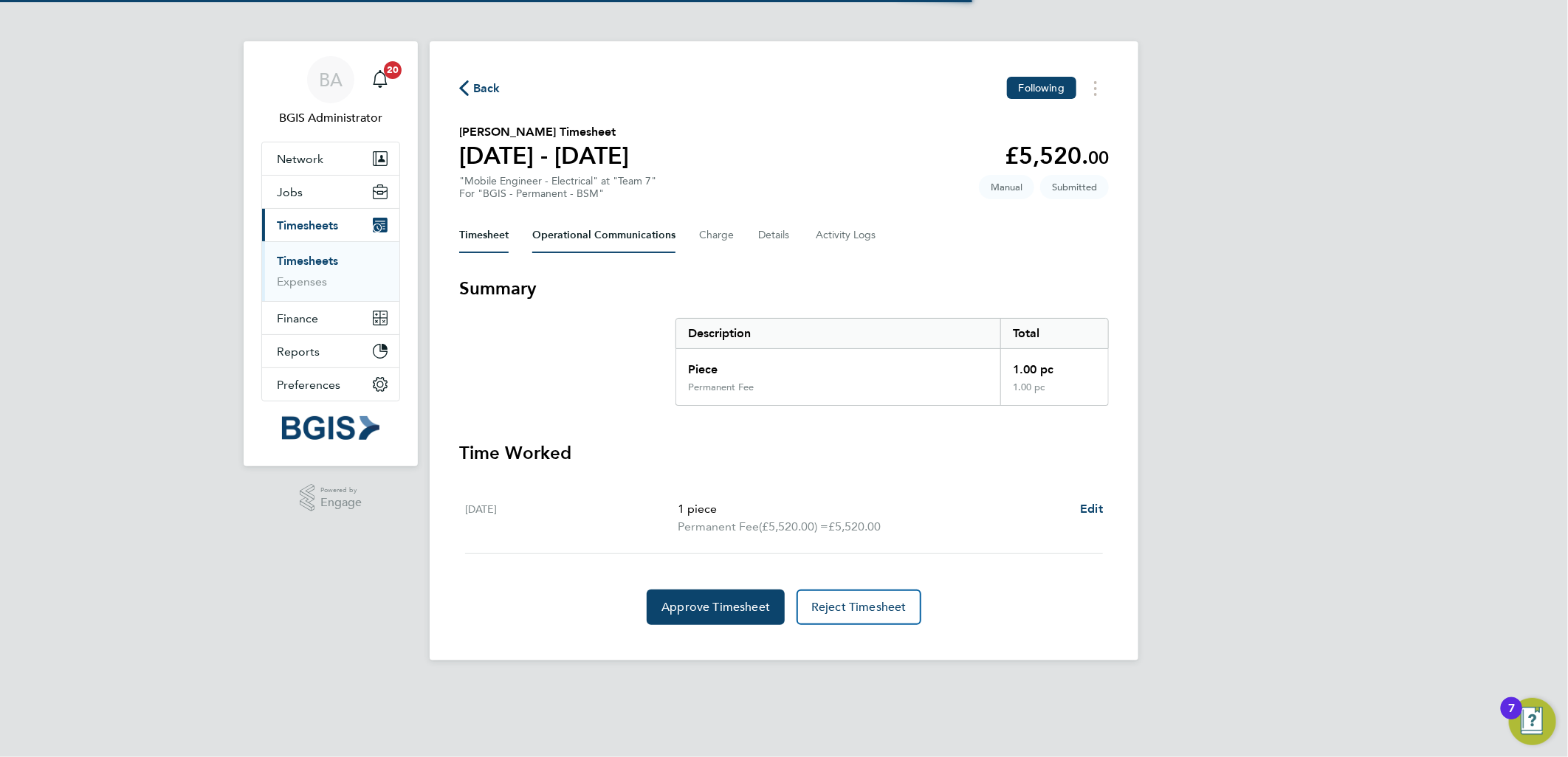
click at [579, 242] on Communications-tab "Operational Communications" at bounding box center [604, 235] width 143 height 35
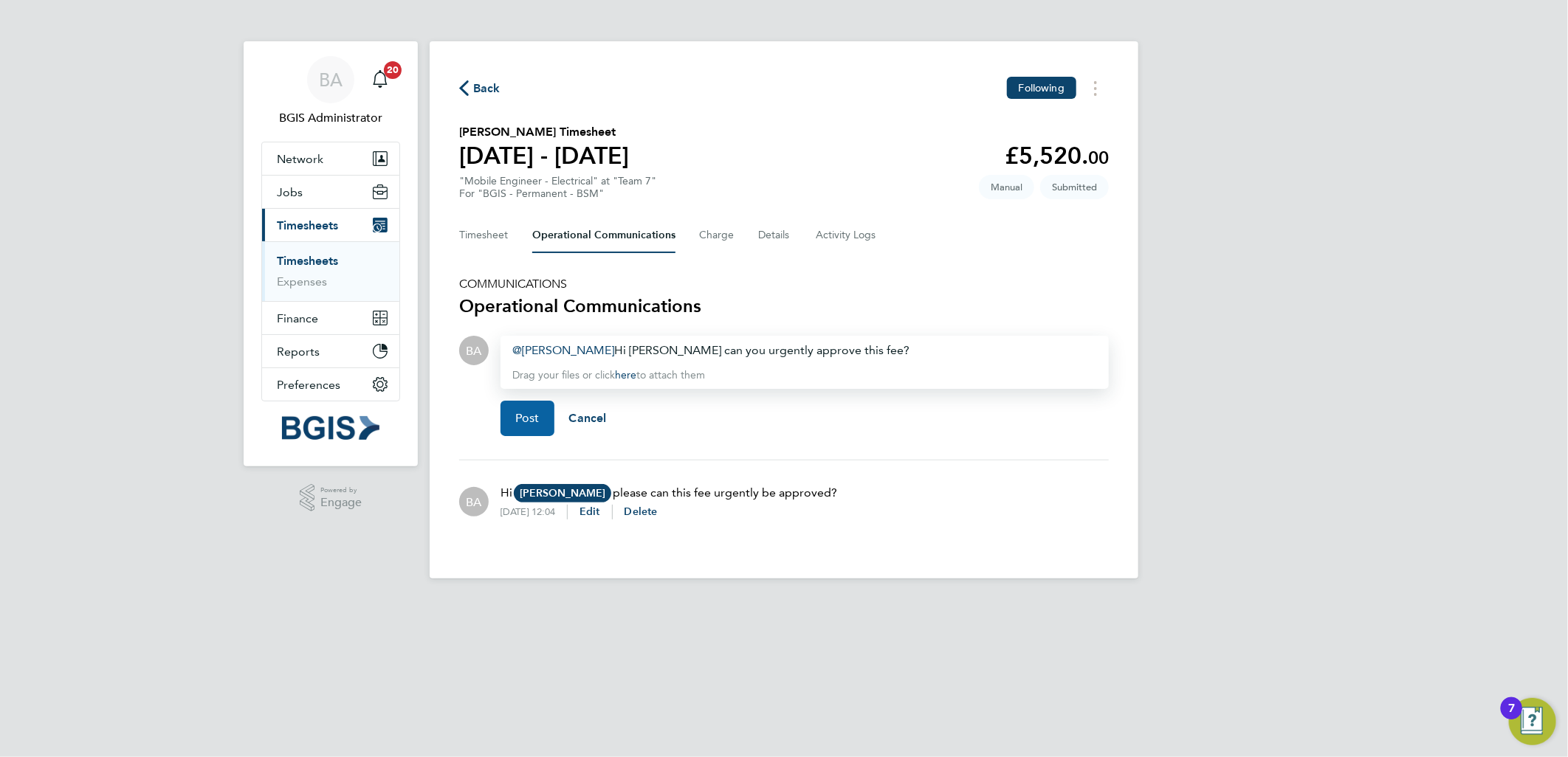
click at [522, 401] on button "Post" at bounding box center [528, 418] width 54 height 35
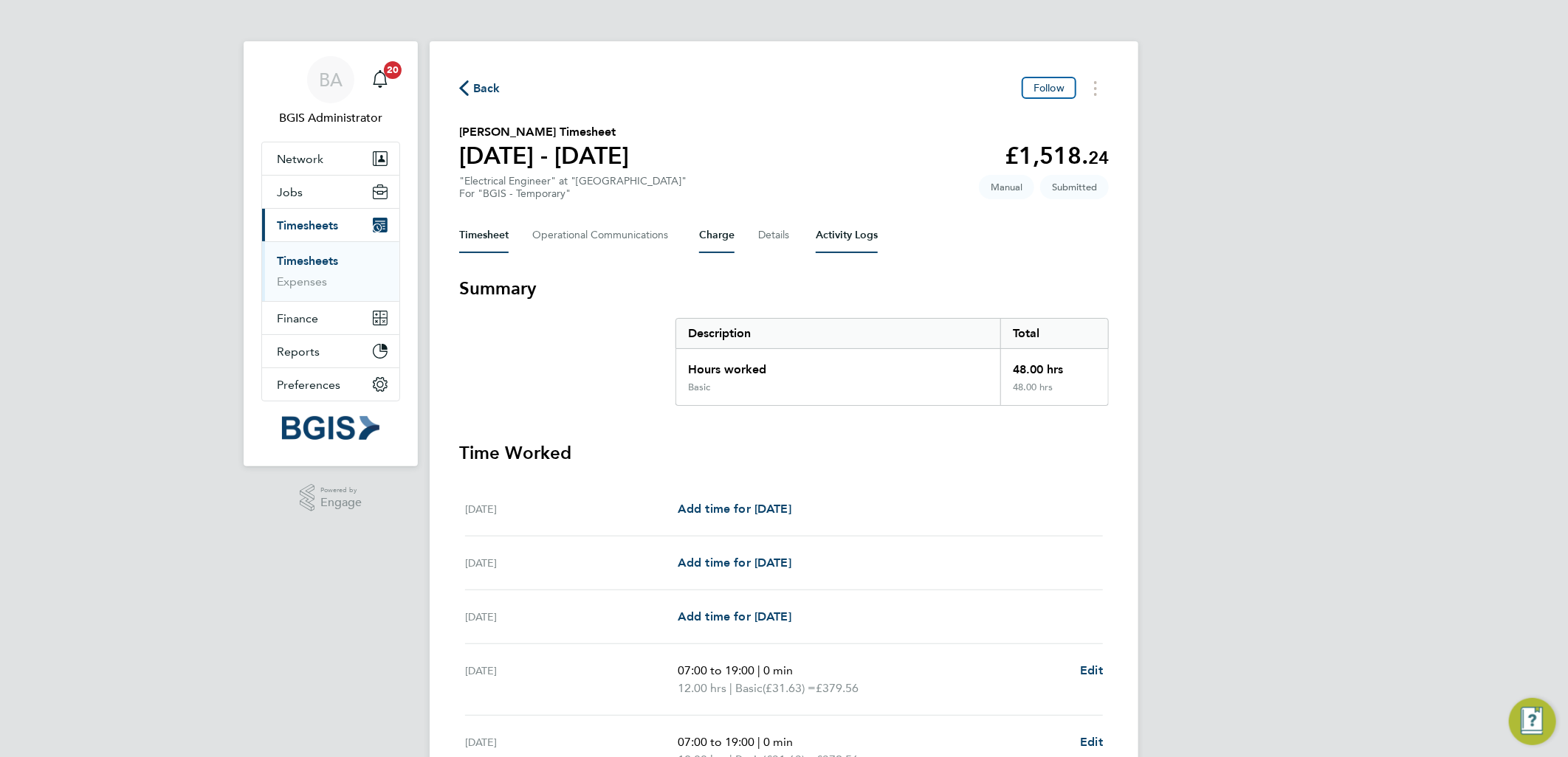
drag, startPoint x: 856, startPoint y: 233, endPoint x: 712, endPoint y: 242, distance: 144.3
click at [856, 233] on Logs-tab "Activity Logs" at bounding box center [847, 235] width 62 height 35
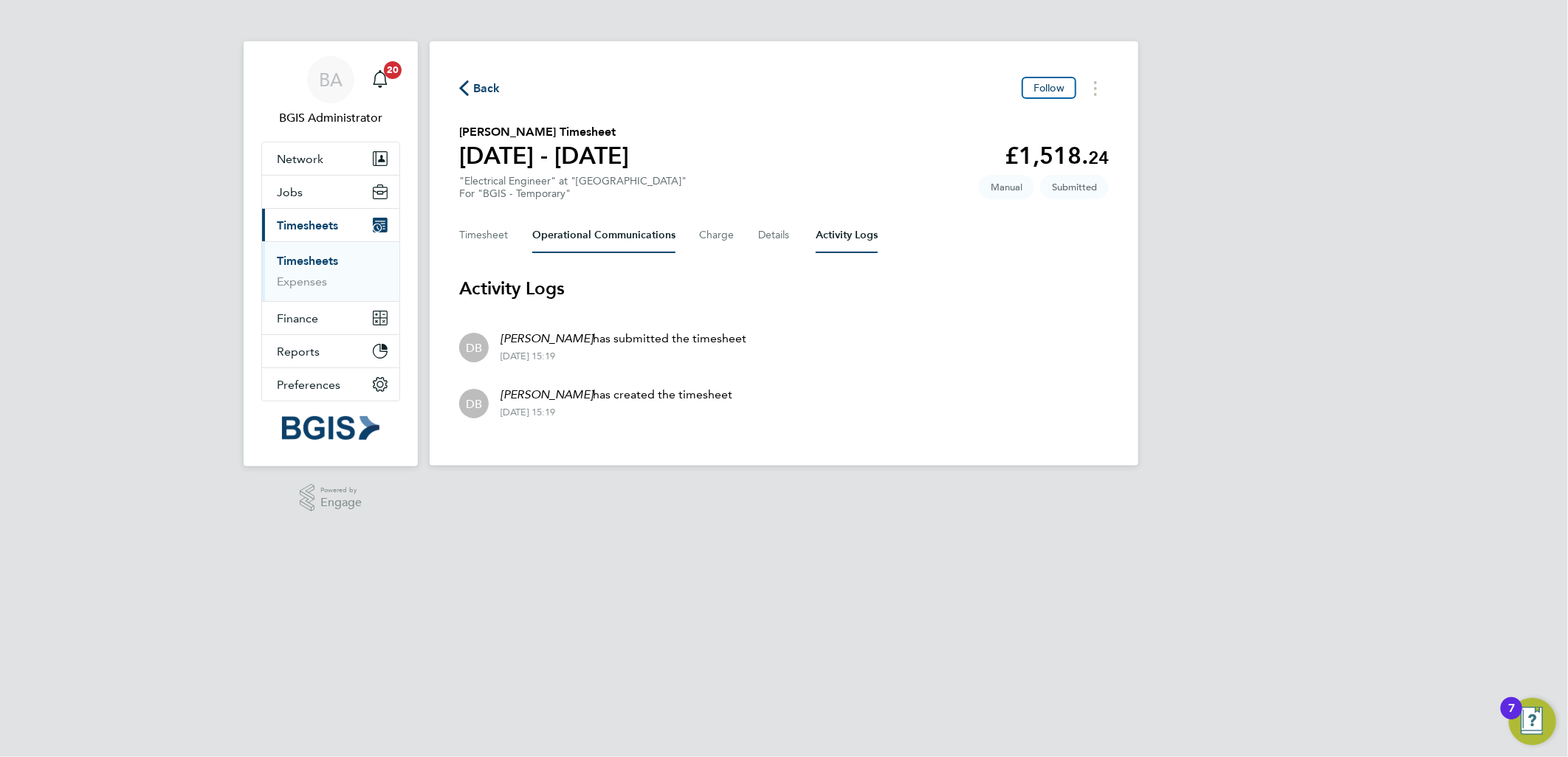
click at [567, 232] on Communications-tab "Operational Communications" at bounding box center [604, 235] width 143 height 35
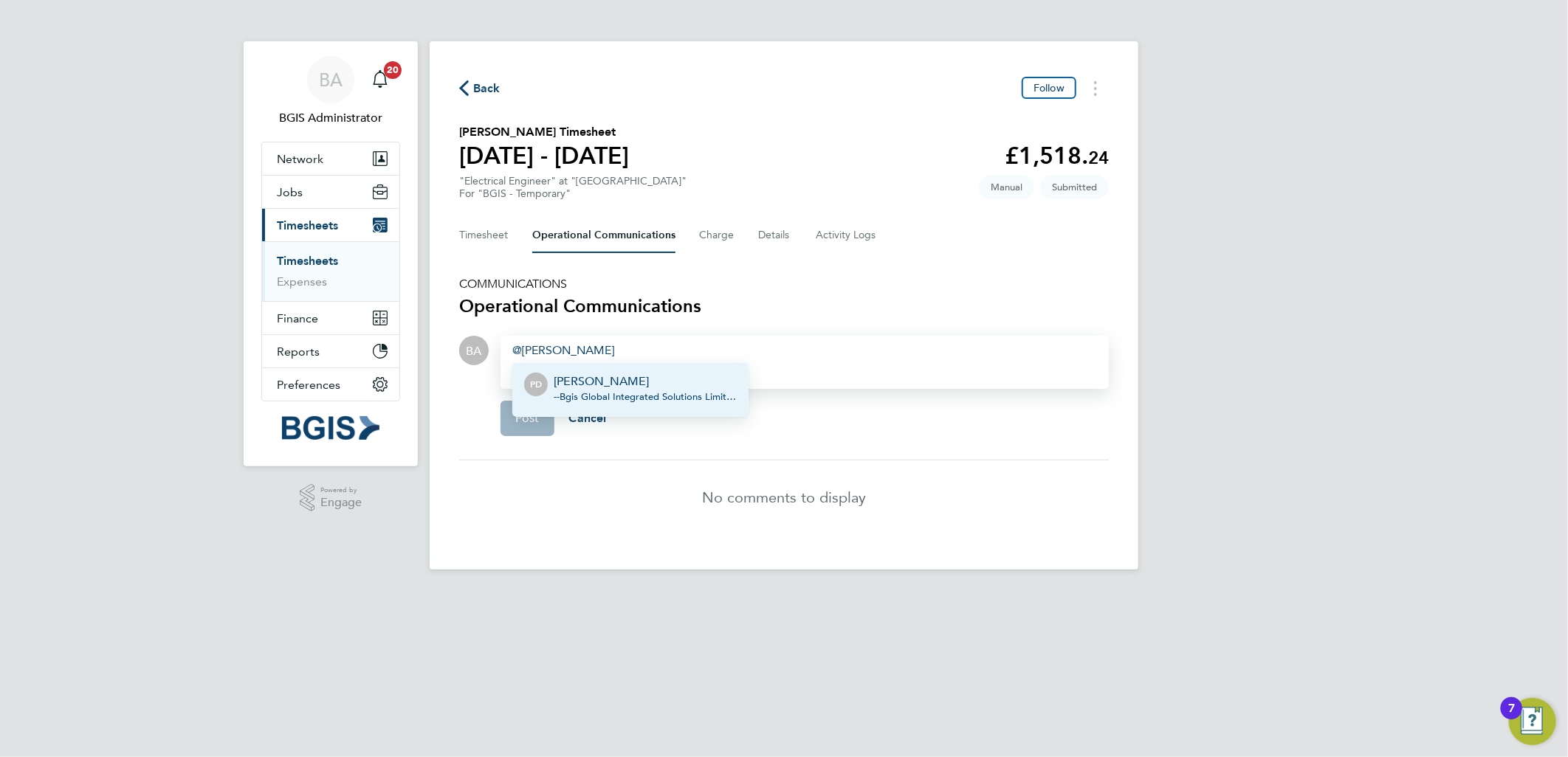
click at [587, 392] on span "- - Bgis Global Integrated Solutions Limited" at bounding box center [646, 396] width 184 height 12
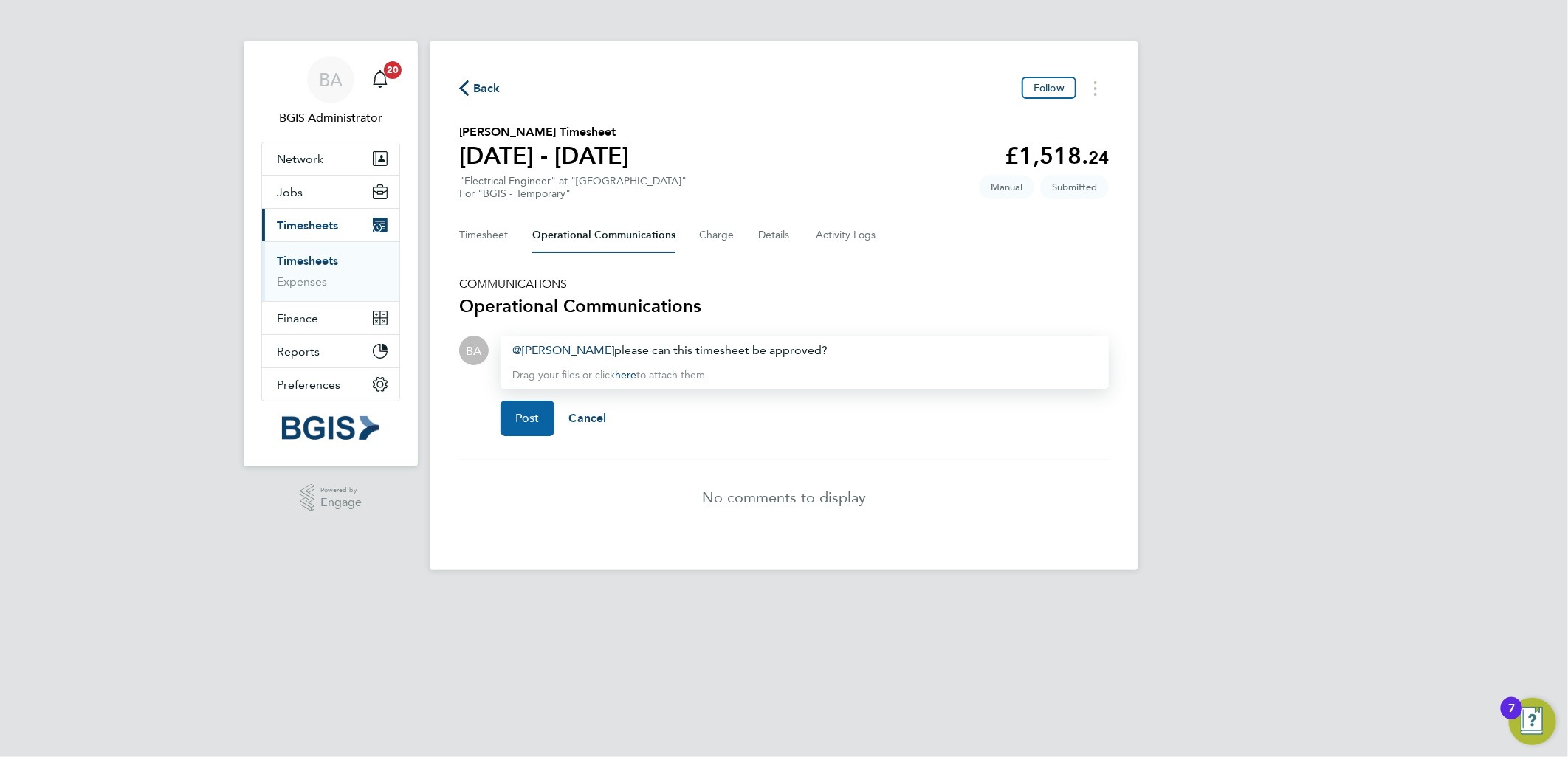
click at [515, 411] on span "Post" at bounding box center [527, 418] width 24 height 14
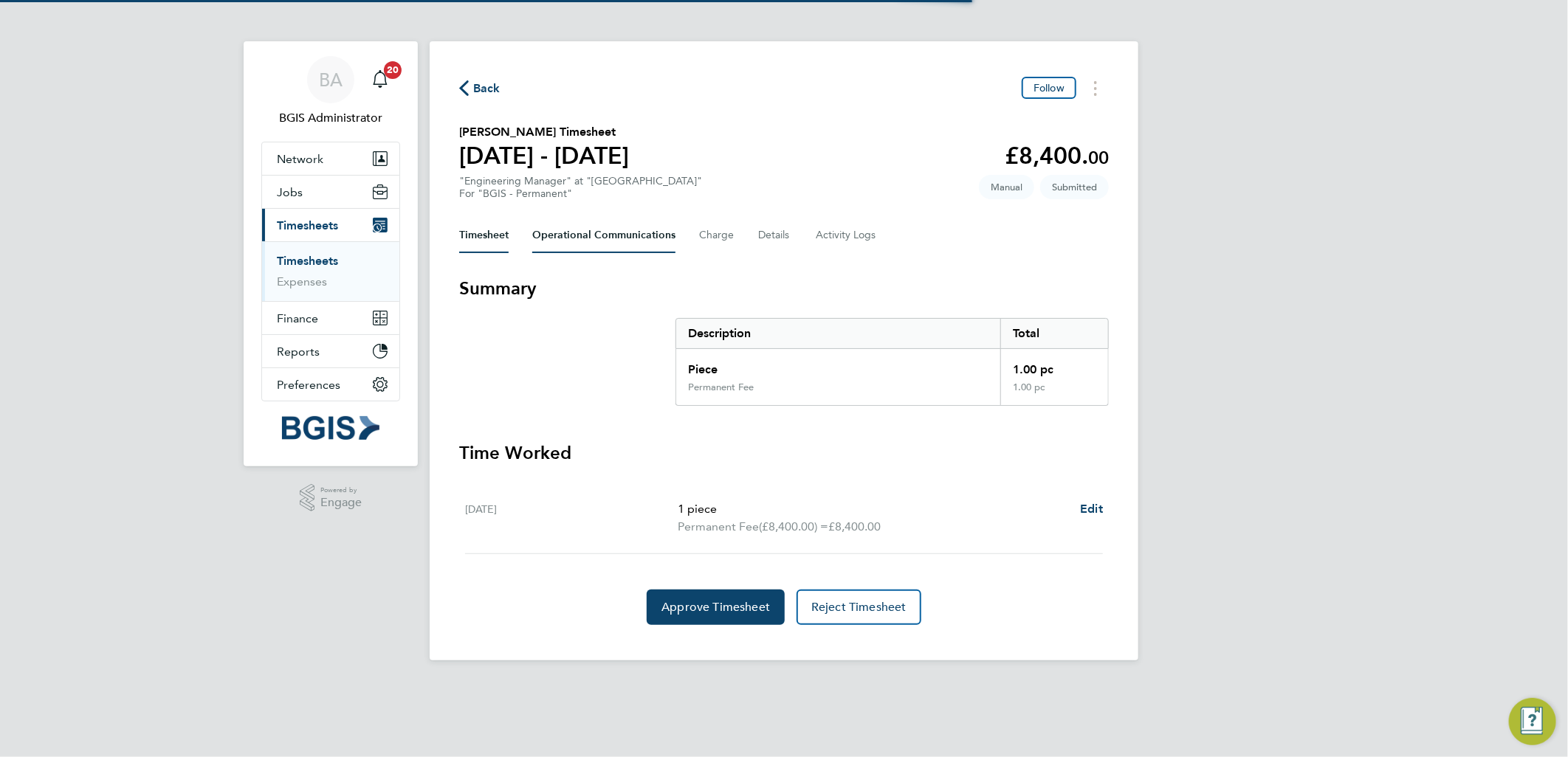
click at [604, 245] on Communications-tab "Operational Communications" at bounding box center [604, 235] width 143 height 35
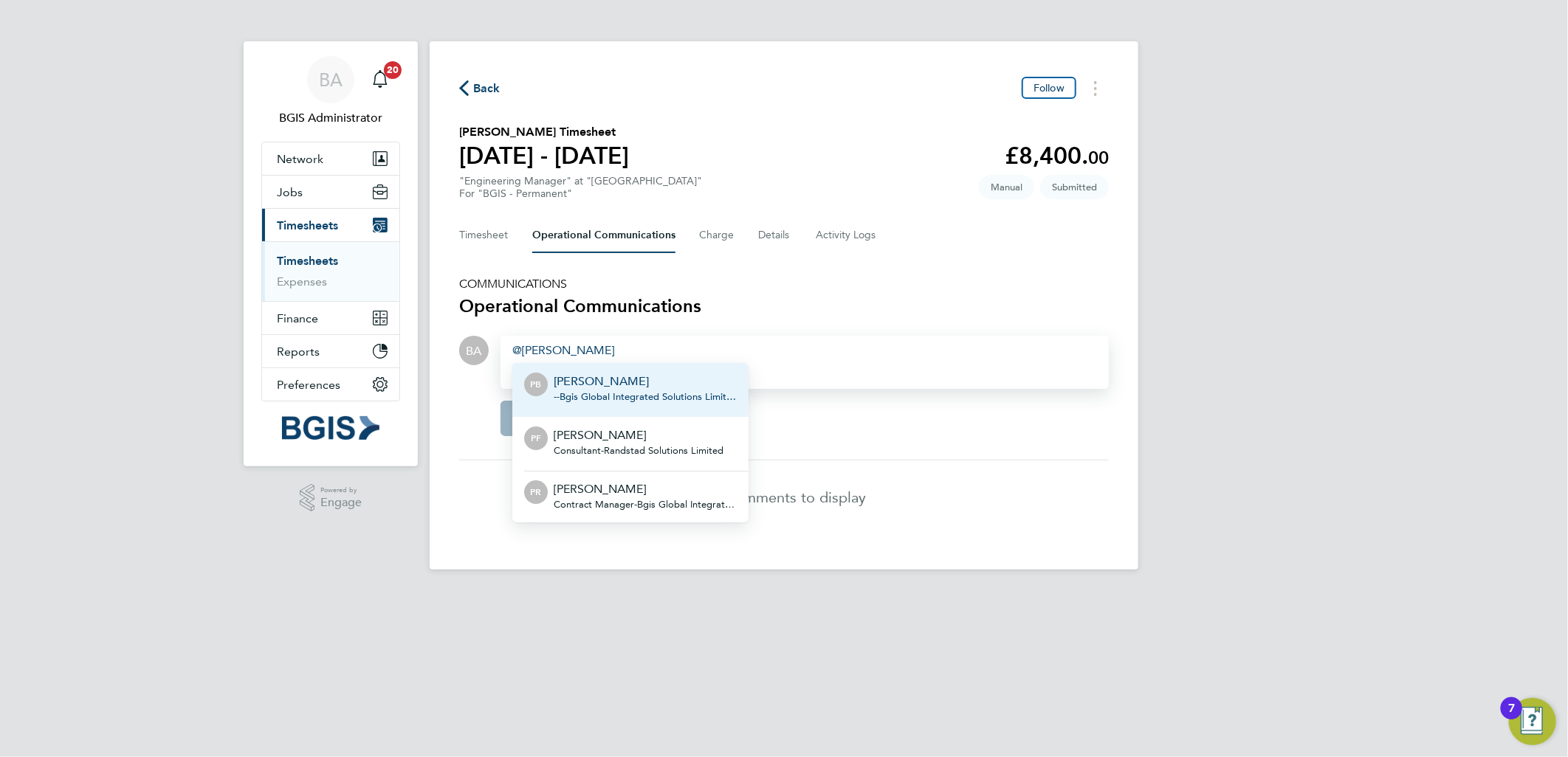
click at [622, 491] on p "[PERSON_NAME]" at bounding box center [646, 489] width 184 height 18
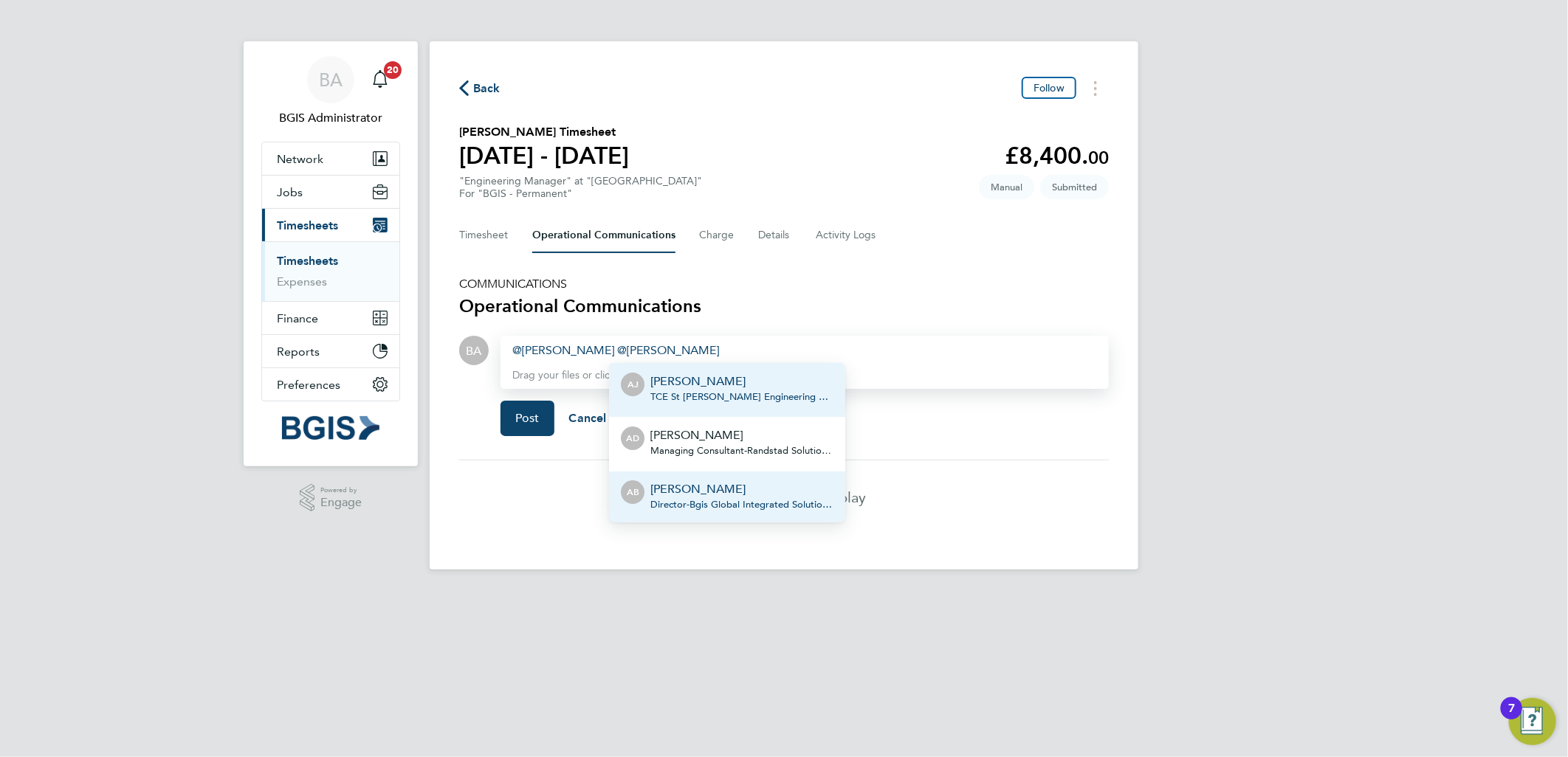
click at [734, 484] on p "Adam Bramley" at bounding box center [742, 489] width 184 height 18
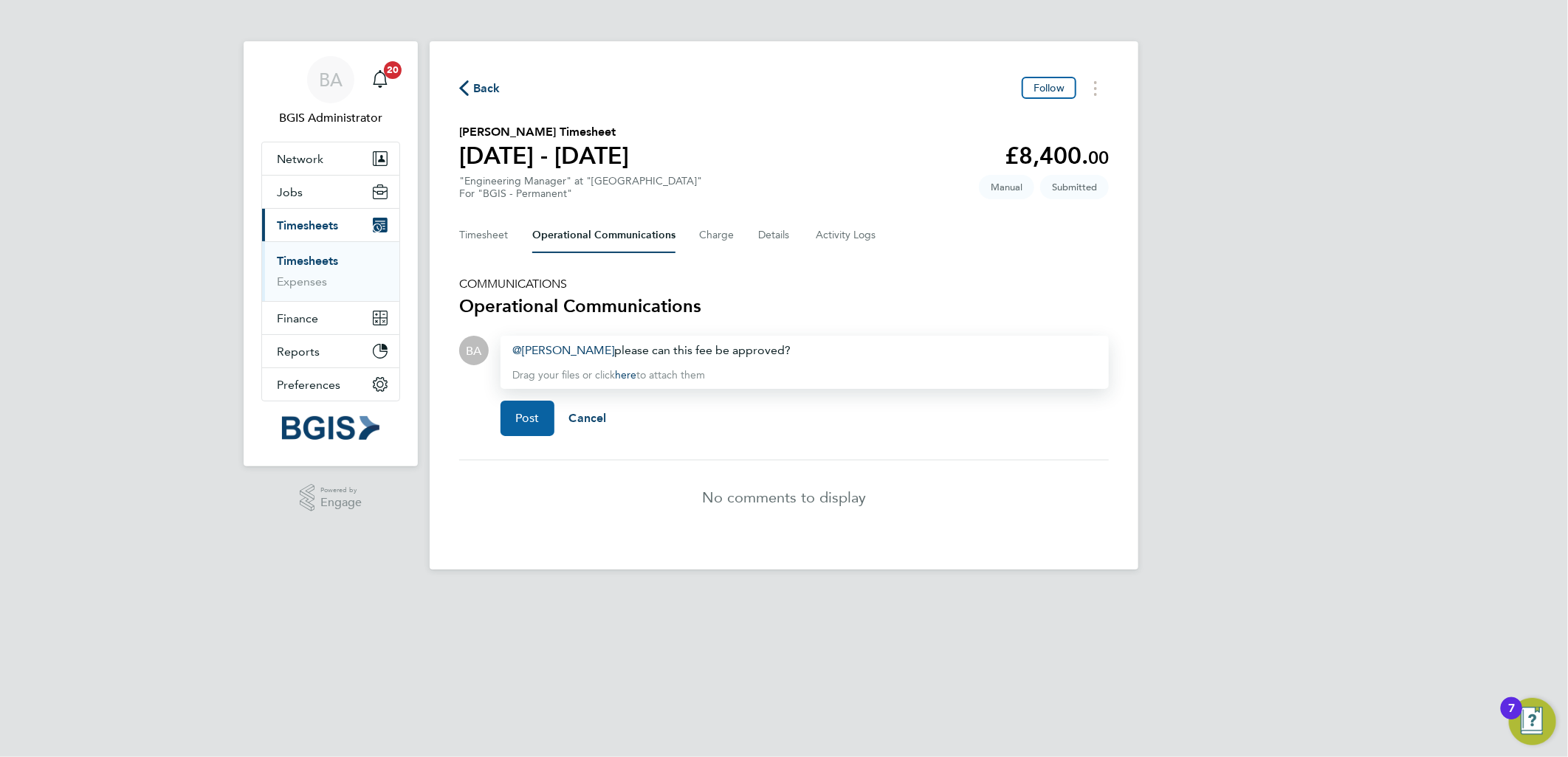
click at [515, 411] on span "Post" at bounding box center [527, 418] width 24 height 14
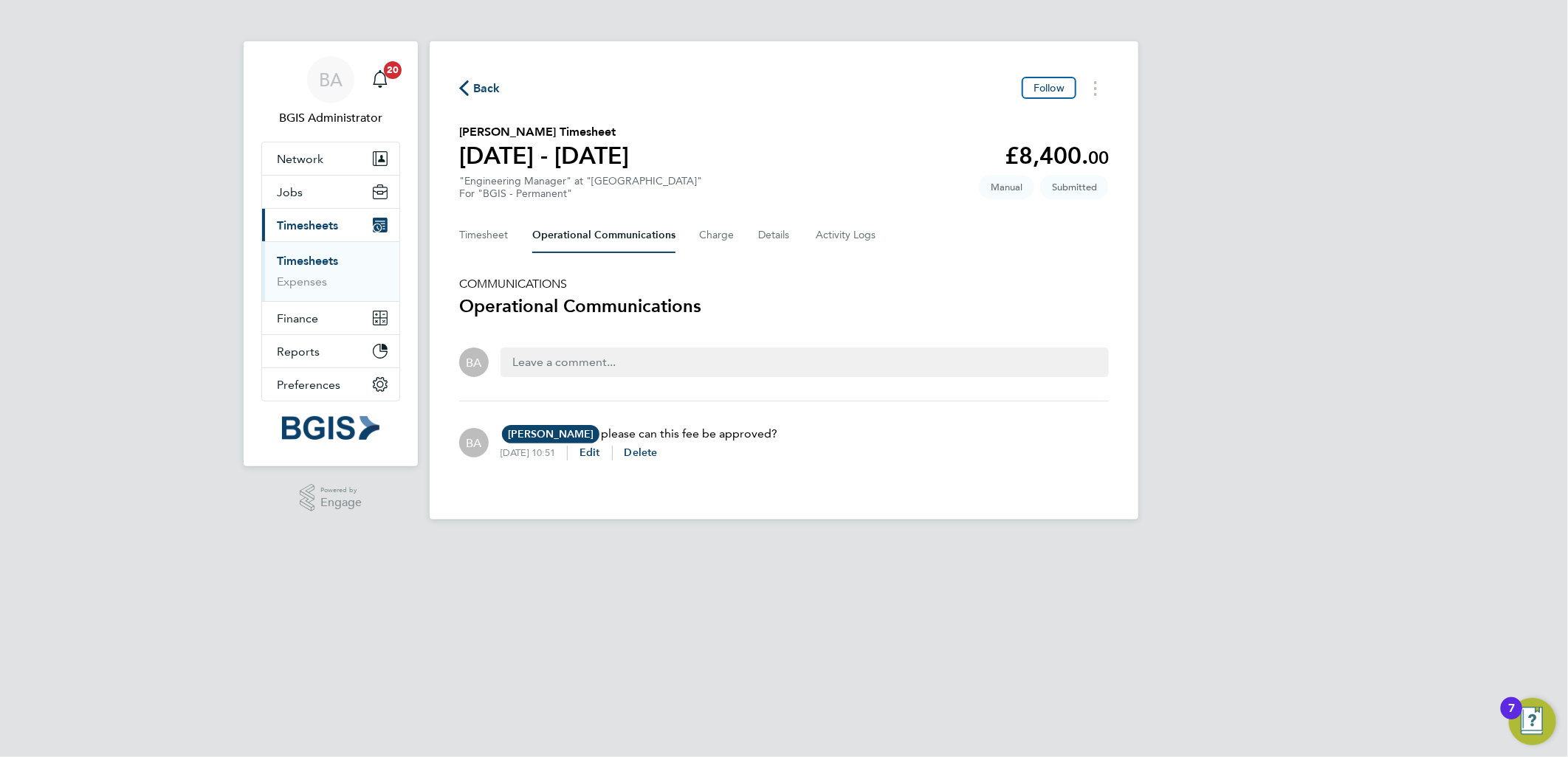
click at [311, 264] on link "Timesheets" at bounding box center [308, 261] width 61 height 14
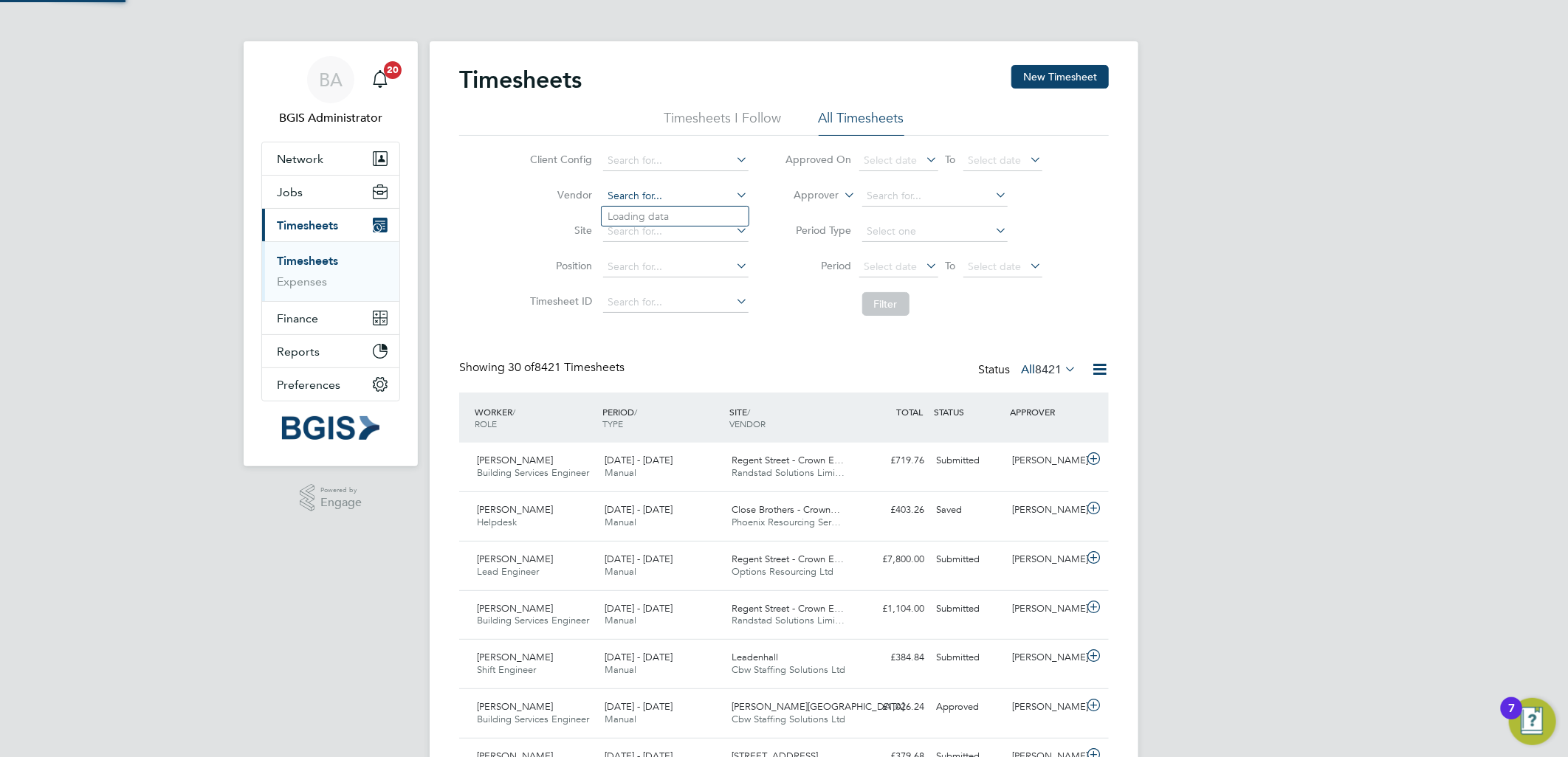
click at [646, 196] on input at bounding box center [676, 196] width 146 height 21
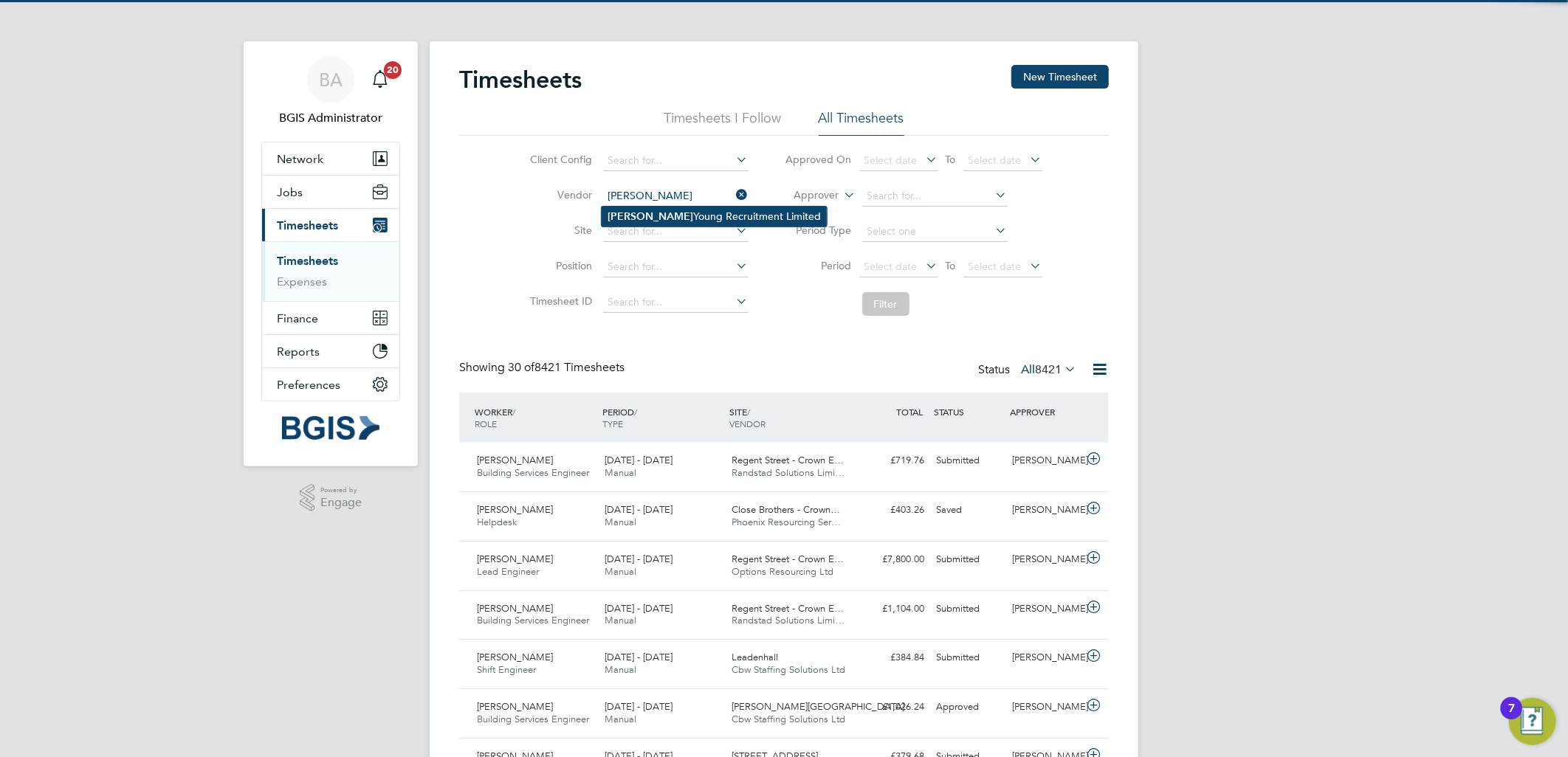
click at [674, 217] on li "Alex Young Recruitment Limited" at bounding box center [714, 217] width 225 height 20
type input "[PERSON_NAME] Recruitment Limited"
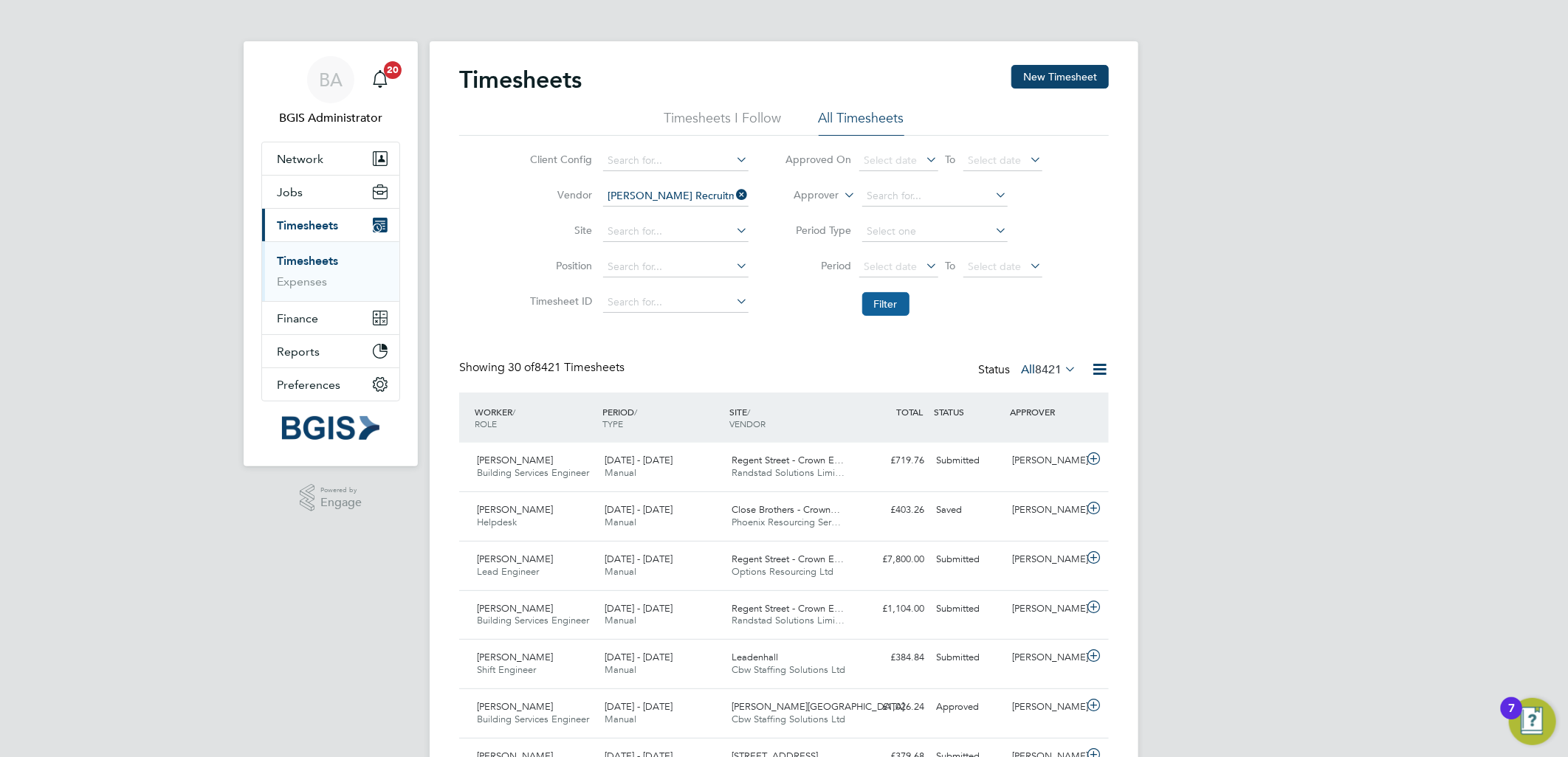
click at [863, 300] on button "Filter" at bounding box center [886, 304] width 48 height 23
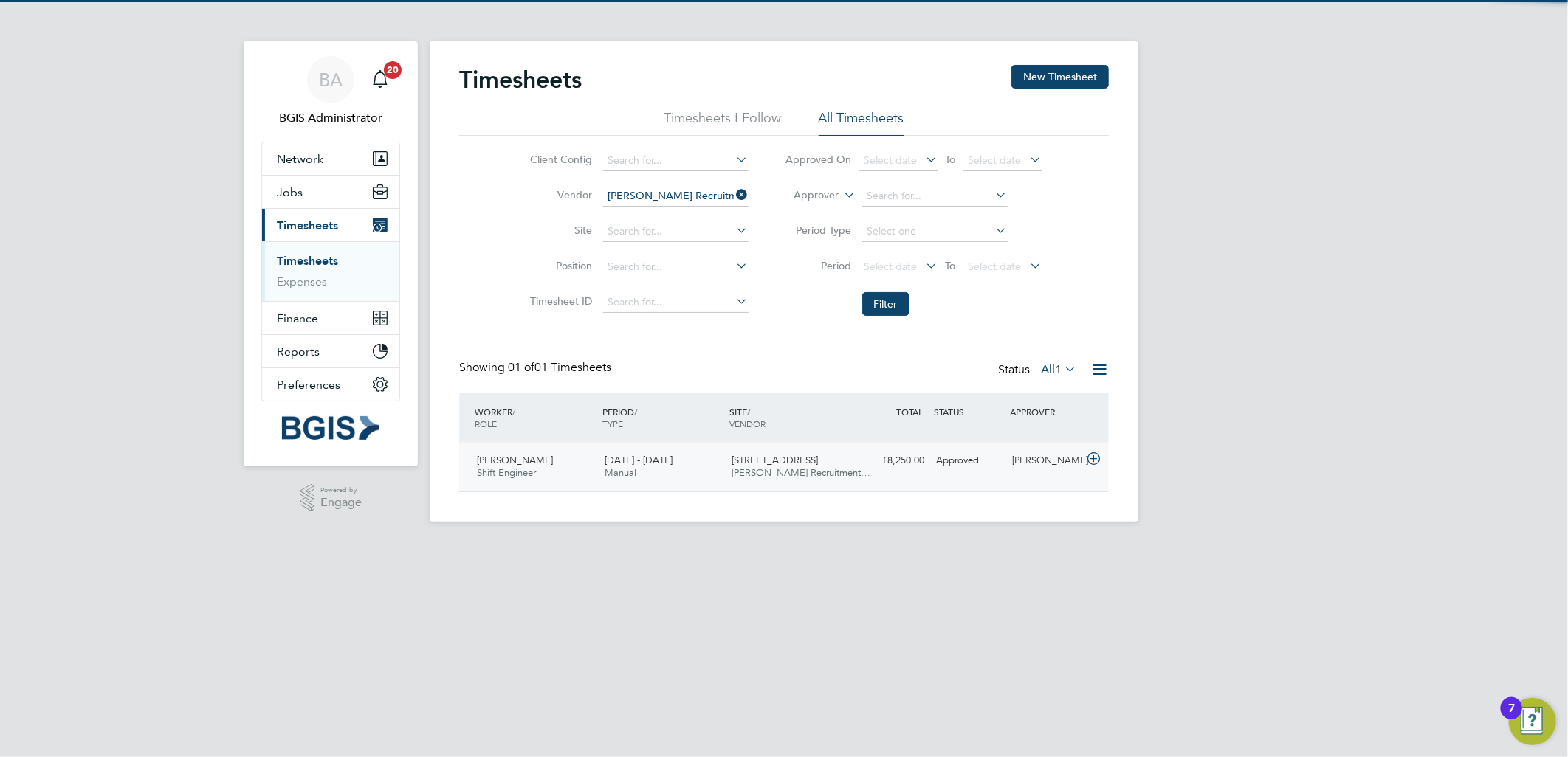
click at [939, 471] on div "Approved" at bounding box center [968, 460] width 76 height 24
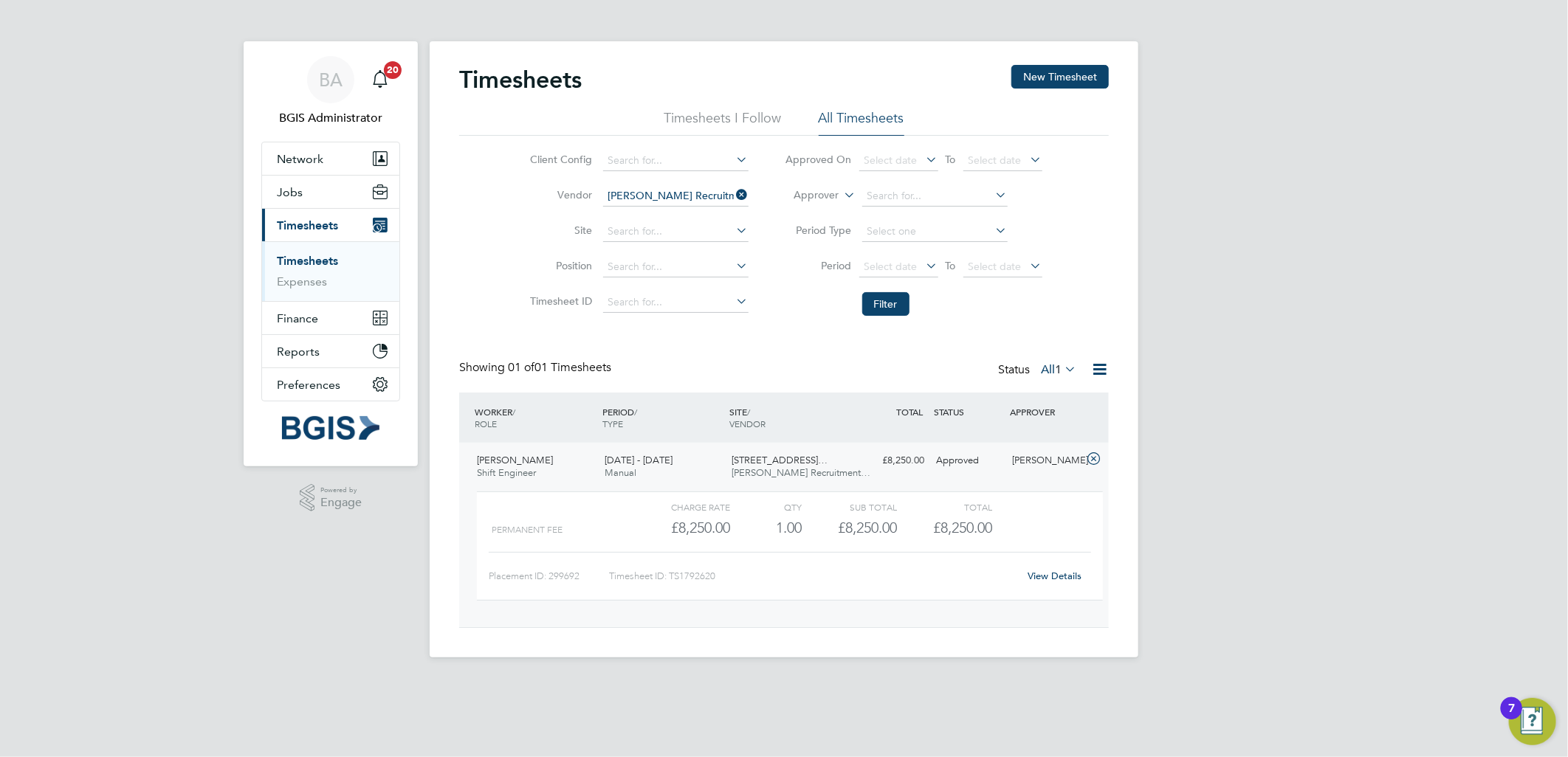
click at [1062, 574] on link "View Details" at bounding box center [1055, 576] width 54 height 13
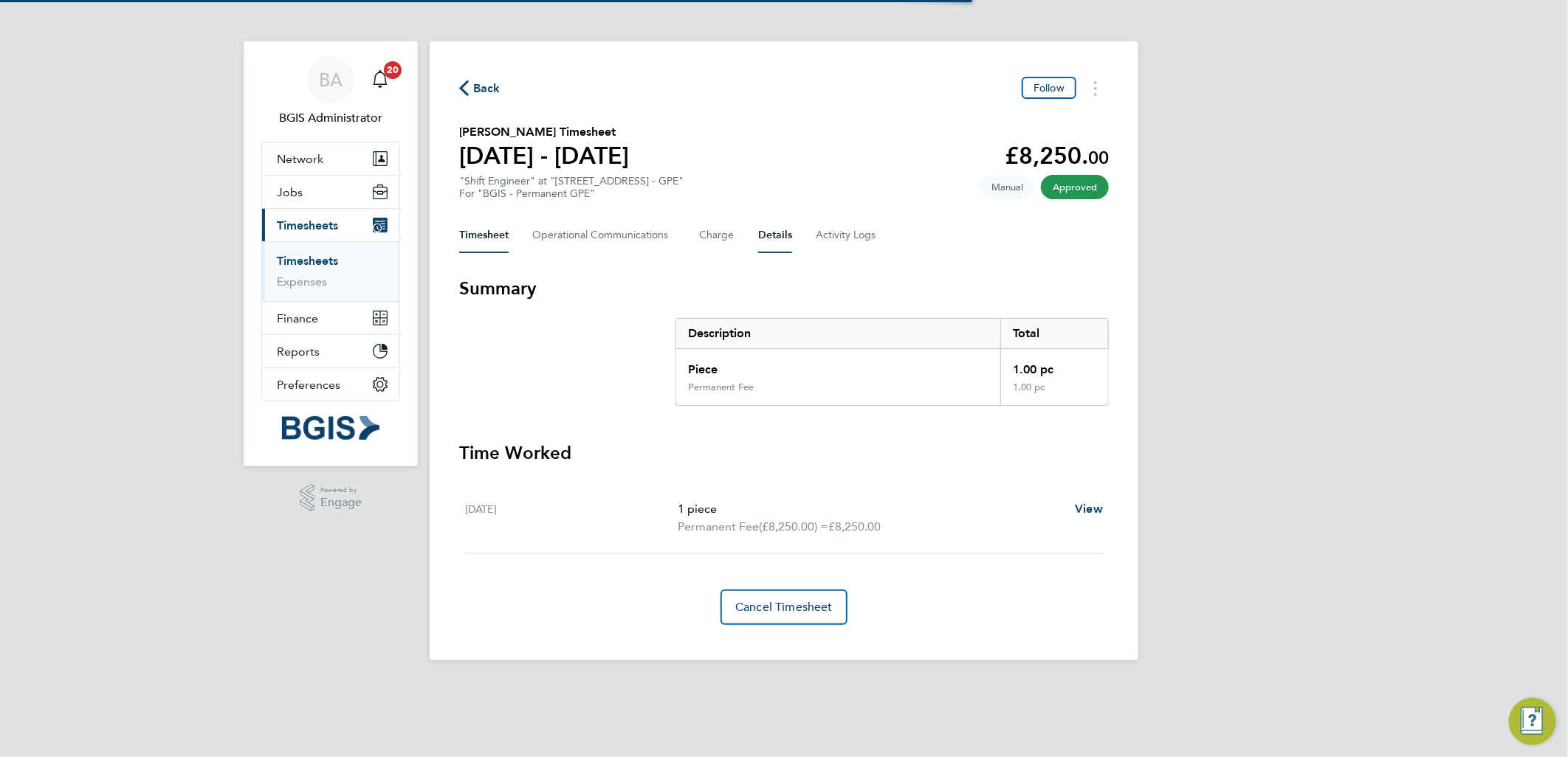
click at [760, 244] on button "Details" at bounding box center [775, 235] width 34 height 35
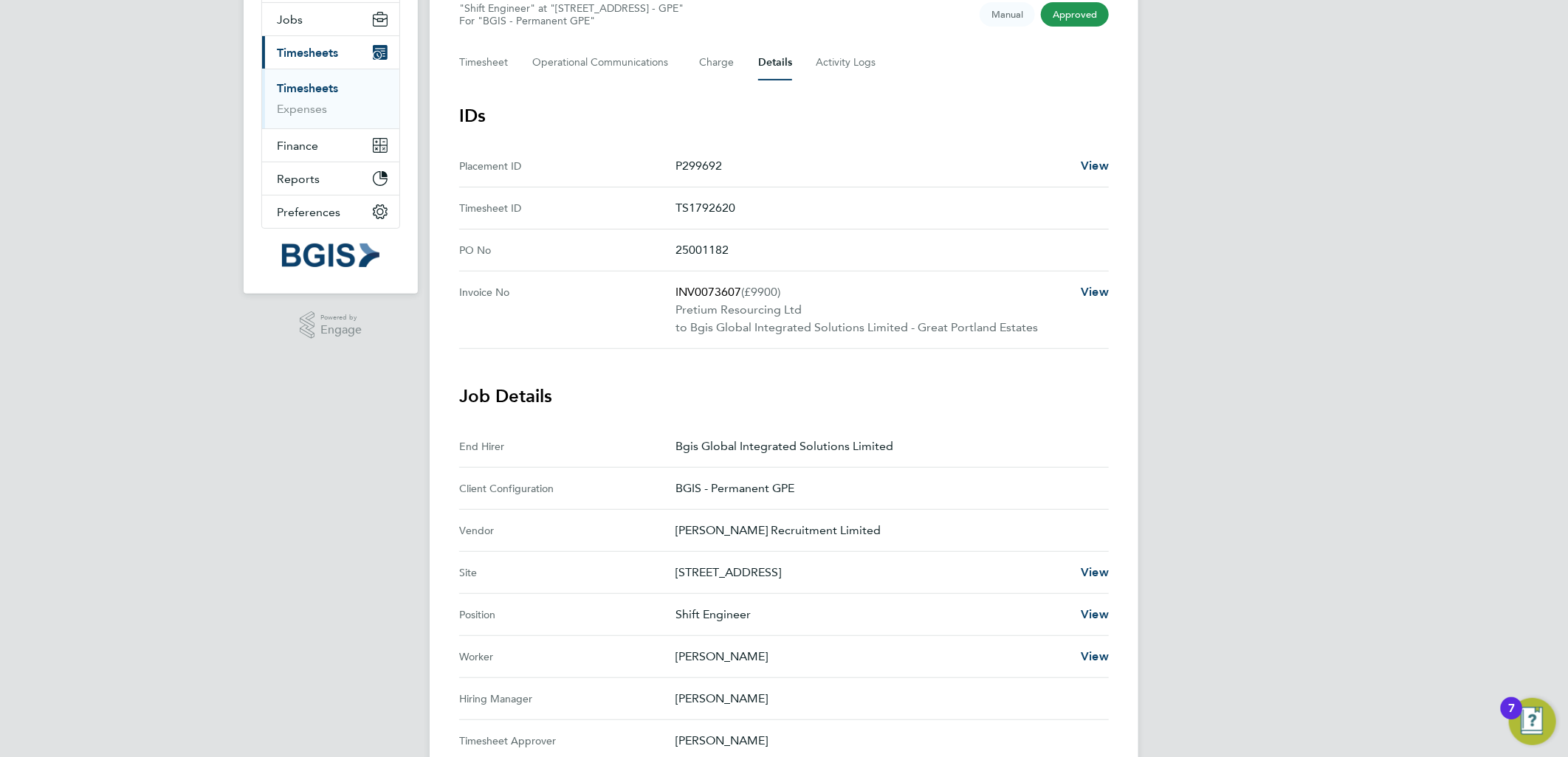
scroll to position [164, 0]
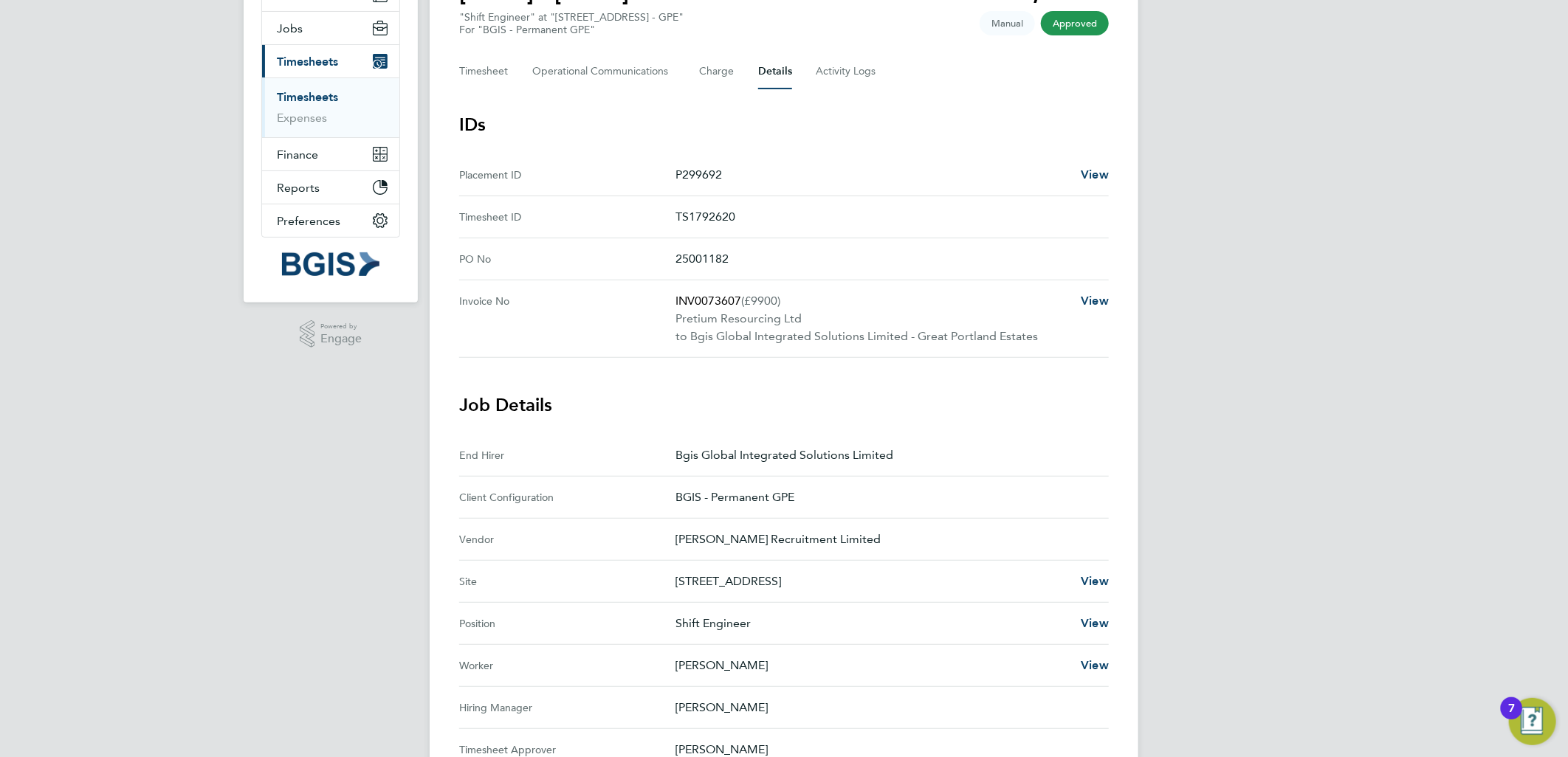
click at [694, 304] on p "INV0073607 (£9900)" at bounding box center [873, 301] width 394 height 18
copy p "INV0073607"
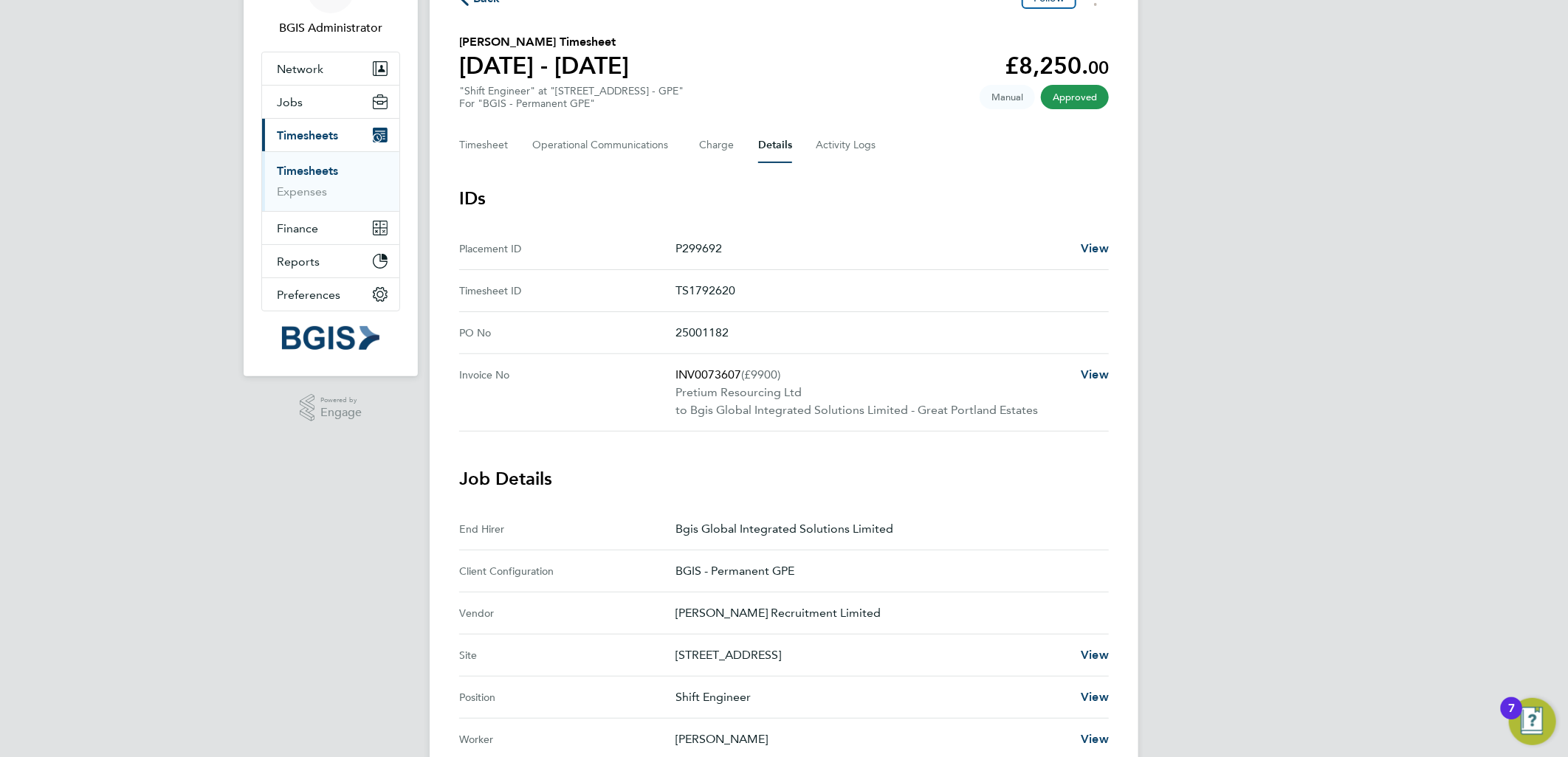
scroll to position [0, 0]
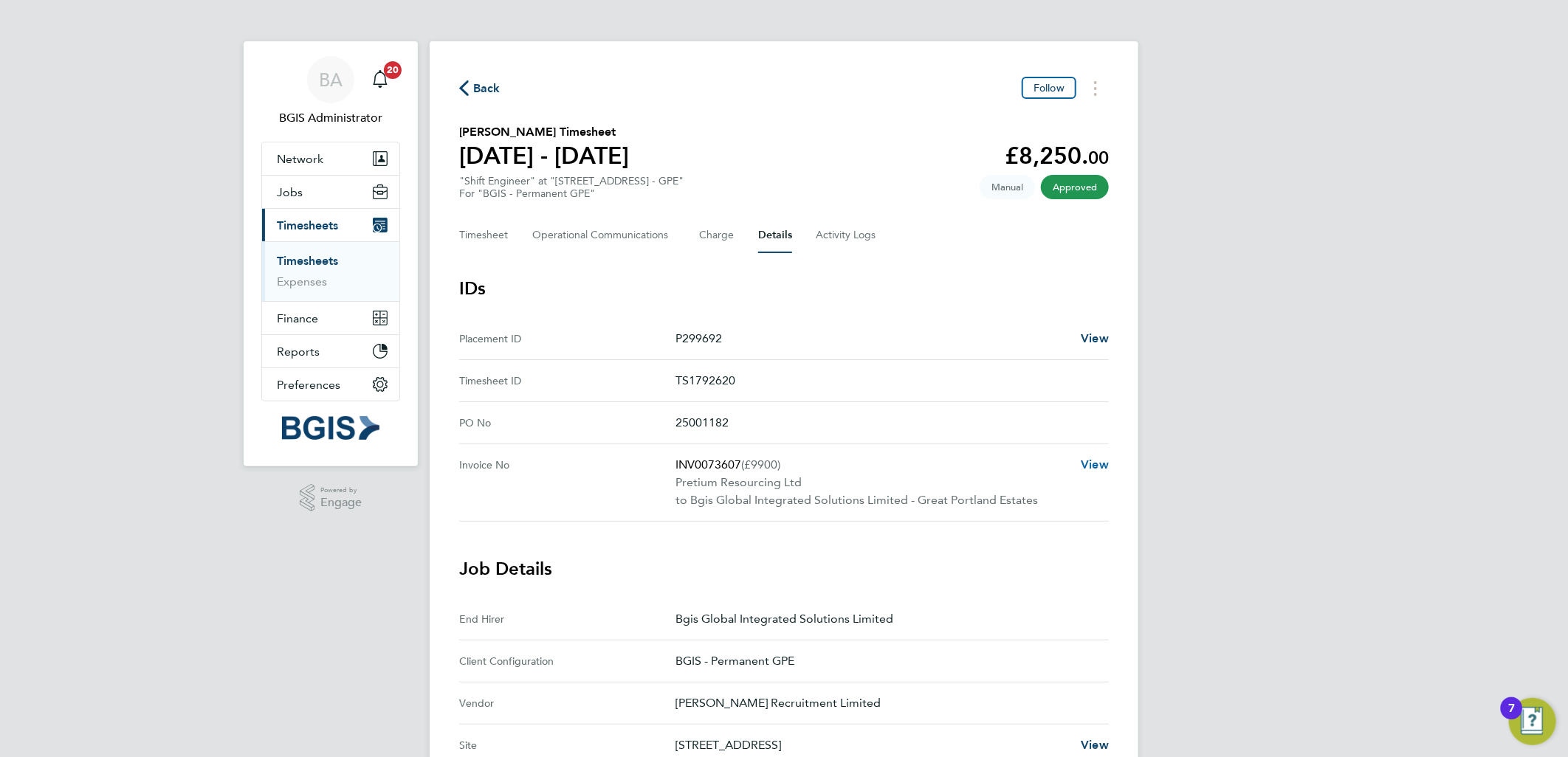
click at [1098, 462] on span "View" at bounding box center [1095, 465] width 28 height 14
